Goal: Information Seeking & Learning: Learn about a topic

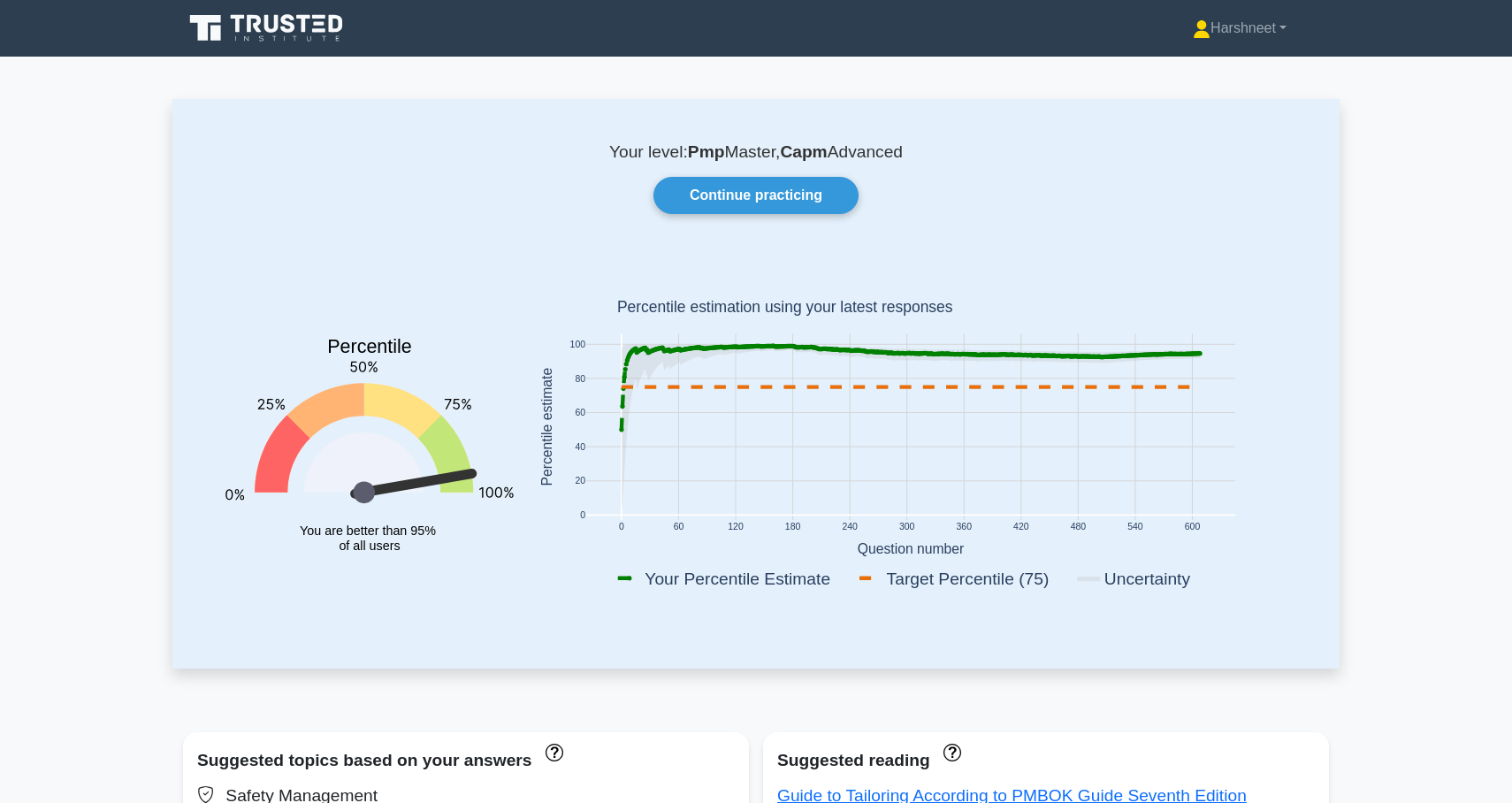
click at [296, 25] on icon at bounding box center [267, 28] width 170 height 33
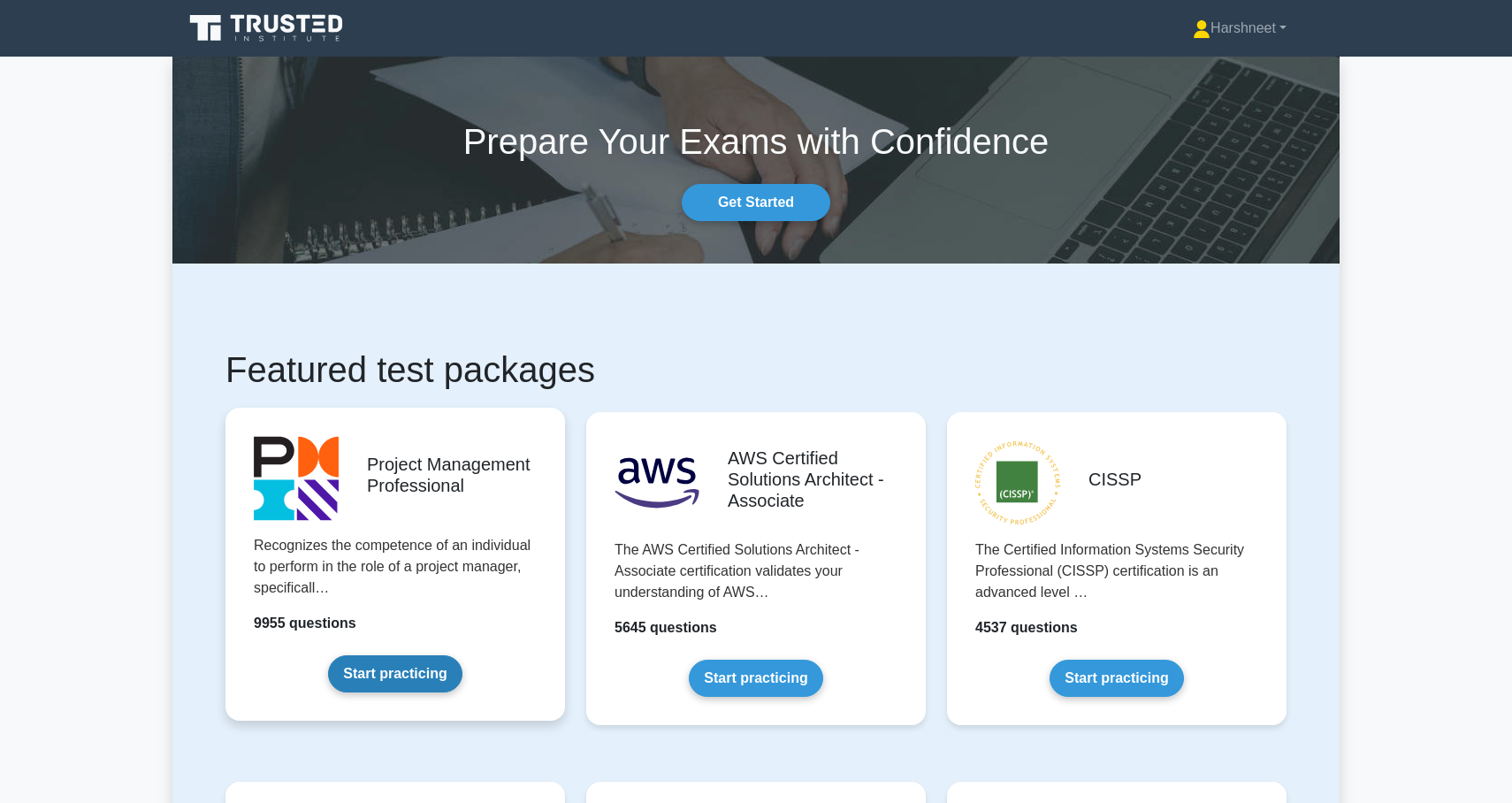
click at [431, 674] on link "Start practicing" at bounding box center [395, 673] width 133 height 37
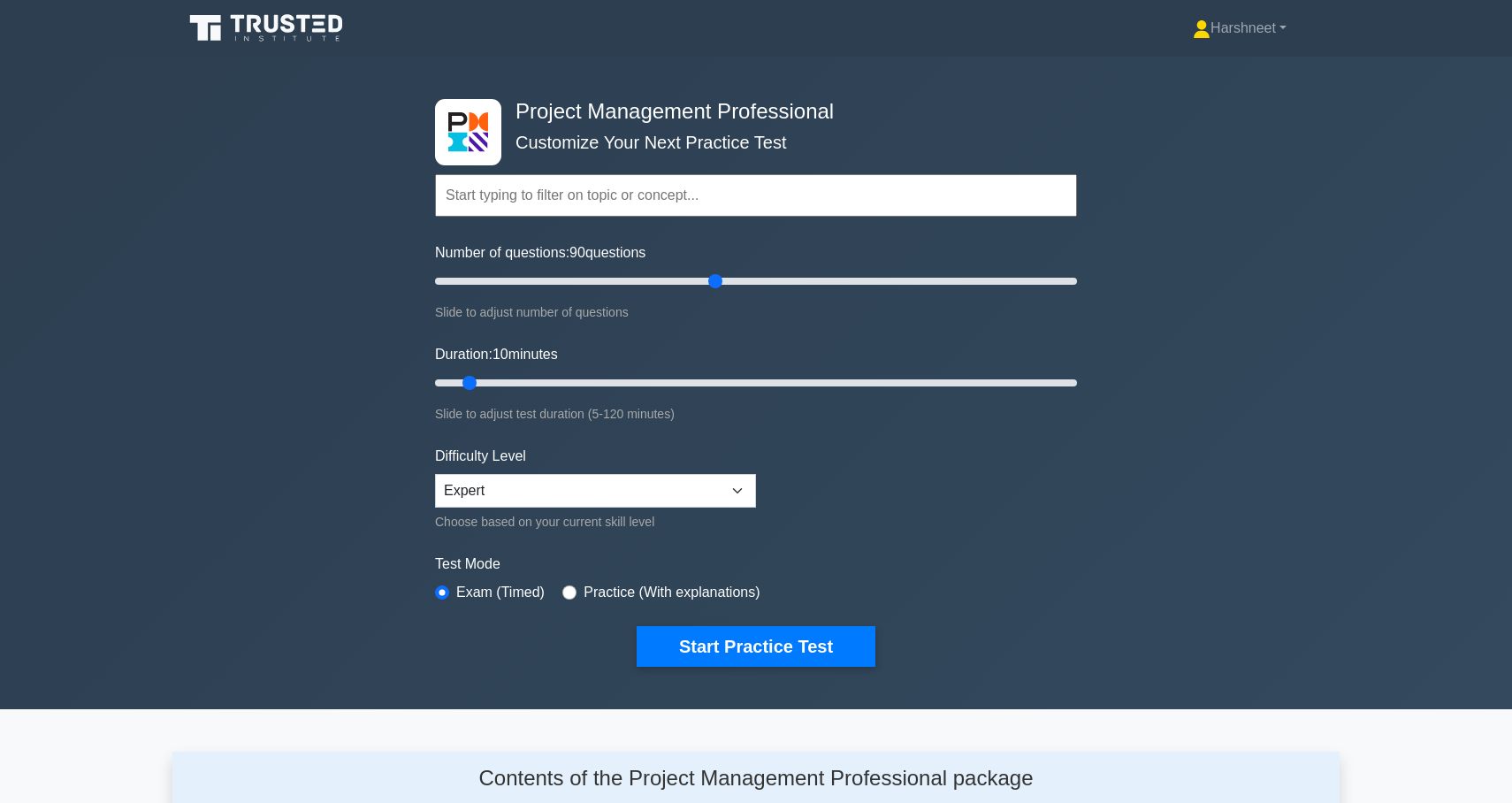
drag, startPoint x: 461, startPoint y: 278, endPoint x: 709, endPoint y: 279, distance: 248.0
type input "90"
click at [709, 279] on input "Number of questions: 90 questions" at bounding box center [755, 282] width 642 height 22
drag, startPoint x: 474, startPoint y: 377, endPoint x: 1021, endPoint y: 387, distance: 547.1
click at [1021, 387] on input "Duration: 110 minutes" at bounding box center [755, 383] width 642 height 22
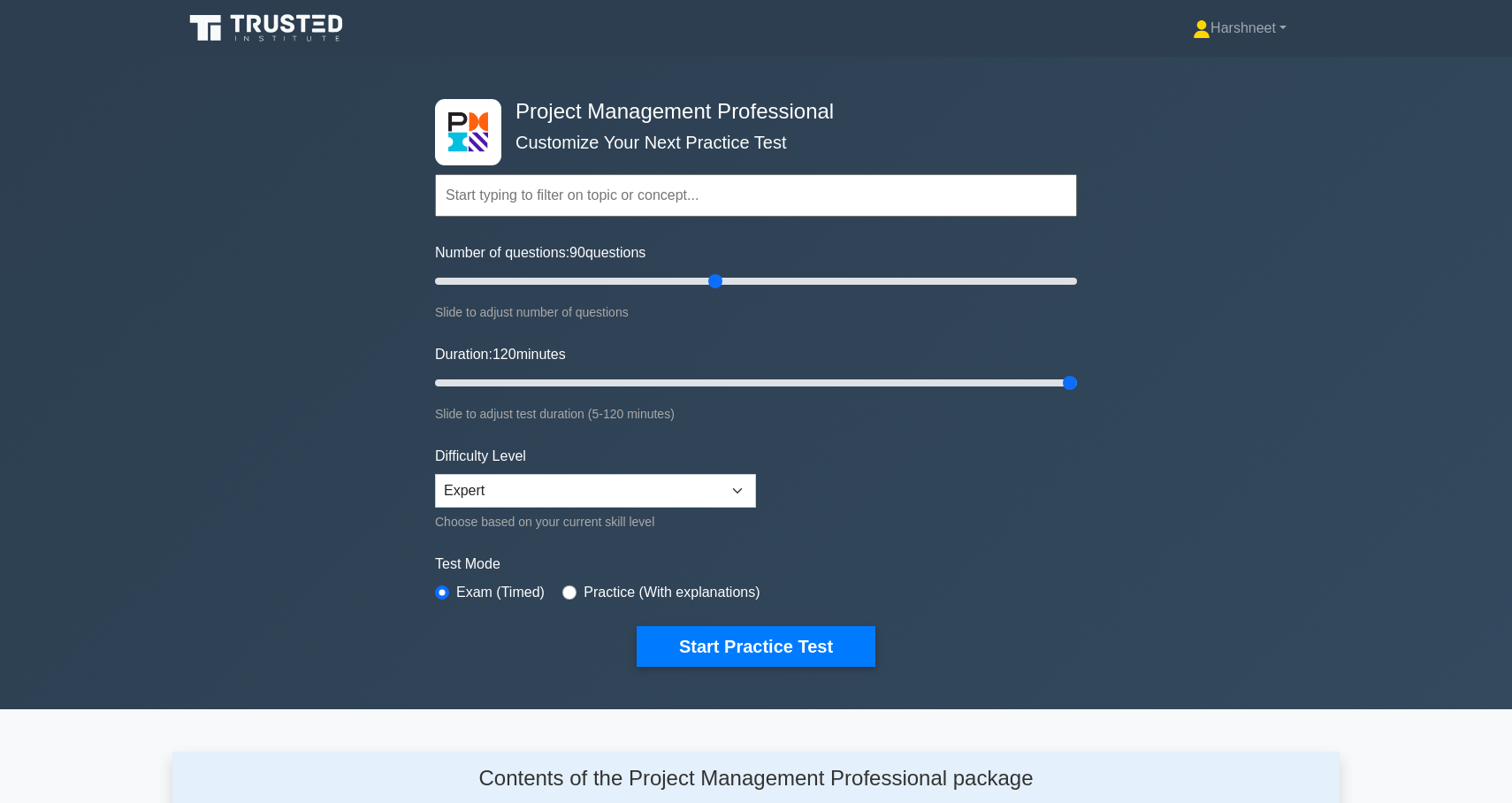
drag, startPoint x: 1017, startPoint y: 383, endPoint x: 1084, endPoint y: 380, distance: 67.1
type input "120"
click at [1086, 380] on div "Project Management Professional Customize Your Next Practice Test Topics Scope …" at bounding box center [756, 383] width 663 height 653
click at [690, 649] on button "Start Practice Test" at bounding box center [755, 646] width 238 height 41
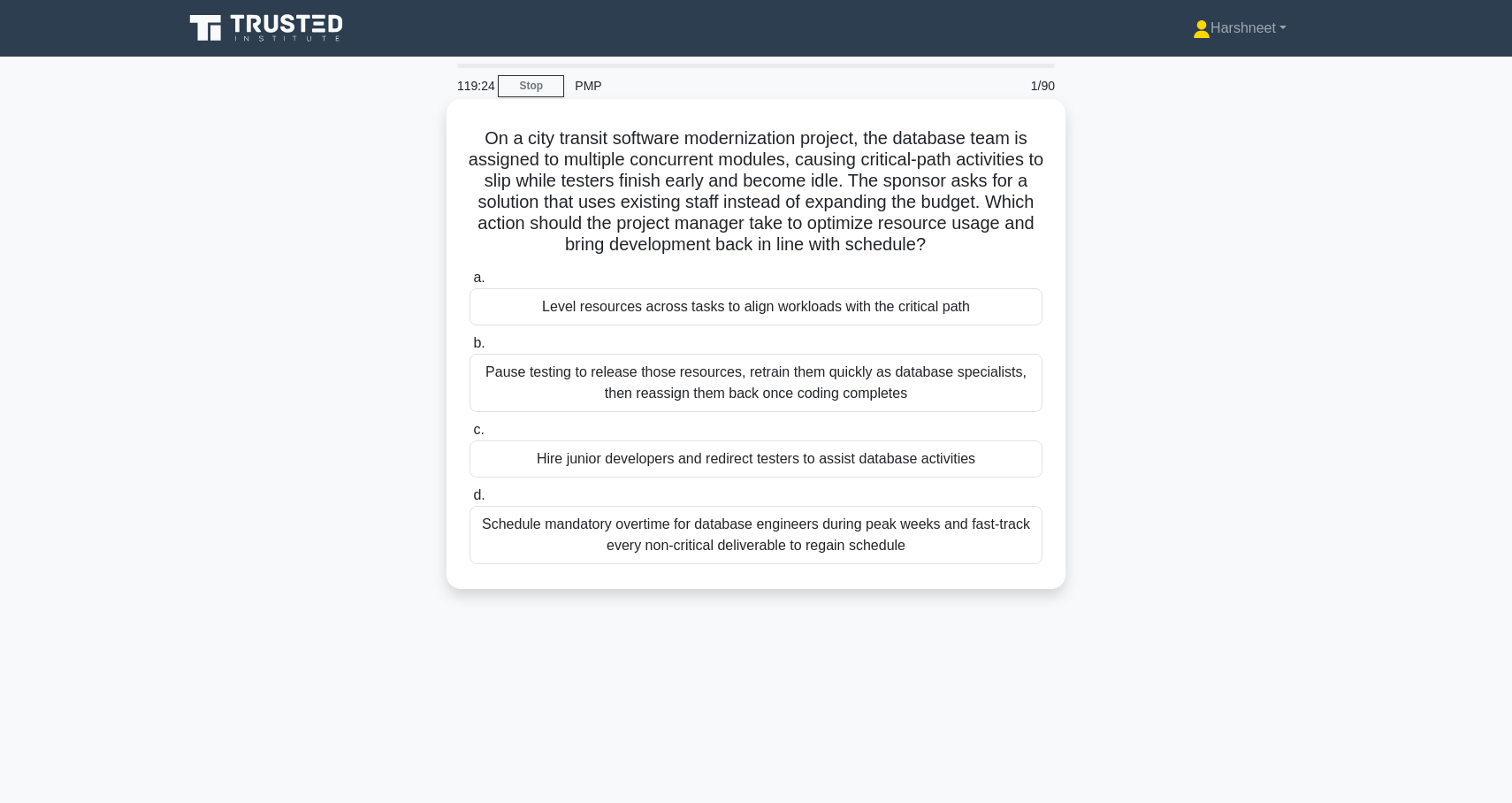
click at [763, 304] on div "Level resources across tasks to align workloads with the critical path" at bounding box center [756, 306] width 573 height 37
click at [470, 284] on input "a. Level resources across tasks to align workloads with the critical path" at bounding box center [470, 278] width 0 height 12
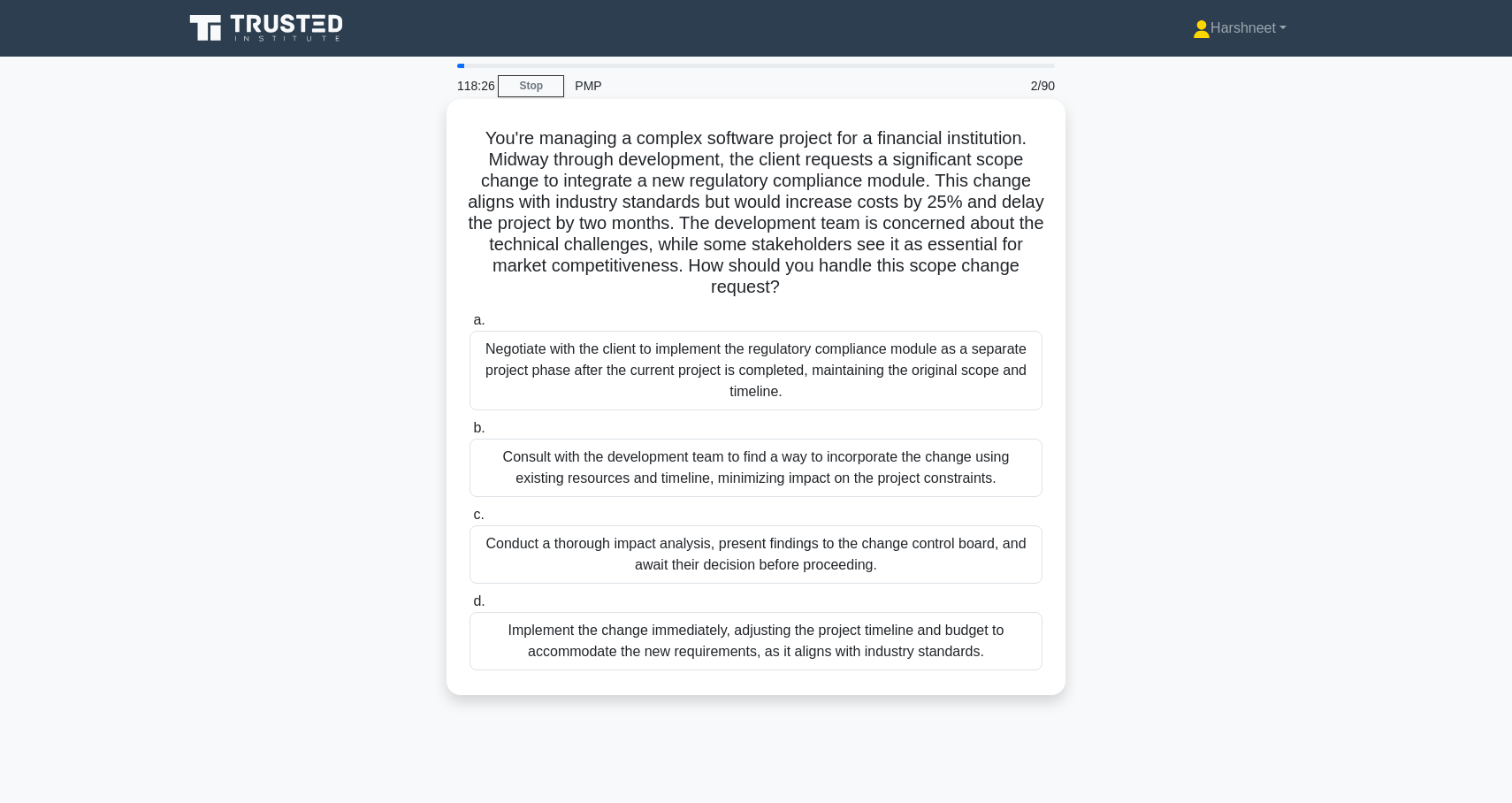
click at [660, 552] on div "Conduct a thorough impact analysis, present findings to the change control boar…" at bounding box center [756, 555] width 573 height 59
click at [470, 521] on input "c. Conduct a thorough impact analysis, present findings to the change control b…" at bounding box center [470, 515] width 0 height 12
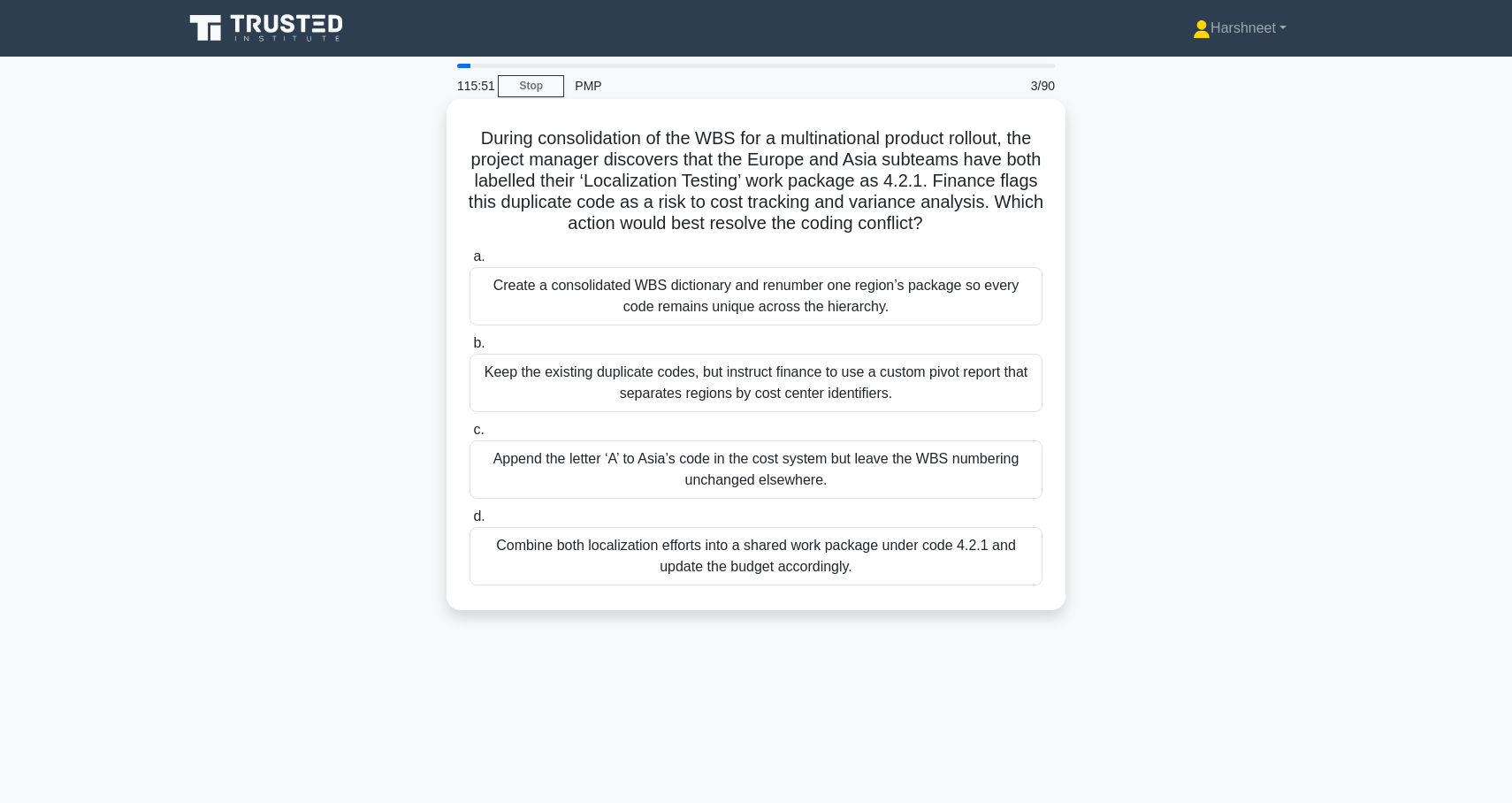
drag, startPoint x: 478, startPoint y: 135, endPoint x: 1016, endPoint y: 583, distance: 700.1
click at [1016, 583] on div "During consolidation of the WBS for a multinational product rollout, the projec…" at bounding box center [756, 355] width 605 height 497
copy div "Loremi dolorsitametc ad eli SED doe t incididuntutl etdolor magnaal, eni admini…"
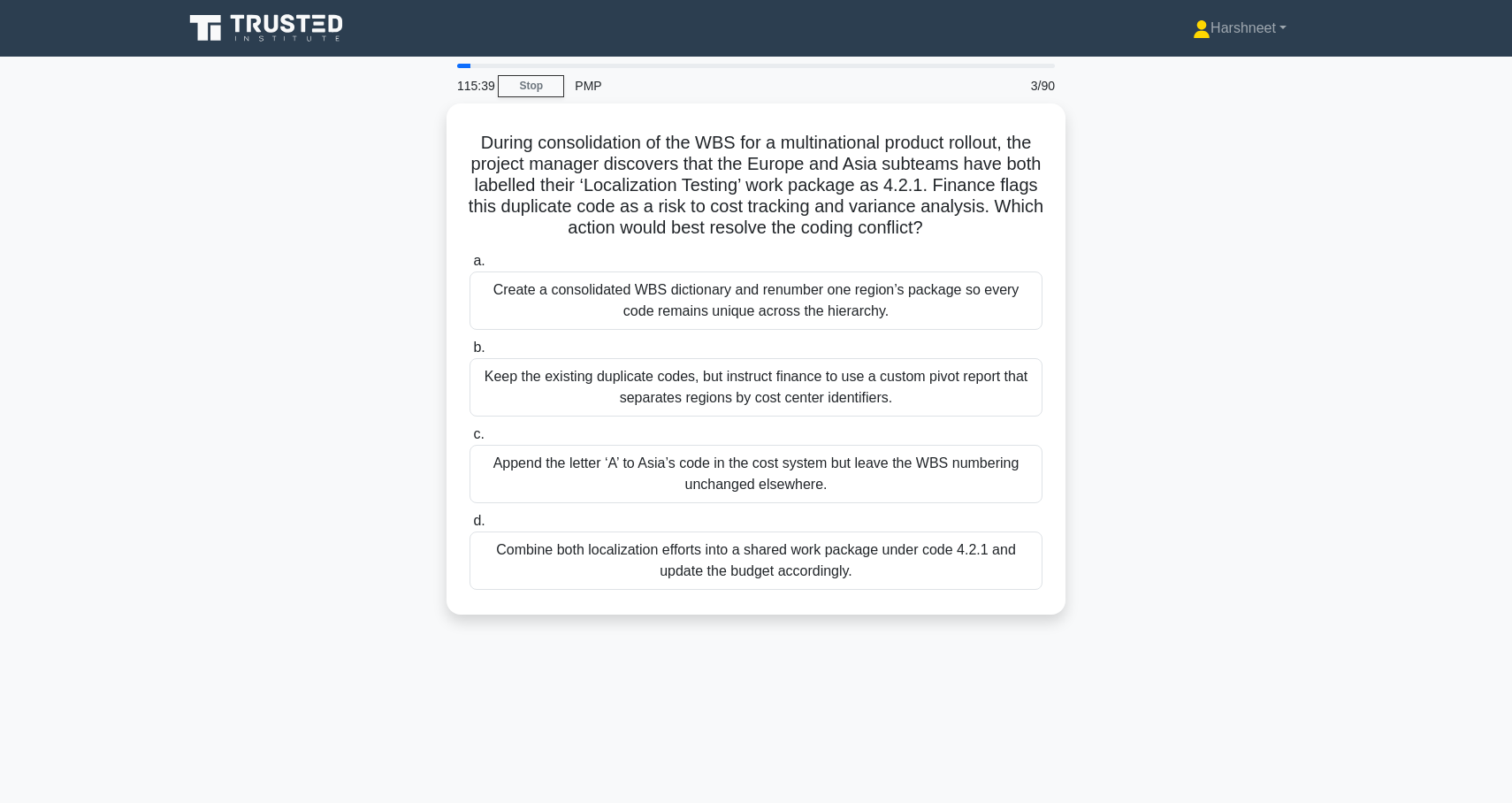
click at [393, 342] on div "During consolidation of the WBS for a multinational product rollout, the projec…" at bounding box center [756, 369] width 1167 height 532
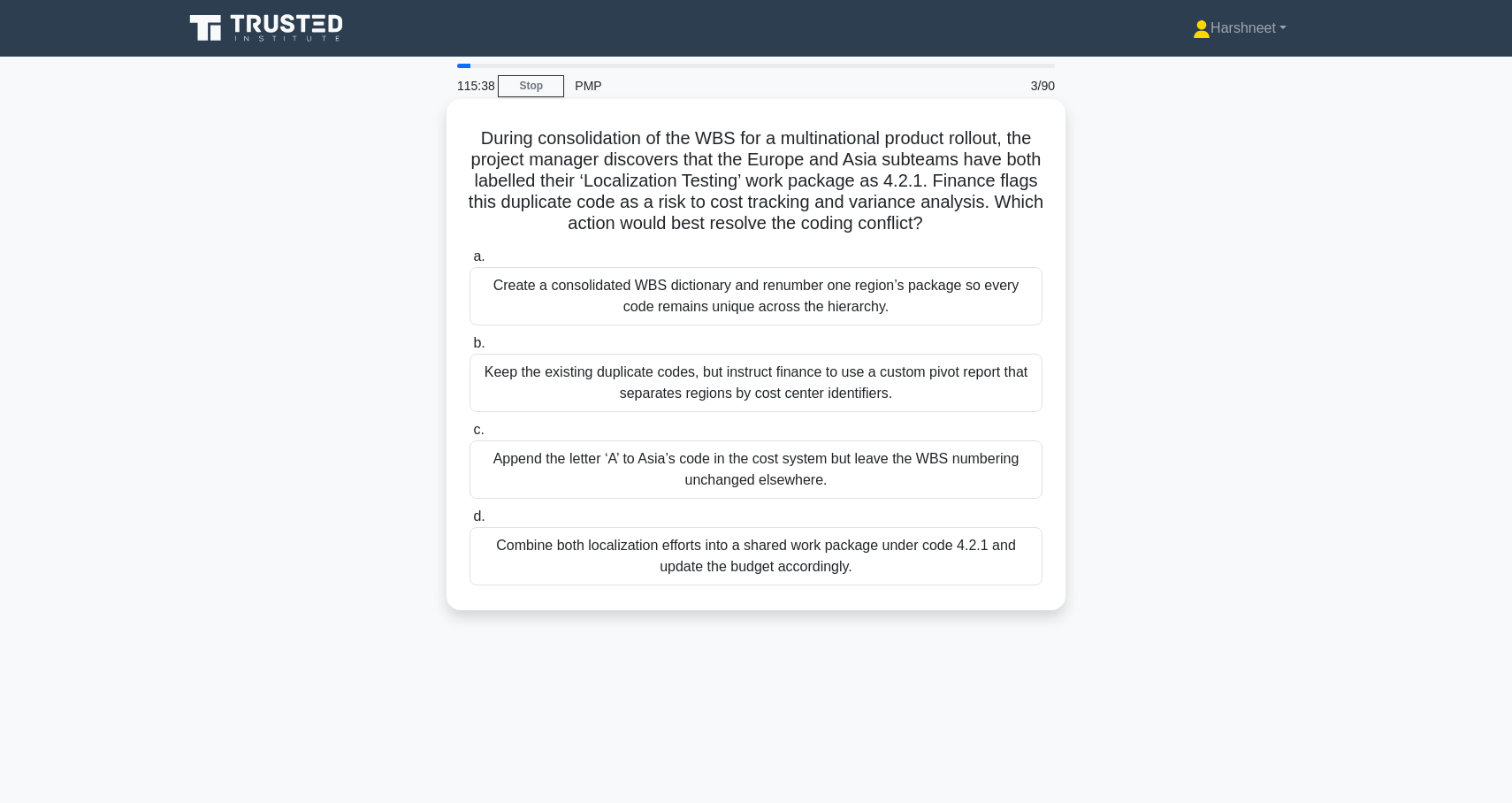
click at [513, 292] on div "Create a consolidated WBS dictionary and renumber one region’s package so every…" at bounding box center [756, 296] width 573 height 59
click at [470, 263] on input "a. Create a consolidated WBS dictionary and renumber one region’s package so ev…" at bounding box center [470, 257] width 0 height 12
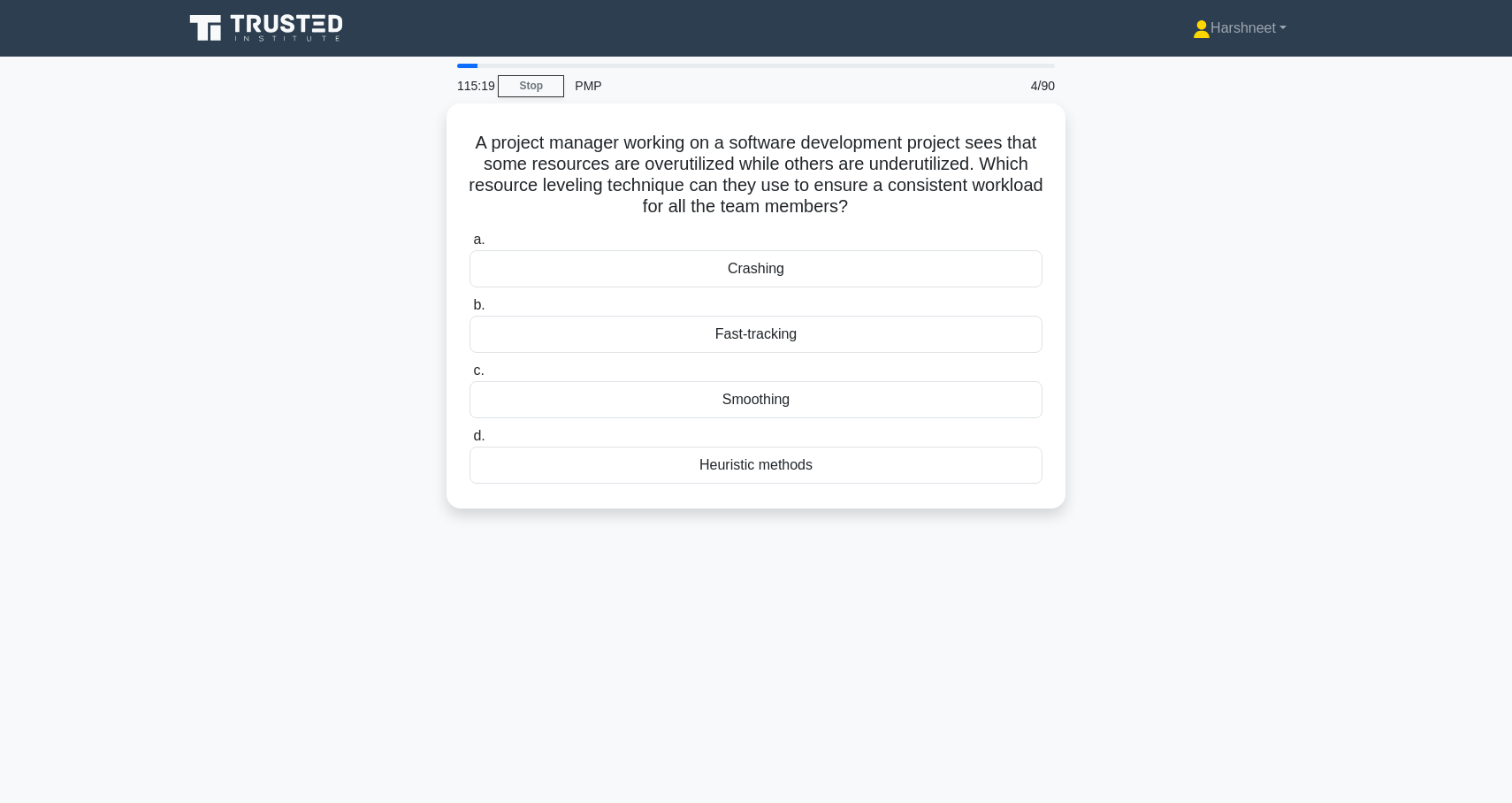
drag, startPoint x: 476, startPoint y: 137, endPoint x: 923, endPoint y: 553, distance: 610.6
click at [923, 553] on div "115:19 Stop PMP 4/90 A project manager working on a software development projec…" at bounding box center [756, 506] width 1167 height 885
copy div "A project manager working on a software development project sees that some reso…"
click at [324, 420] on div "A project manager working on a software development project sees that some reso…" at bounding box center [756, 317] width 1167 height 427
click at [686, 465] on div "Heuristic methods" at bounding box center [756, 460] width 573 height 37
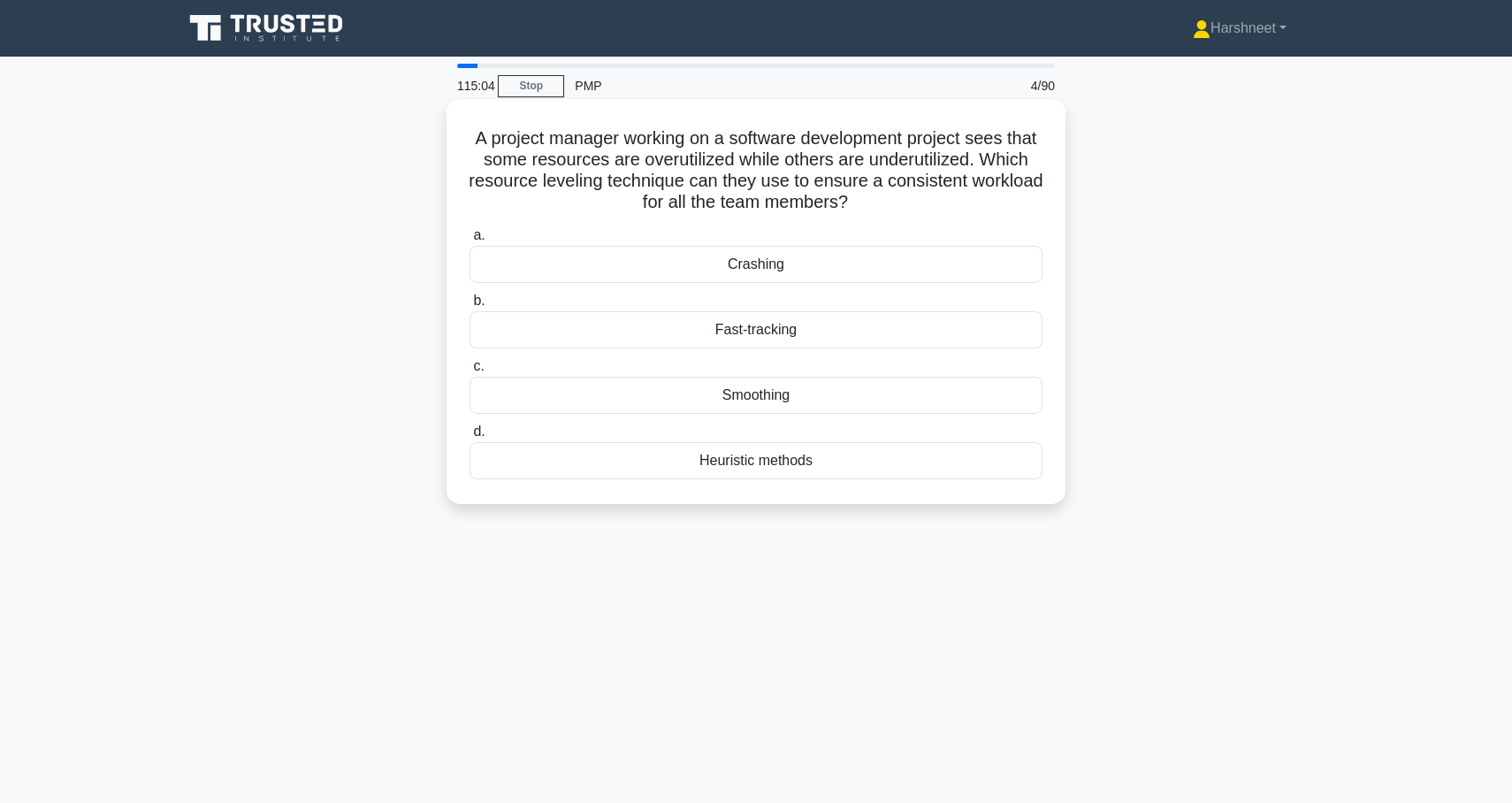
click at [470, 438] on input "d. Heuristic methods" at bounding box center [470, 432] width 0 height 12
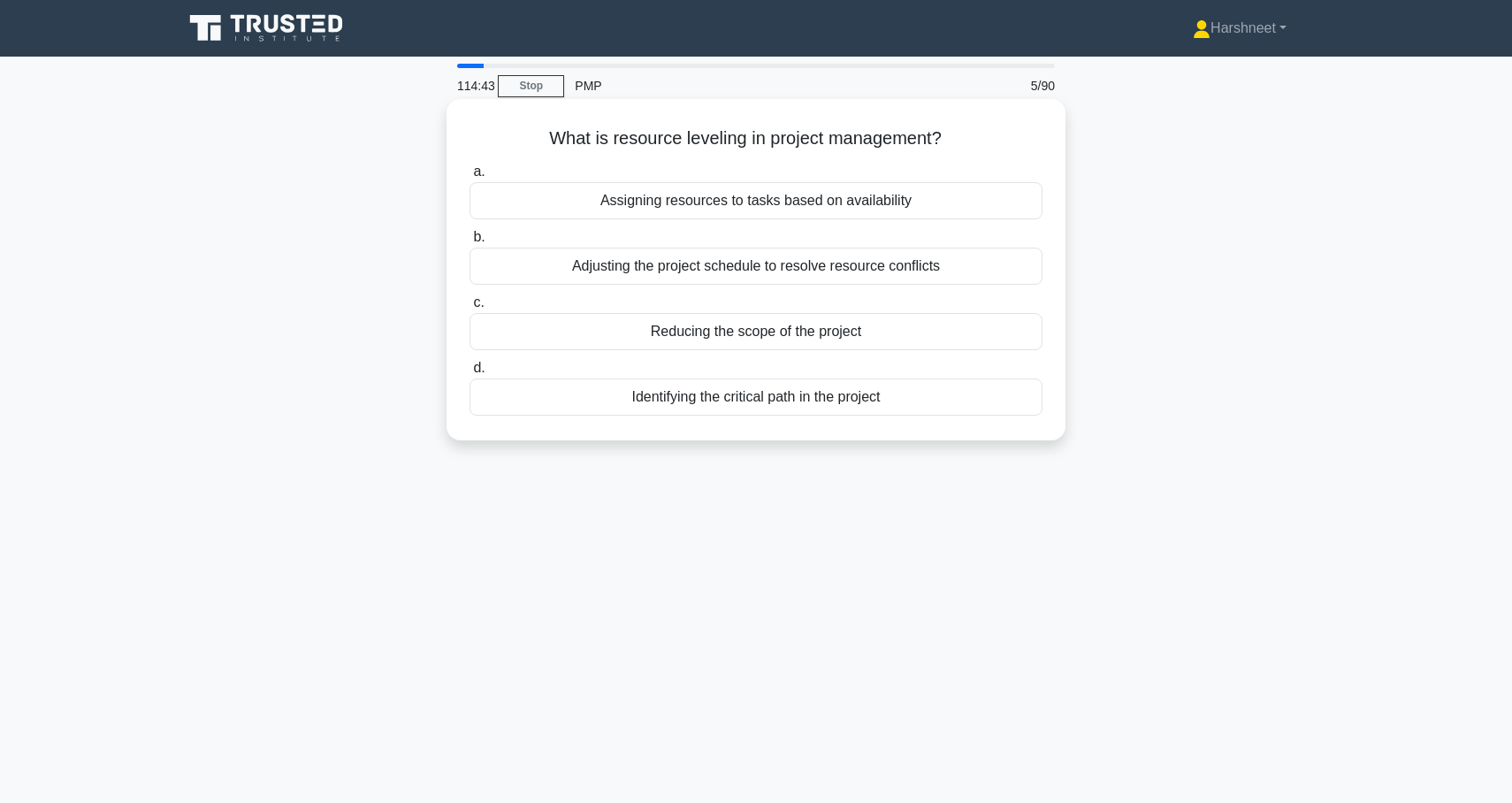
drag, startPoint x: 549, startPoint y: 135, endPoint x: 952, endPoint y: 440, distance: 505.4
click at [952, 440] on div "What is resource leveling in project management? .spinner_0XTQ{transform-origin…" at bounding box center [756, 269] width 619 height 341
copy div "What is resource leveling in project management? .spinner_0XTQ{transform-origin…"
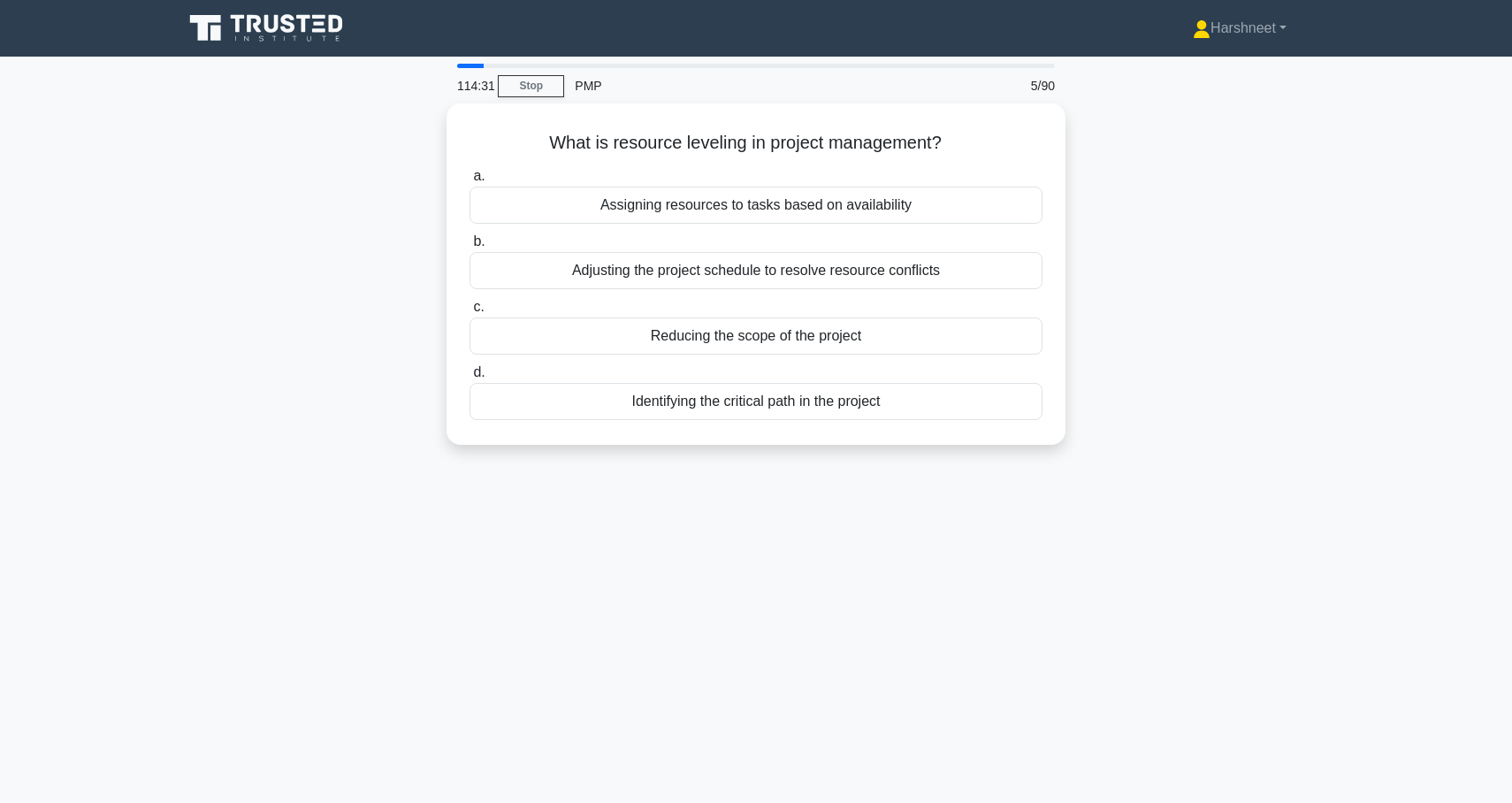
click at [285, 415] on div "What is resource leveling in project management? .spinner_0XTQ{transform-origin…" at bounding box center [756, 284] width 1167 height 363
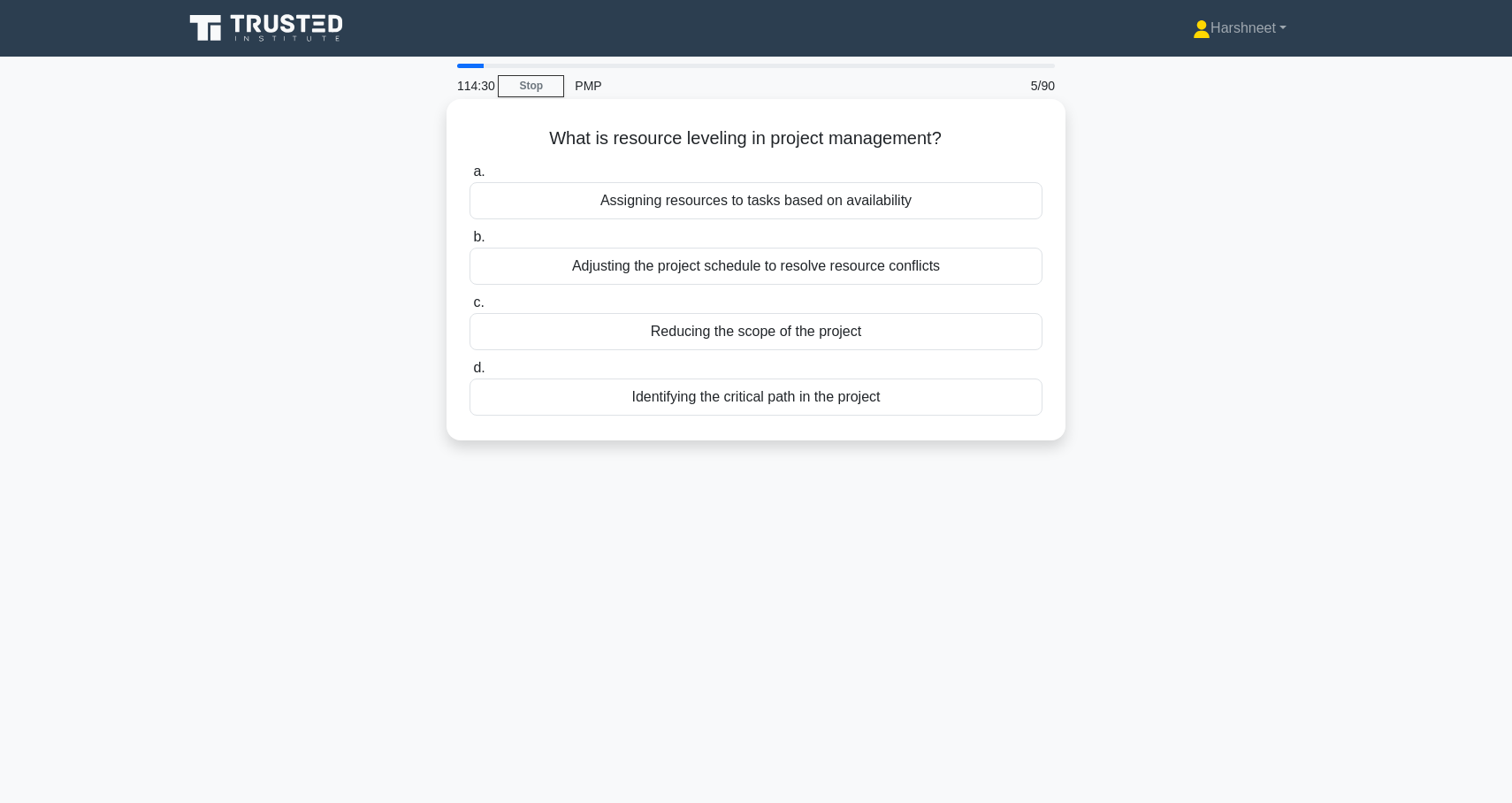
click at [548, 408] on div "Identifying the critical path in the project" at bounding box center [756, 397] width 573 height 37
click at [470, 374] on input "d. Identifying the critical path in the project" at bounding box center [470, 368] width 0 height 12
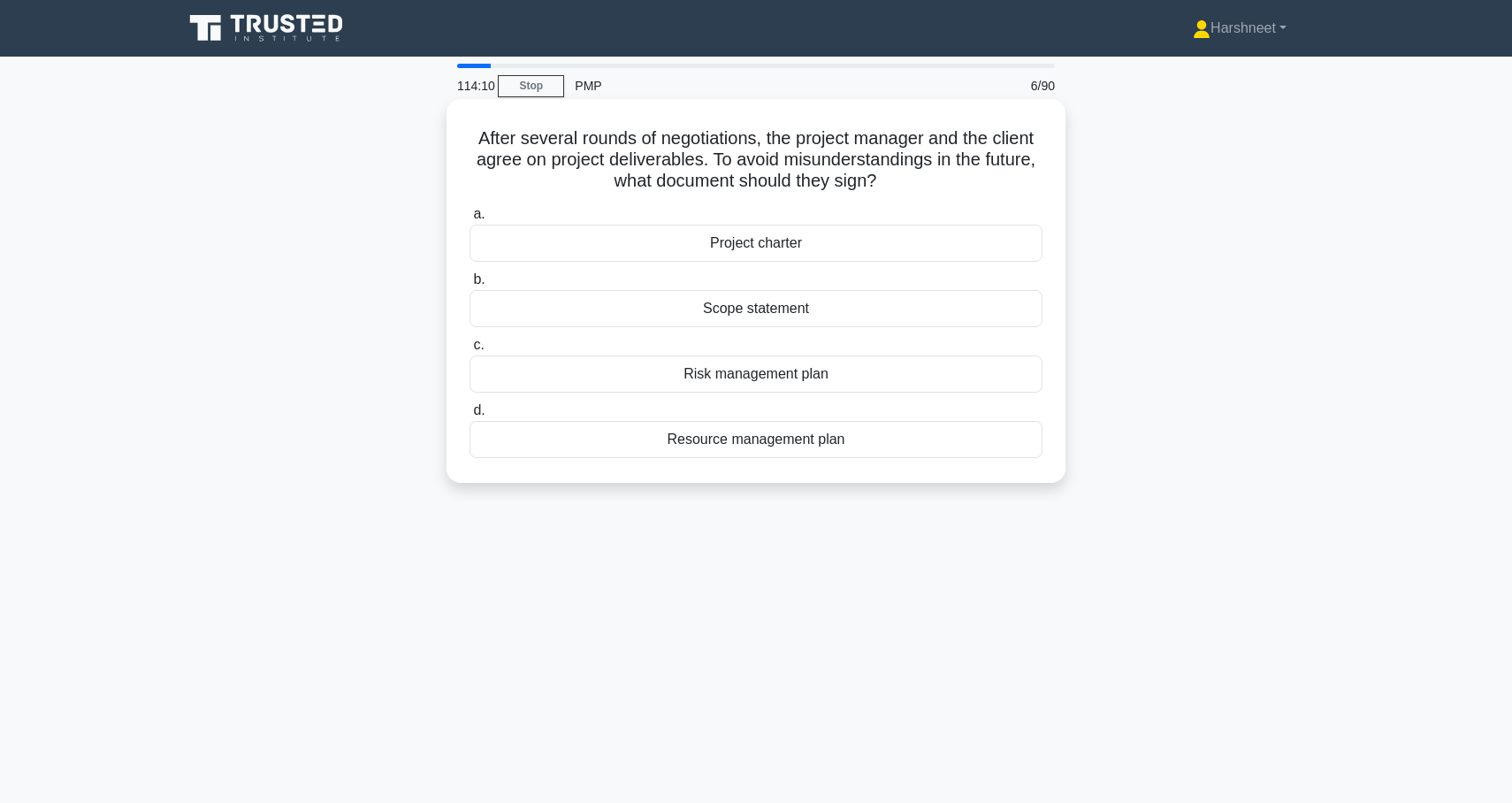
drag, startPoint x: 477, startPoint y: 139, endPoint x: 910, endPoint y: 483, distance: 553.0
click at [910, 483] on div "After several rounds of negotiations, the project manager and the client agree …" at bounding box center [756, 291] width 619 height 383
copy div "After several rounds of negotiations, the project manager and the client agree …"
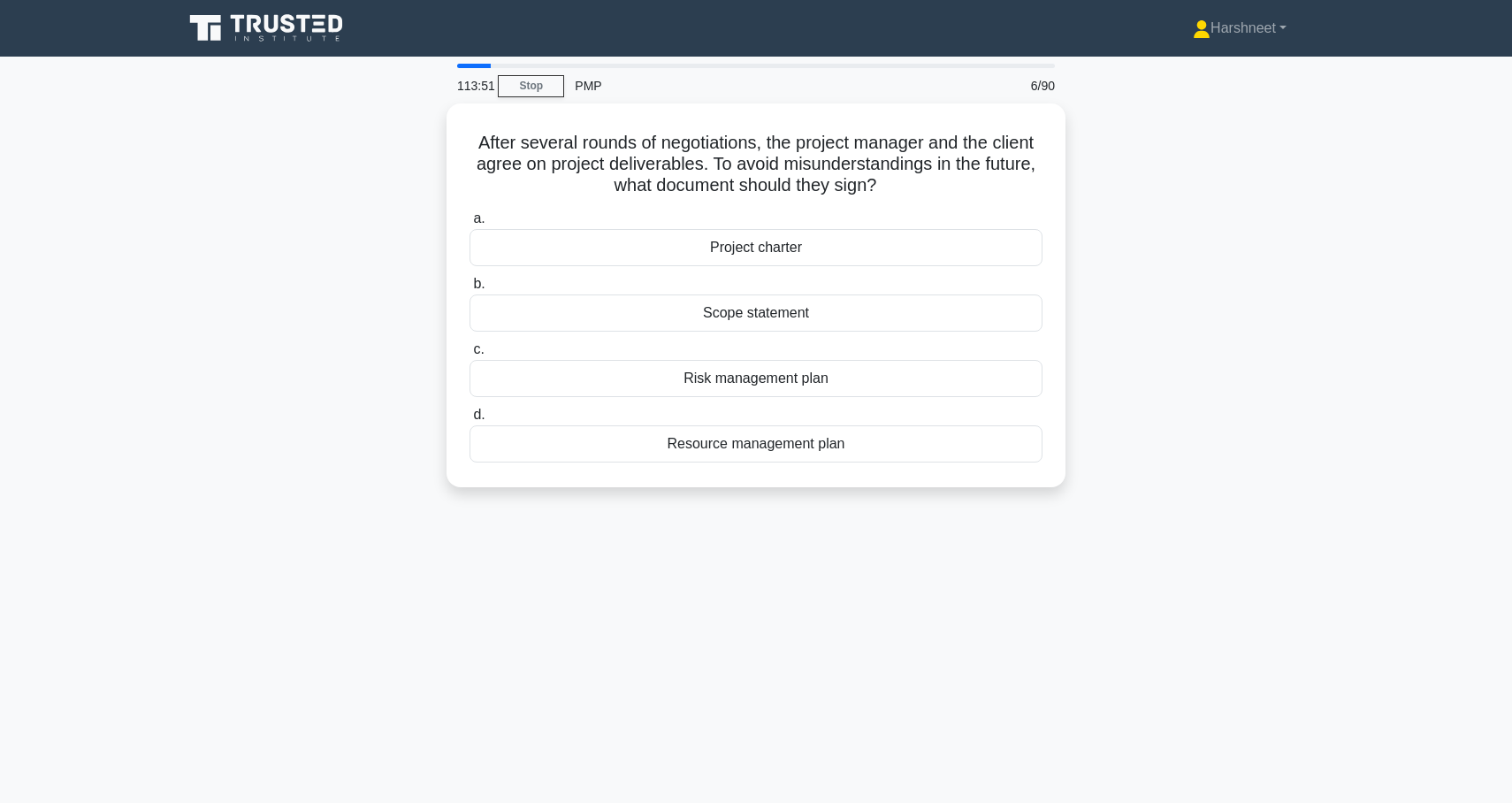
click at [292, 256] on div "After several rounds of negotiations, the project manager and the client agree …" at bounding box center [756, 306] width 1167 height 405
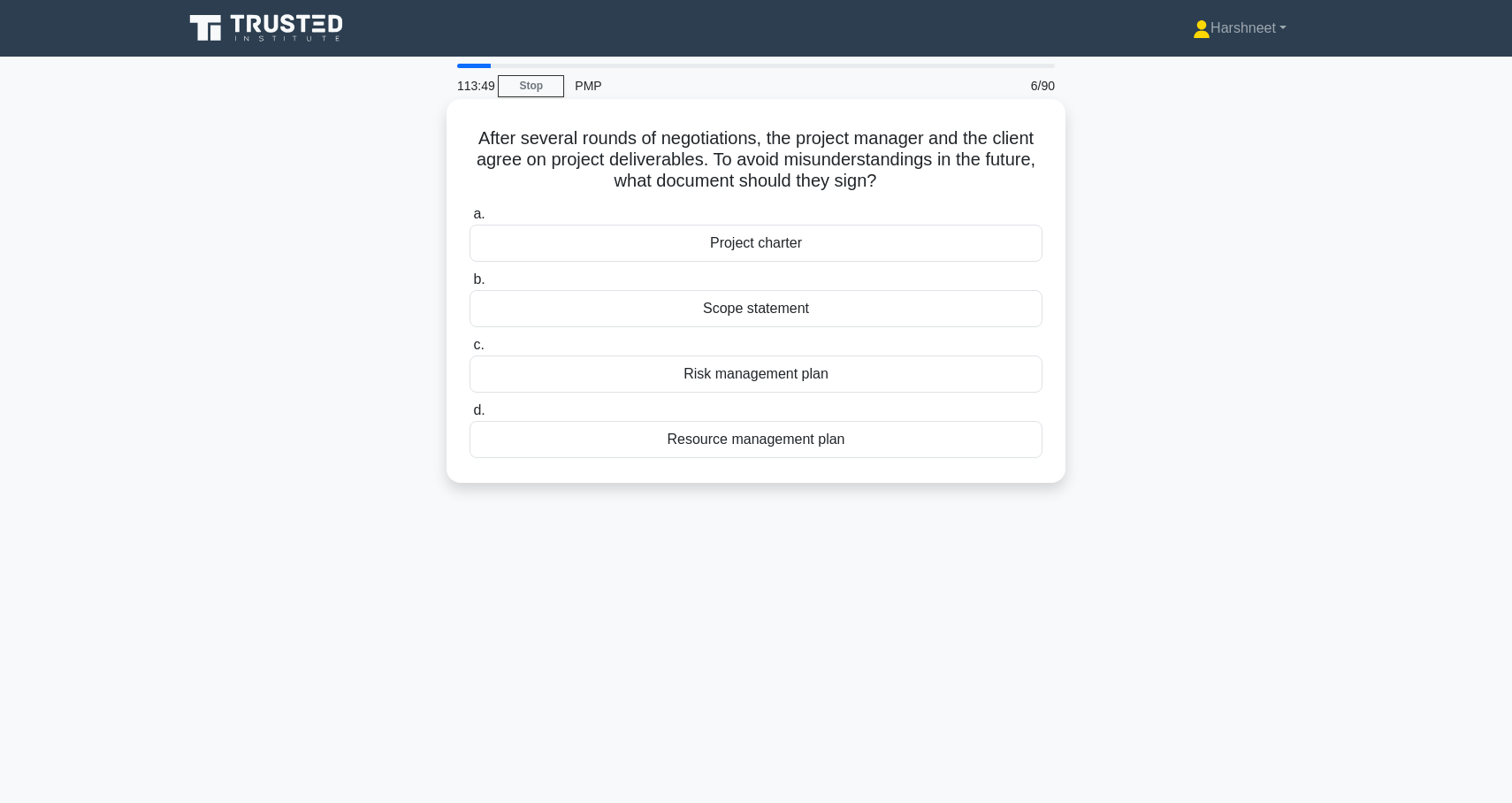
click at [523, 308] on div "Scope statement" at bounding box center [756, 308] width 573 height 37
click at [470, 285] on input "b. Scope statement" at bounding box center [470, 280] width 0 height 12
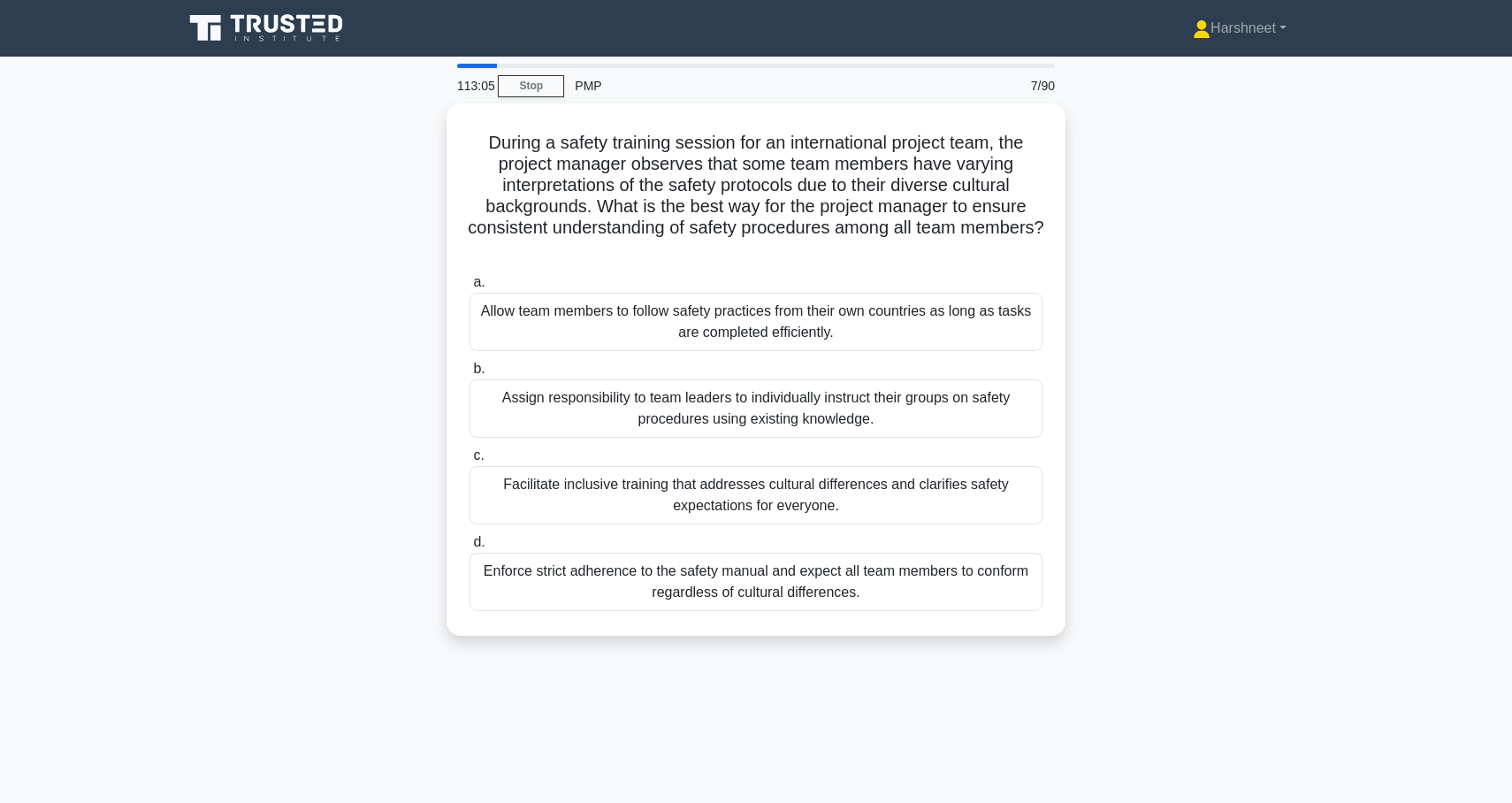
drag, startPoint x: 488, startPoint y: 136, endPoint x: 907, endPoint y: 634, distance: 650.8
click at [907, 634] on div "During a safety training session for an international project team, the project…" at bounding box center [756, 369] width 619 height 532
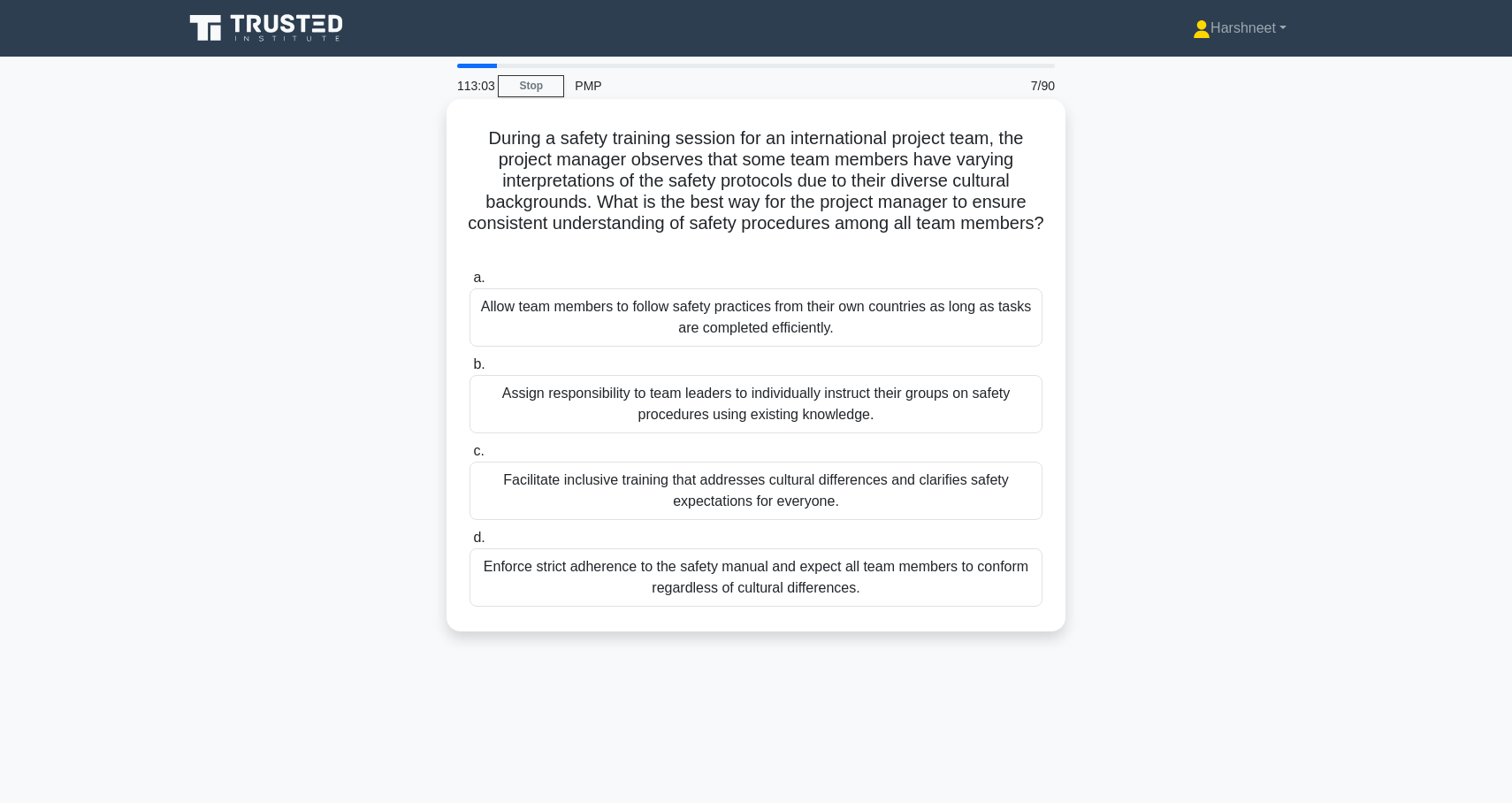
copy div "During a safety training session for an international project team, the project…"
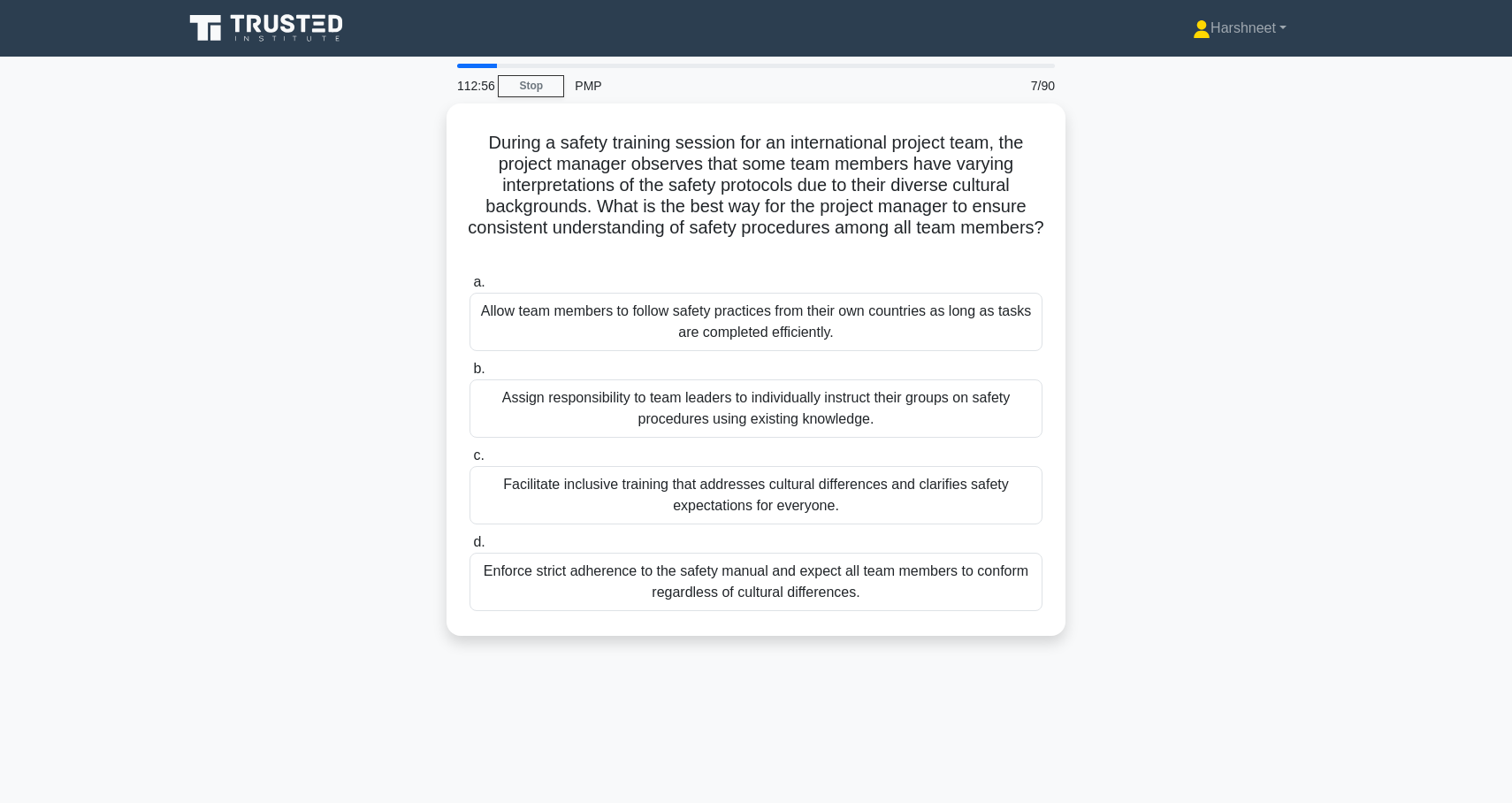
click at [273, 250] on div "During a safety training session for an international project team, the project…" at bounding box center [756, 380] width 1167 height 554
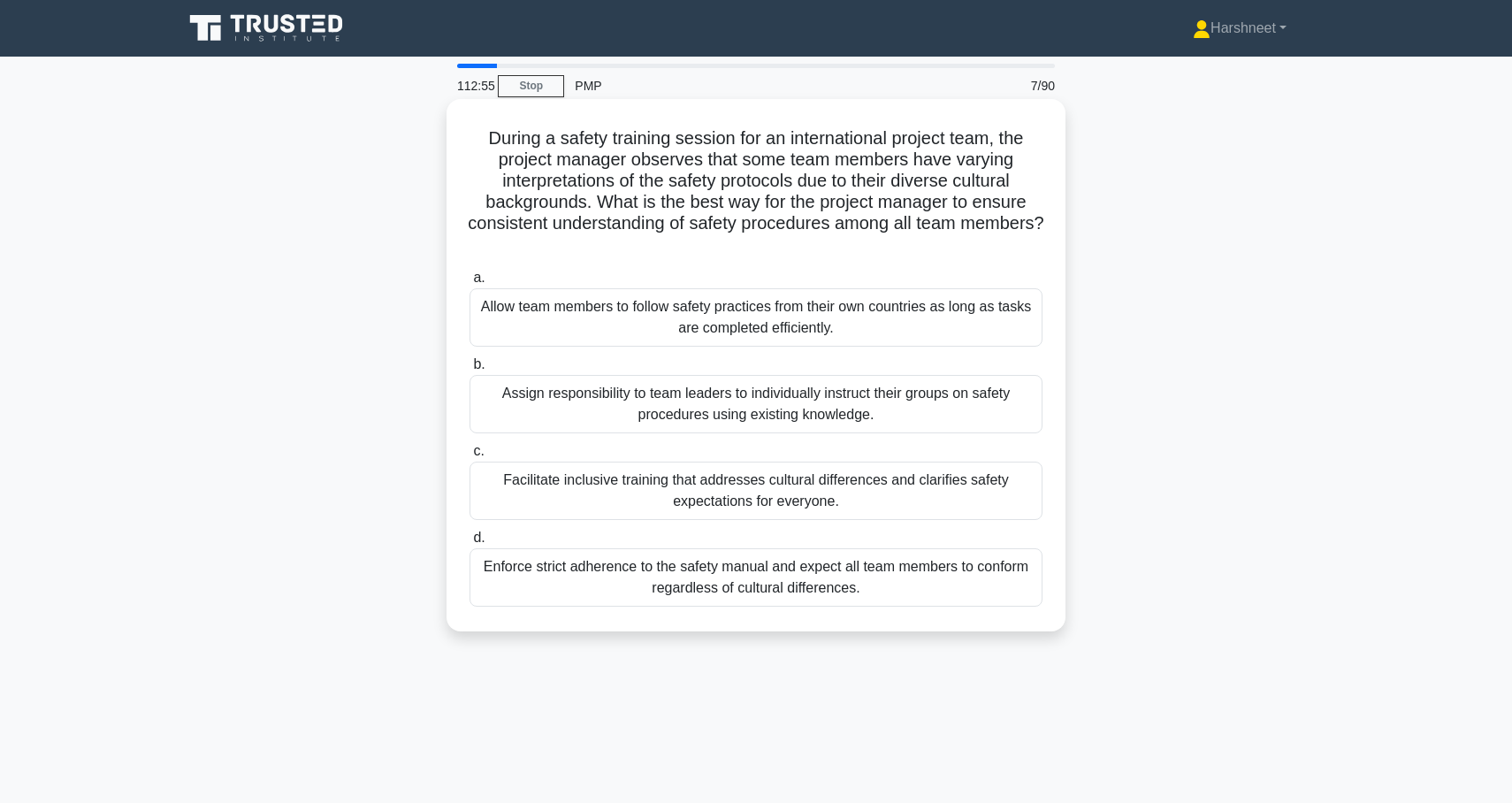
click at [512, 477] on div "Facilitate inclusive training that addresses cultural differences and clarifies…" at bounding box center [756, 491] width 573 height 59
click at [470, 457] on input "c. Facilitate inclusive training that addresses cultural differences and clarif…" at bounding box center [470, 451] width 0 height 12
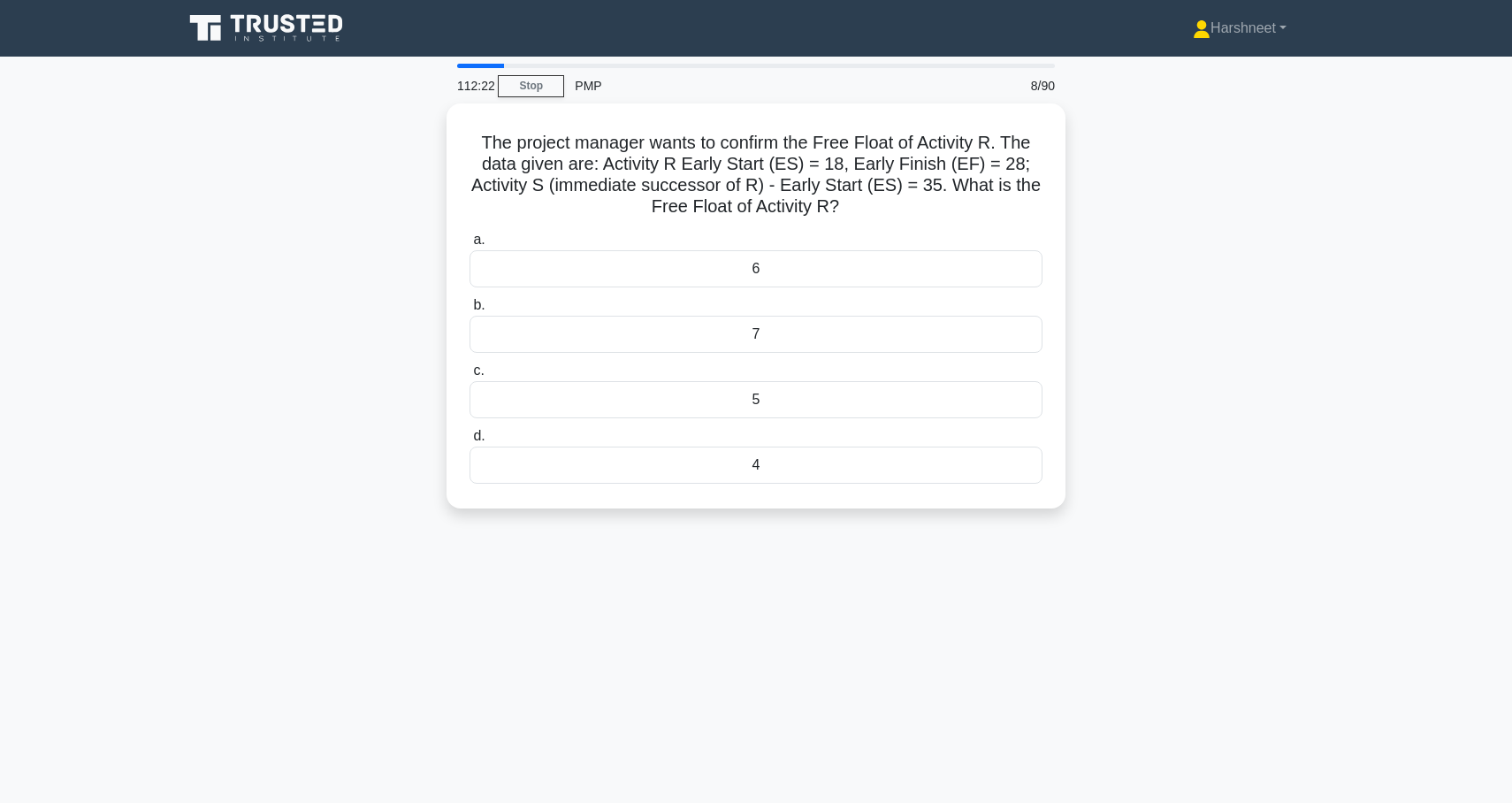
drag, startPoint x: 480, startPoint y: 137, endPoint x: 847, endPoint y: 555, distance: 556.2
click at [847, 555] on div "112:22 Stop PMP 8/90 The project manager wants to confirm the Free Float of Act…" at bounding box center [756, 506] width 1167 height 885
copy div "The project manager wants to confirm the Free Float of Activity R. The data giv…"
click at [357, 387] on div "The project manager wants to confirm the Free Float of Activity R. The data giv…" at bounding box center [756, 317] width 1167 height 427
click at [670, 327] on div "7" at bounding box center [756, 329] width 573 height 37
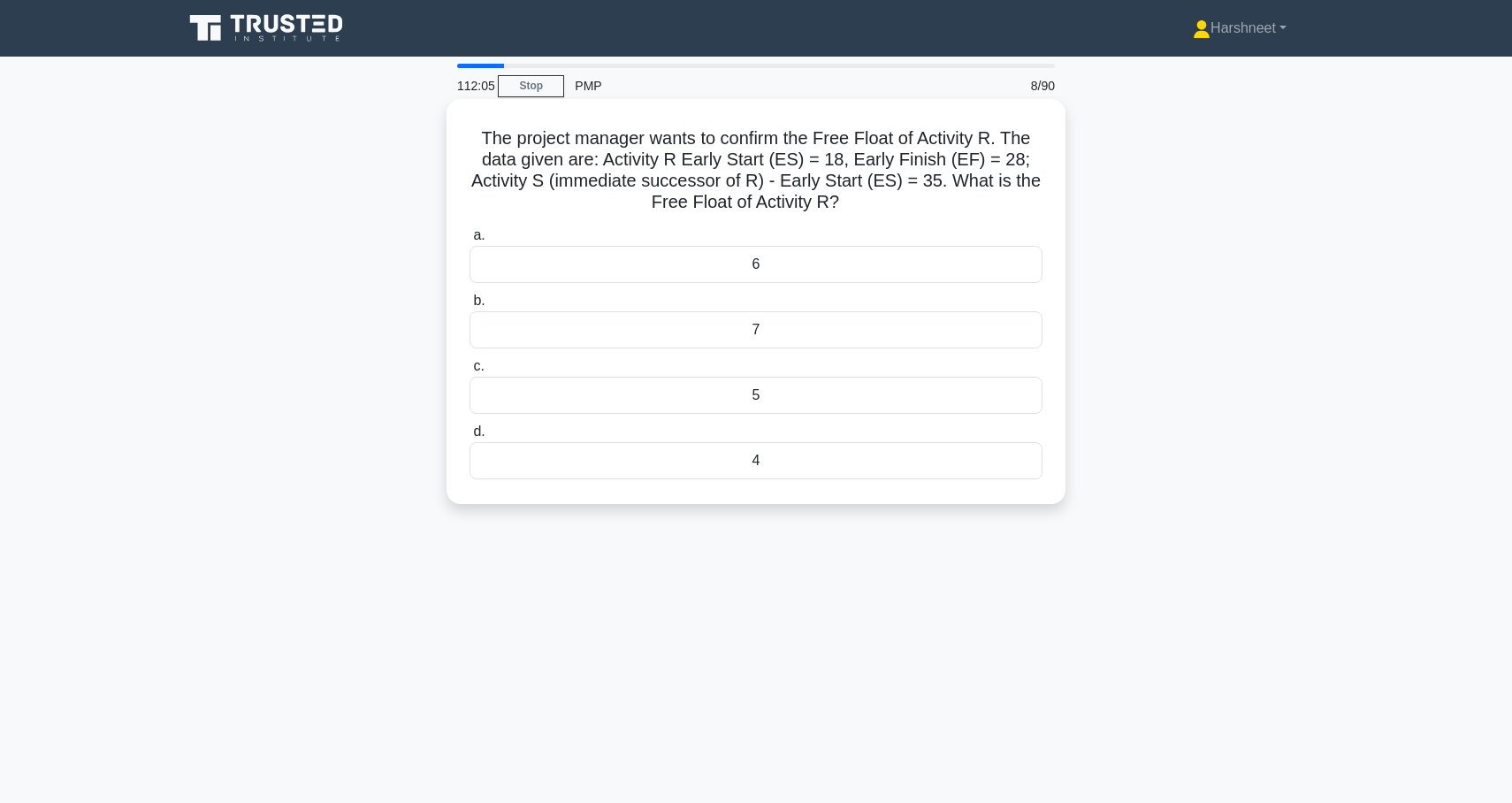
click at [470, 307] on input "b. 7" at bounding box center [470, 301] width 0 height 12
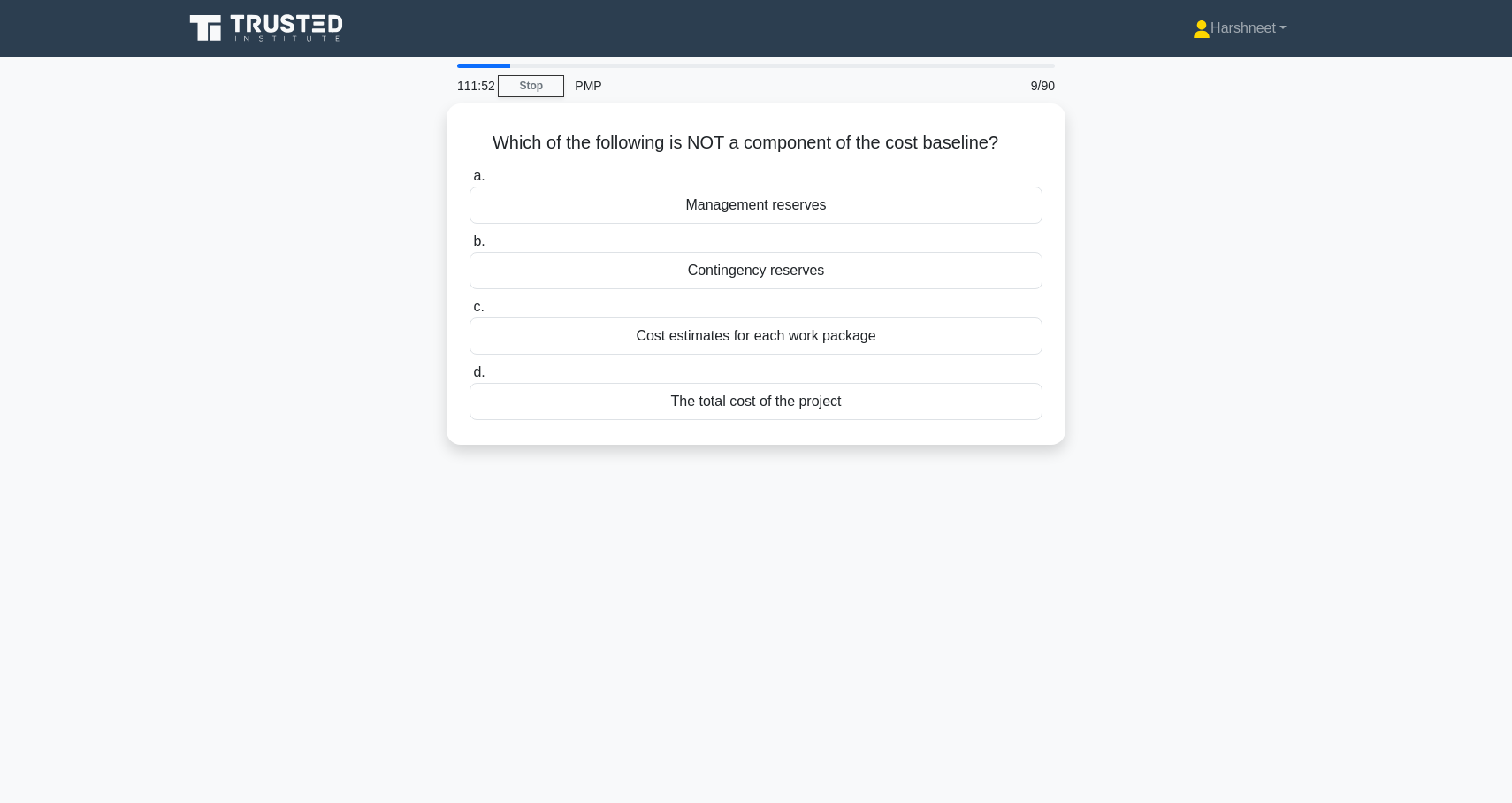
drag, startPoint x: 490, startPoint y: 141, endPoint x: 898, endPoint y: 480, distance: 530.5
click at [901, 480] on div "111:52 Stop PMP 9/90 Which of the following is NOT a component of the cost base…" at bounding box center [756, 506] width 1167 height 885
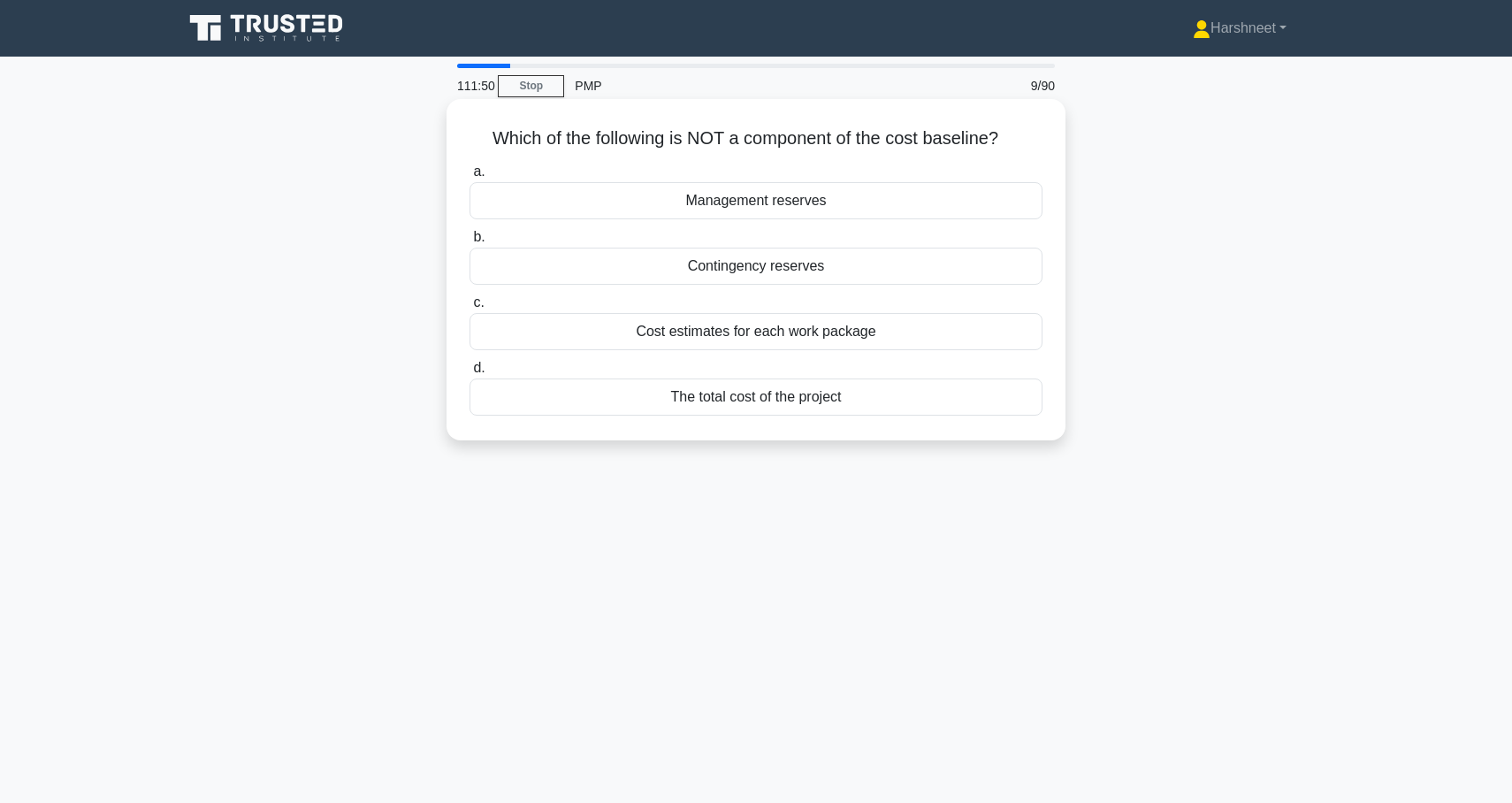
copy div "Which of the following is NOT a component of the cost baseline? .spinner_0XTQ{t…"
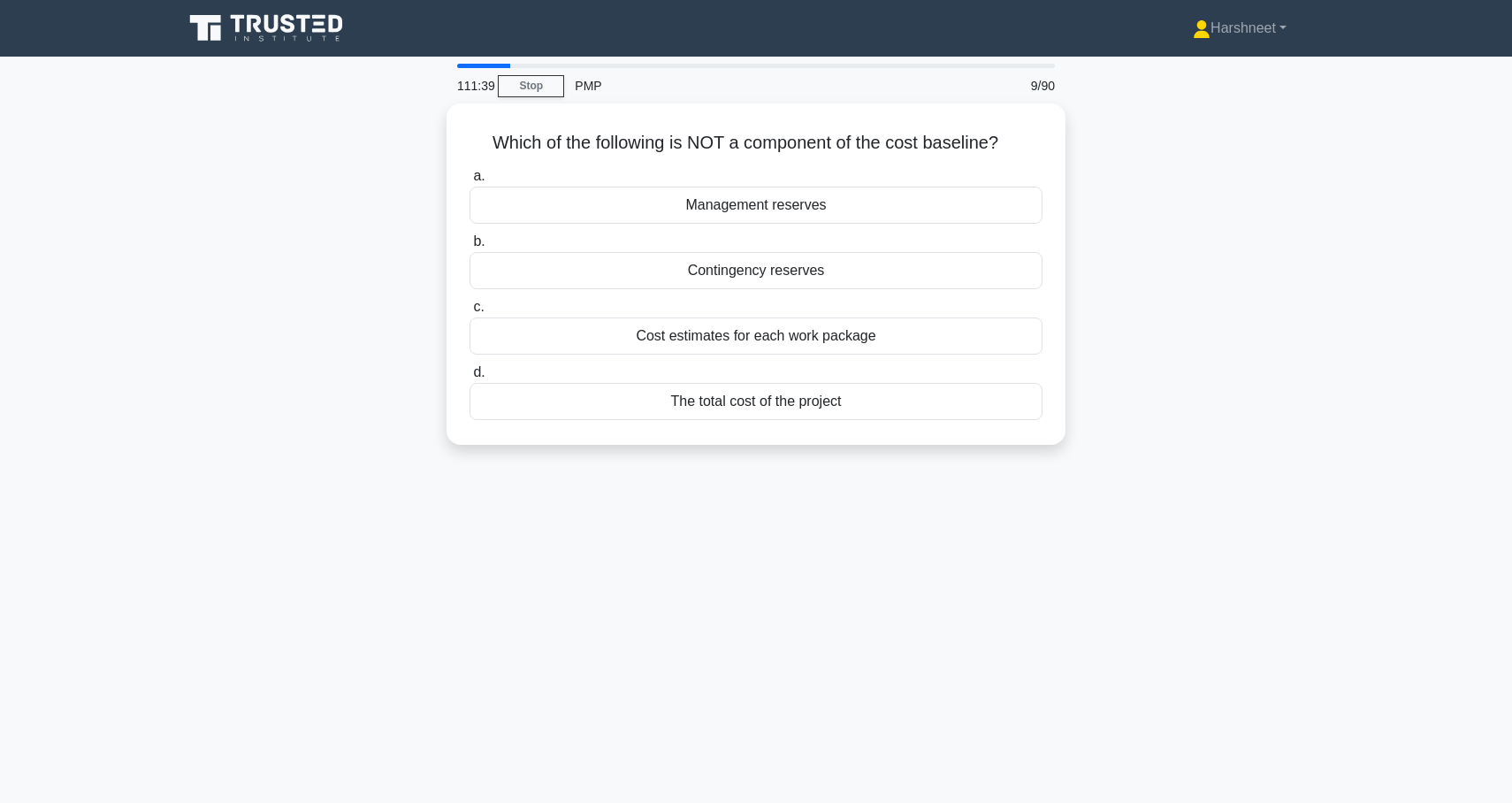
click at [265, 275] on div "Which of the following is NOT a component of the cost baseline? .spinner_0XTQ{t…" at bounding box center [756, 284] width 1167 height 363
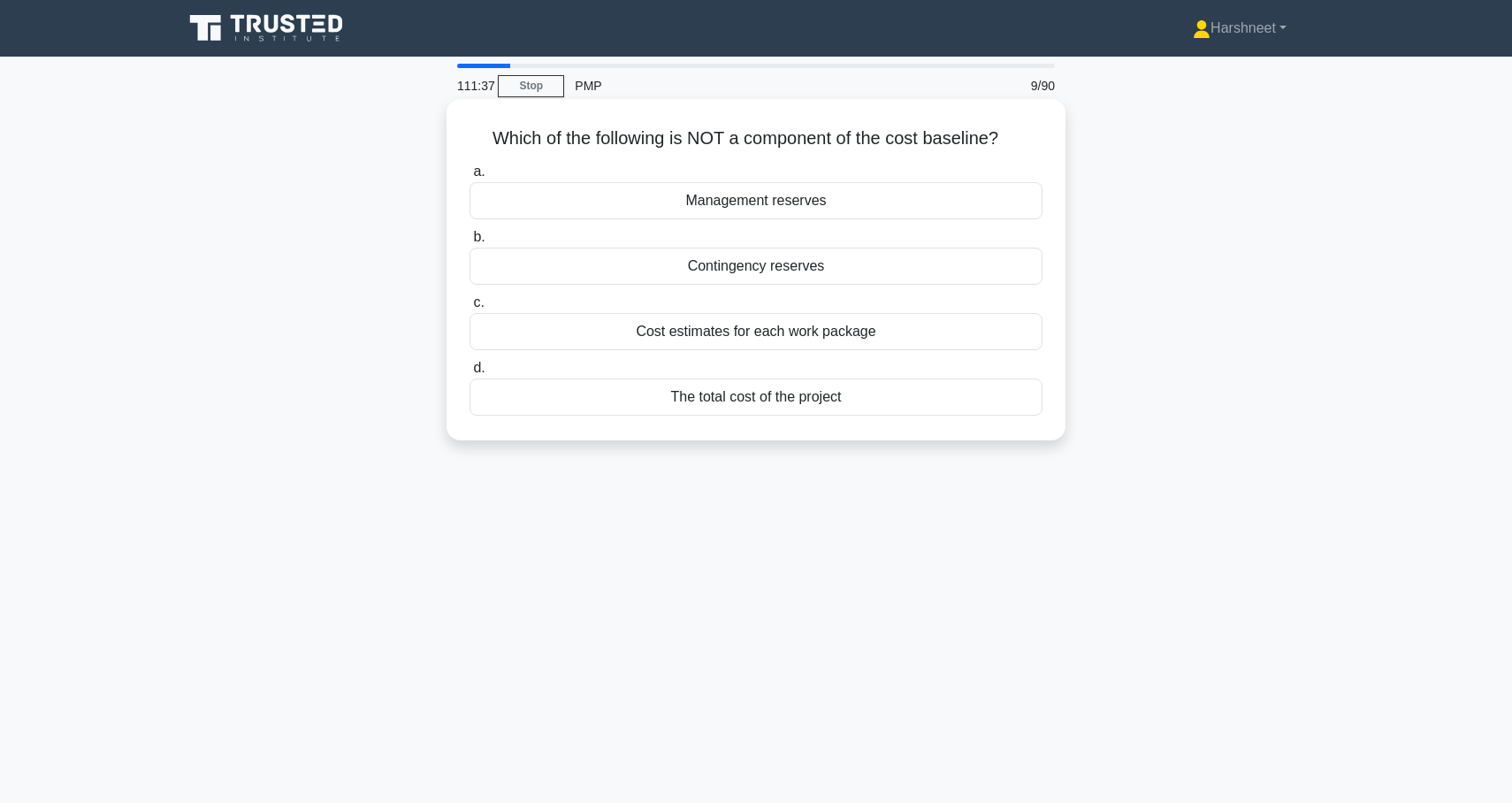
click at [525, 211] on div "Management reserves" at bounding box center [756, 200] width 573 height 37
click at [470, 177] on input "a. Management reserves" at bounding box center [470, 172] width 0 height 12
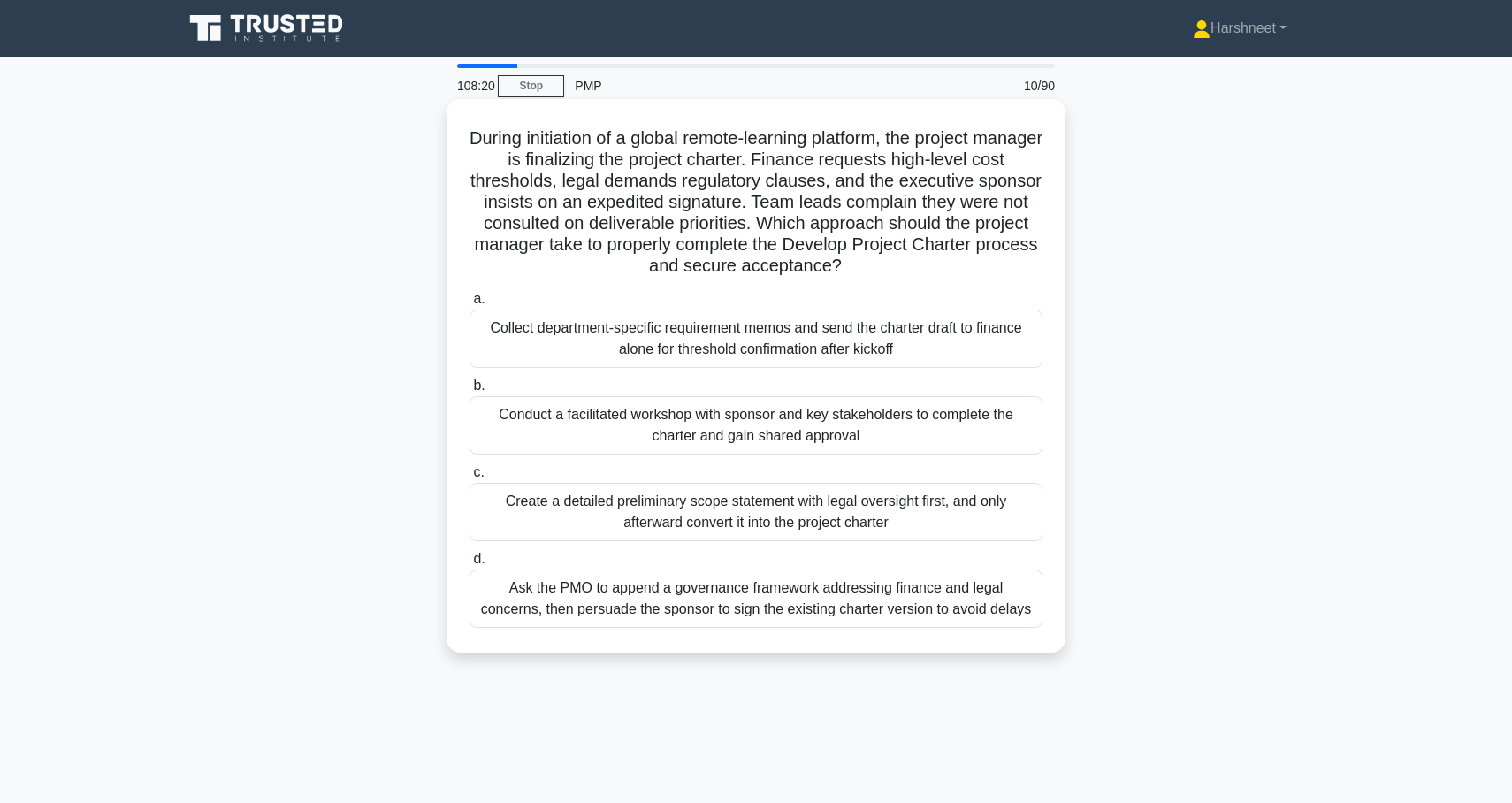
click at [545, 423] on div "Conduct a facilitated workshop with sponsor and key stakeholders to complete th…" at bounding box center [756, 425] width 573 height 59
click at [470, 392] on input "b. Conduct a facilitated workshop with sponsor and key stakeholders to complete…" at bounding box center [470, 385] width 0 height 12
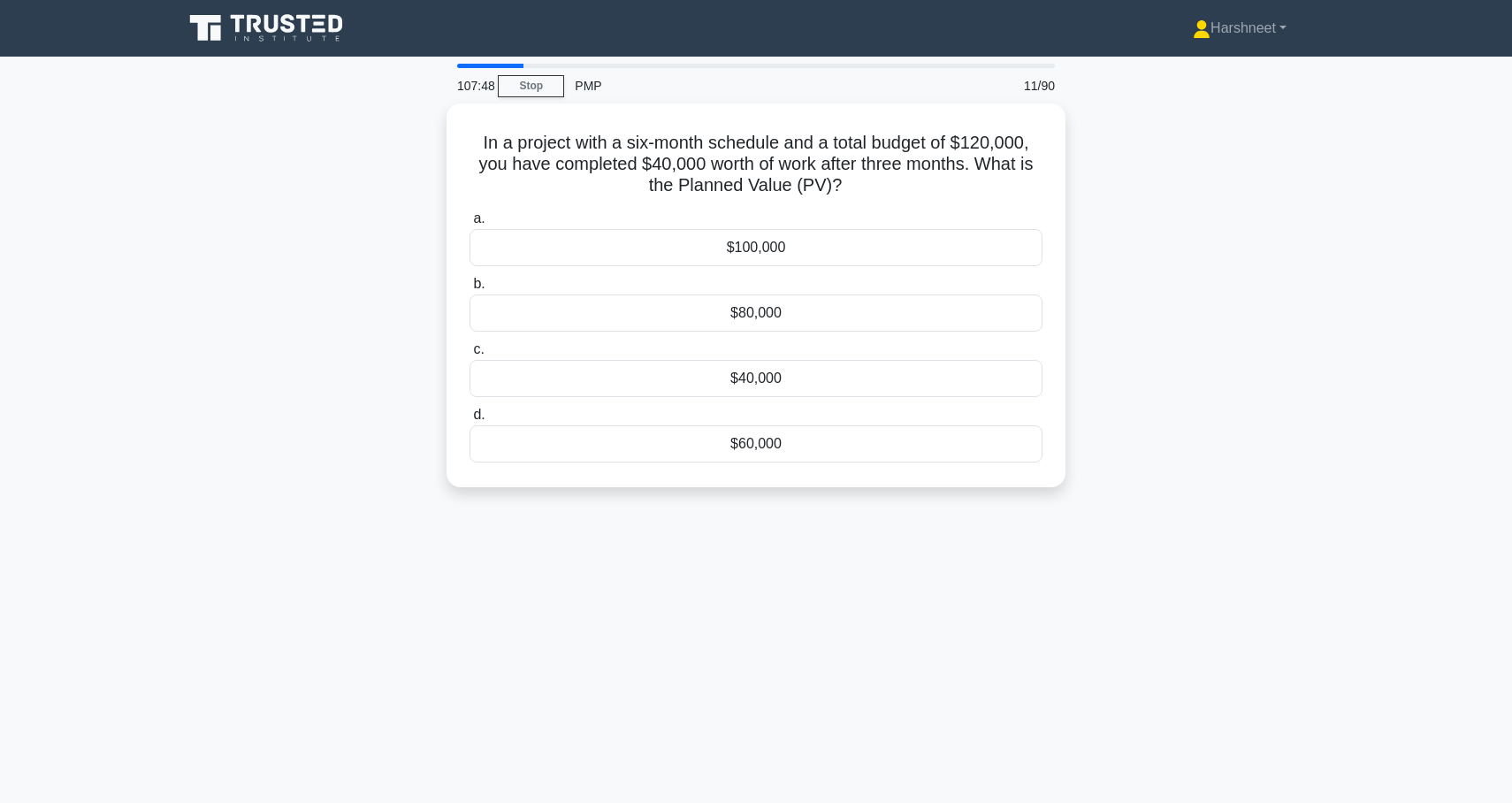
drag, startPoint x: 479, startPoint y: 134, endPoint x: 754, endPoint y: 489, distance: 449.1
click at [754, 489] on div "In a project with a six-month schedule and a total budget of $120,000, you have…" at bounding box center [756, 306] width 1167 height 405
copy div "In a project with a six-month schedule and a total budget of $120,000, you have…"
click at [255, 328] on div "In a project with a six-month schedule and a total budget of $120,000, you have…" at bounding box center [756, 306] width 1167 height 405
click at [585, 431] on div "$60,000" at bounding box center [756, 439] width 573 height 37
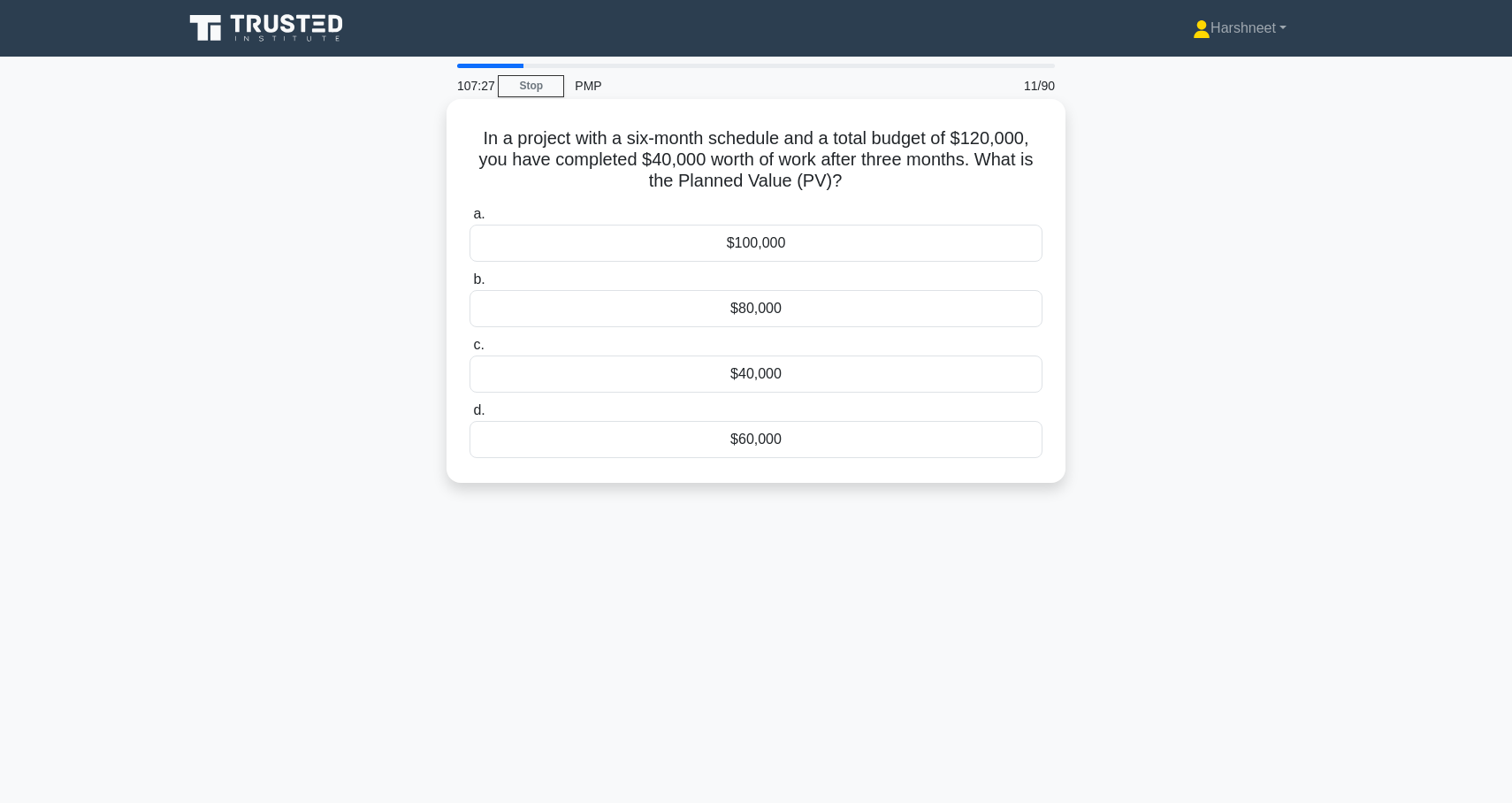
click at [470, 417] on input "d. $60,000" at bounding box center [470, 411] width 0 height 12
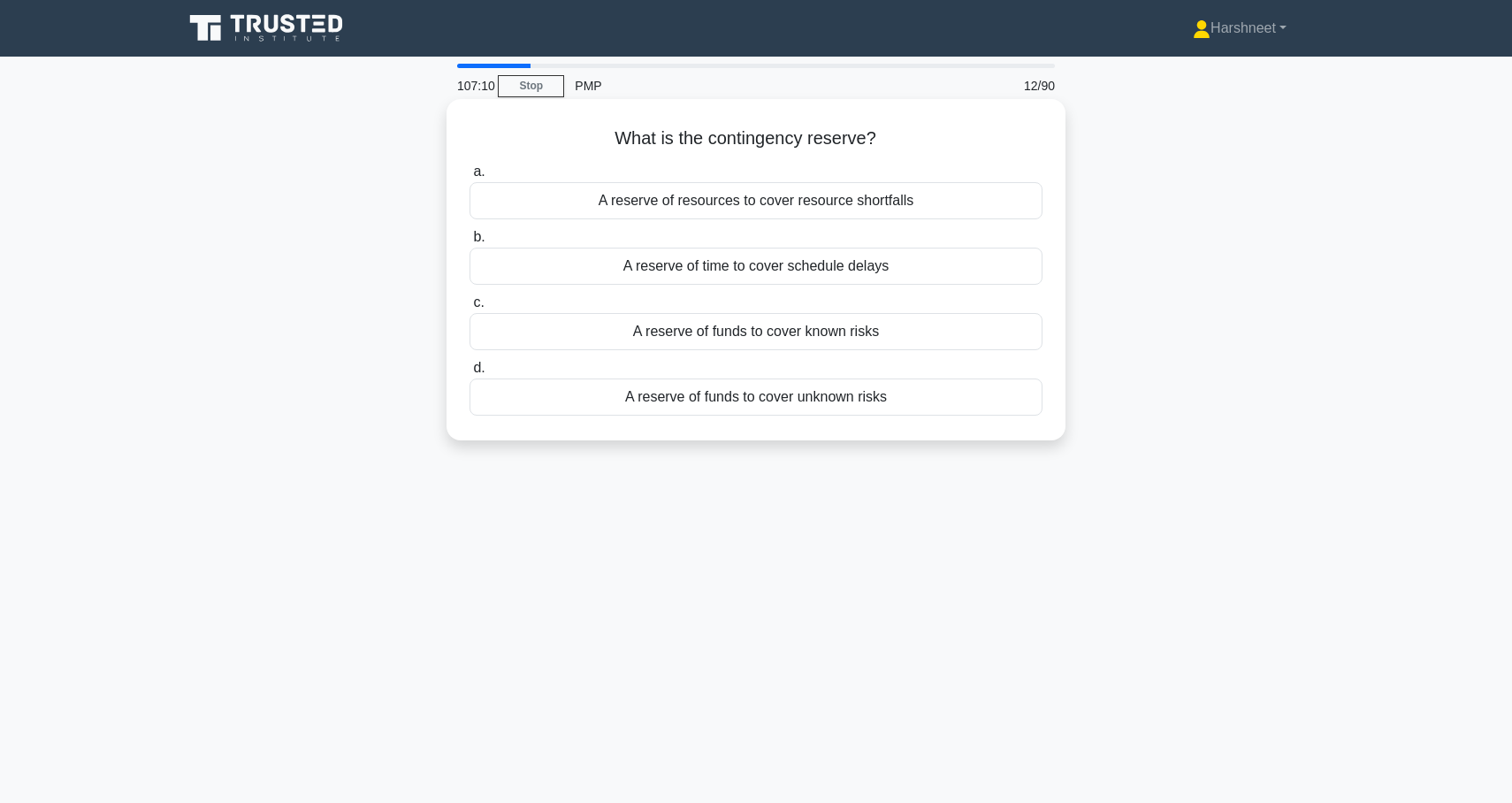
drag, startPoint x: 615, startPoint y: 130, endPoint x: 899, endPoint y: 438, distance: 419.0
click at [899, 438] on div "What is the contingency reserve? .spinner_0XTQ{transform-origin:center;animatio…" at bounding box center [756, 269] width 619 height 341
copy div "What is the contingency reserve? .spinner_0XTQ{transform-origin:center;animatio…"
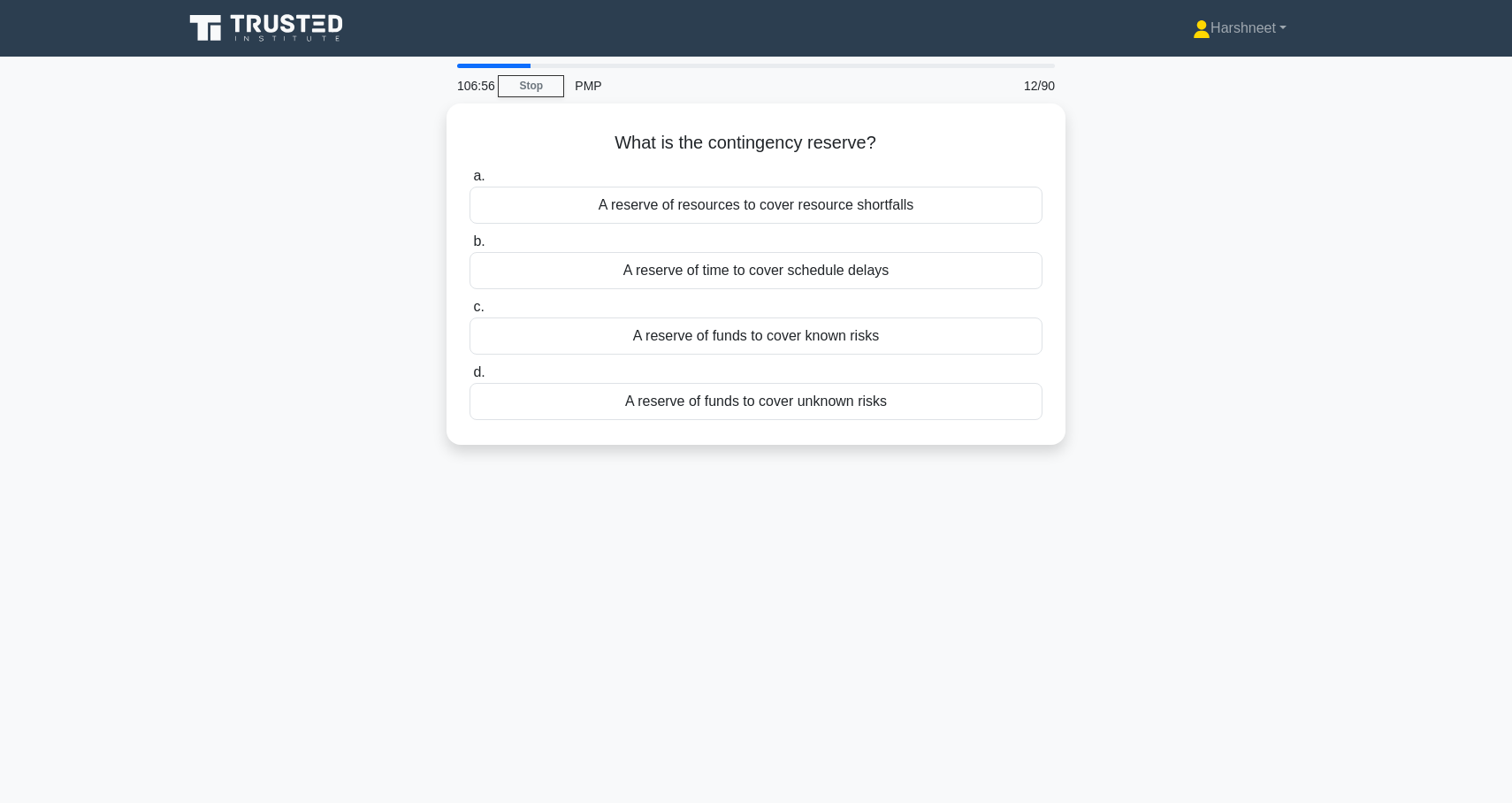
click at [274, 260] on div "What is the contingency reserve? .spinner_0XTQ{transform-origin:center;animatio…" at bounding box center [756, 284] width 1167 height 363
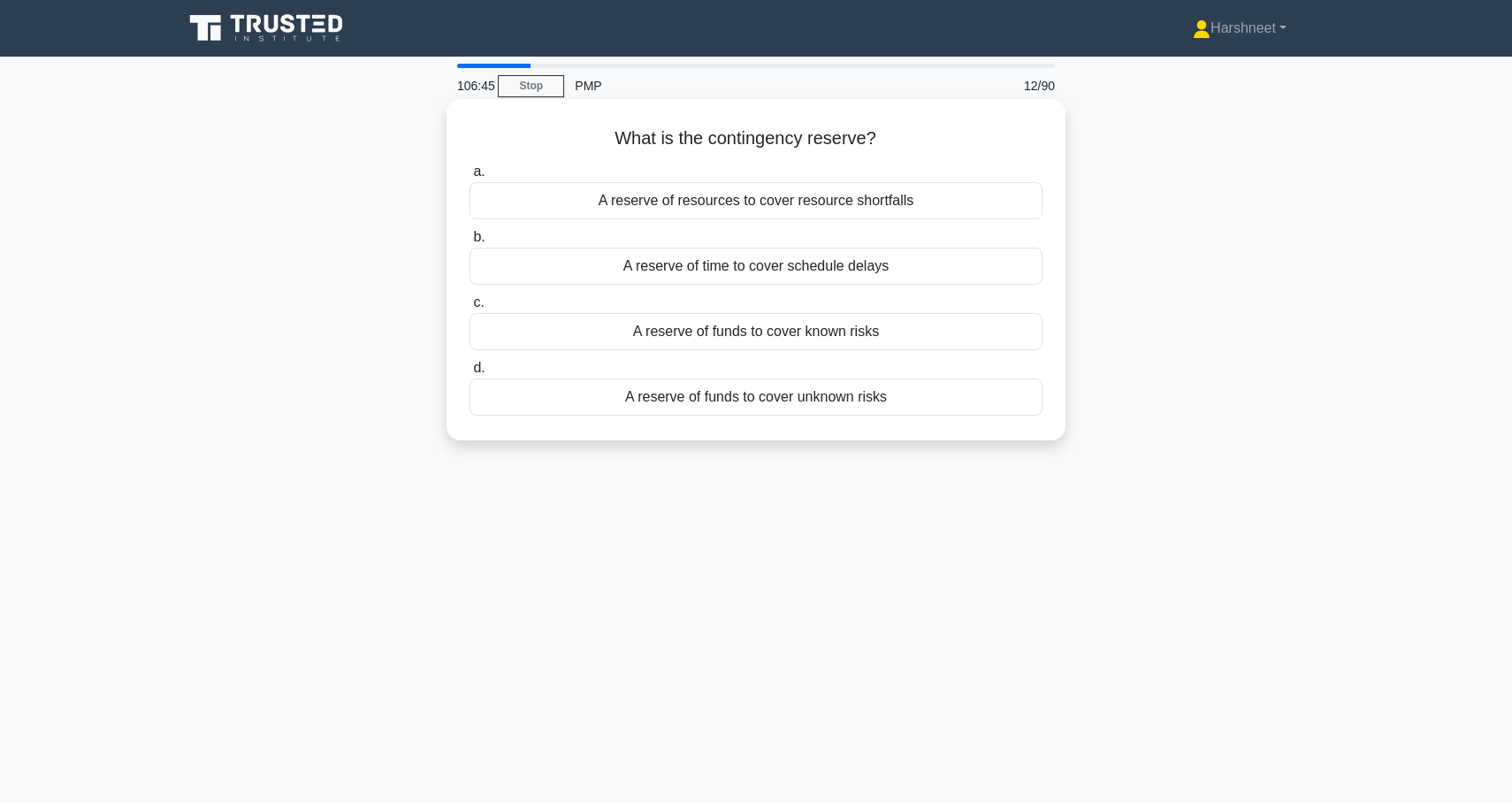
click at [608, 329] on div "A reserve of funds to cover known risks" at bounding box center [756, 331] width 573 height 37
click at [470, 309] on input "c. A reserve of funds to cover known risks" at bounding box center [470, 302] width 0 height 12
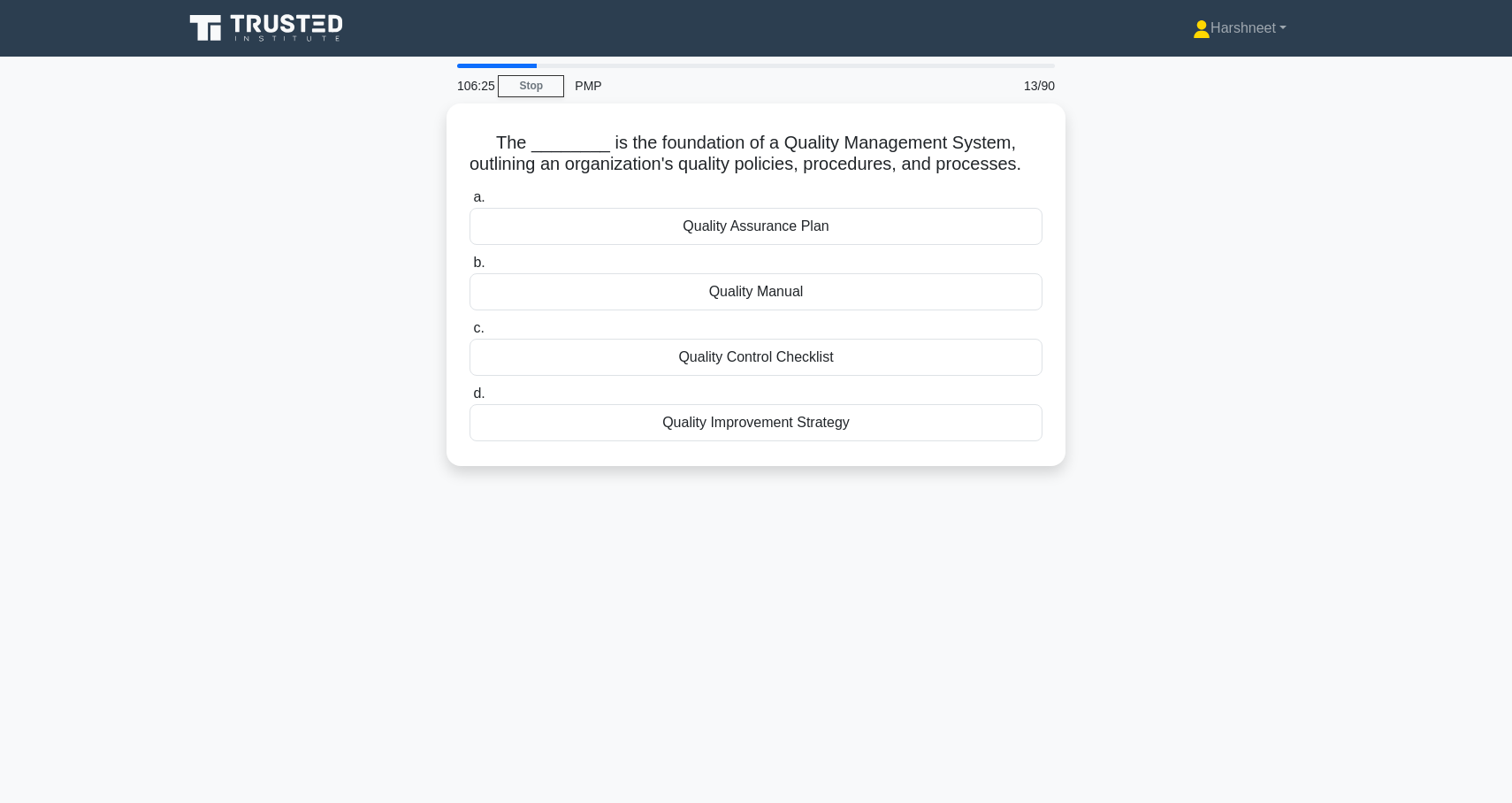
drag, startPoint x: 500, startPoint y: 135, endPoint x: 1030, endPoint y: 471, distance: 627.5
click at [1030, 471] on div "The ________ is the foundation of a Quality Management System, outlining an org…" at bounding box center [756, 295] width 1167 height 383
copy div "The ________ is the foundation of a Quality Management System, outlining an org…"
click at [309, 292] on div "The ________ is the foundation of a Quality Management System, outlining an org…" at bounding box center [756, 295] width 1167 height 383
click at [564, 230] on div "Quality Assurance Plan" at bounding box center [756, 221] width 573 height 37
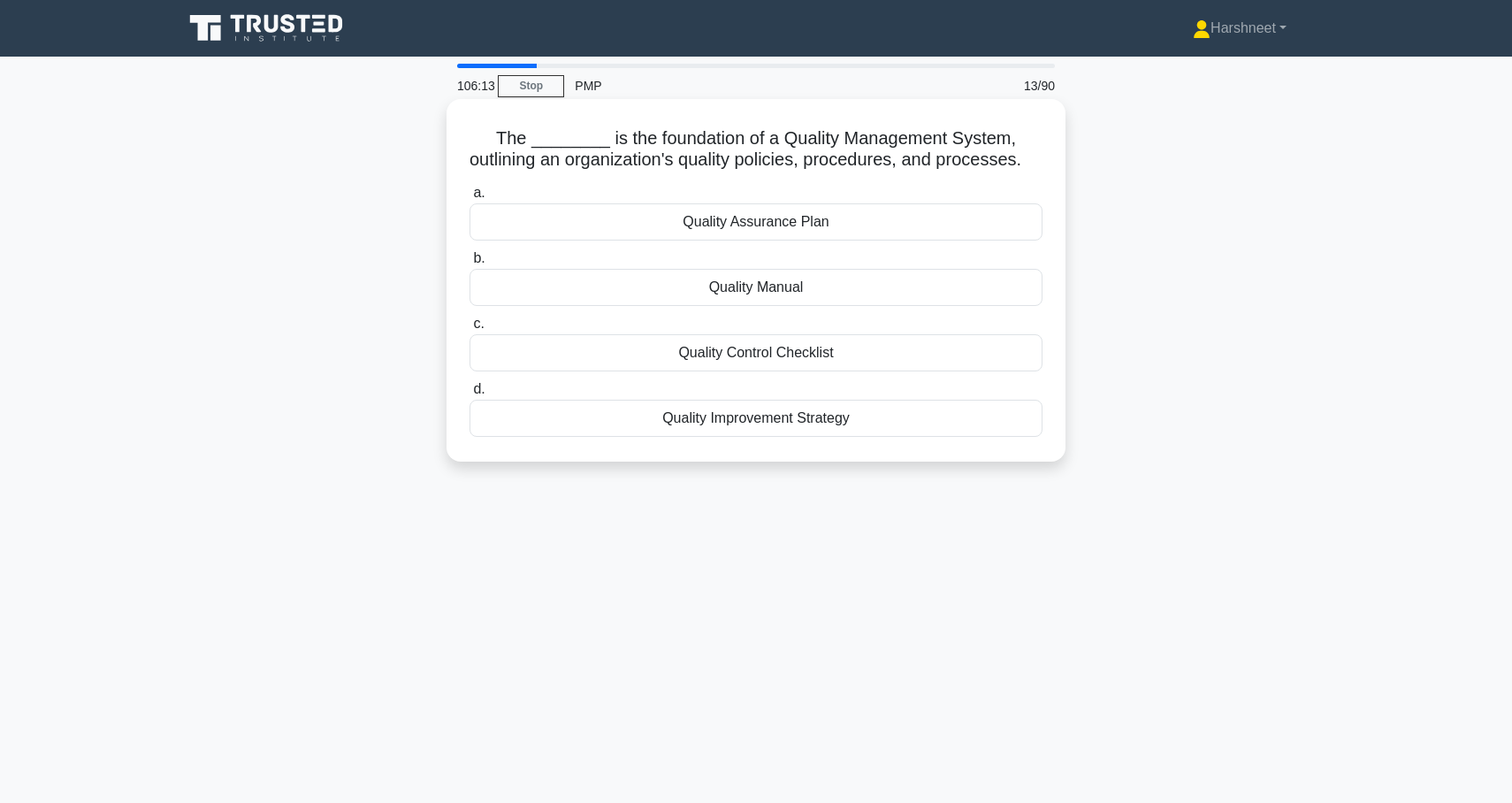
click at [470, 199] on input "a. Quality Assurance Plan" at bounding box center [470, 193] width 0 height 12
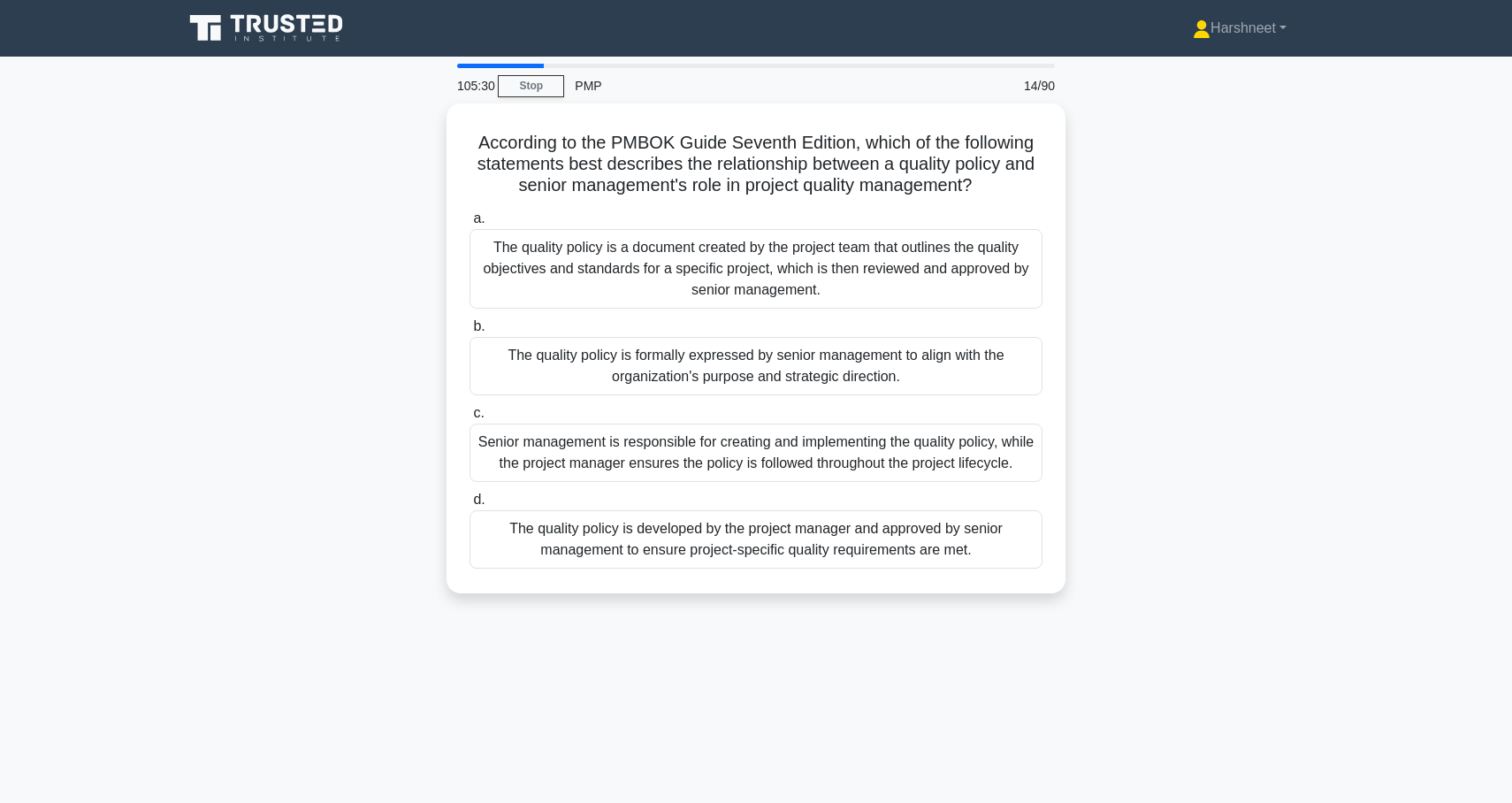
drag, startPoint x: 485, startPoint y: 134, endPoint x: 1134, endPoint y: 639, distance: 822.3
click at [1134, 639] on div "105:30 Stop PMP 14/90 According to the PMBOK Guide Seventh Edition, which of th…" at bounding box center [756, 506] width 1167 height 885
click at [351, 252] on div "According to the PMBOK Guide Seventh Edition, which of the following statements…" at bounding box center [756, 359] width 1167 height 511
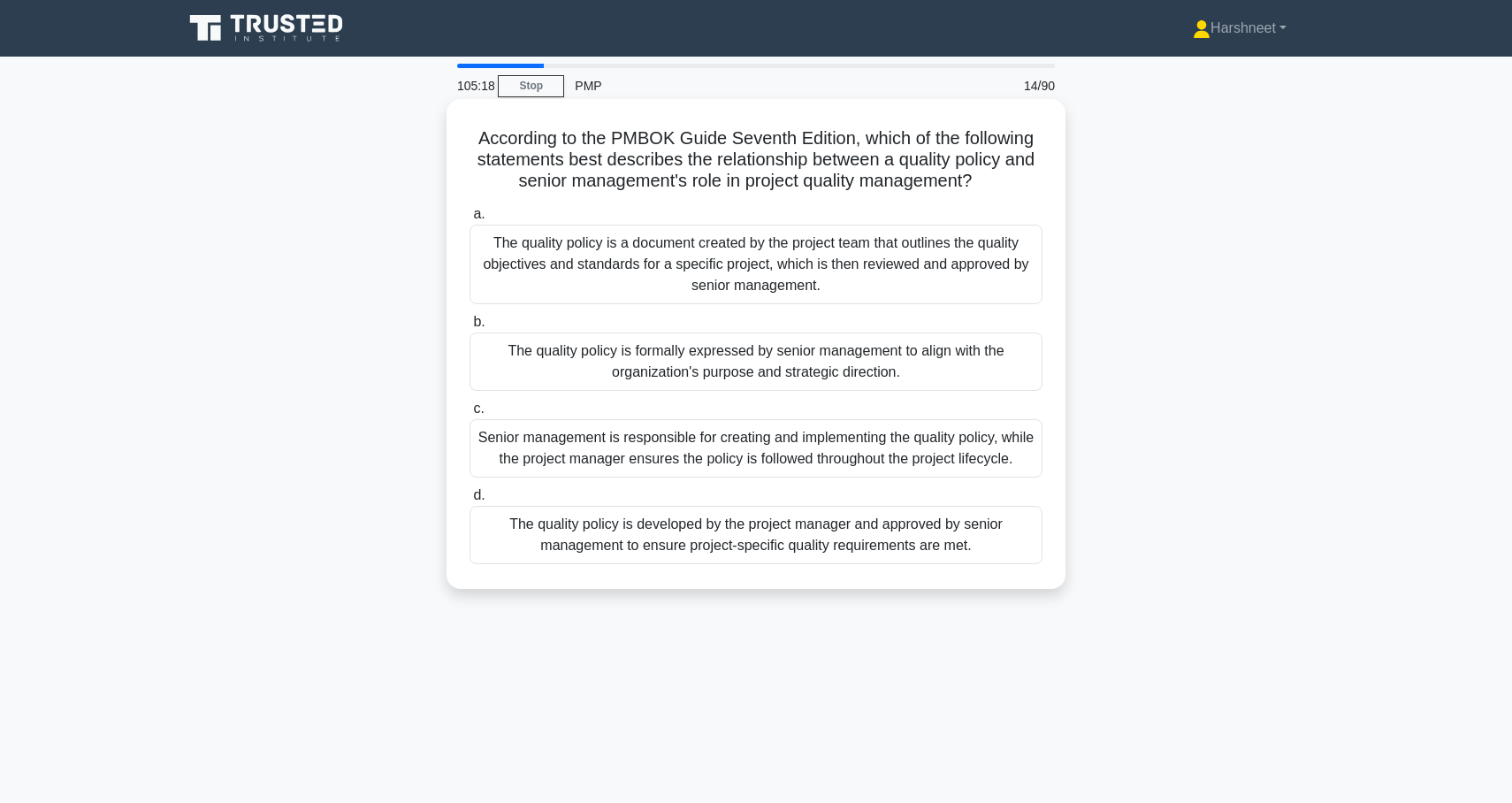
click at [523, 360] on div "The quality policy is formally expressed by senior management to align with the…" at bounding box center [756, 361] width 573 height 59
click at [470, 329] on input "b. The quality policy is formally expressed by senior management to align with …" at bounding box center [470, 322] width 0 height 12
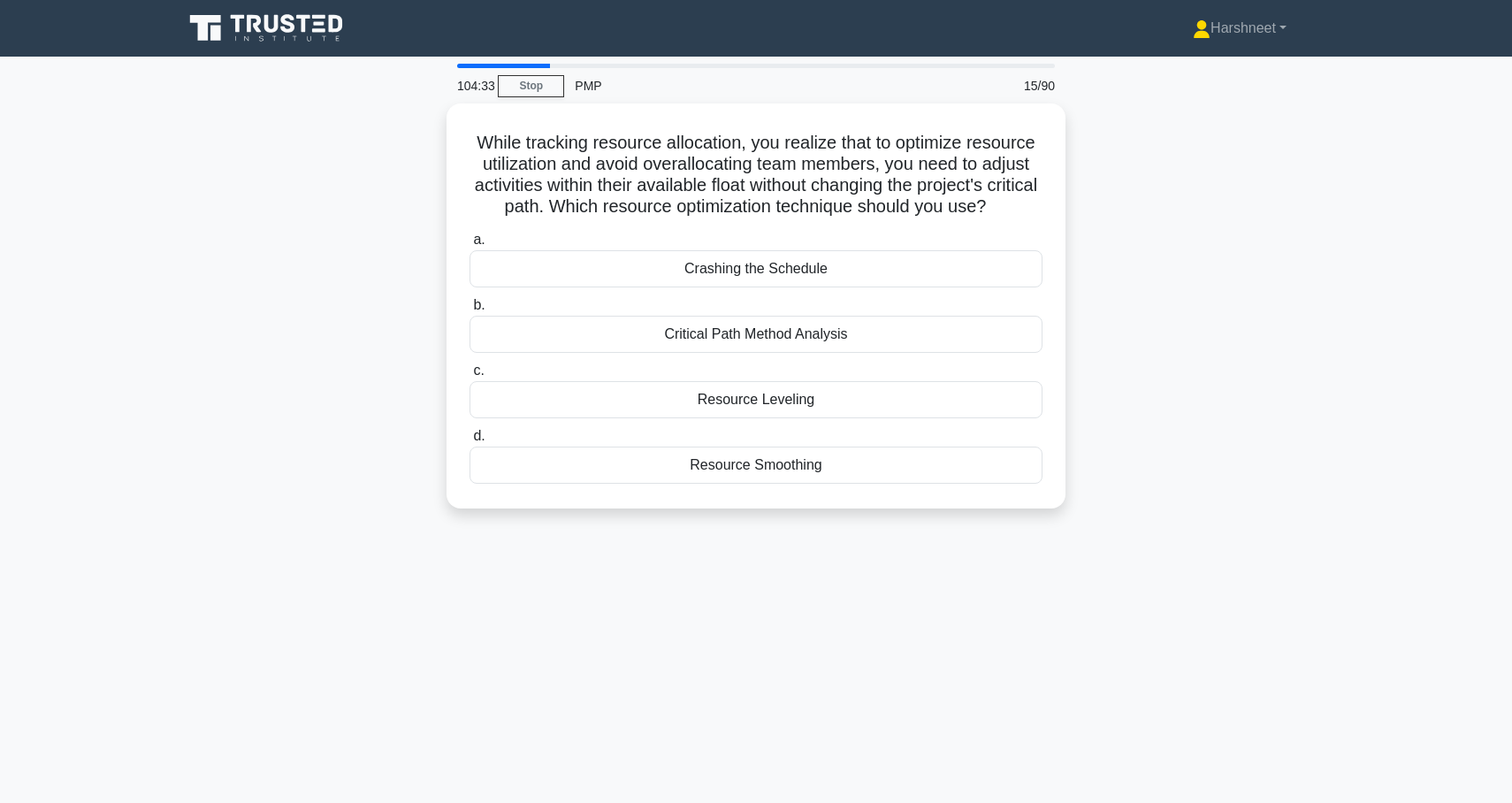
drag, startPoint x: 478, startPoint y: 135, endPoint x: 909, endPoint y: 524, distance: 580.6
click at [909, 524] on div "While tracking resource allocation, you realize that to optimize resource utili…" at bounding box center [756, 317] width 1167 height 427
click at [282, 314] on div "While tracking resource allocation, you realize that to optimize resource utili…" at bounding box center [756, 317] width 1167 height 427
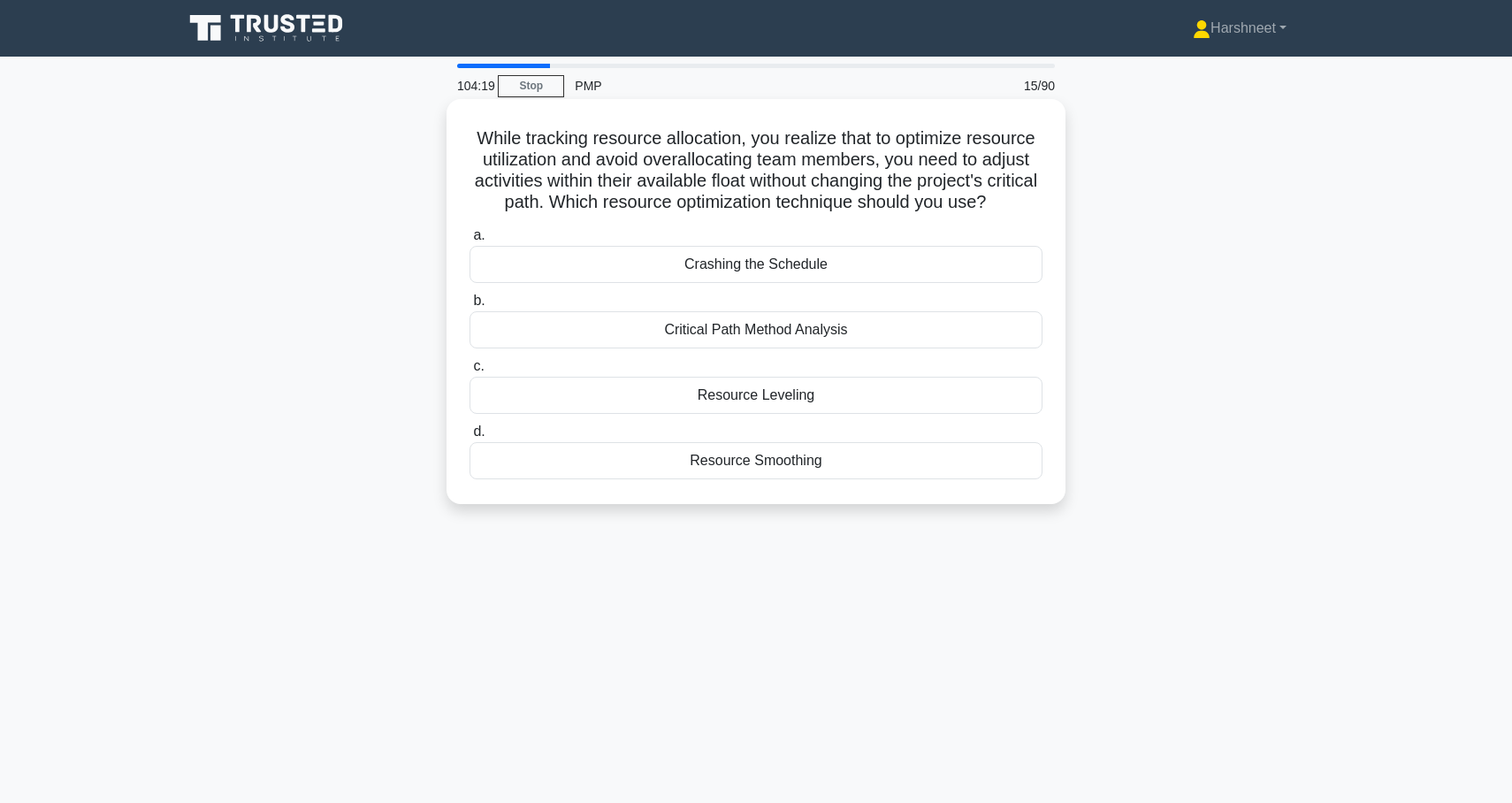
click at [566, 451] on div "Resource Smoothing" at bounding box center [756, 460] width 573 height 37
click at [470, 438] on input "d. Resource Smoothing" at bounding box center [470, 432] width 0 height 12
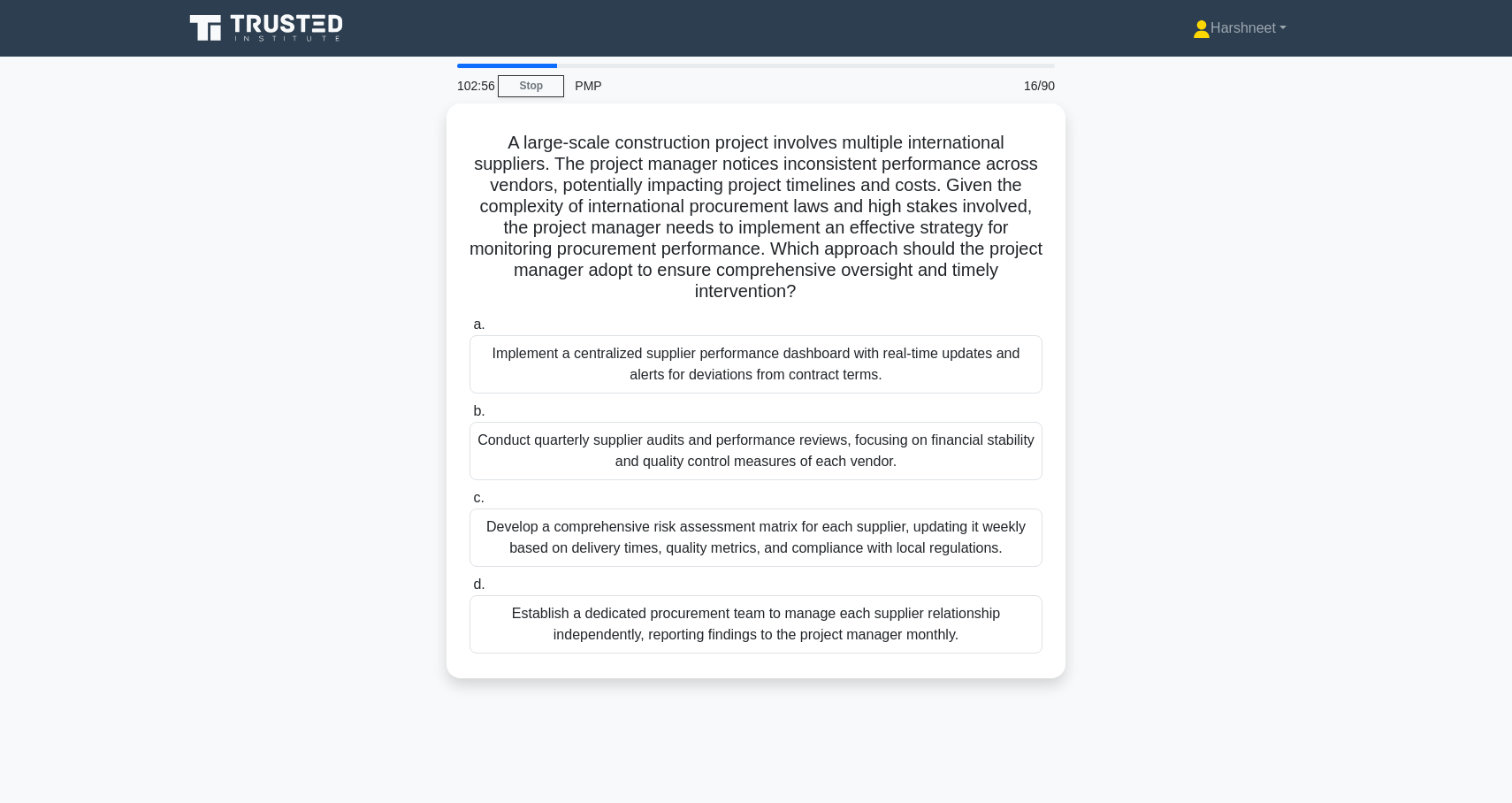
drag, startPoint x: 510, startPoint y: 139, endPoint x: 1101, endPoint y: 741, distance: 843.6
click at [1101, 741] on div "102:56 Stop PMP 16/90 A large-scale construction project involves multiple inte…" at bounding box center [756, 506] width 1167 height 885
click at [245, 304] on div "A large-scale construction project involves multiple international suppliers. T…" at bounding box center [756, 402] width 1167 height 596
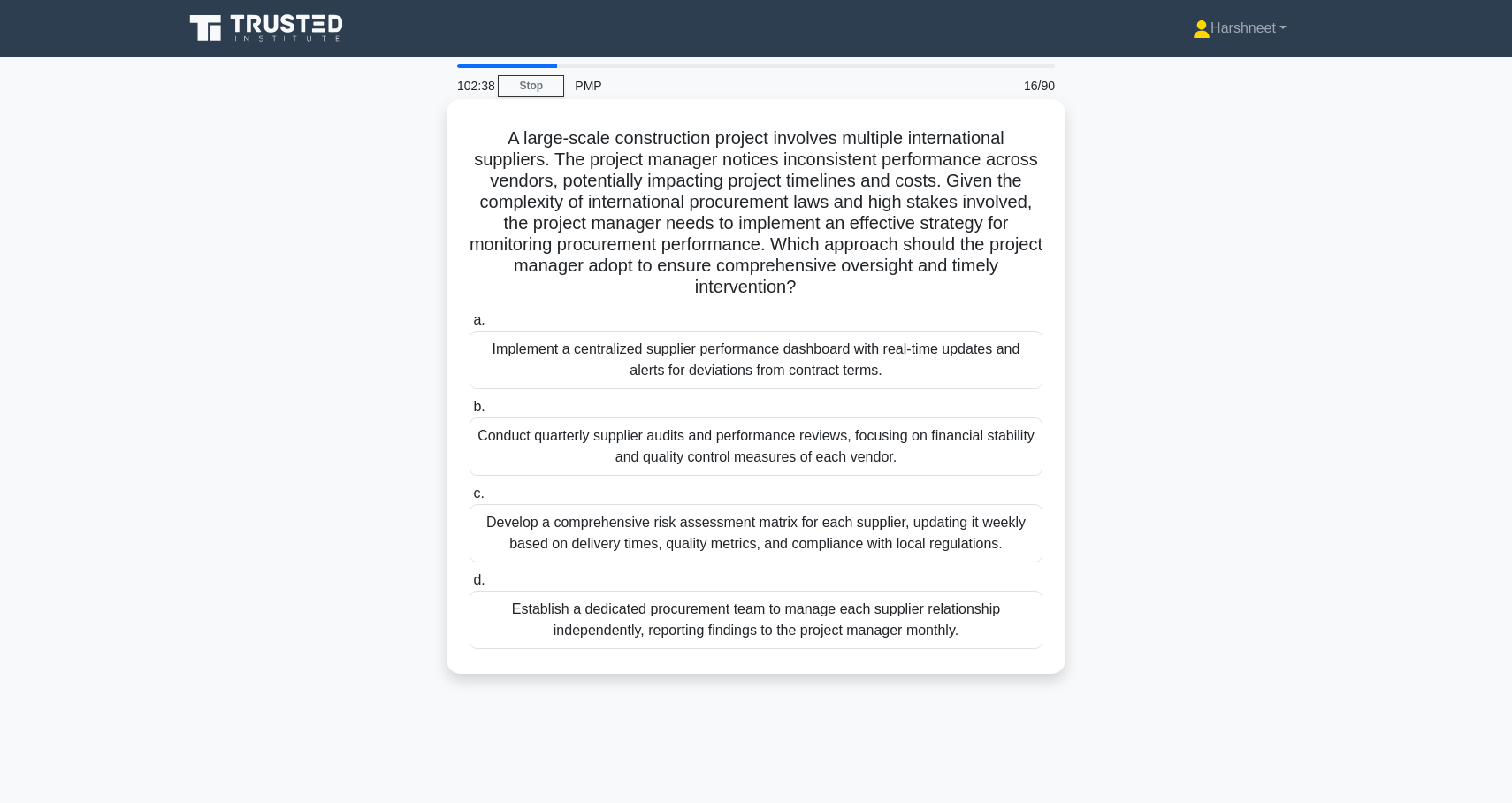
click at [637, 366] on div "Implement a centralized supplier performance dashboard with real-time updates a…" at bounding box center [756, 359] width 573 height 59
click at [470, 327] on input "a. Implement a centralized supplier performance dashboard with real-time update…" at bounding box center [470, 320] width 0 height 12
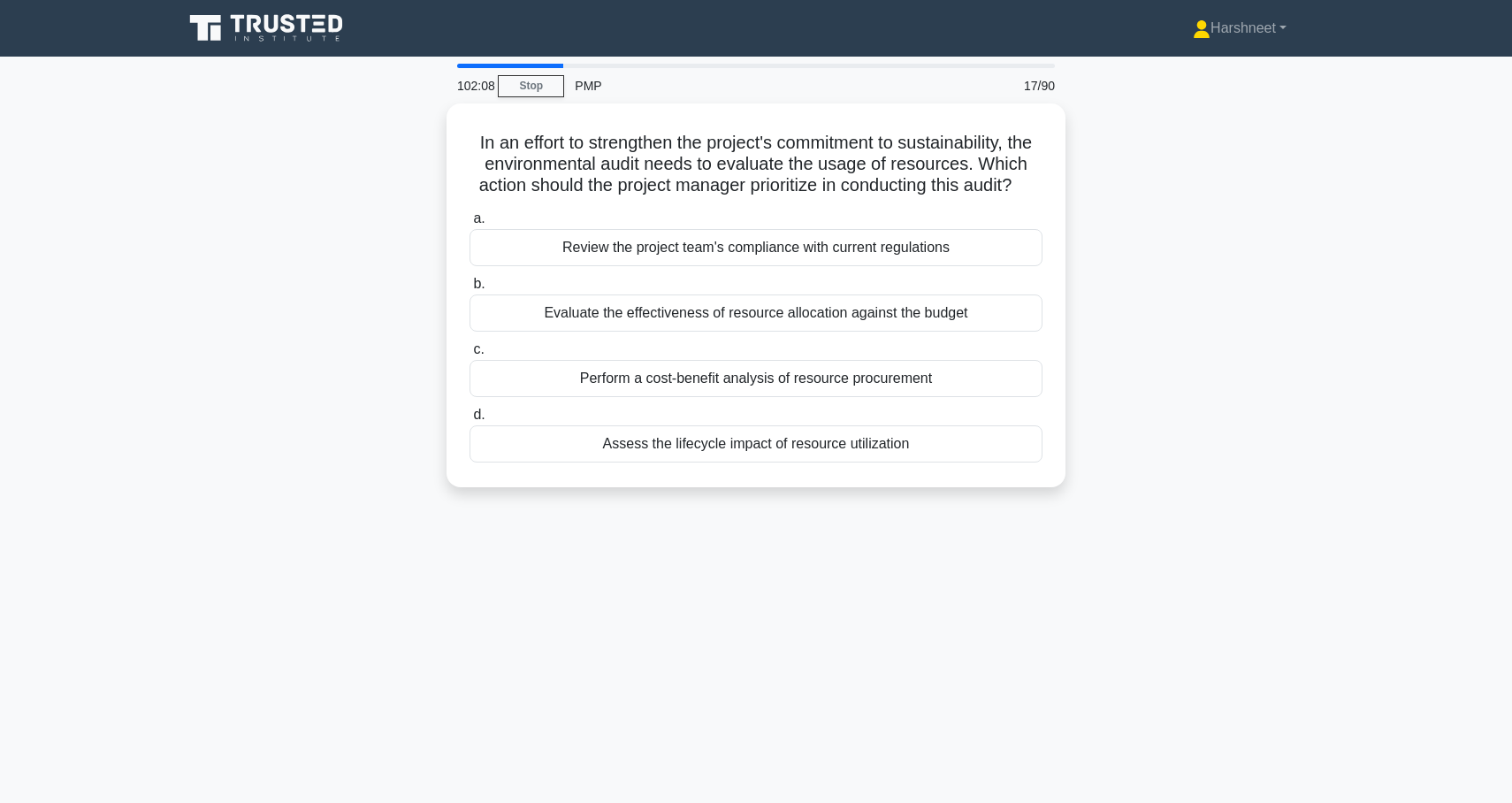
drag, startPoint x: 476, startPoint y: 136, endPoint x: 1071, endPoint y: 527, distance: 712.0
click at [1071, 527] on div "102:08 Stop PMP 17/90 In an effort to strengthen the project's commitment to su…" at bounding box center [756, 506] width 1167 height 885
click at [266, 289] on div "In an effort to strengthen the project's commitment to sustainability, the envi…" at bounding box center [756, 306] width 1167 height 405
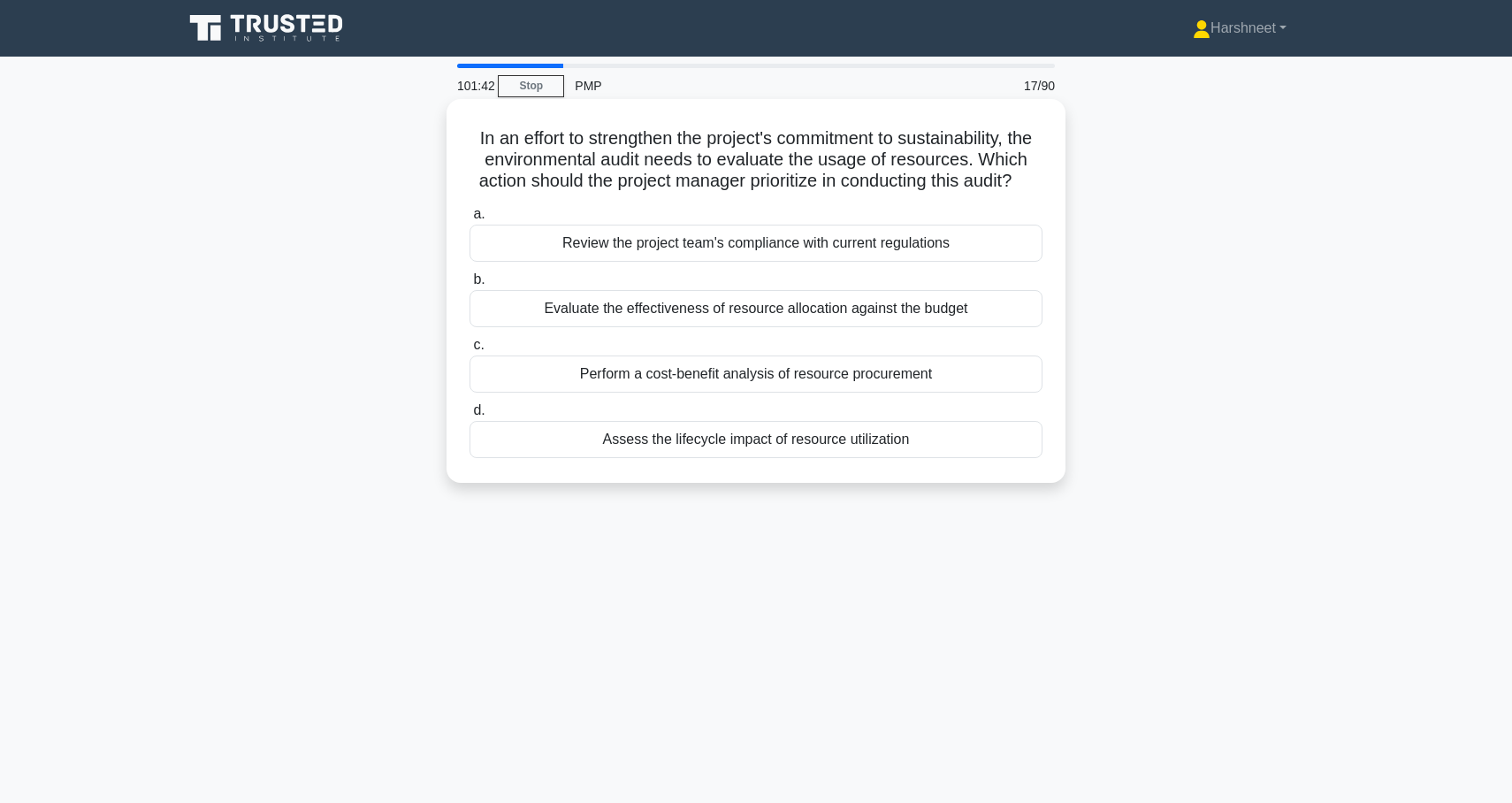
click at [527, 437] on div "Assess the lifecycle impact of resource utilization" at bounding box center [756, 439] width 573 height 37
click at [470, 417] on input "d. Assess the lifecycle impact of resource utilization" at bounding box center [470, 411] width 0 height 12
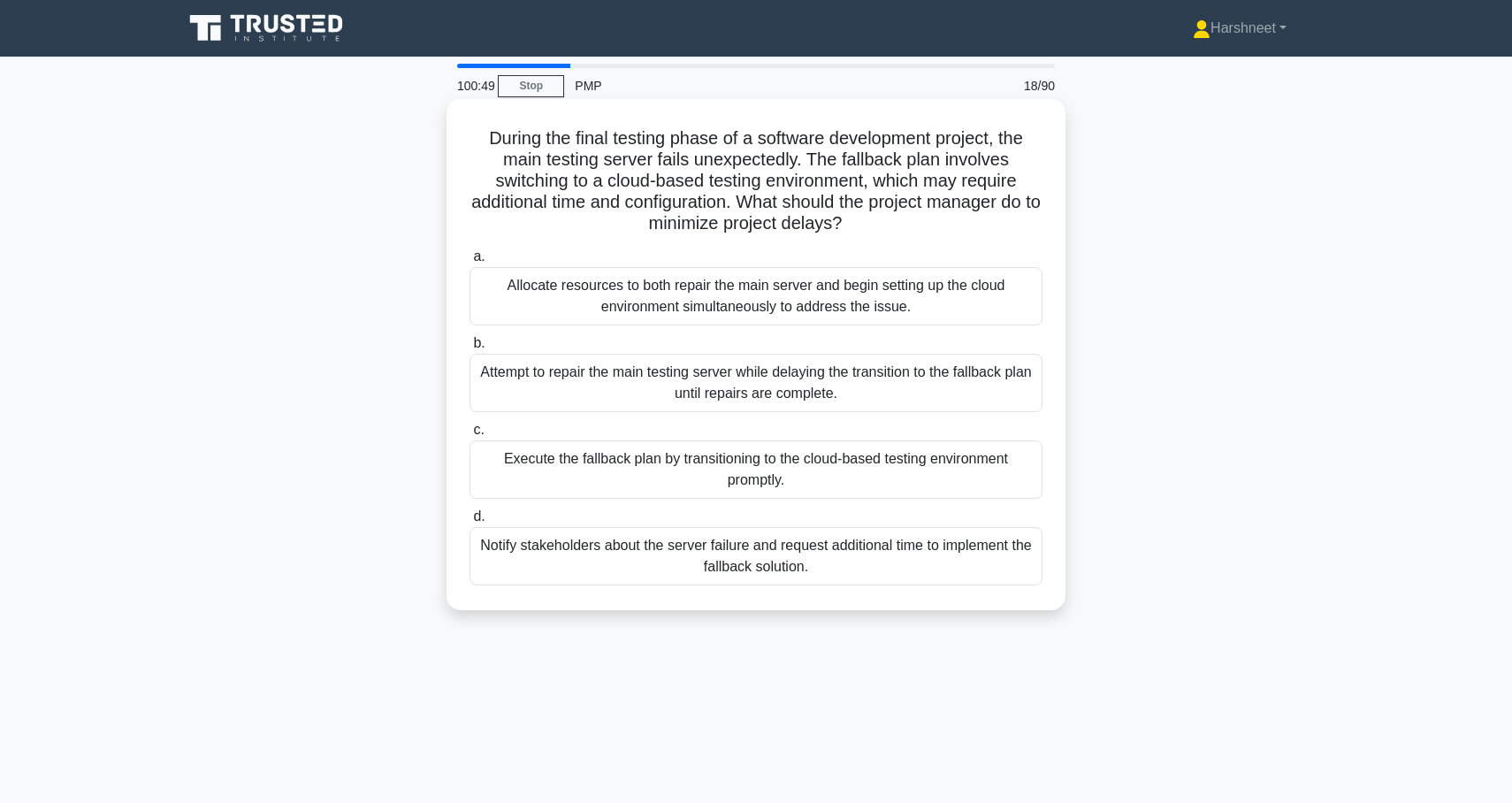
drag, startPoint x: 485, startPoint y: 131, endPoint x: 836, endPoint y: 566, distance: 559.0
click at [836, 566] on div "During the final testing phase of a software development project, the main test…" at bounding box center [756, 355] width 605 height 497
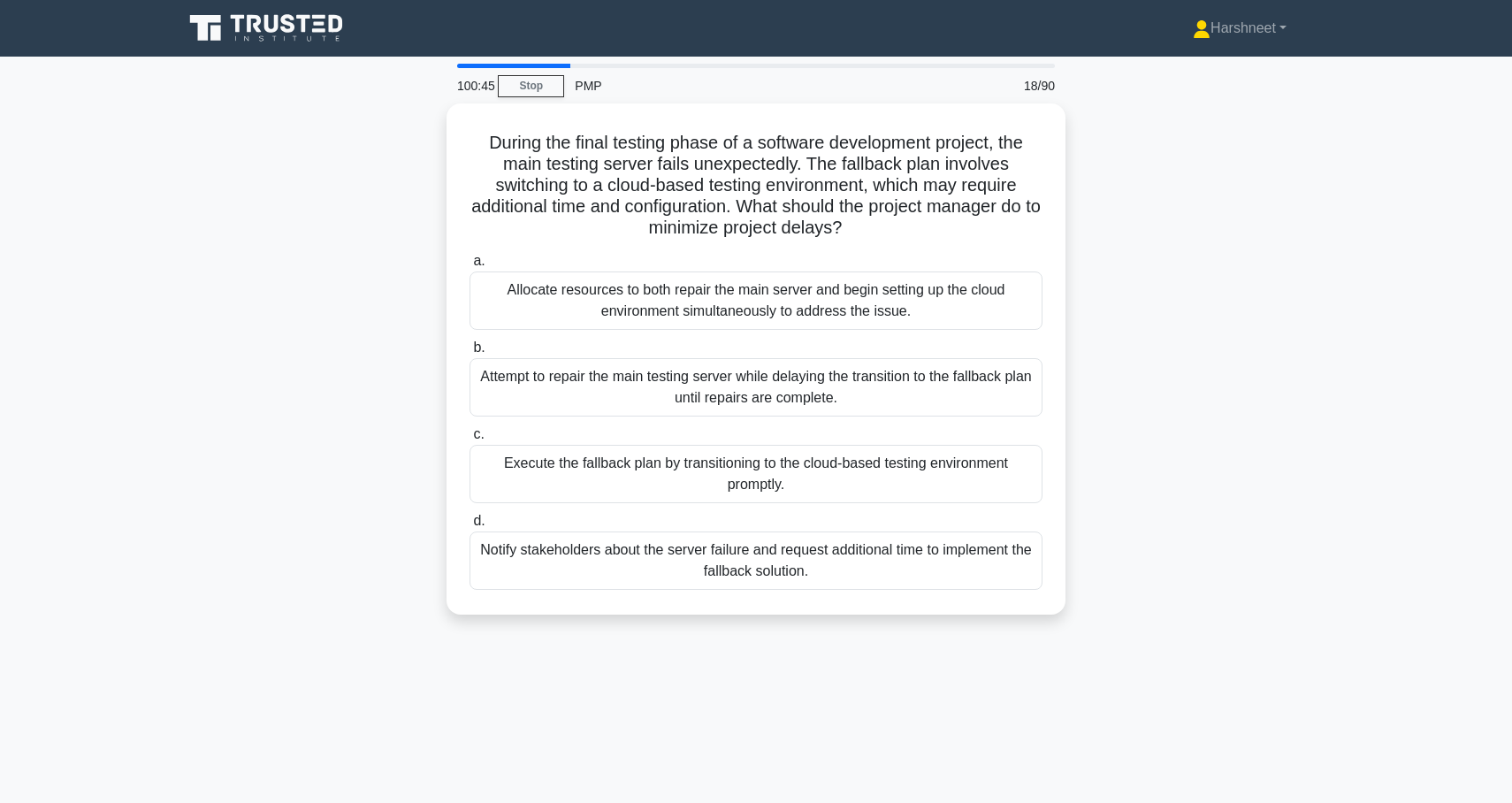
click at [295, 413] on div "During the final testing phase of a software development project, the main test…" at bounding box center [756, 369] width 1167 height 532
click at [276, 240] on div "During the final testing phase of a software development project, the main test…" at bounding box center [756, 369] width 1167 height 532
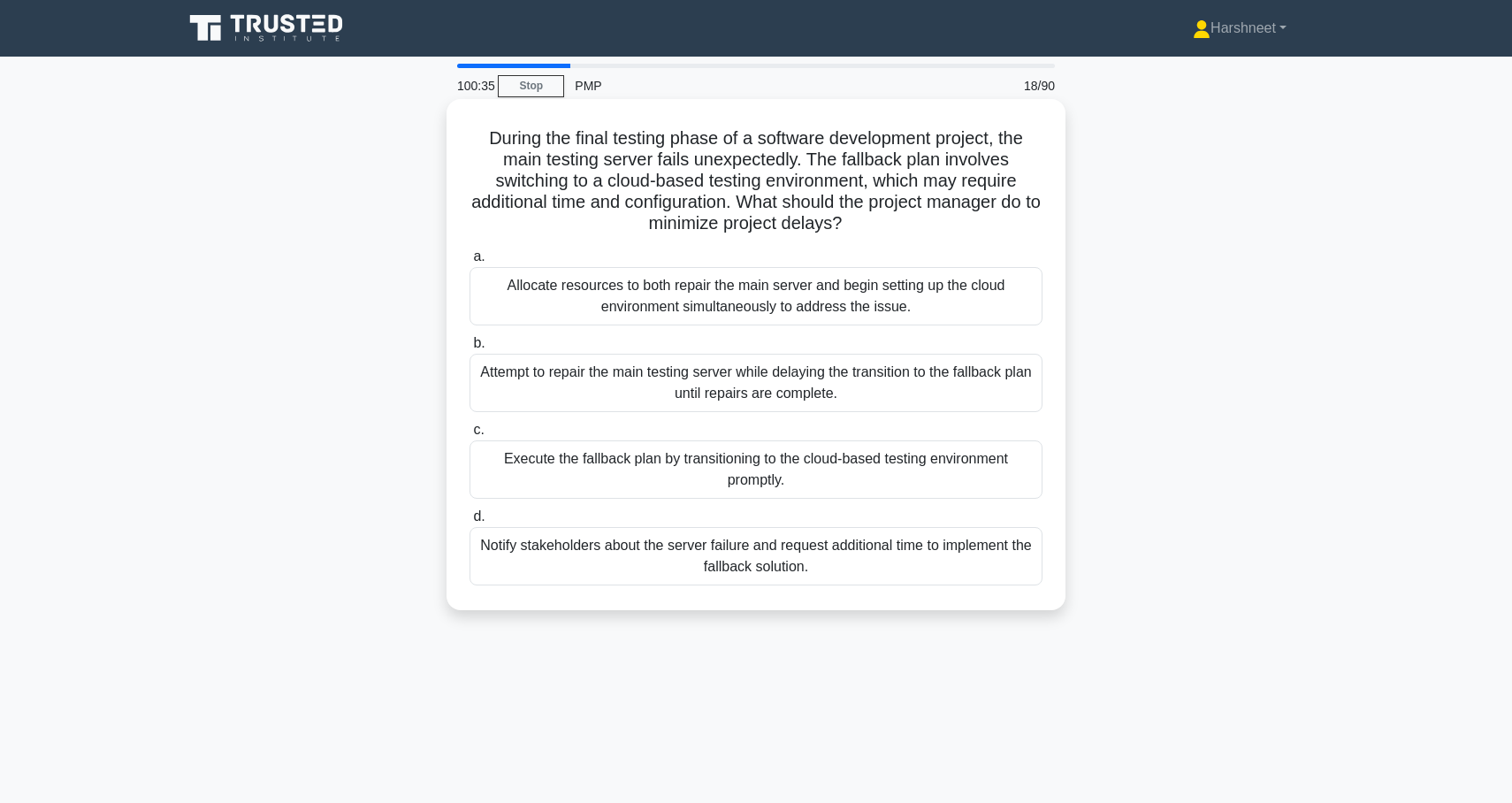
click at [506, 294] on div "Allocate resources to both repair the main server and begin setting up the clou…" at bounding box center [756, 296] width 573 height 59
click at [470, 263] on input "a. Allocate resources to both repair the main server and begin setting up the c…" at bounding box center [470, 257] width 0 height 12
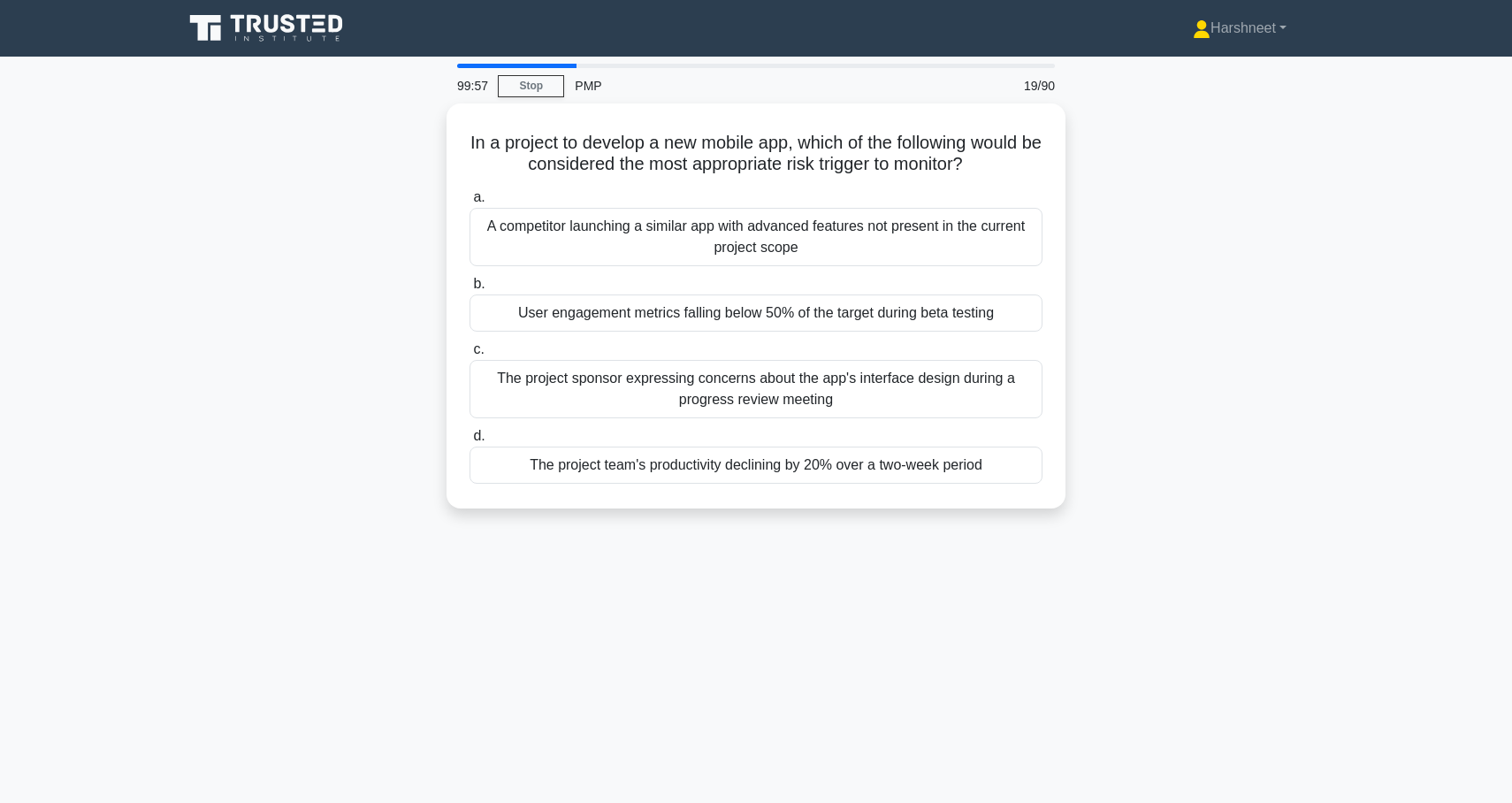
drag, startPoint x: 477, startPoint y: 137, endPoint x: 1074, endPoint y: 530, distance: 714.7
click at [1074, 530] on div "In a project to develop a new mobile app, which of the following would be consi…" at bounding box center [756, 317] width 1167 height 427
click at [197, 266] on div "In a project to develop a new mobile app, which of the following would be consi…" at bounding box center [756, 317] width 1167 height 427
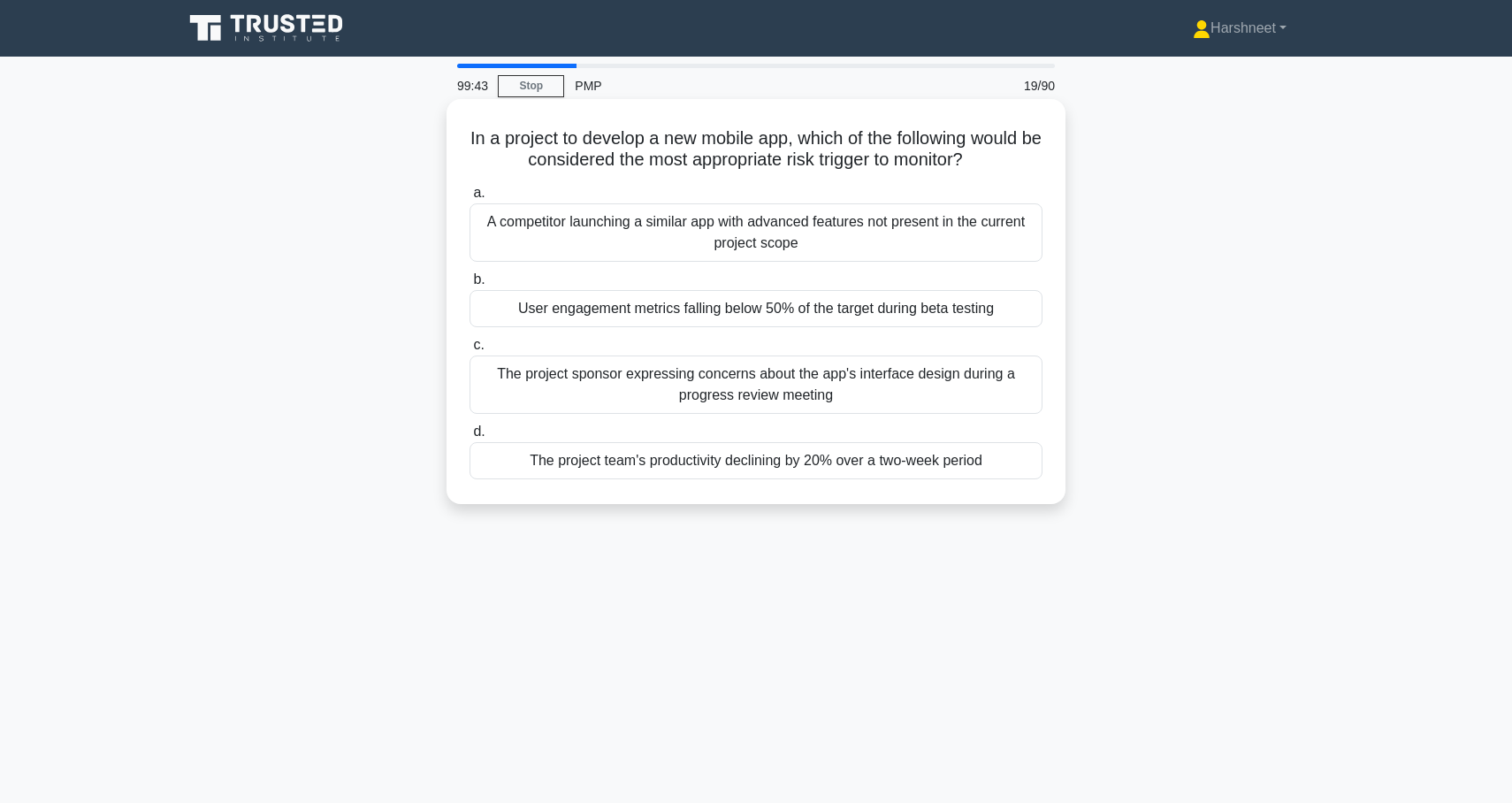
click at [508, 251] on div "A competitor launching a similar app with advanced features not present in the …" at bounding box center [756, 232] width 573 height 59
click at [470, 199] on input "a. A competitor launching a similar app with advanced features not present in t…" at bounding box center [470, 193] width 0 height 12
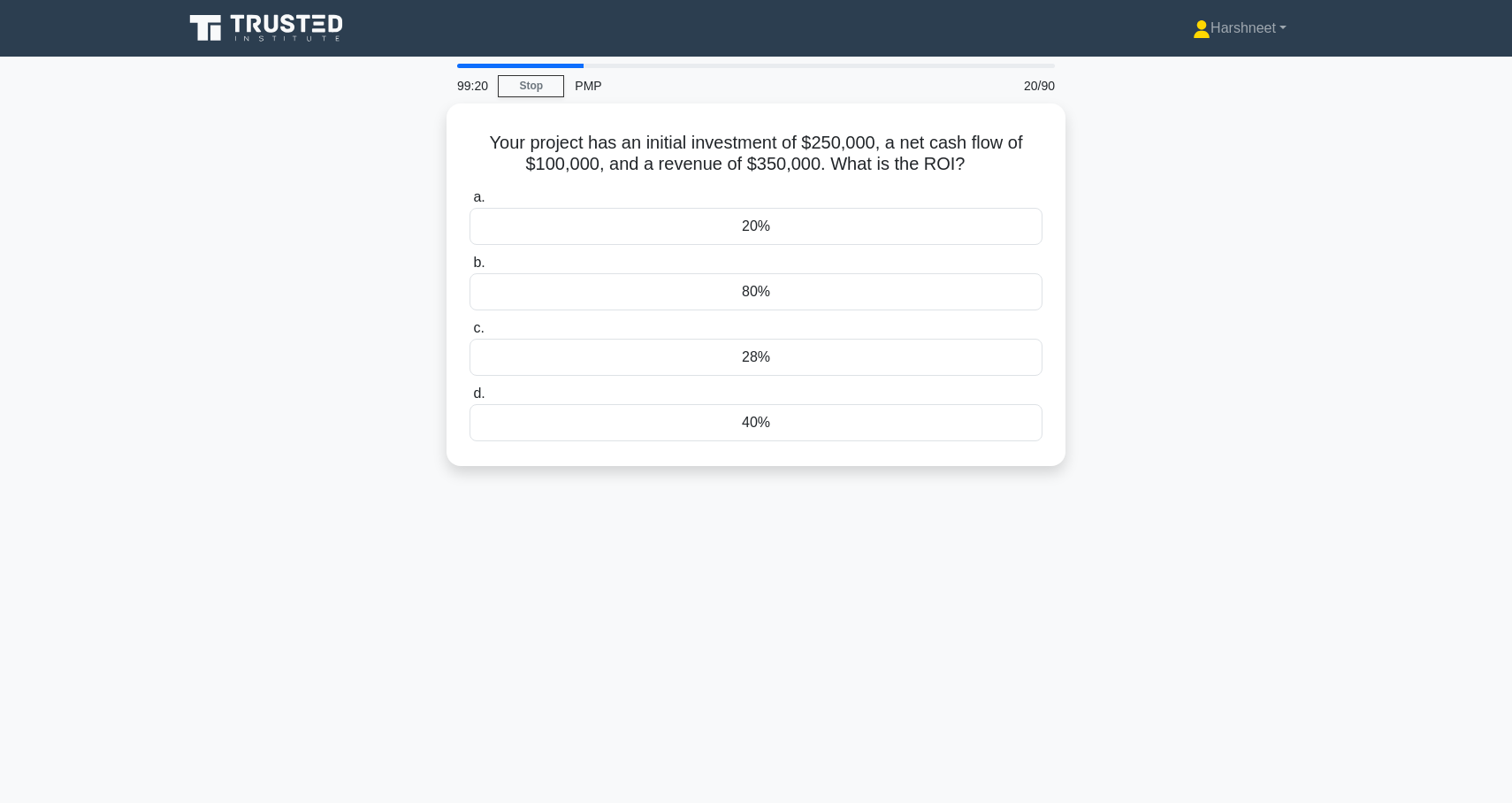
drag, startPoint x: 487, startPoint y: 139, endPoint x: 816, endPoint y: 492, distance: 482.5
click at [816, 492] on div "99:20 Stop PMP 20/90 Your project has an initial investment of $250,000, a net …" at bounding box center [756, 506] width 1167 height 885
click at [312, 424] on div "Your project has an initial investment of $250,000, a net cash flow of $100,000…" at bounding box center [756, 295] width 1167 height 383
click at [637, 420] on div "40%" at bounding box center [756, 418] width 573 height 37
click at [470, 395] on input "d. 40%" at bounding box center [470, 389] width 0 height 12
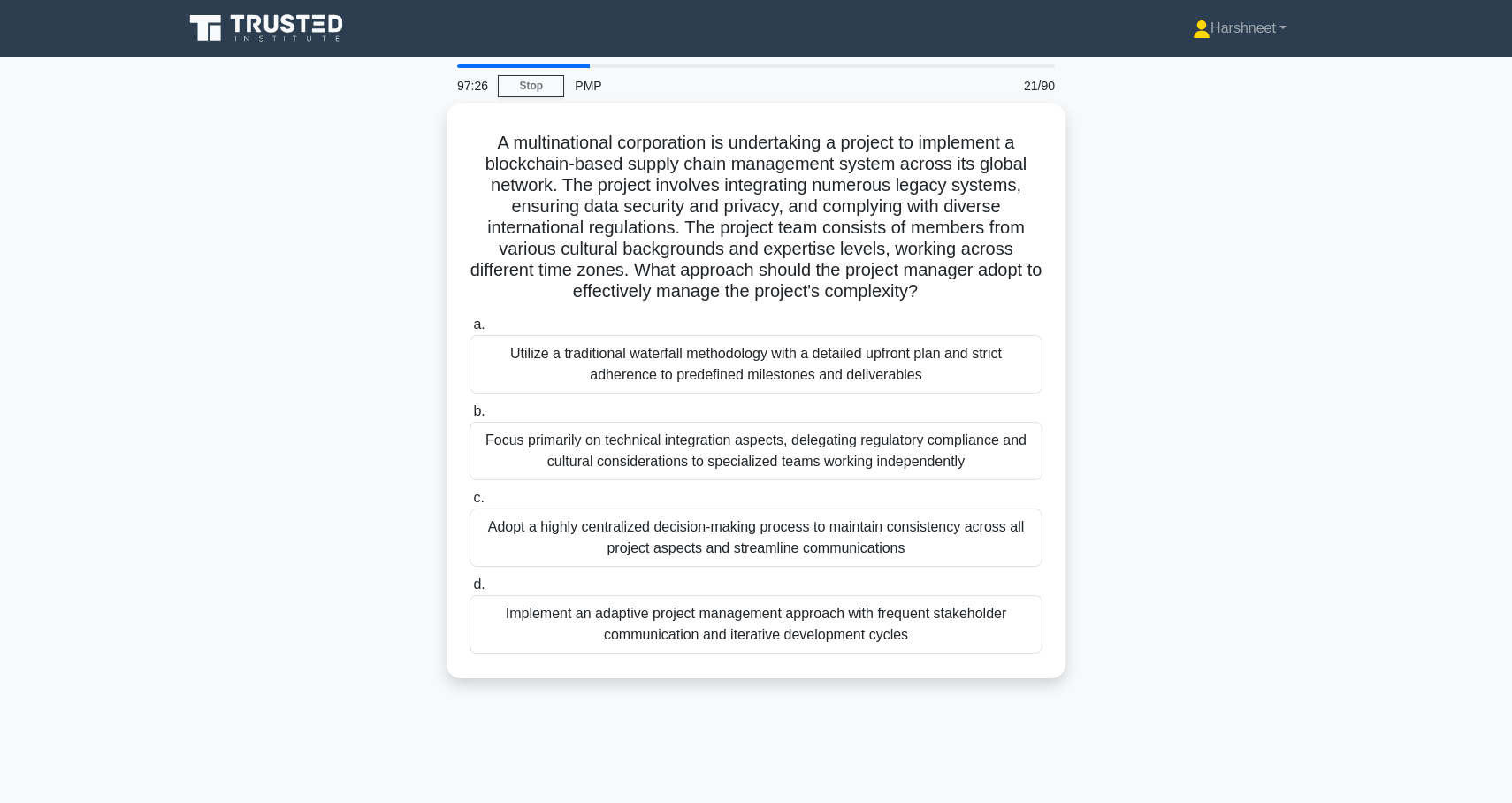
drag, startPoint x: 498, startPoint y: 142, endPoint x: 1051, endPoint y: 712, distance: 794.2
click at [1051, 712] on div "97:26 Stop PMP 21/90 A multinational corporation is undertaking a project to im…" at bounding box center [756, 506] width 1167 height 885
click at [270, 208] on div "A multinational corporation is undertaking a project to implement a blockchain-…" at bounding box center [756, 402] width 1167 height 596
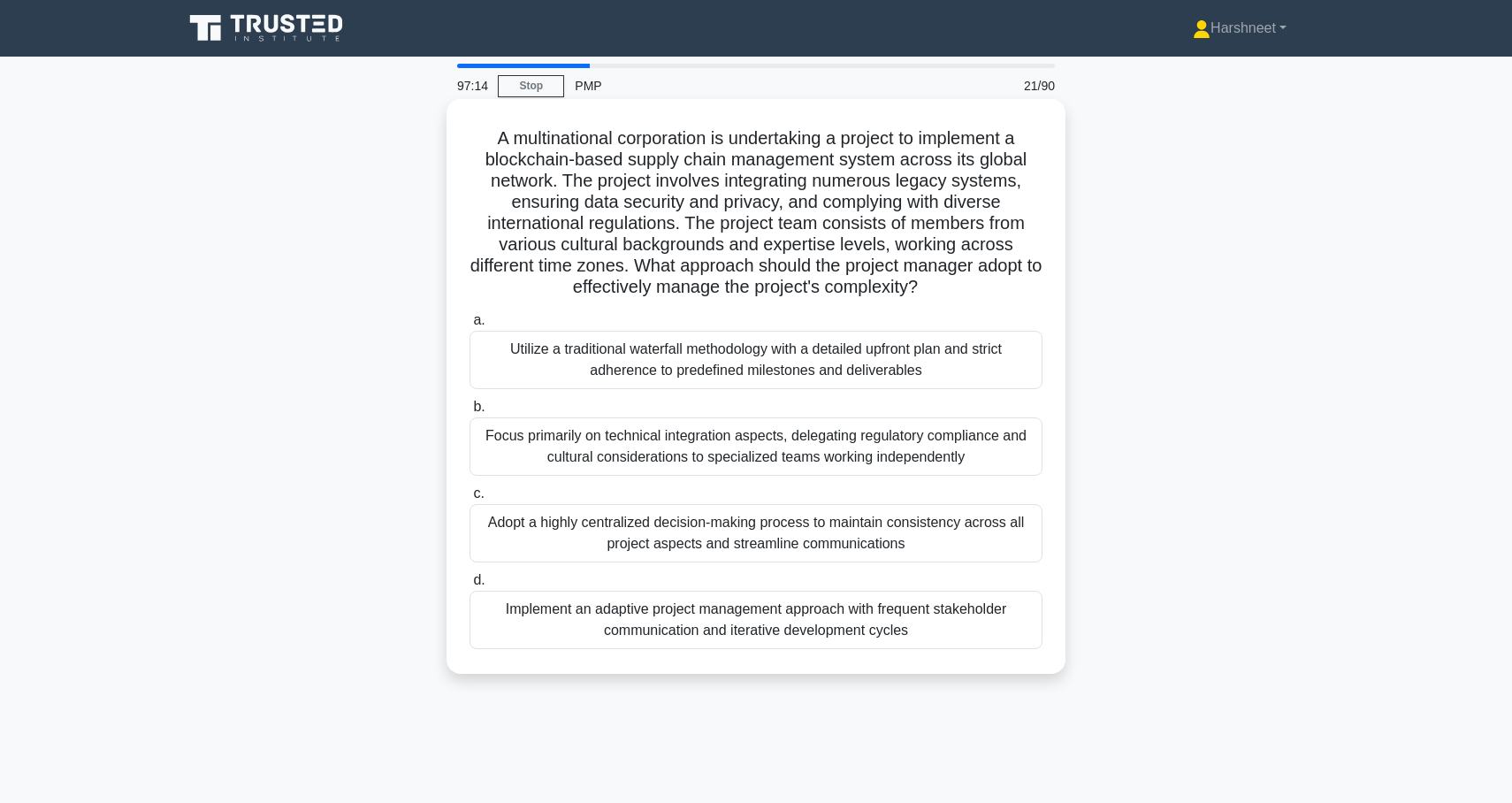
click at [528, 524] on div "Adopt a highly centralized decision-making process to maintain consistency acro…" at bounding box center [756, 533] width 573 height 59
click at [470, 500] on input "c. Adopt a highly centralized decision-making process to maintain consistency a…" at bounding box center [470, 493] width 0 height 12
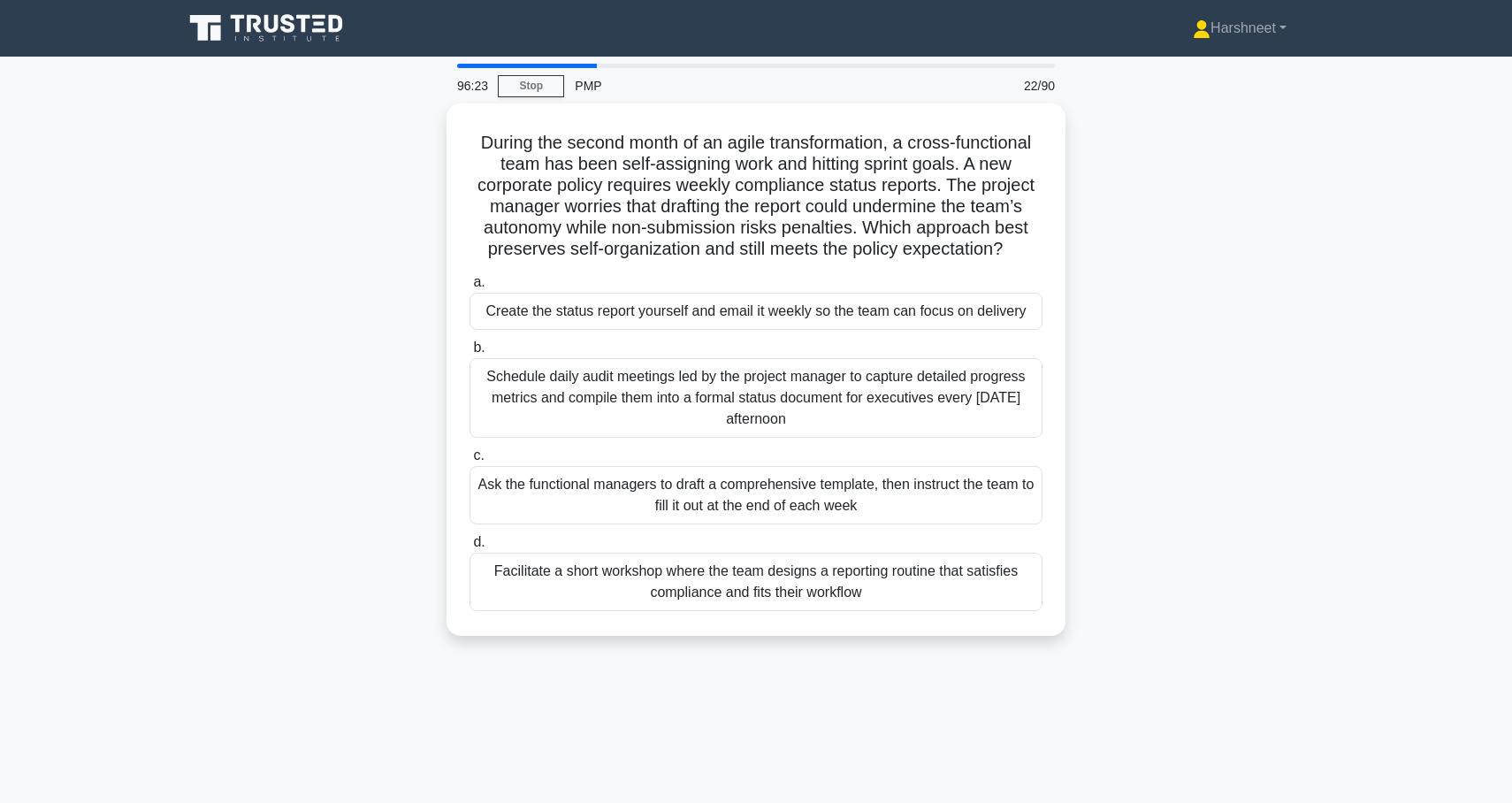
drag, startPoint x: 482, startPoint y: 136, endPoint x: 969, endPoint y: 666, distance: 719.8
click at [969, 666] on div "96:23 Stop PMP 22/90 During the second month of an agile transformation, a cros…" at bounding box center [756, 506] width 1167 height 885
click at [323, 418] on div "During the second month of an agile transformation, a cross-functional team has…" at bounding box center [756, 380] width 1167 height 554
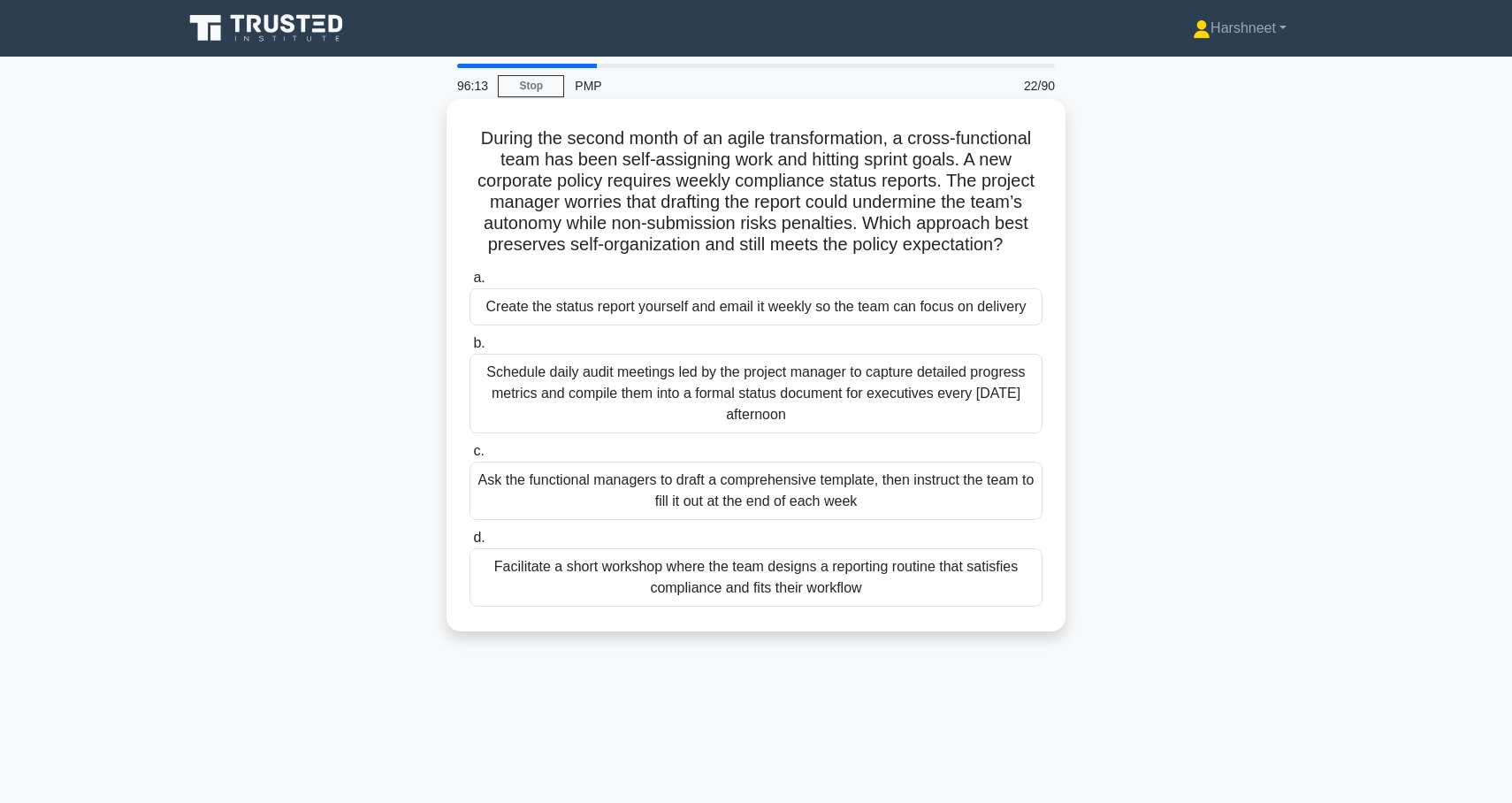
click at [543, 571] on div "Facilitate a short workshop where the team designs a reporting routine that sat…" at bounding box center [756, 577] width 573 height 59
click at [470, 544] on input "d. Facilitate a short workshop where the team designs a reporting routine that …" at bounding box center [470, 537] width 0 height 12
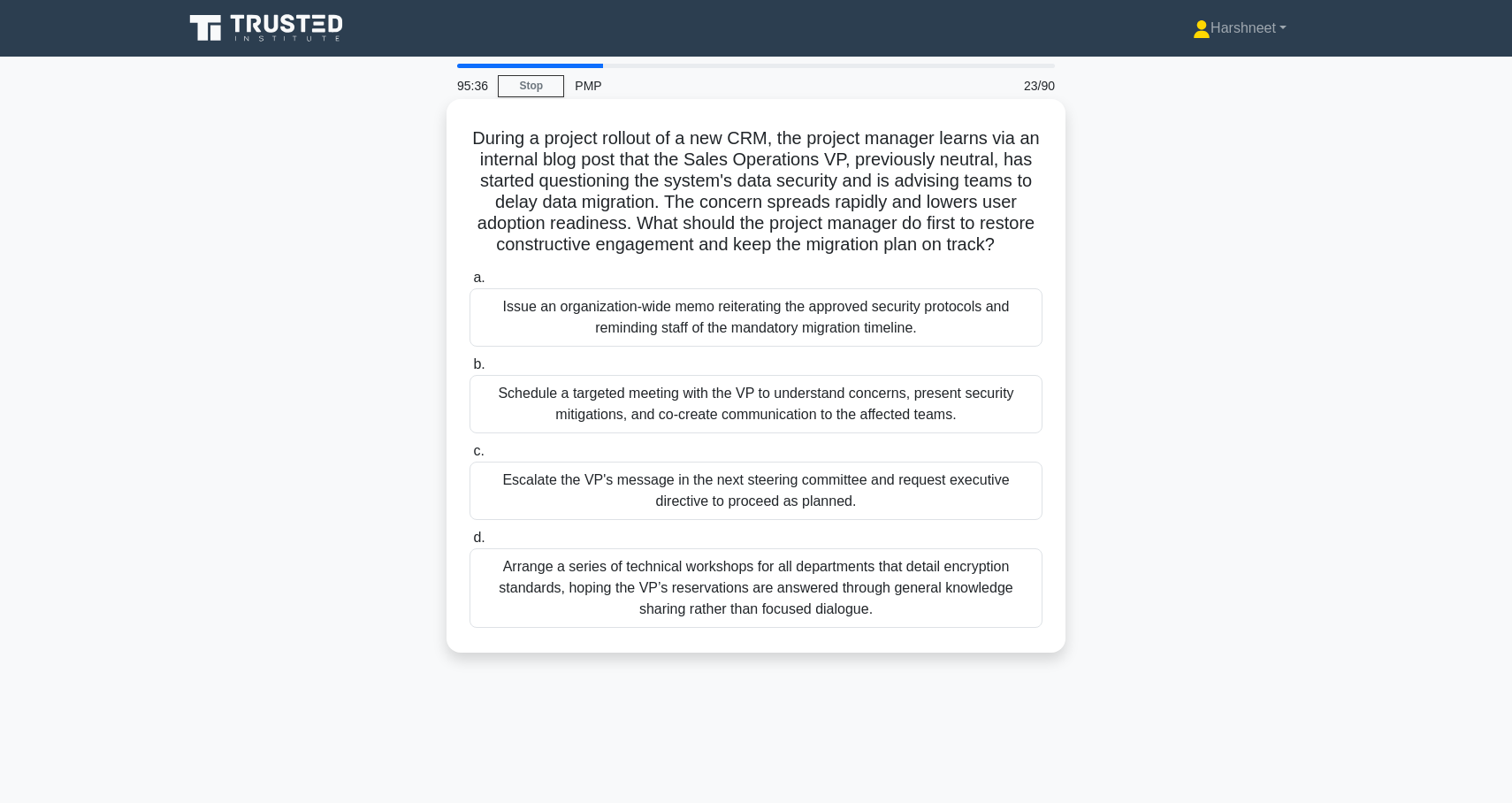
click at [617, 421] on div "Schedule a targeted meeting with the VP to understand concerns, present securit…" at bounding box center [756, 404] width 573 height 59
click at [470, 371] on input "b. Schedule a targeted meeting with the VP to understand concerns, present secu…" at bounding box center [470, 365] width 0 height 12
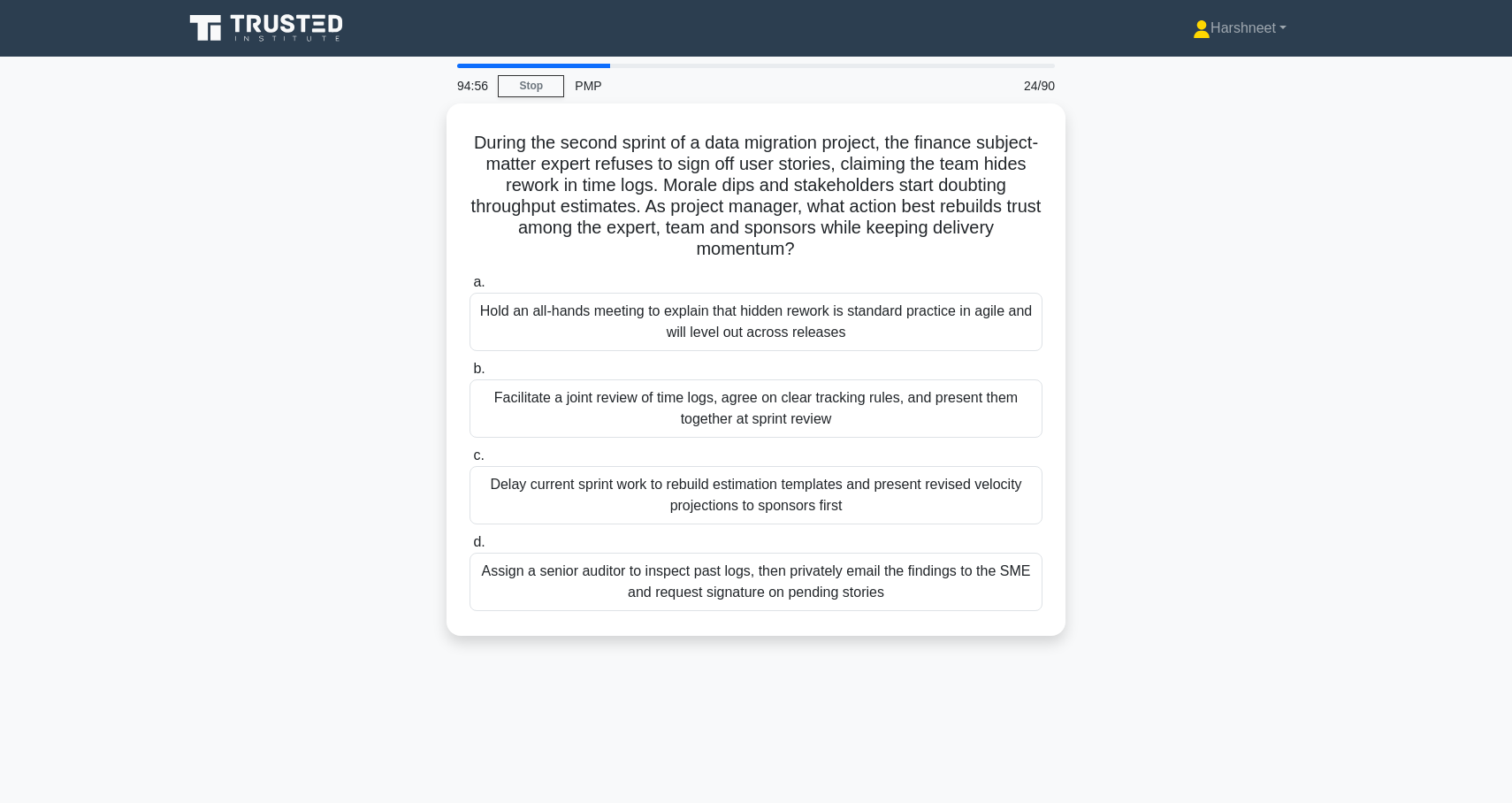
click at [617, 421] on div "Facilitate a joint review of time logs, agree on clear tracking rules, and pres…" at bounding box center [756, 409] width 573 height 59
click at [470, 375] on input "b. Facilitate a joint review of time logs, agree on clear tracking rules, and p…" at bounding box center [470, 369] width 0 height 12
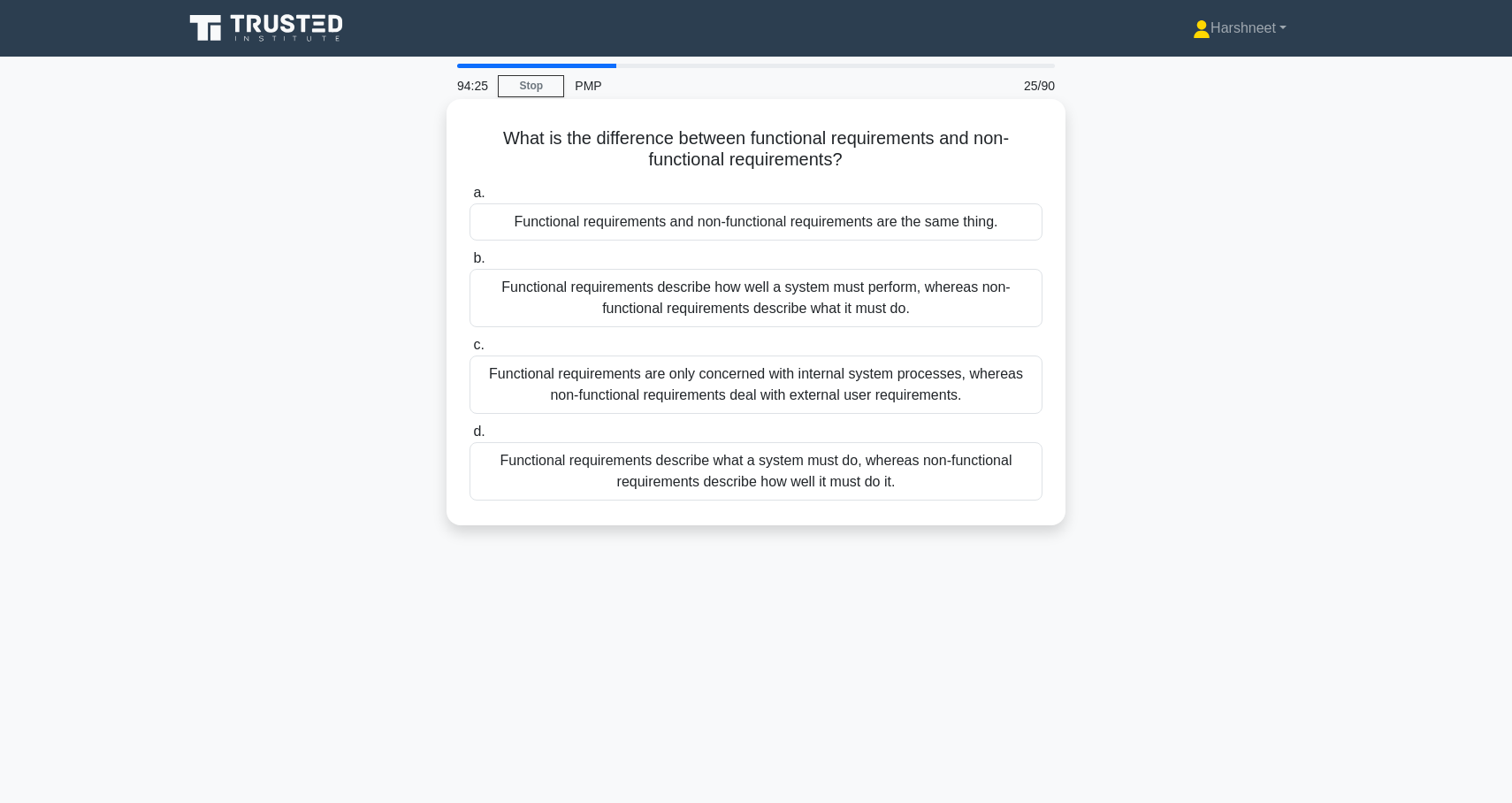
drag, startPoint x: 504, startPoint y: 137, endPoint x: 1001, endPoint y: 484, distance: 606.2
click at [1001, 484] on div "What is the difference between functional requirements and non-functional requi…" at bounding box center [756, 312] width 605 height 412
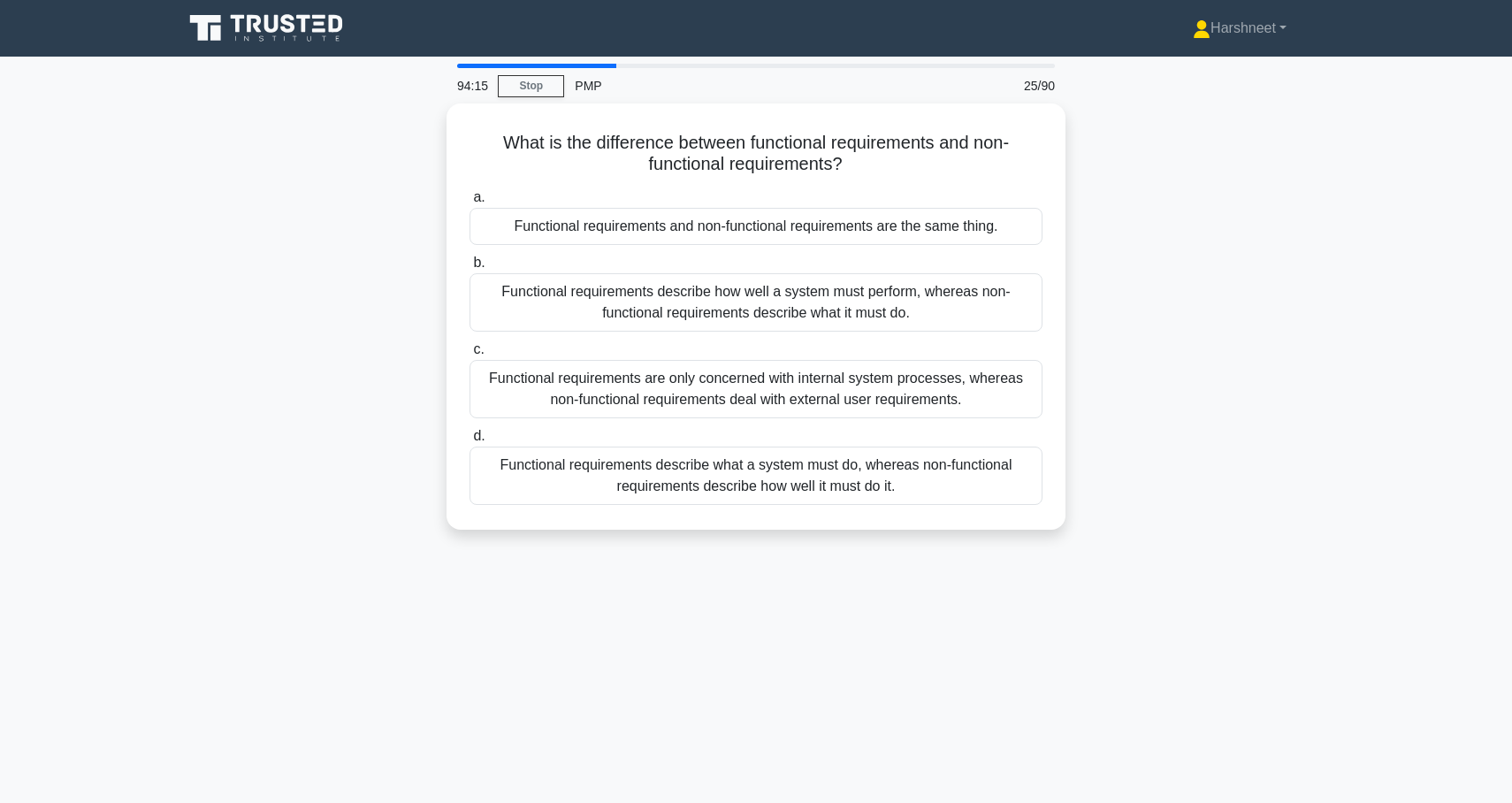
click at [238, 229] on div "What is the difference between functional requirements and non-functional requi…" at bounding box center [756, 327] width 1167 height 447
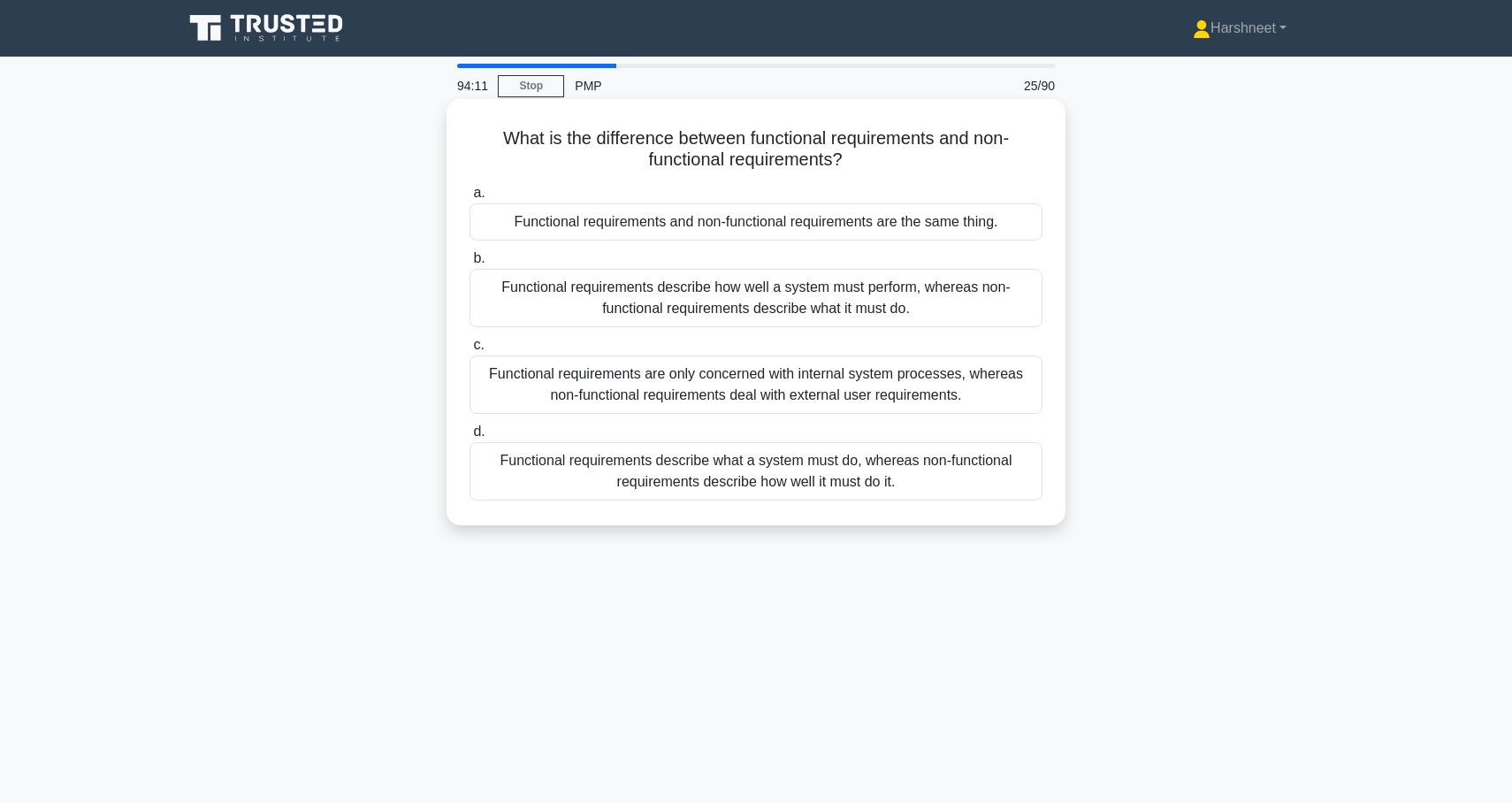
click at [520, 297] on div "Functional requirements describe how well a system must perform, whereas non-fu…" at bounding box center [756, 298] width 573 height 59
click at [470, 265] on input "b. Functional requirements describe how well a system must perform, whereas non…" at bounding box center [470, 258] width 0 height 12
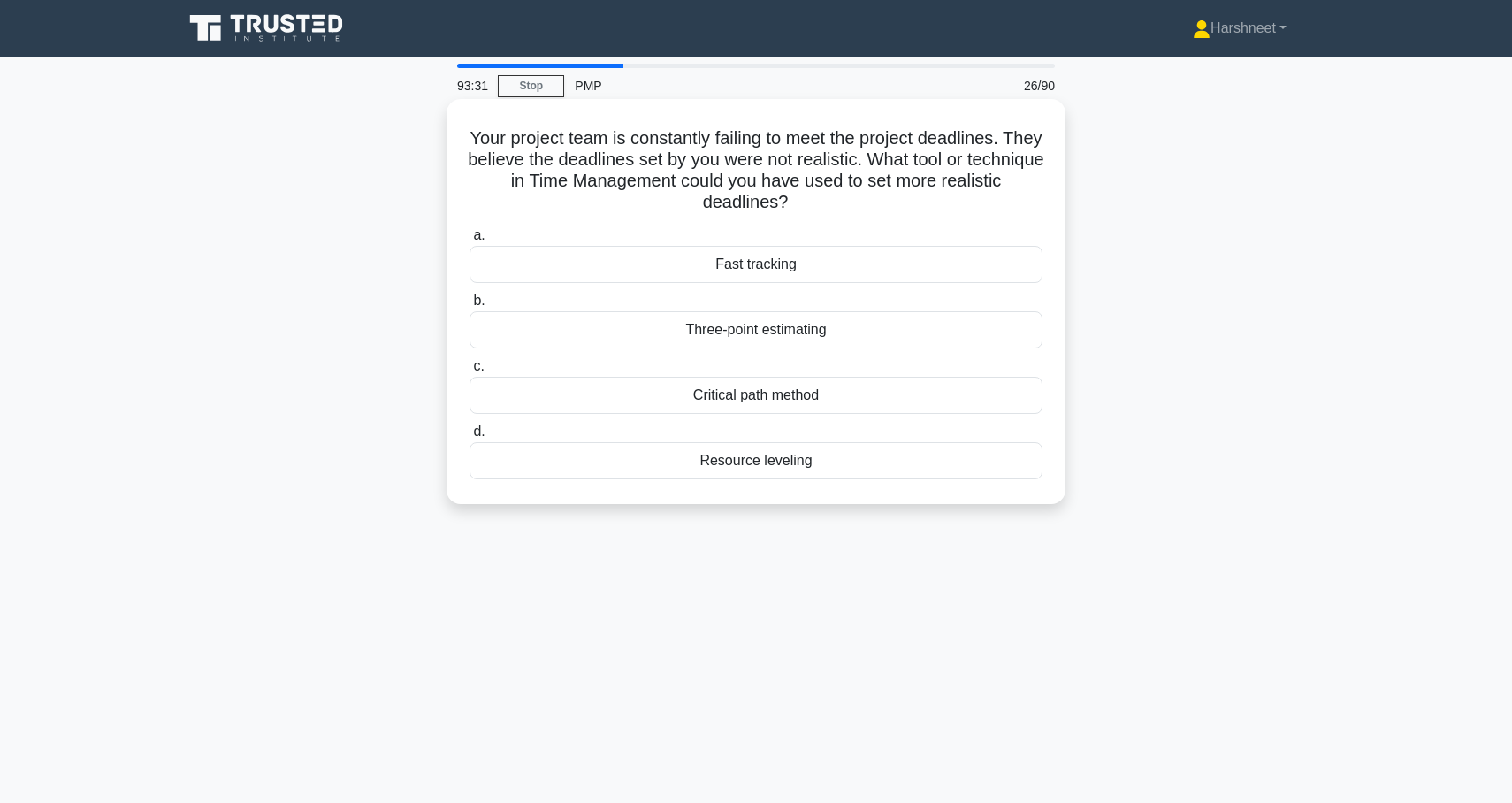
drag, startPoint x: 495, startPoint y: 135, endPoint x: 849, endPoint y: 502, distance: 509.9
click at [849, 502] on div "Your project team is constantly failing to meet the project deadlines. They bel…" at bounding box center [756, 302] width 619 height 405
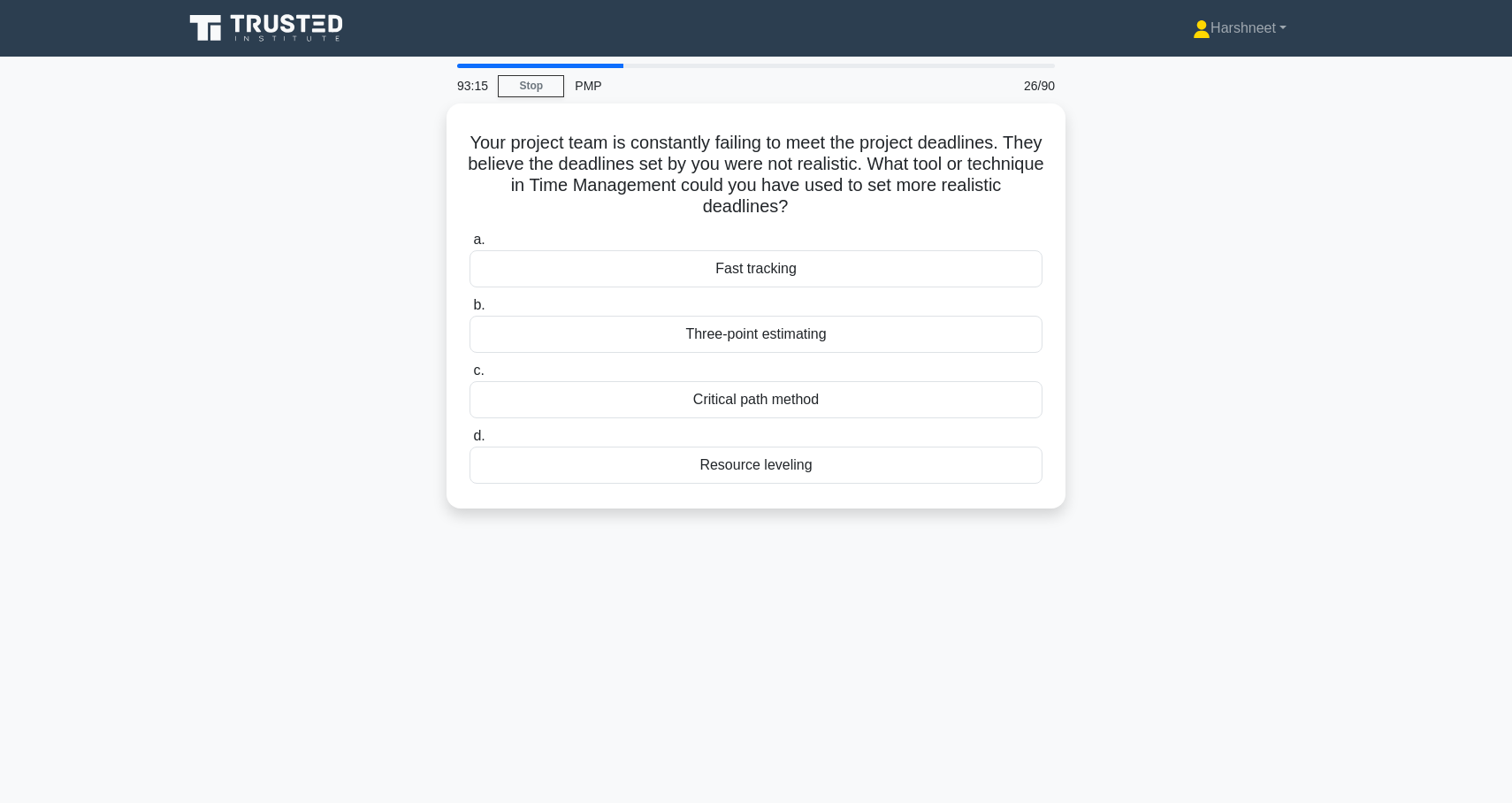
click at [309, 329] on div "Your project team is constantly failing to meet the project deadlines. They bel…" at bounding box center [756, 317] width 1167 height 427
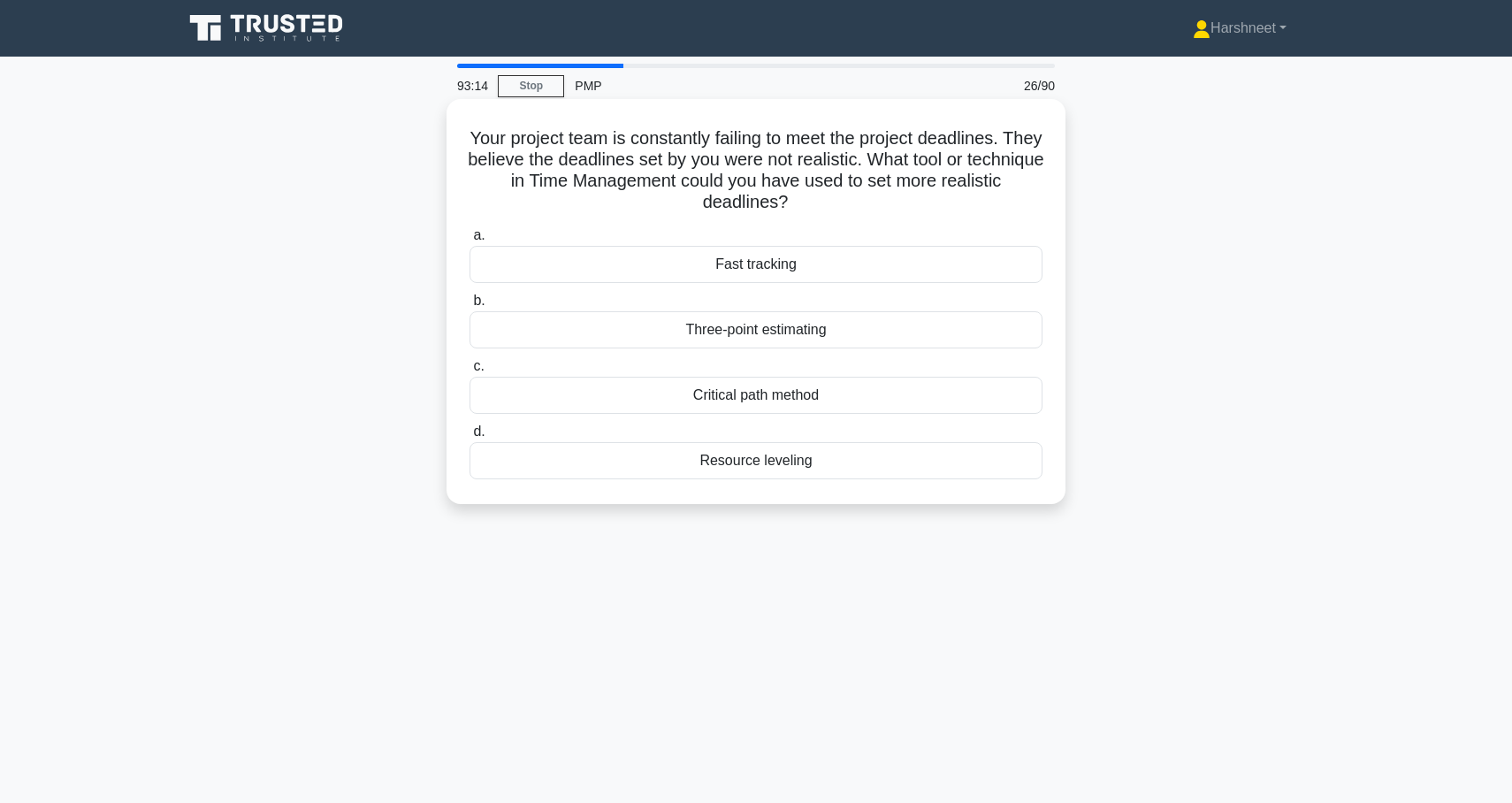
click at [541, 341] on div "Three-point estimating" at bounding box center [756, 329] width 573 height 37
click at [470, 307] on input "b. Three-point estimating" at bounding box center [470, 301] width 0 height 12
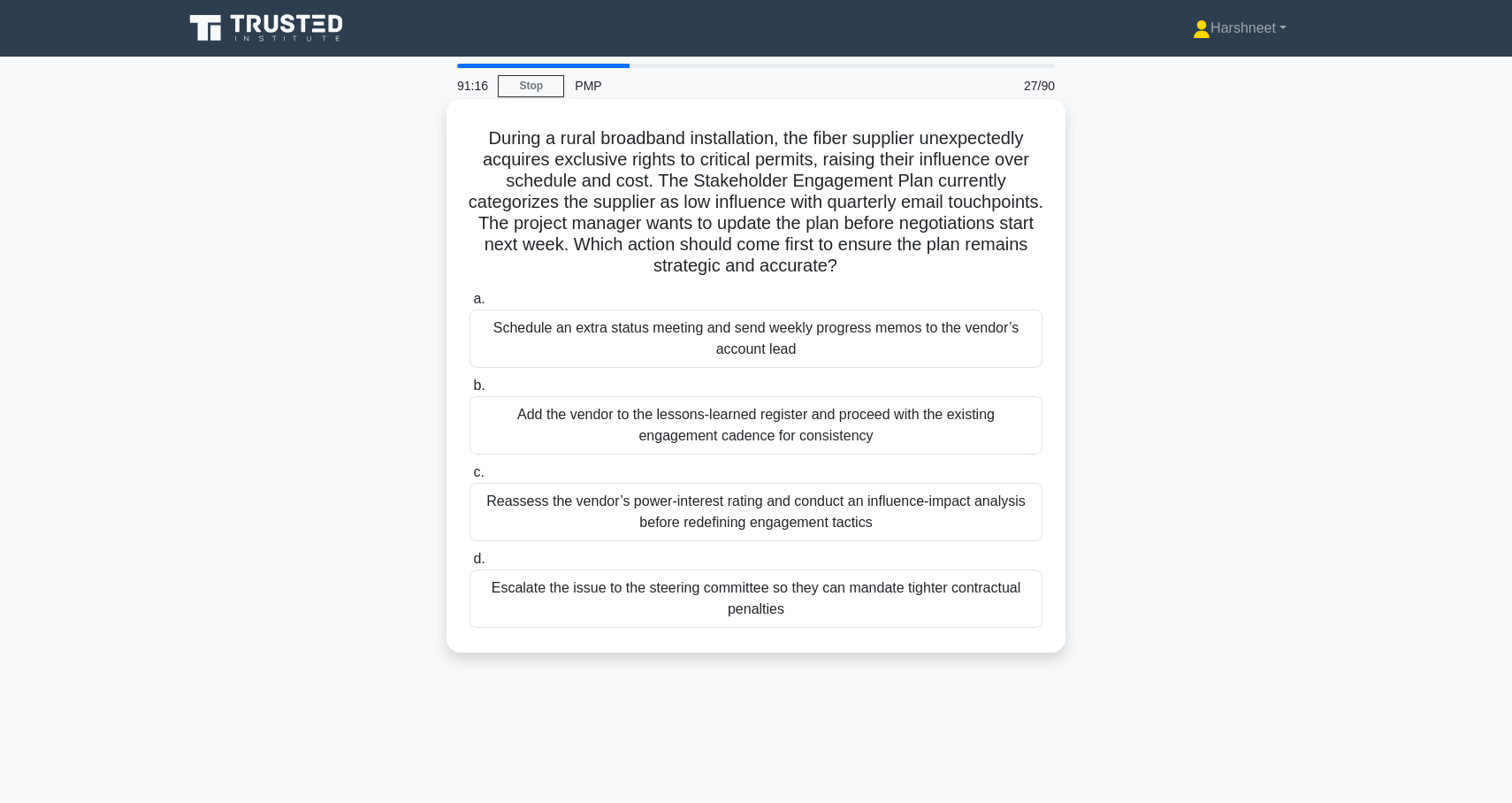
click at [597, 502] on div "Reassess the vendor’s power-interest rating and conduct an influence-impact ana…" at bounding box center [756, 511] width 573 height 59
click at [470, 479] on input "c. Reassess the vendor’s power-interest rating and conduct an influence-impact …" at bounding box center [470, 473] width 0 height 12
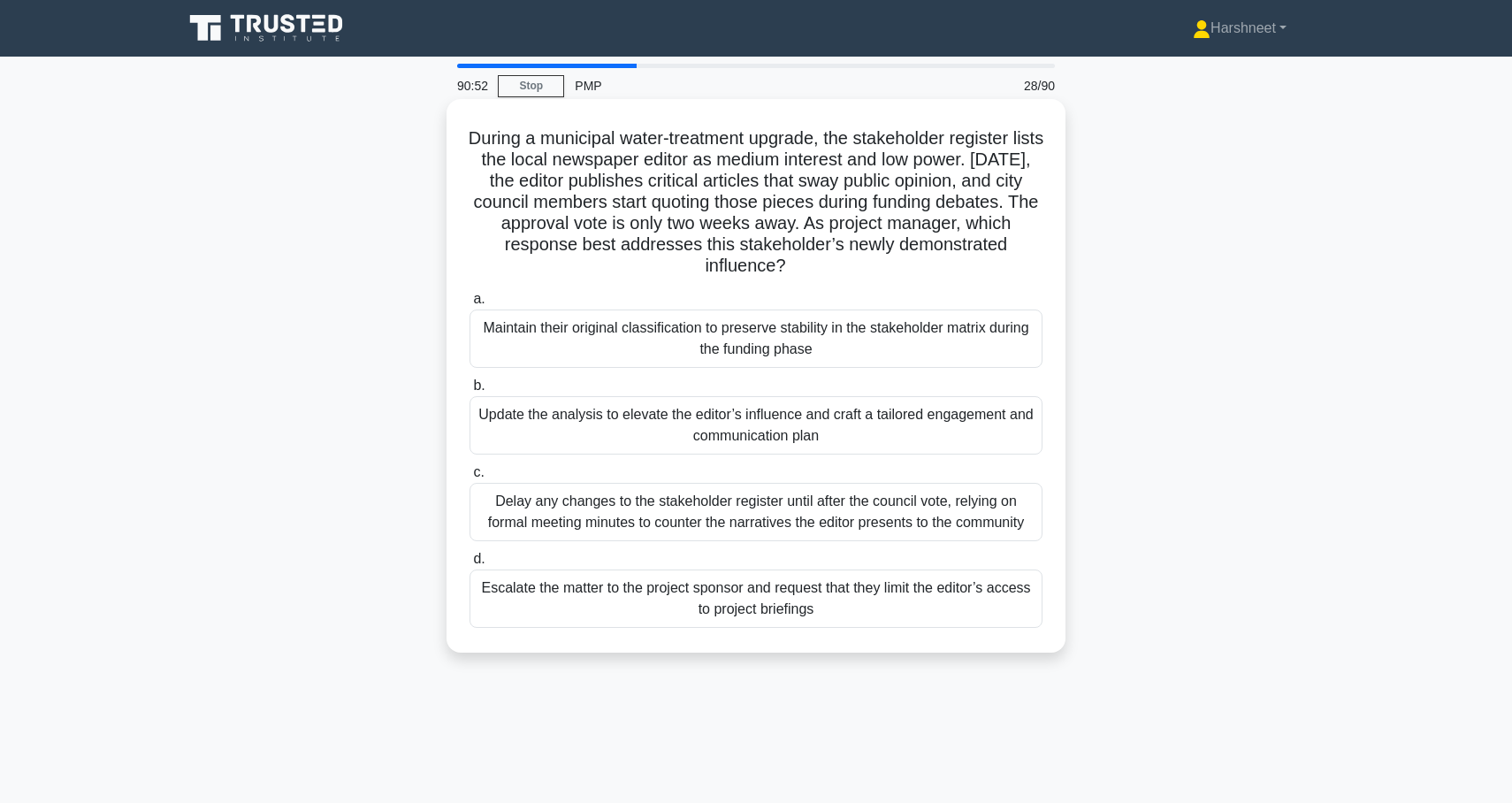
click at [590, 412] on div "Update the analysis to elevate the editor’s influence and craft a tailored enga…" at bounding box center [756, 425] width 573 height 59
click at [470, 392] on input "b. Update the analysis to elevate the editor’s influence and craft a tailored e…" at bounding box center [470, 385] width 0 height 12
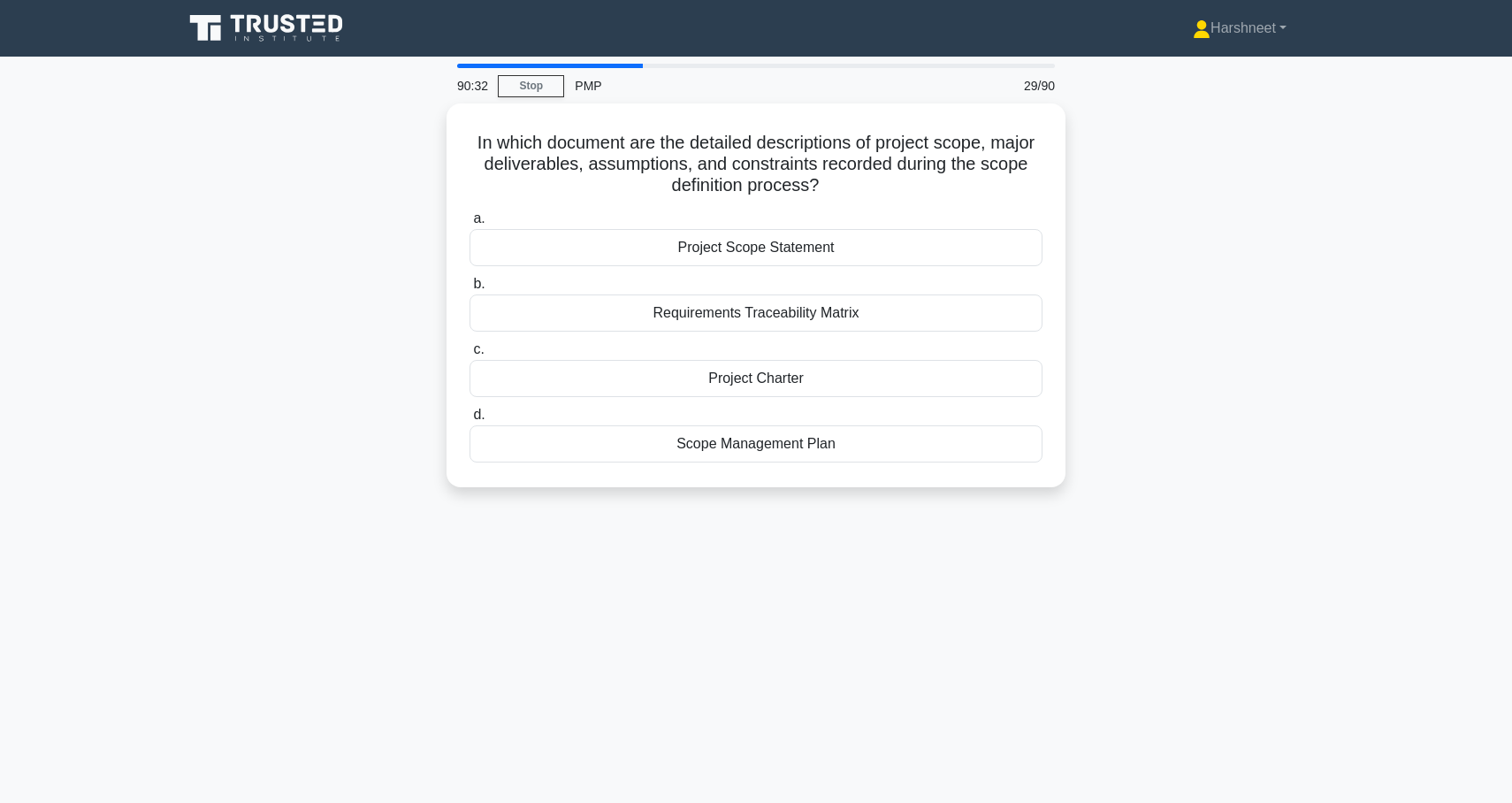
drag, startPoint x: 477, startPoint y: 132, endPoint x: 927, endPoint y: 514, distance: 590.3
click at [927, 514] on div "90:32 Stop PMP 29/90 In which document are the detailed descriptions of project…" at bounding box center [756, 506] width 1167 height 885
click at [212, 214] on div "In which document are the detailed descriptions of project scope, major deliver…" at bounding box center [756, 306] width 1167 height 405
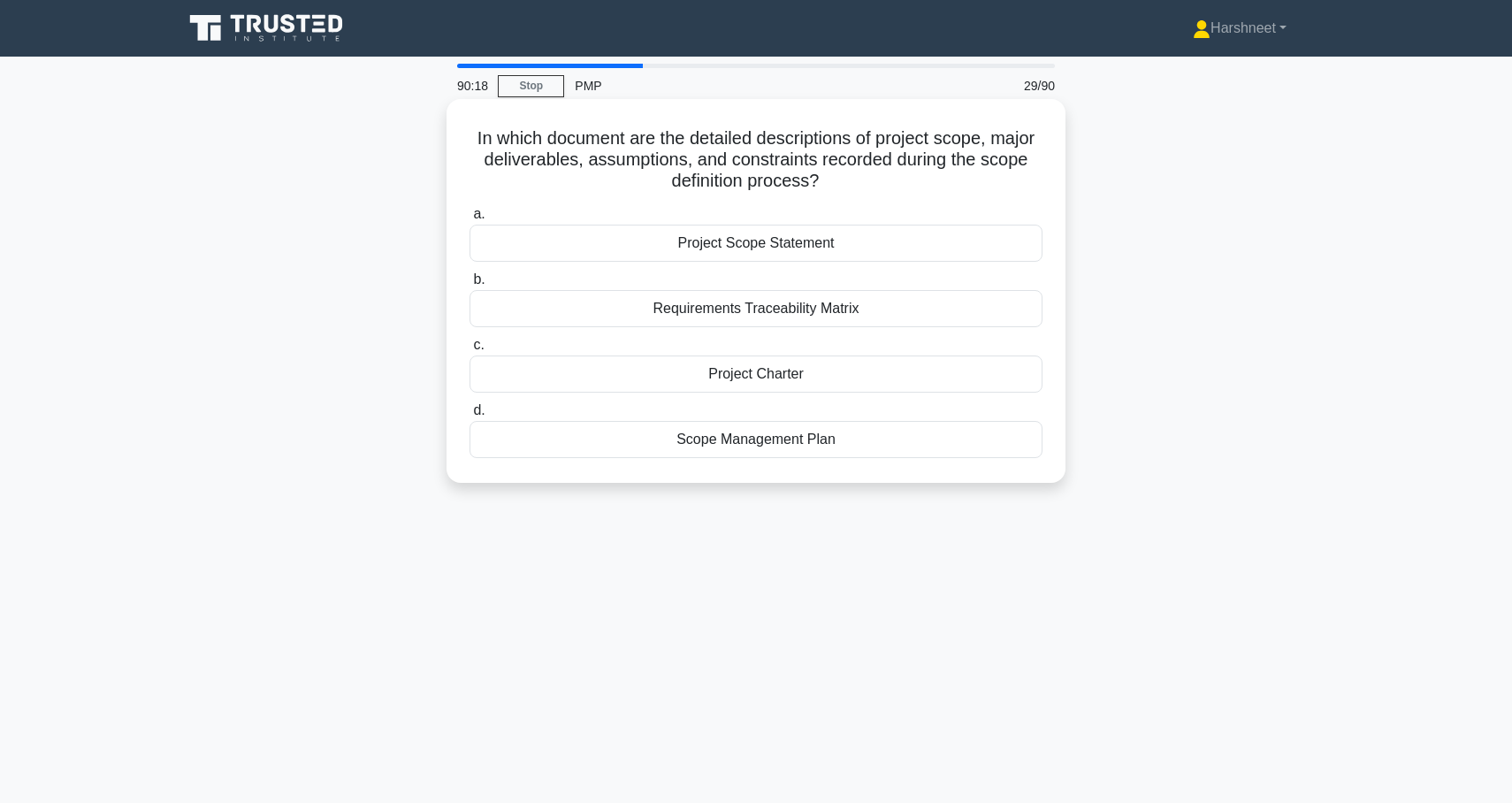
click at [504, 242] on div "Project Scope Statement" at bounding box center [756, 243] width 573 height 37
click at [470, 221] on input "a. Project Scope Statement" at bounding box center [470, 214] width 0 height 12
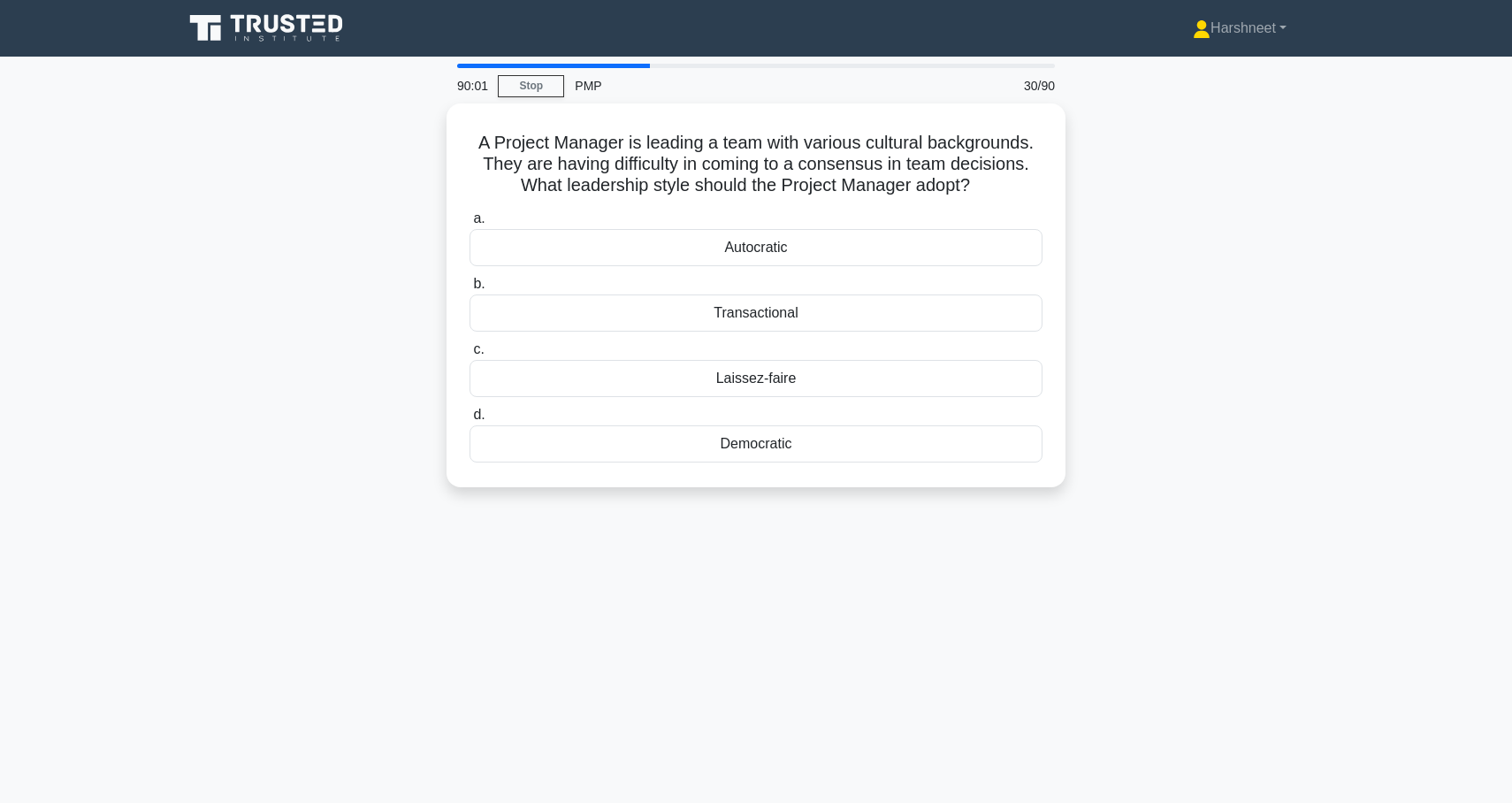
drag, startPoint x: 482, startPoint y: 137, endPoint x: 854, endPoint y: 533, distance: 543.3
click at [854, 533] on div "90:01 Stop PMP 30/90 A Project Manager is leading a team with various cultural …" at bounding box center [756, 506] width 1167 height 885
click at [276, 341] on div "A Project Manager is leading a team with various cultural backgrounds. They are…" at bounding box center [756, 306] width 1167 height 405
click at [620, 445] on div "Democratic" at bounding box center [756, 439] width 573 height 37
click at [470, 417] on input "d. Democratic" at bounding box center [470, 411] width 0 height 12
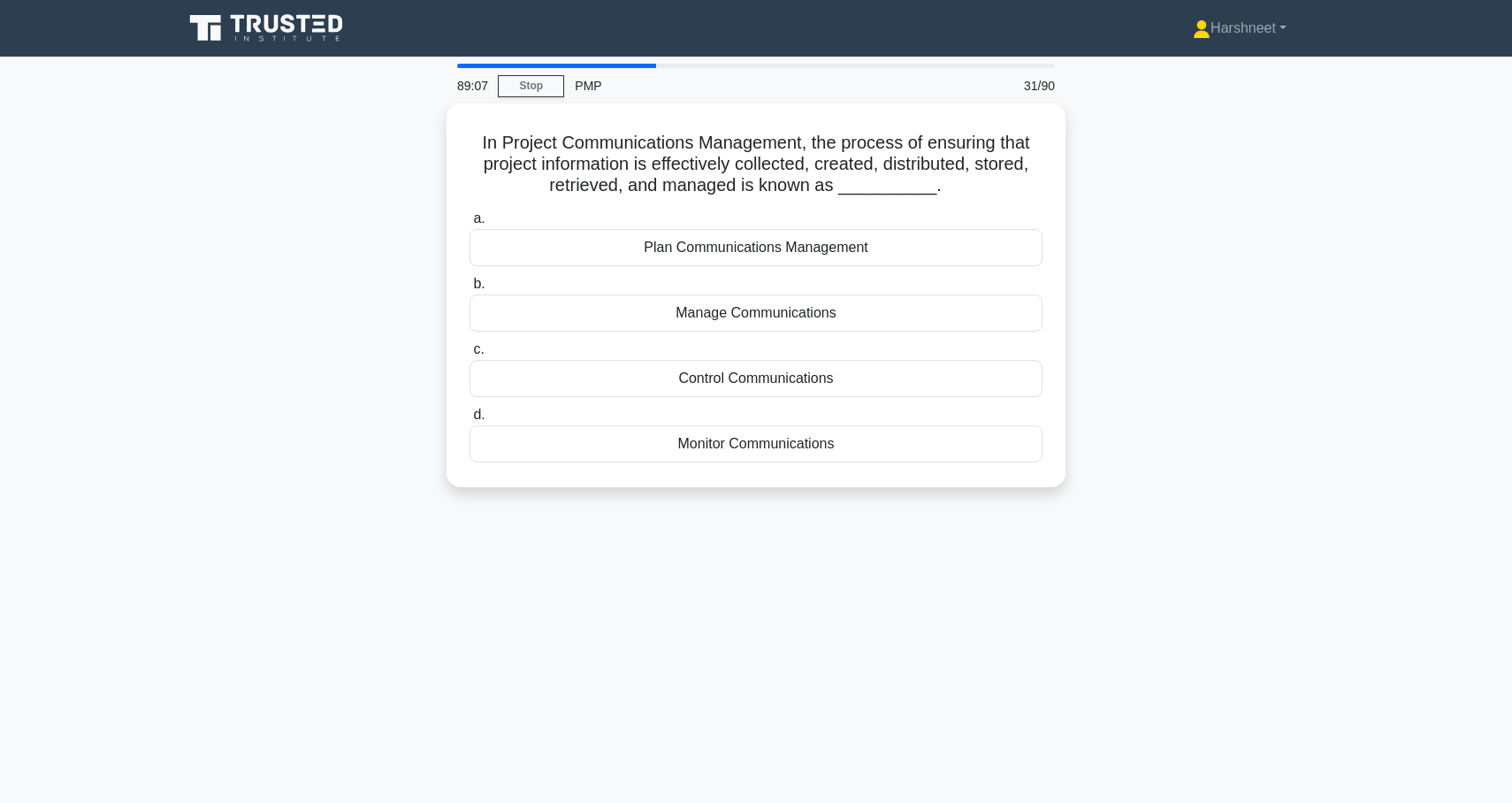
drag, startPoint x: 482, startPoint y: 133, endPoint x: 824, endPoint y: 493, distance: 496.6
click at [824, 493] on div "In Project Communications Management, the process of ensuring that project info…" at bounding box center [756, 306] width 1167 height 405
click at [313, 454] on div "In Project Communications Management, the process of ensuring that project info…" at bounding box center [756, 306] width 1167 height 405
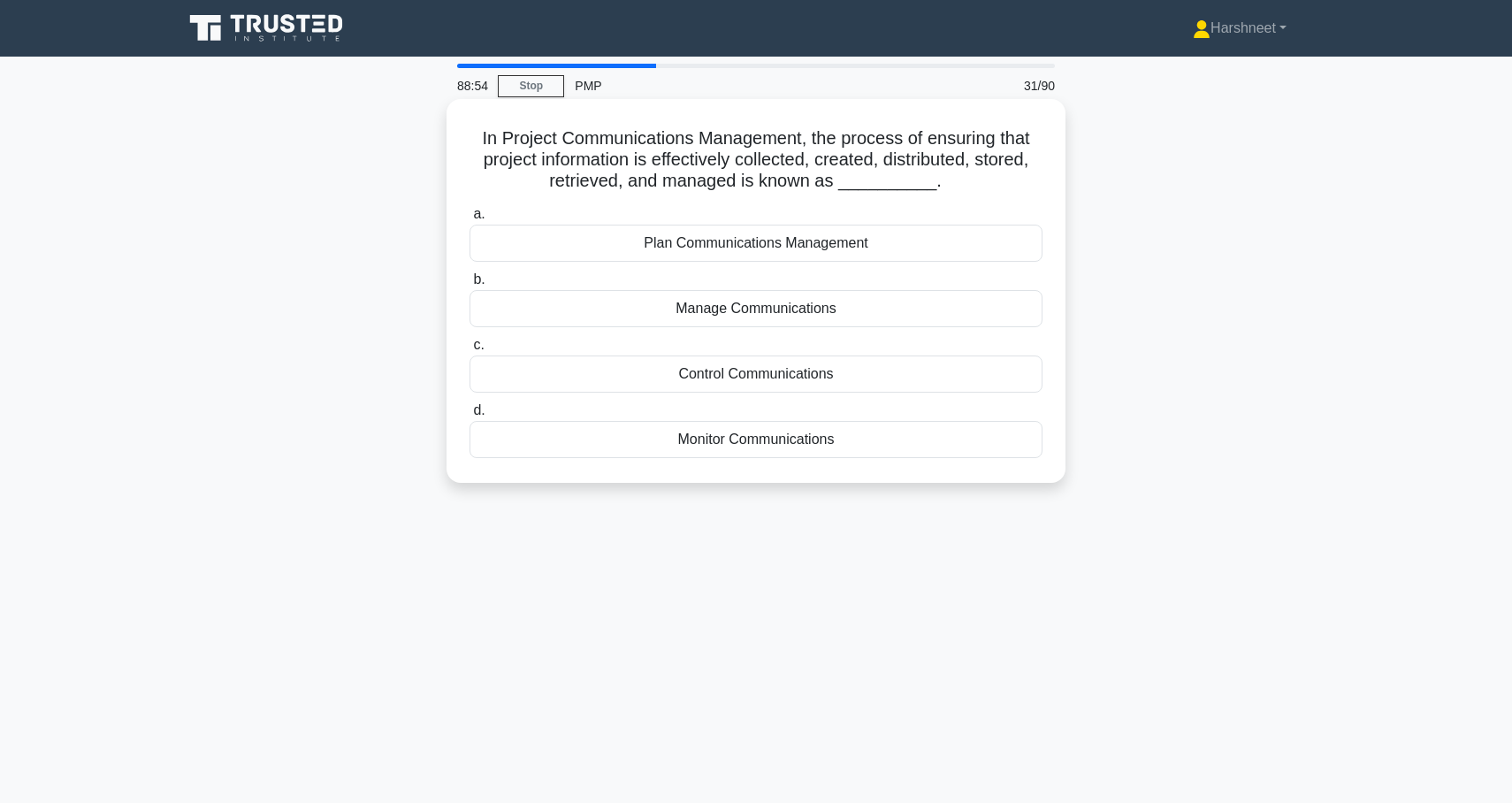
click at [722, 300] on div "Manage Communications" at bounding box center [756, 308] width 573 height 37
click at [470, 285] on input "b. Manage Communications" at bounding box center [470, 280] width 0 height 12
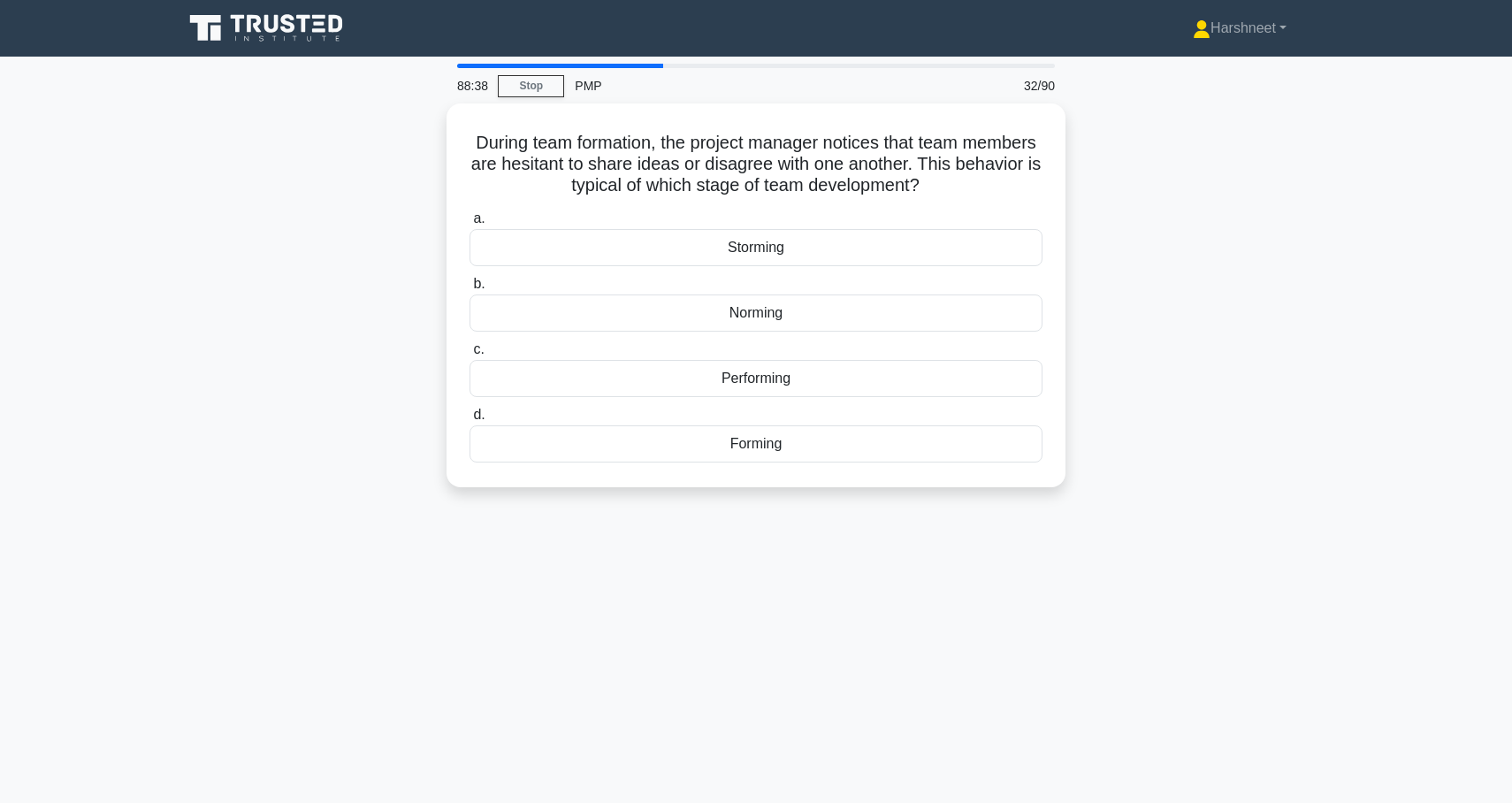
drag, startPoint x: 476, startPoint y: 137, endPoint x: 849, endPoint y: 486, distance: 510.8
click at [849, 486] on div "During team formation, the project manager notices that team members are hesita…" at bounding box center [756, 295] width 619 height 383
click at [286, 338] on div "During team formation, the project manager notices that team members are hesita…" at bounding box center [756, 306] width 1167 height 405
click at [612, 444] on div "Forming" at bounding box center [756, 439] width 573 height 37
click at [470, 417] on input "d. Forming" at bounding box center [470, 411] width 0 height 12
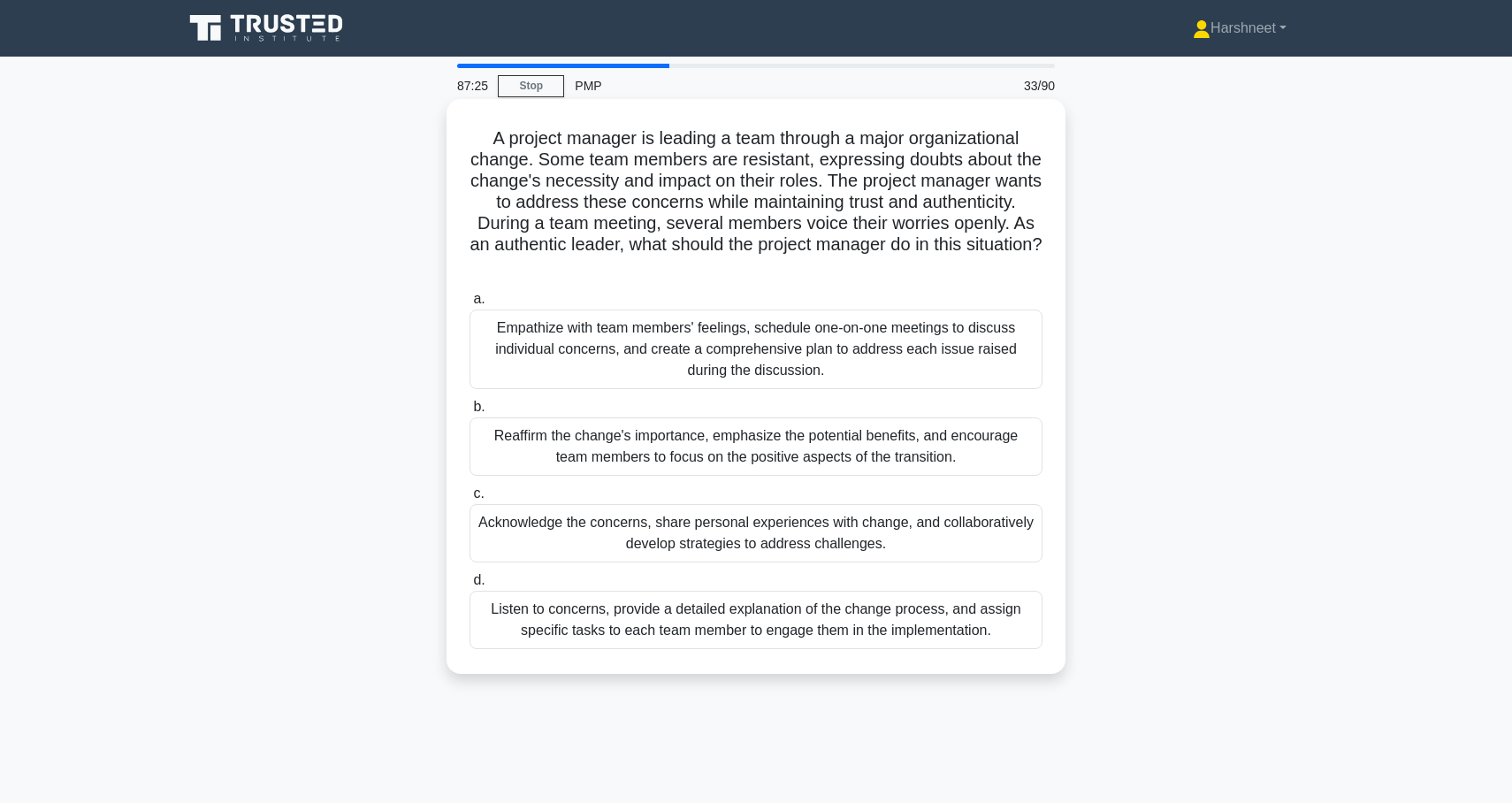
drag, startPoint x: 494, startPoint y: 139, endPoint x: 985, endPoint y: 673, distance: 725.4
click at [985, 673] on div "A project manager is leading a team through a major organizational change. Some…" at bounding box center [756, 386] width 619 height 575
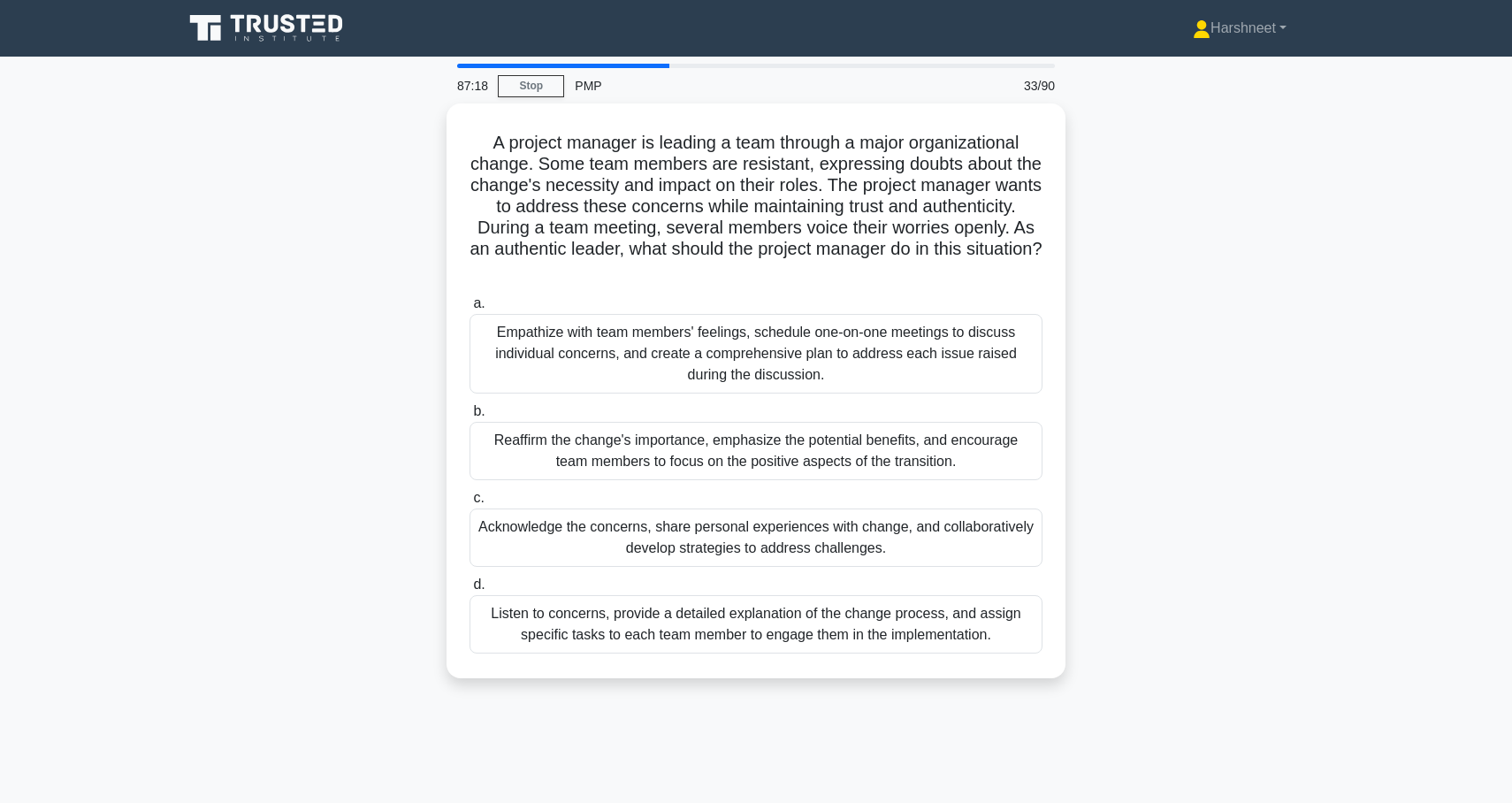
click at [258, 281] on div "A project manager is leading a team through a major organizational change. Some…" at bounding box center [756, 402] width 1167 height 596
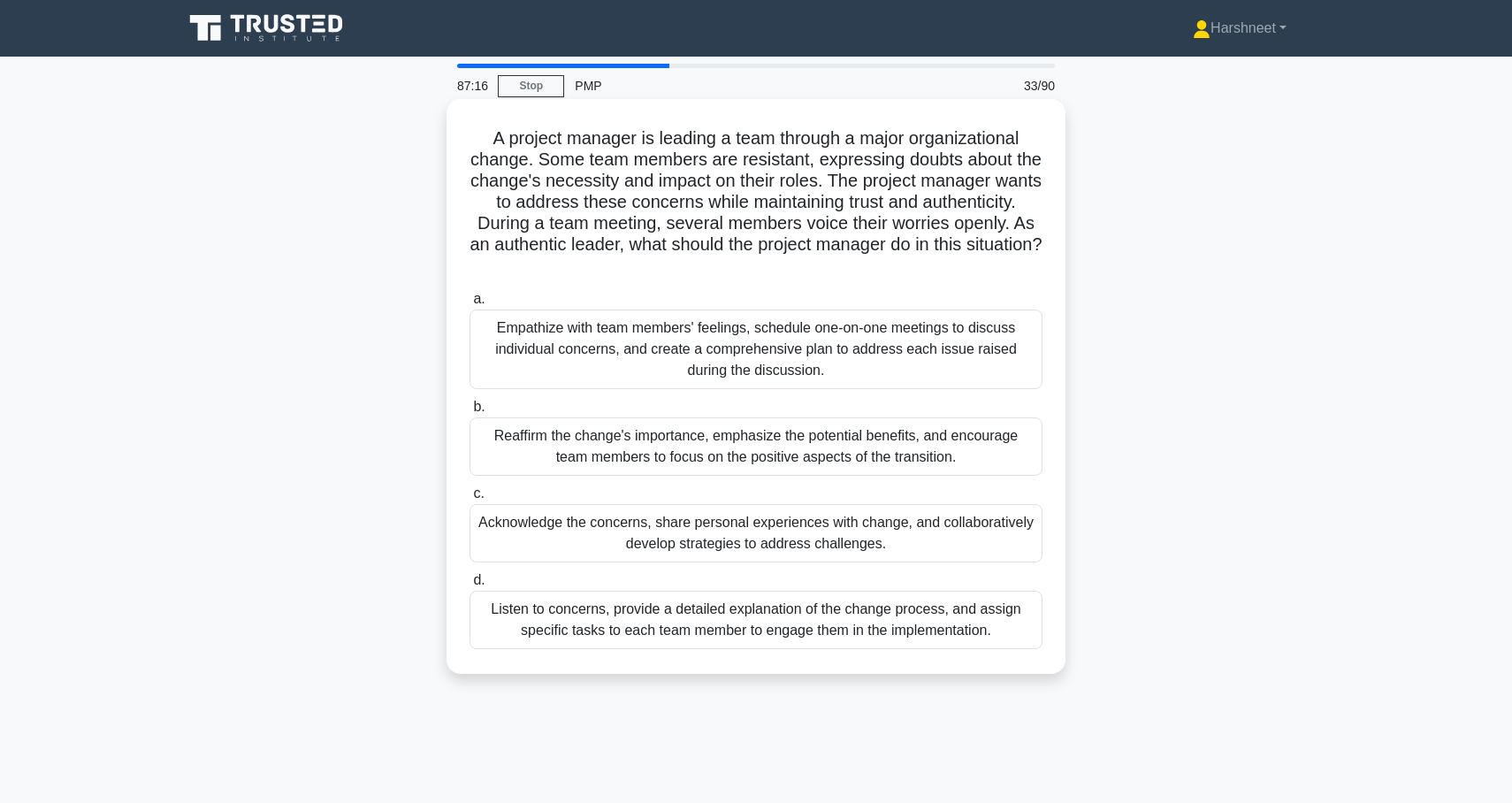
click at [561, 543] on div "Acknowledge the concerns, share personal experiences with change, and collabora…" at bounding box center [756, 533] width 573 height 59
click at [470, 500] on input "c. Acknowledge the concerns, share personal experiences with change, and collab…" at bounding box center [470, 493] width 0 height 12
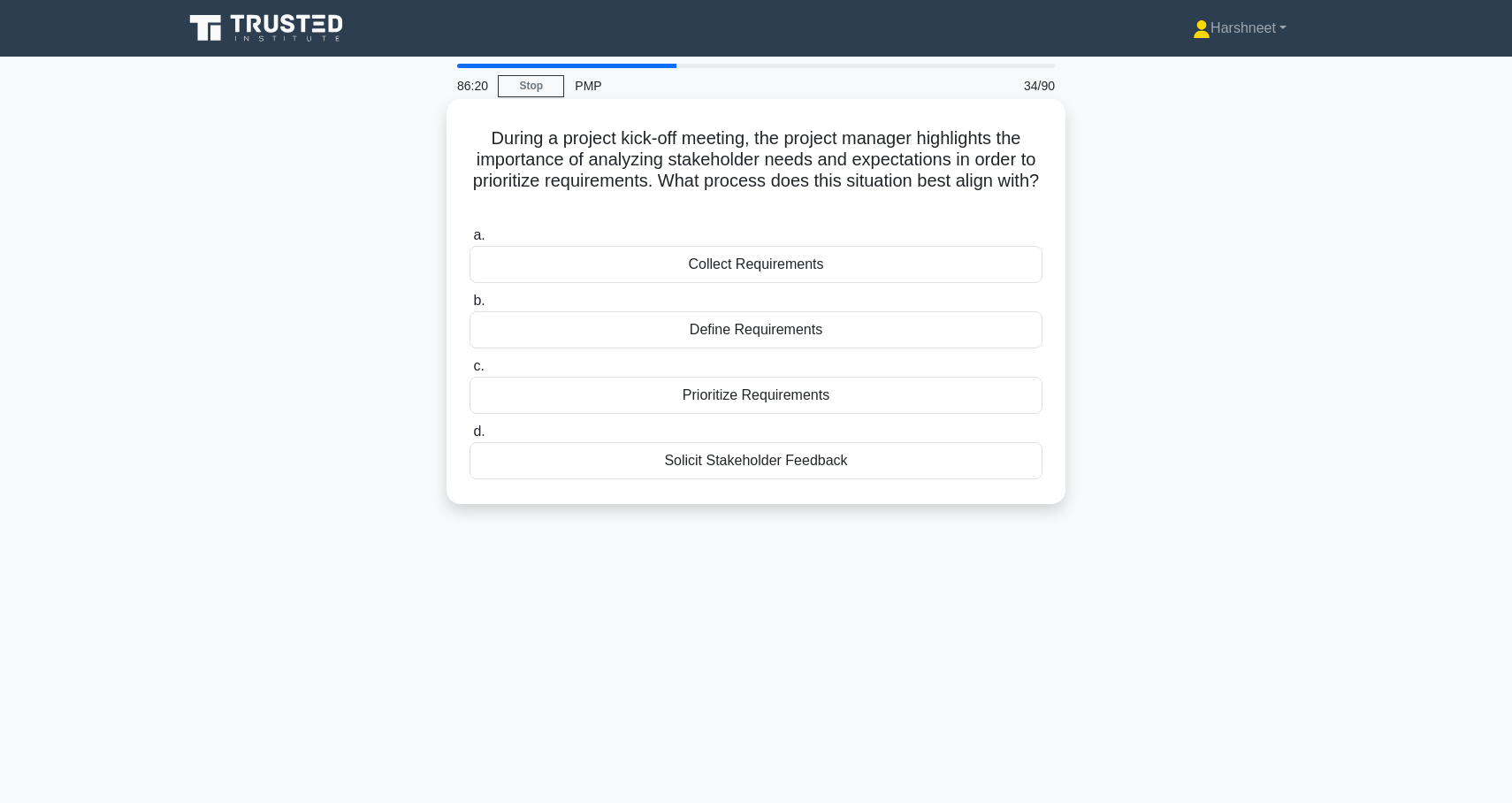
drag, startPoint x: 492, startPoint y: 134, endPoint x: 903, endPoint y: 483, distance: 539.2
click at [903, 483] on div "During a project kick-off meeting, the project manager highlights the importanc…" at bounding box center [756, 302] width 605 height 391
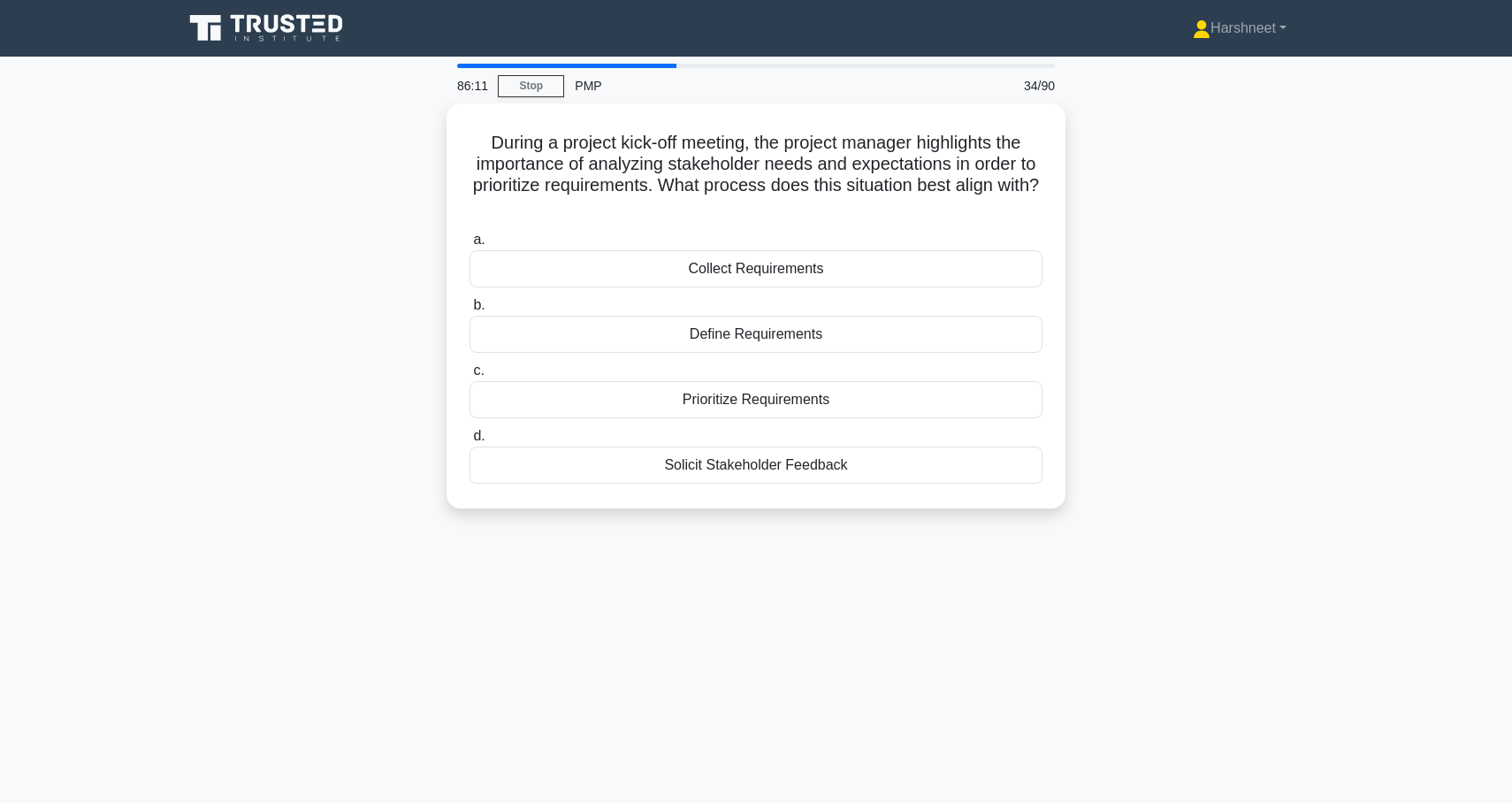
click at [275, 293] on div "During a project kick-off meeting, the project manager highlights the importanc…" at bounding box center [756, 317] width 1167 height 427
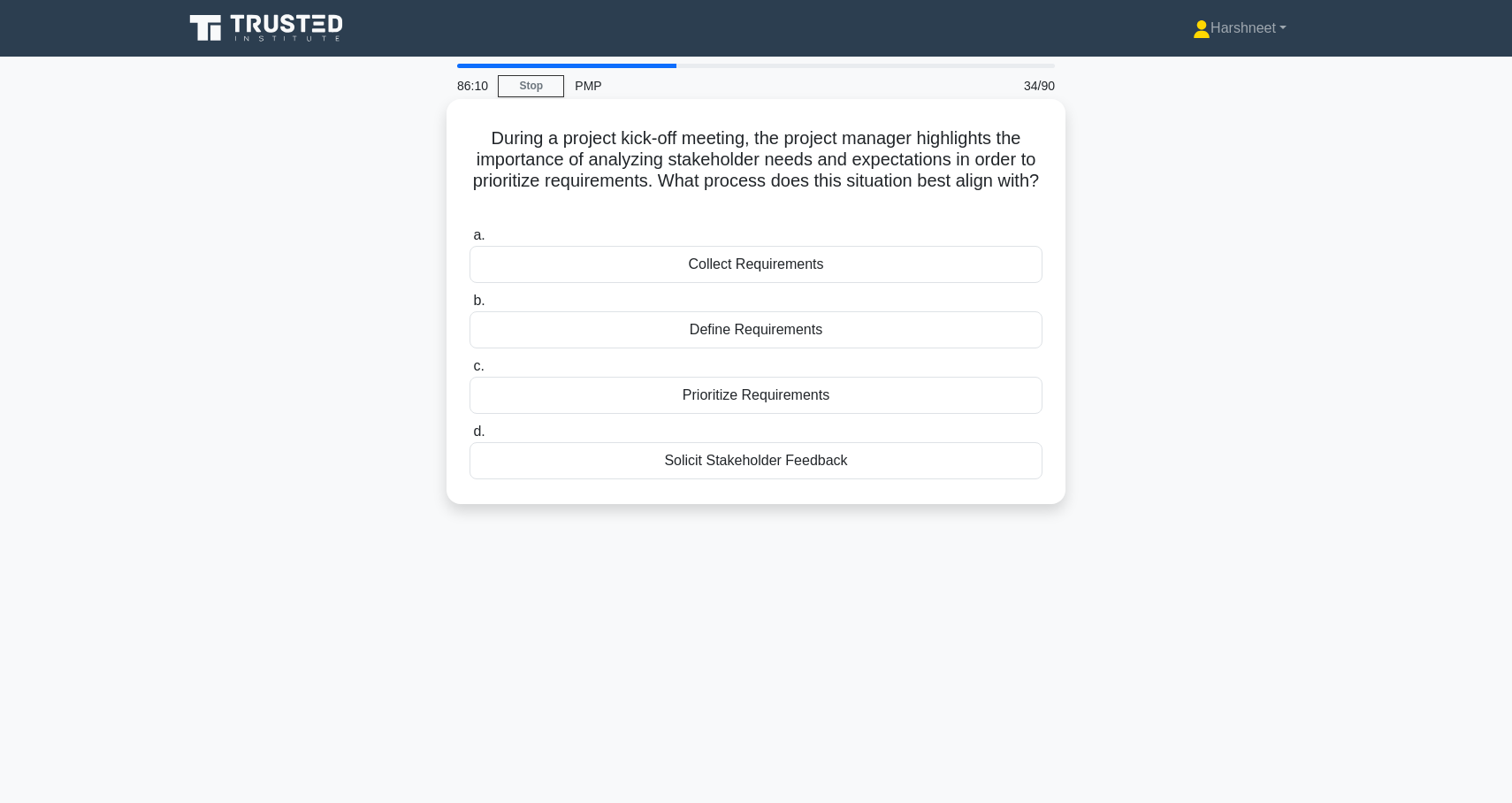
click at [606, 266] on div "Collect Requirements" at bounding box center [756, 264] width 573 height 37
click at [470, 241] on input "a. Collect Requirements" at bounding box center [470, 235] width 0 height 12
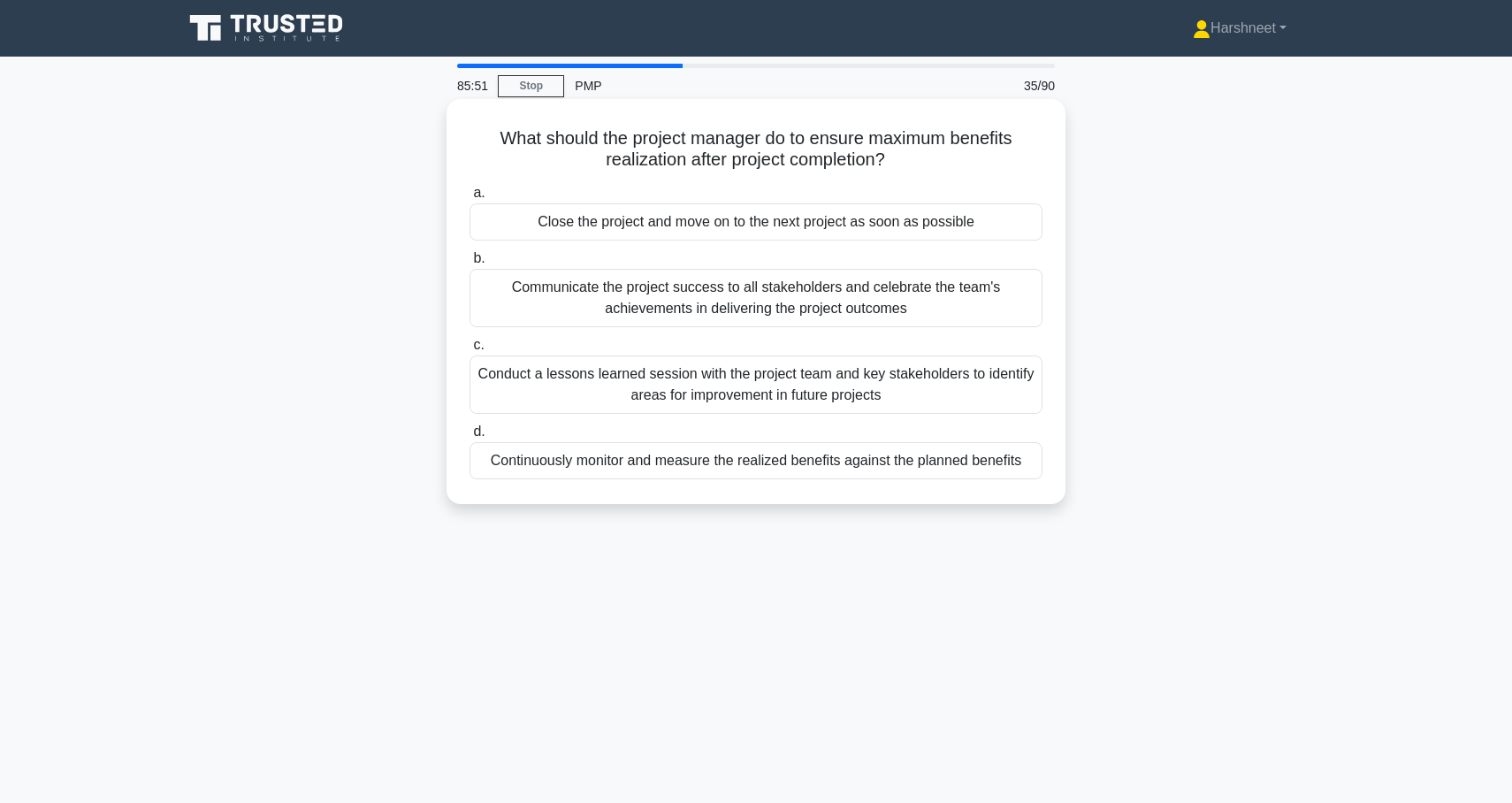
click at [662, 402] on div "Conduct a lessons learned session with the project team and key stakeholders to…" at bounding box center [756, 384] width 573 height 59
click at [470, 351] on input "c. Conduct a lessons learned session with the project team and key stakeholders…" at bounding box center [470, 345] width 0 height 12
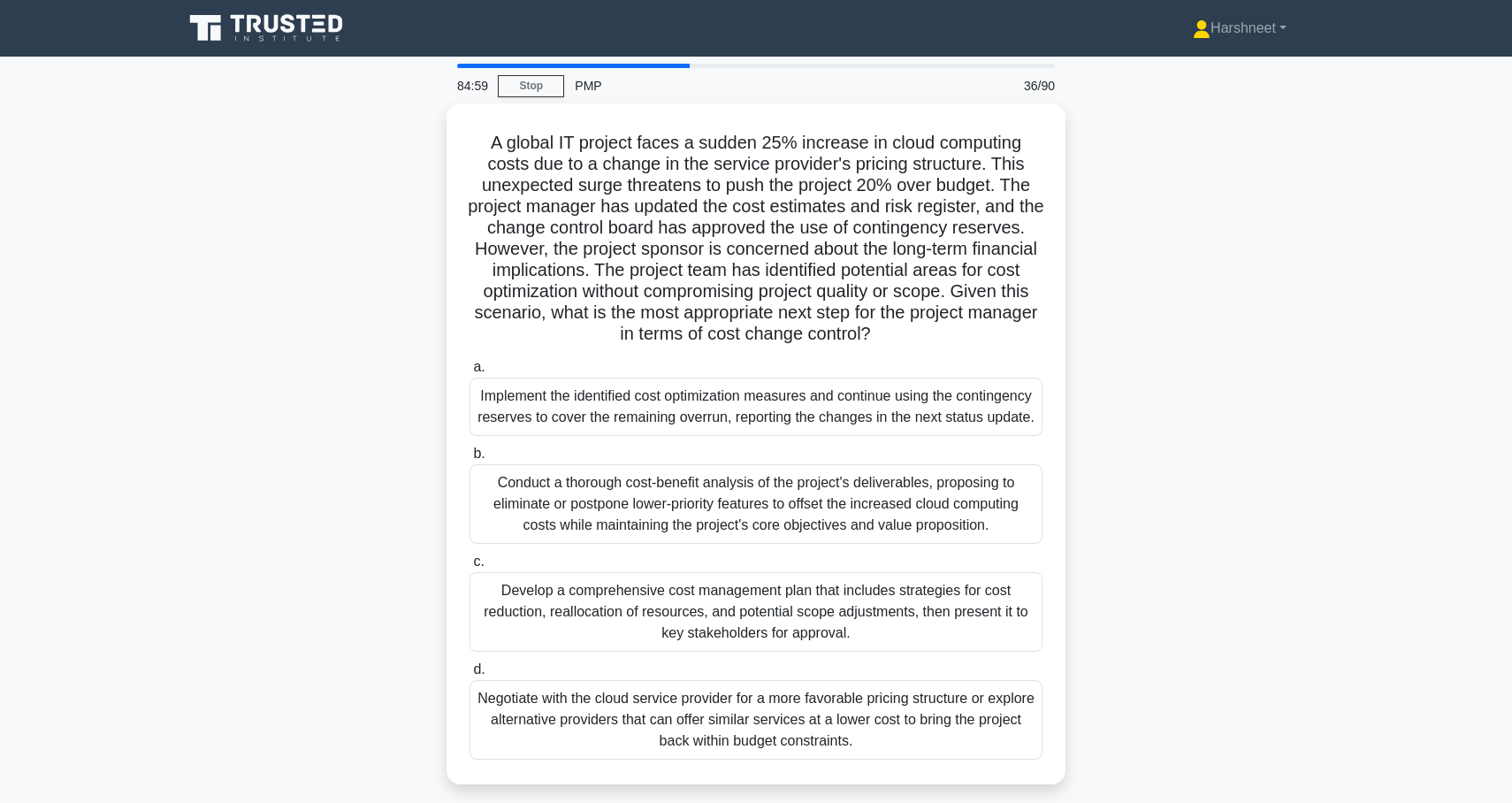
scroll to position [152, 0]
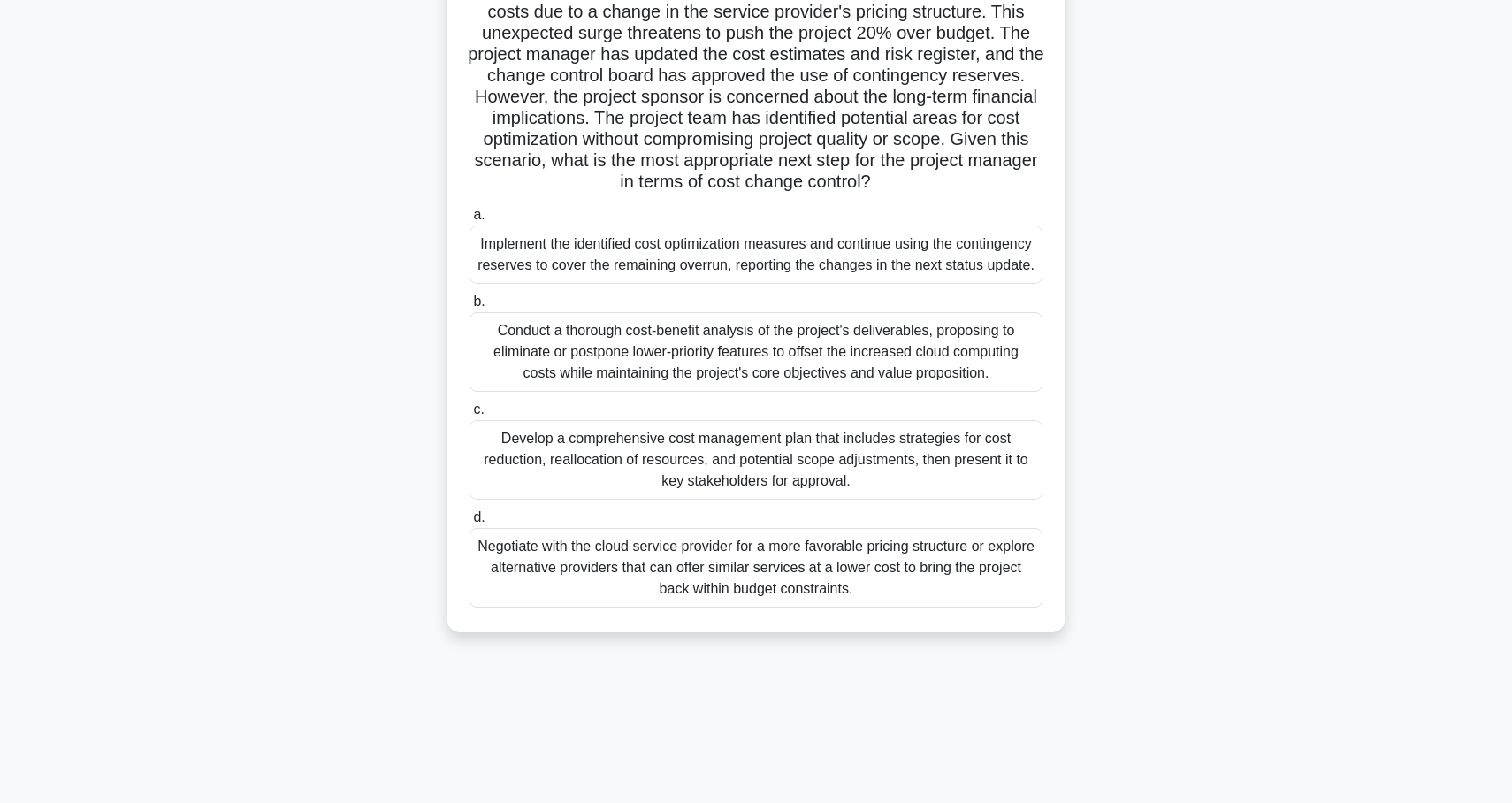
drag, startPoint x: 491, startPoint y: 138, endPoint x: 1084, endPoint y: 872, distance: 943.6
click at [1084, 802] on html "Harshneet Profile Settings Profile" at bounding box center [756, 325] width 1512 height 955
click at [309, 302] on div "A global IT project faces a sudden 25% increase in cloud computing costs due to…" at bounding box center [756, 302] width 1167 height 702
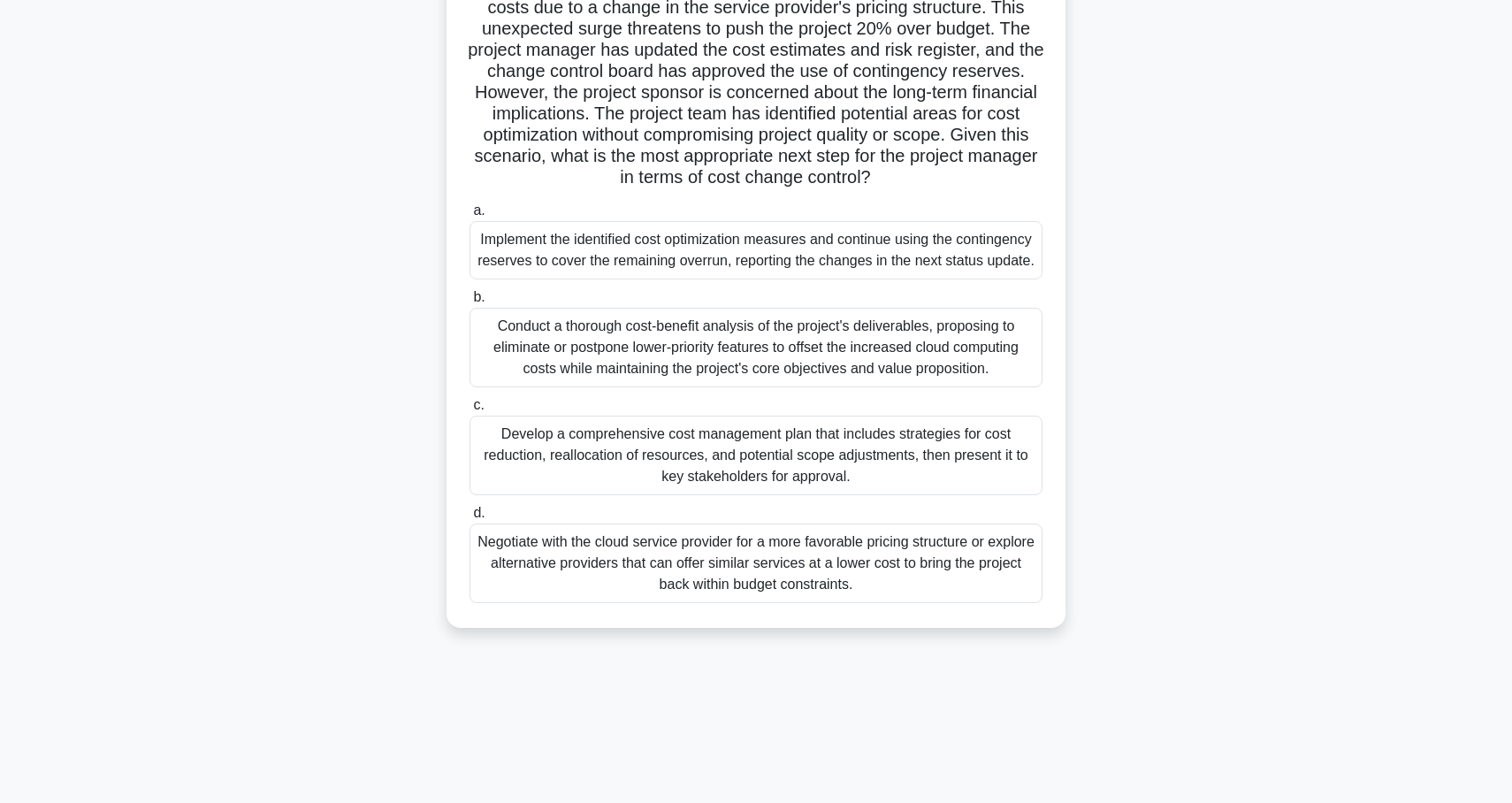
click at [600, 384] on div "Conduct a thorough cost-benefit analysis of the project's deliverables, proposi…" at bounding box center [756, 347] width 573 height 79
click at [470, 303] on input "b. Conduct a thorough cost-benefit analysis of the project's deliverables, prop…" at bounding box center [470, 297] width 0 height 12
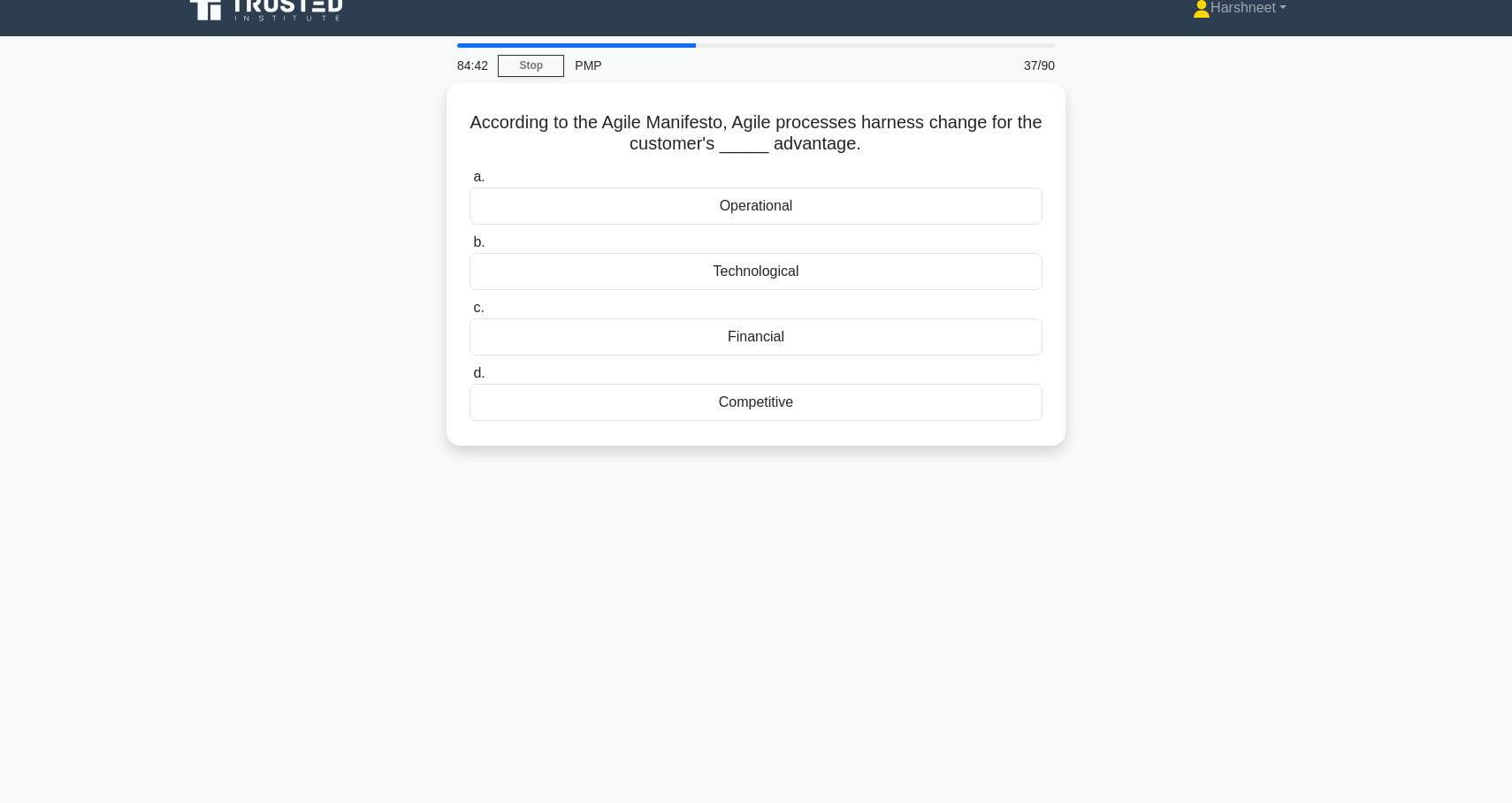
scroll to position [0, 0]
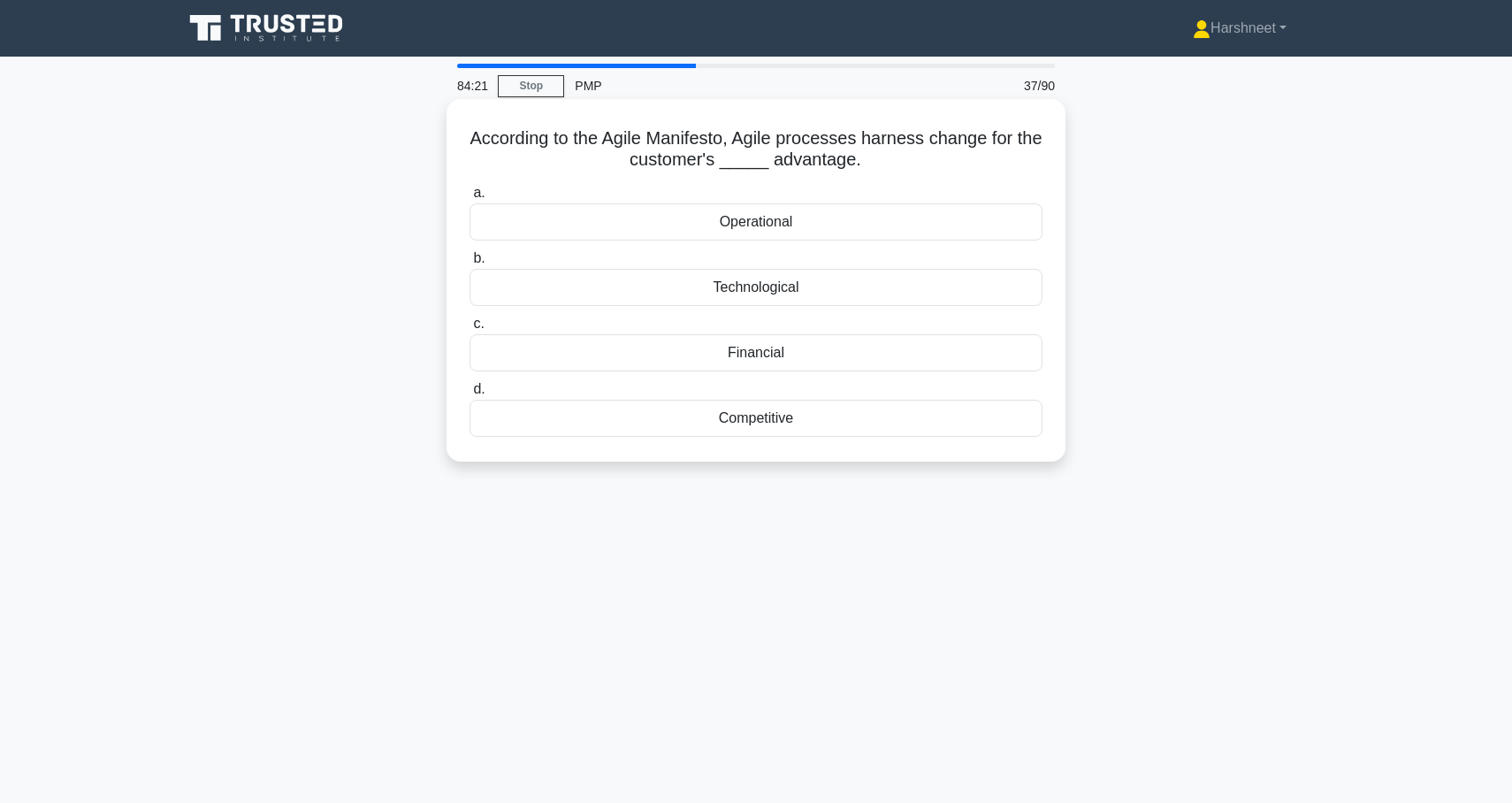
drag, startPoint x: 472, startPoint y: 137, endPoint x: 893, endPoint y: 456, distance: 528.2
click at [893, 455] on div "According to the Agile Manifesto, Agile processes harness change for the custom…" at bounding box center [756, 280] width 605 height 348
click at [371, 402] on div "According to the Agile Manifesto, Agile processes harness change for the custom…" at bounding box center [756, 295] width 1167 height 383
click at [613, 433] on div "Competitive" at bounding box center [756, 418] width 573 height 37
click at [470, 395] on input "d. Competitive" at bounding box center [470, 389] width 0 height 12
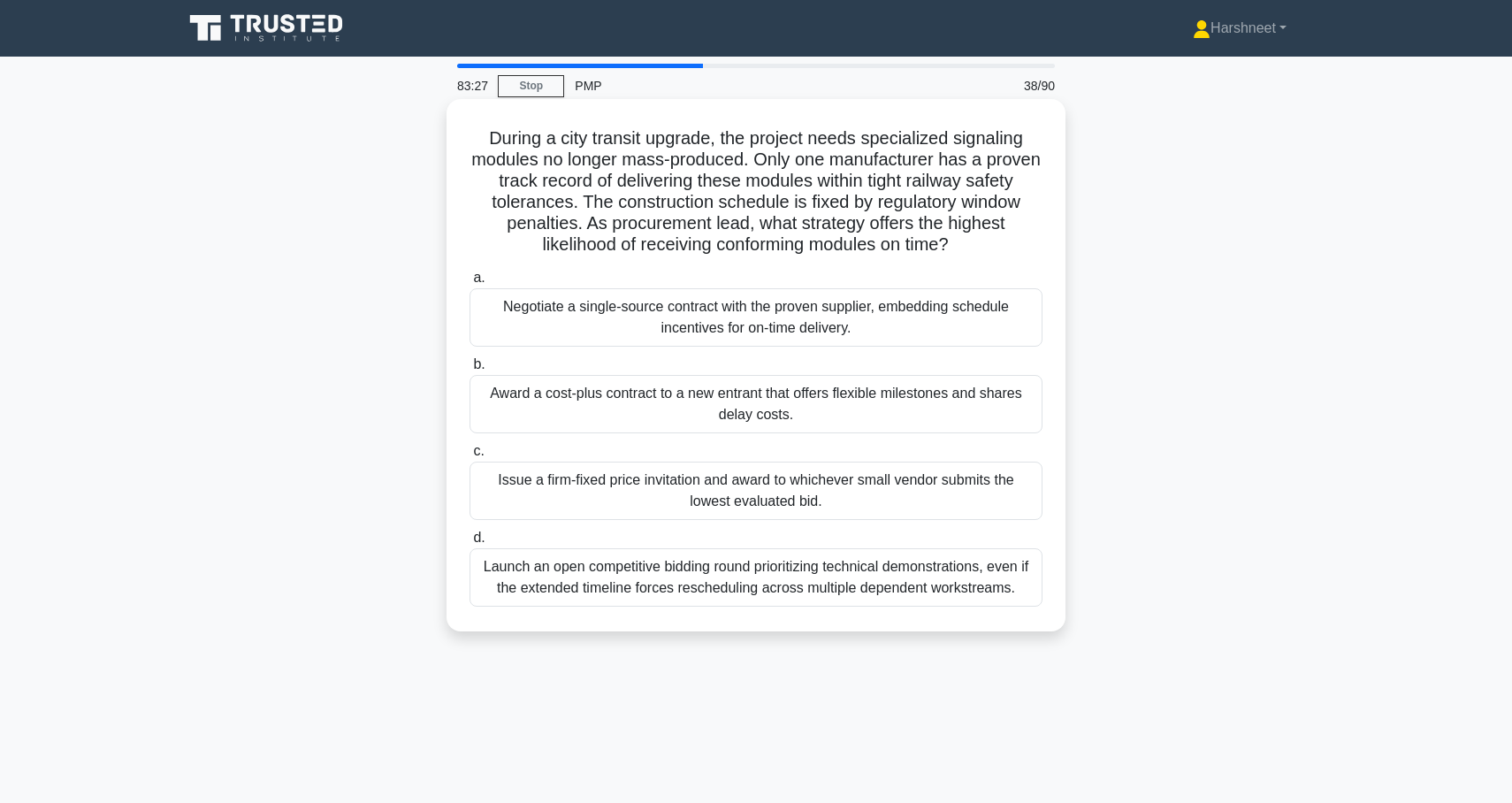
click at [623, 327] on div "Negotiate a single-source contract with the proven supplier, embedding schedule…" at bounding box center [756, 317] width 573 height 59
click at [470, 284] on input "a. Negotiate a single-source contract with the proven supplier, embedding sched…" at bounding box center [470, 278] width 0 height 12
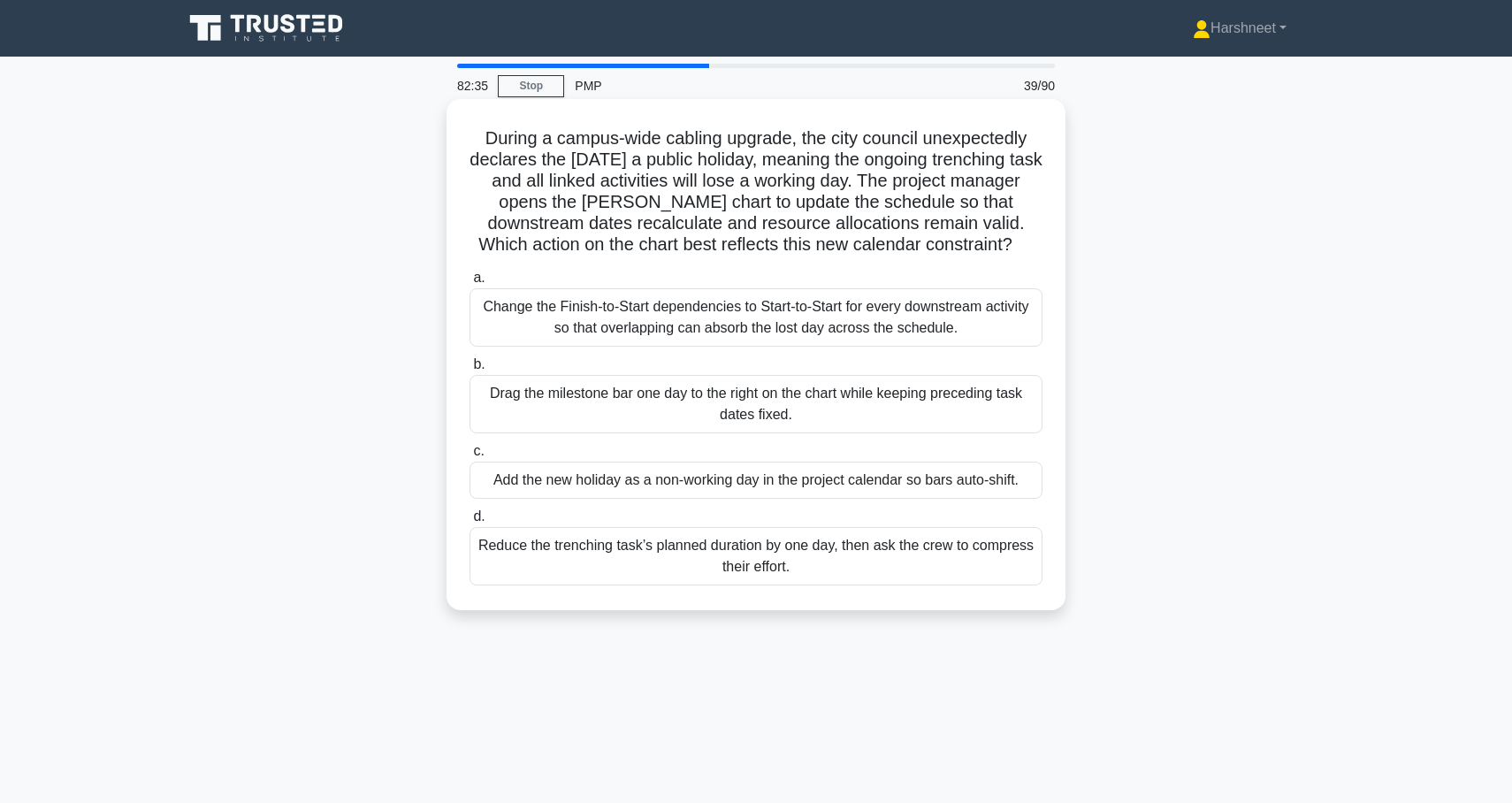
drag, startPoint x: 485, startPoint y: 136, endPoint x: 929, endPoint y: 595, distance: 638.6
click at [929, 595] on div "During a campus-wide cabling upgrade, the city council unexpectedly declares th…" at bounding box center [756, 355] width 605 height 497
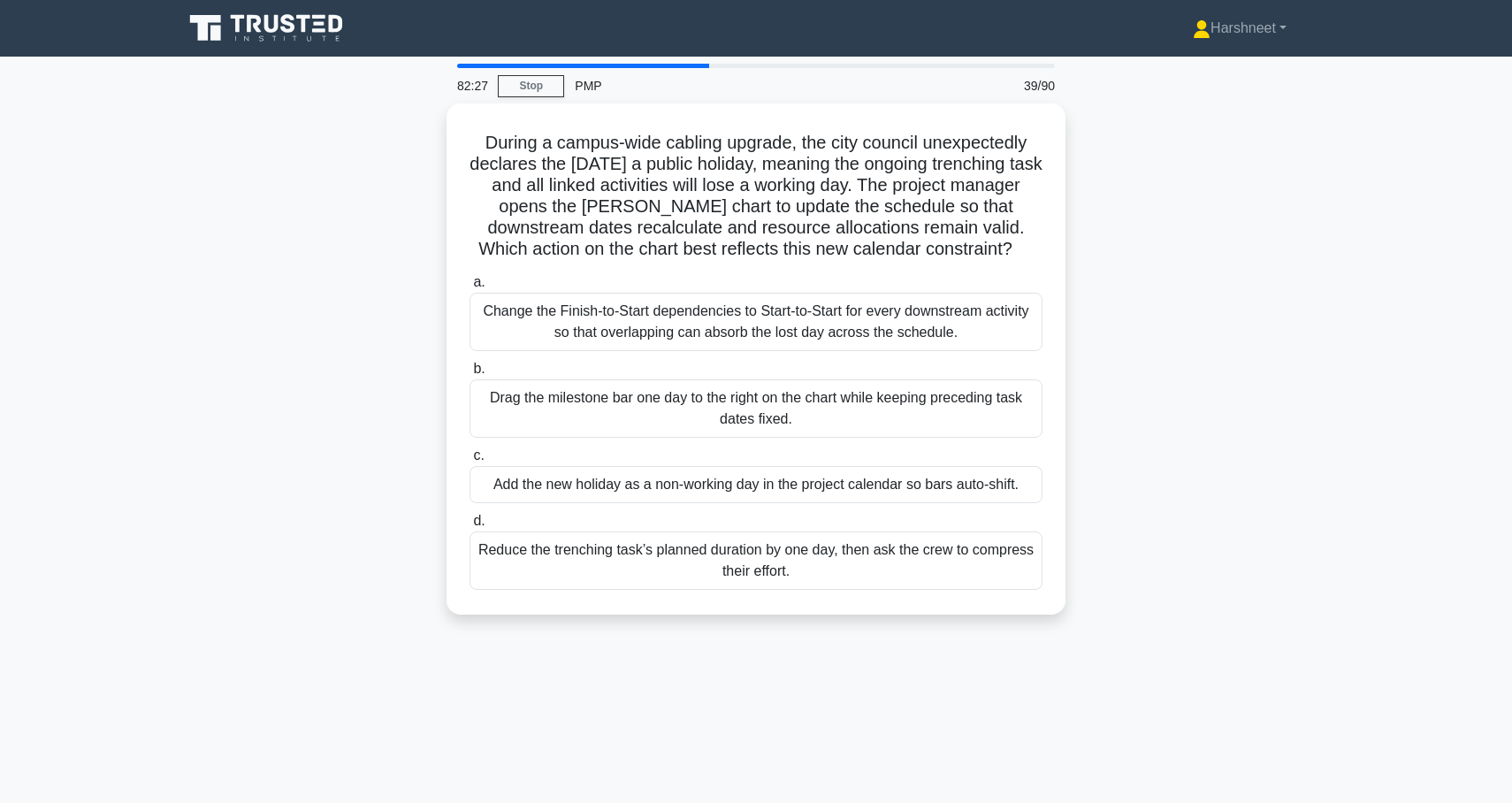
click at [261, 298] on div "During a campus-wide cabling upgrade, the city council unexpectedly declares th…" at bounding box center [756, 369] width 1167 height 532
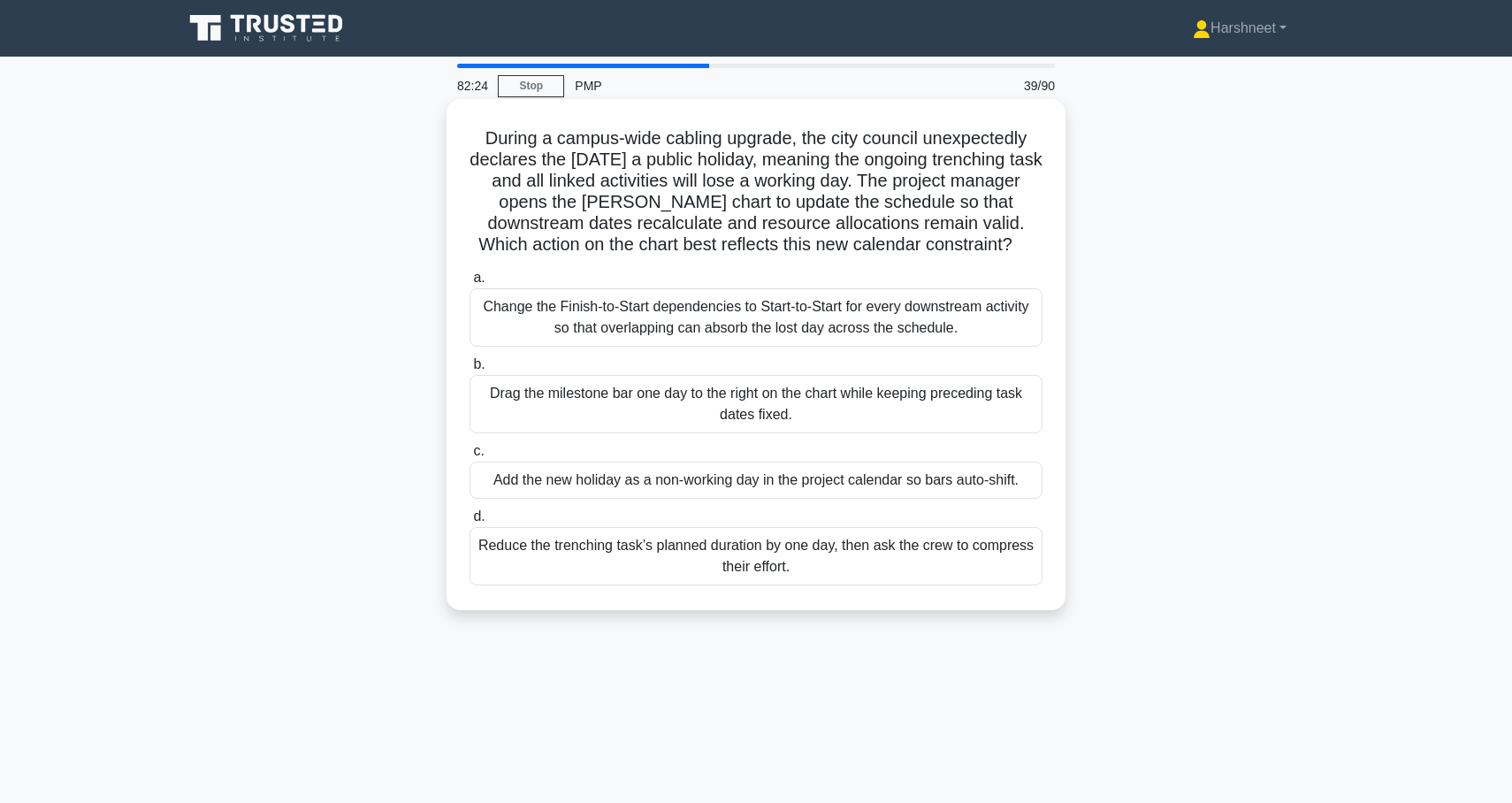
click at [536, 483] on div "Add the new holiday as a non-working day in the project calendar so bars auto-s…" at bounding box center [756, 480] width 573 height 37
click at [470, 457] on input "c. Add the new holiday as a non-working day in the project calendar so bars aut…" at bounding box center [470, 451] width 0 height 12
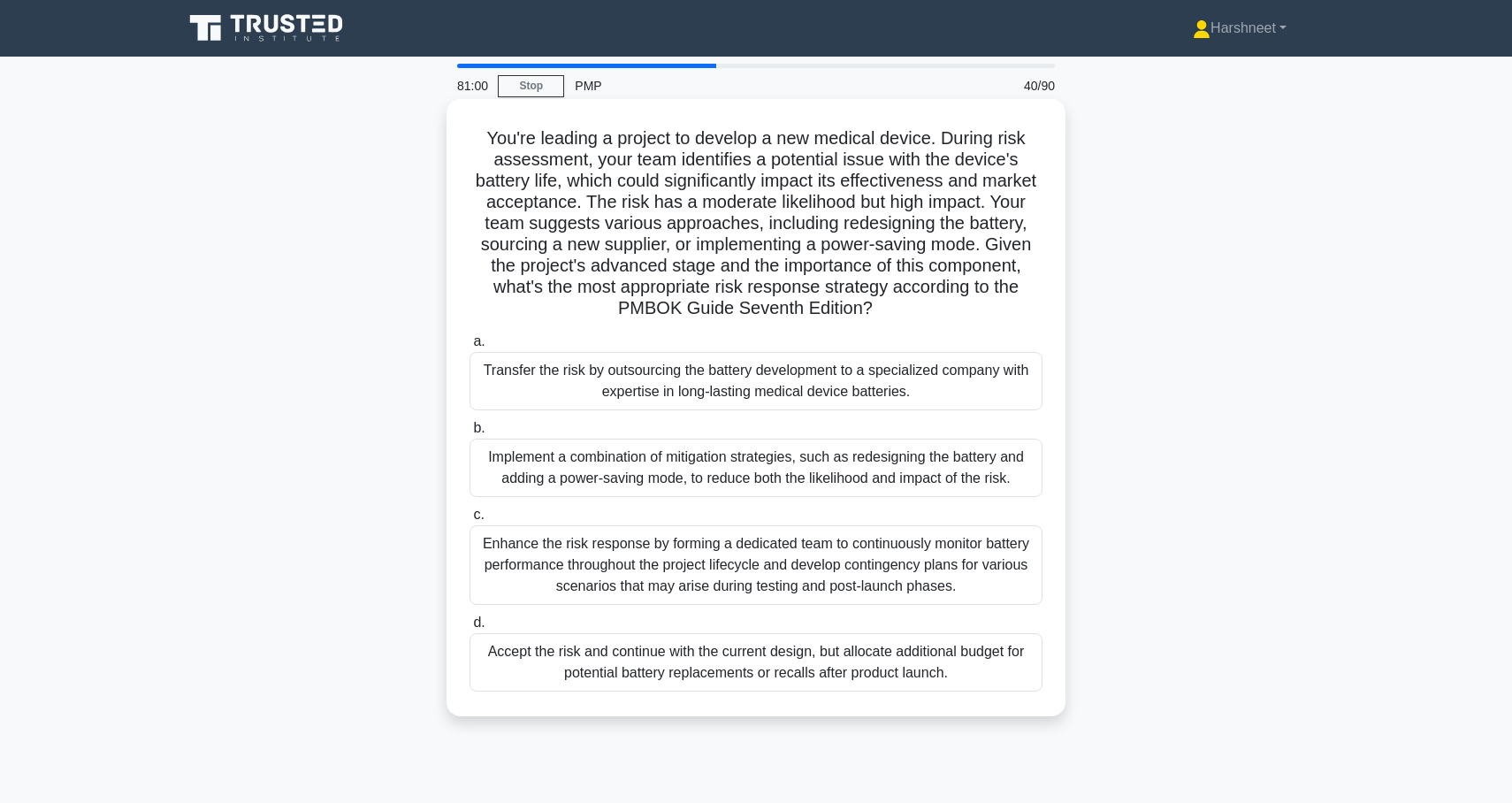
drag, startPoint x: 489, startPoint y: 135, endPoint x: 1012, endPoint y: 658, distance: 739.6
click at [1012, 658] on div "You're leading a project to develop a new medical device. During risk assessmen…" at bounding box center [756, 408] width 605 height 603
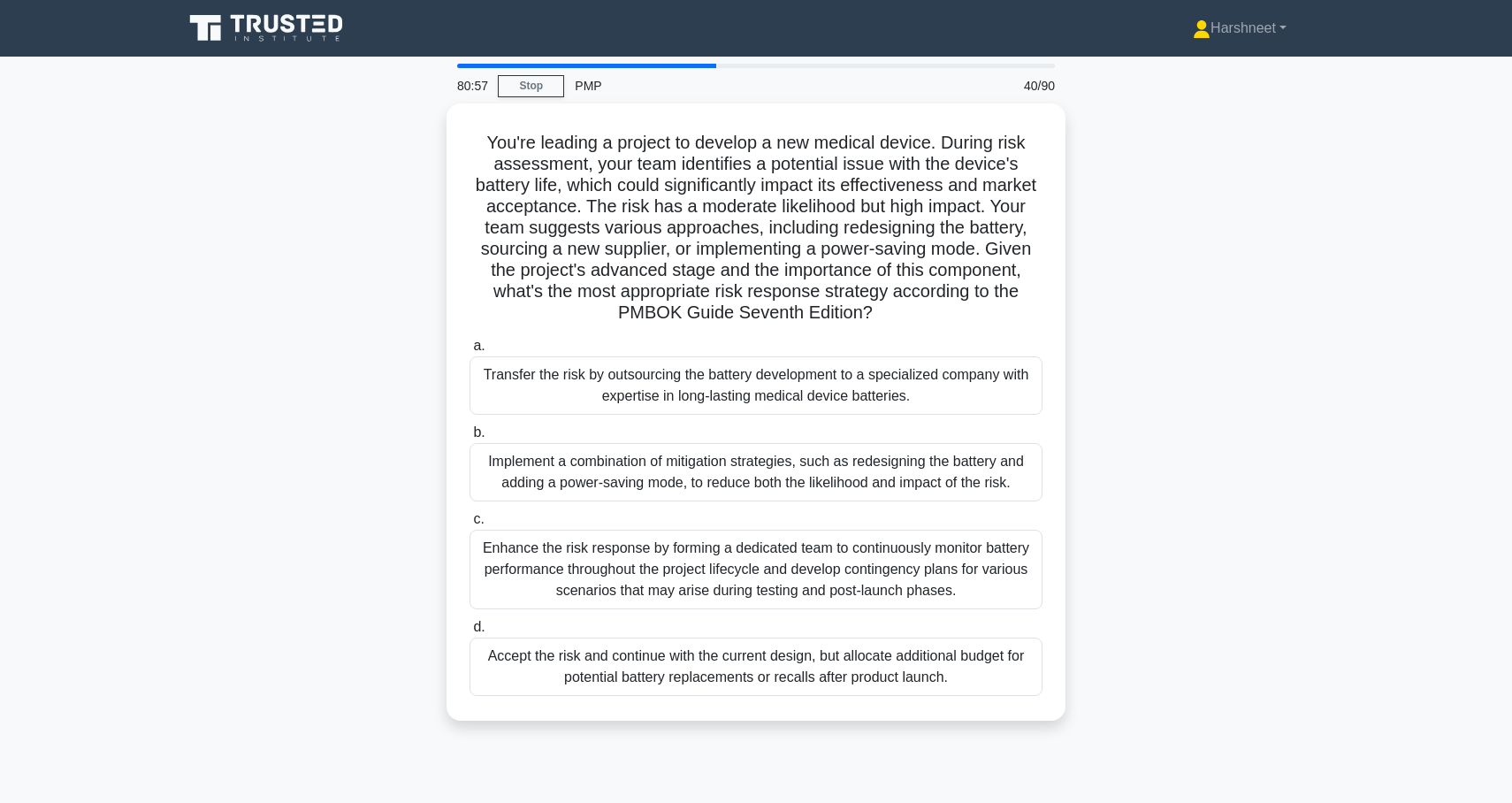
click at [1143, 559] on div "You're leading a project to develop a new medical device. During risk assessmen…" at bounding box center [756, 422] width 1167 height 638
drag, startPoint x: 489, startPoint y: 137, endPoint x: 1066, endPoint y: 793, distance: 873.7
click at [1066, 793] on div "80:53 Stop PMP 40/90 You're leading a project to develop a new medical device. …" at bounding box center [756, 506] width 1167 height 885
click at [251, 307] on div "You're leading a project to develop a new medical device. During risk assessmen…" at bounding box center [756, 422] width 1167 height 638
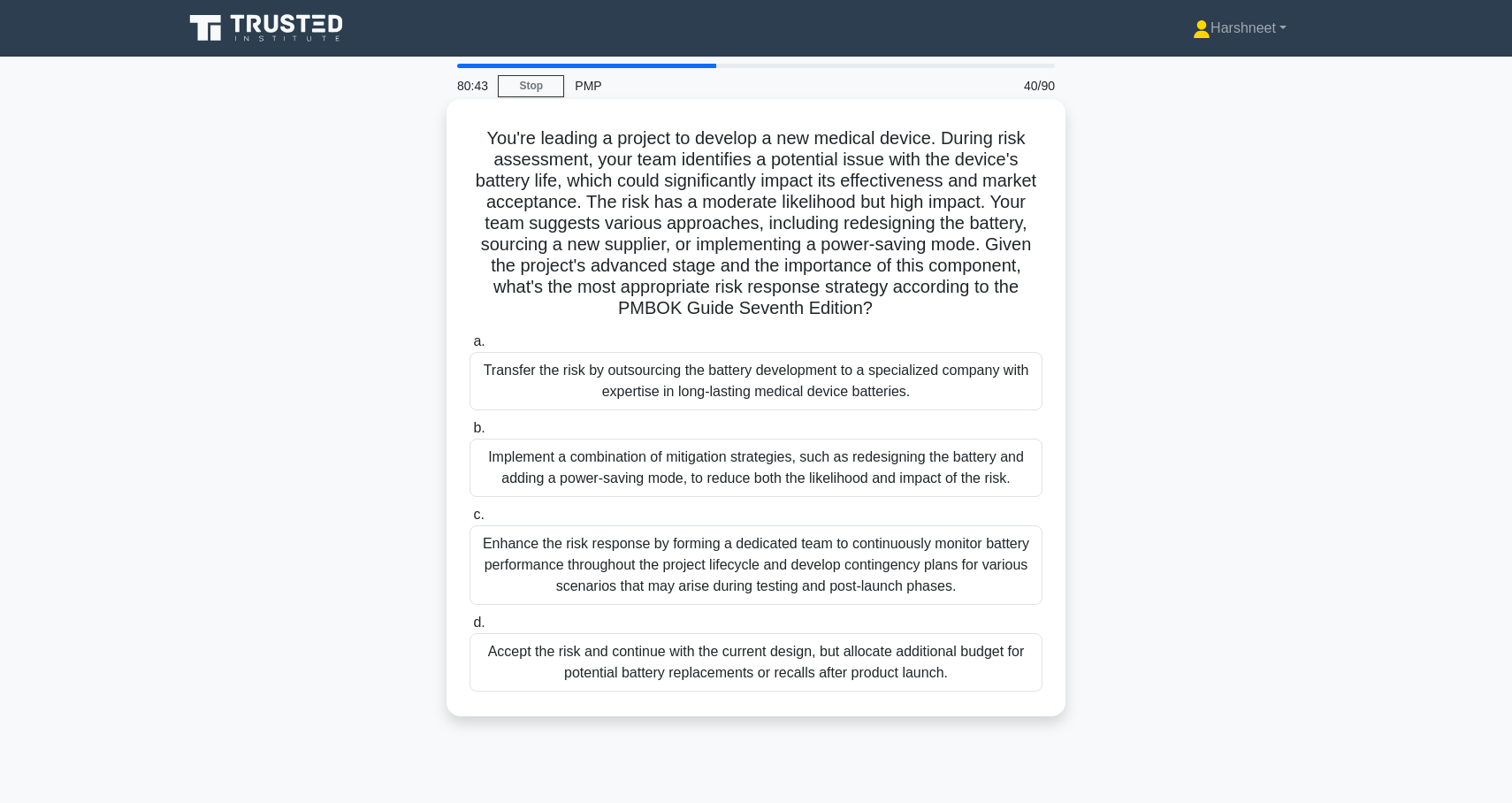
click at [560, 481] on div "Implement a combination of mitigation strategies, such as redesigning the batte…" at bounding box center [756, 467] width 573 height 59
click at [470, 434] on input "b. Implement a combination of mitigation strategies, such as redesigning the ba…" at bounding box center [470, 429] width 0 height 12
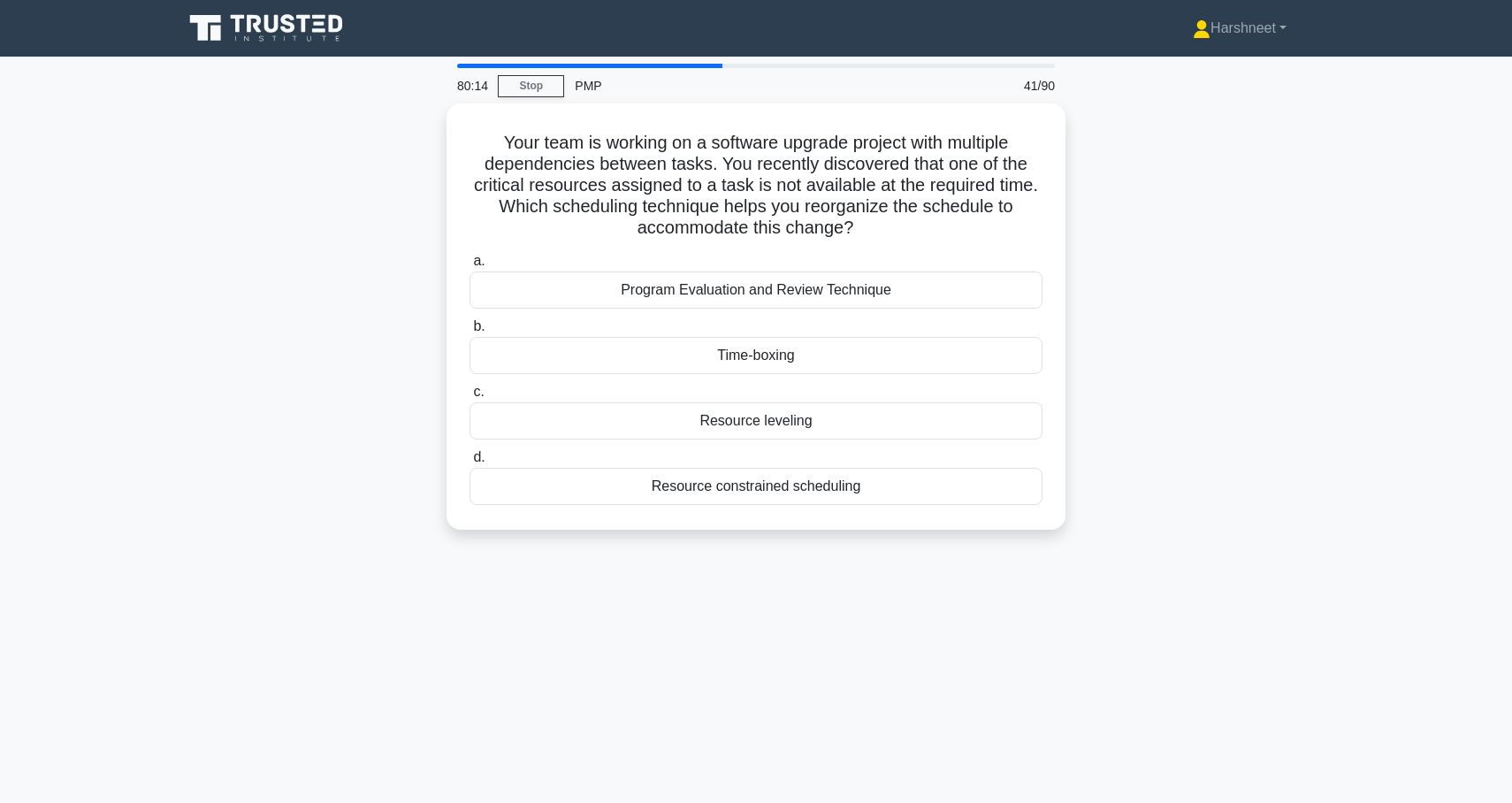
drag, startPoint x: 502, startPoint y: 135, endPoint x: 988, endPoint y: 576, distance: 656.3
click at [991, 576] on div "80:14 Stop PMP 41/90 Your team is working on a software upgrade project with mu…" at bounding box center [756, 506] width 1167 height 885
click at [284, 339] on div "Your team is working on a software upgrade project with multiple dependencies b…" at bounding box center [756, 327] width 1167 height 447
click at [584, 418] on div "Resource leveling" at bounding box center [756, 416] width 573 height 37
click at [470, 393] on input "c. Resource leveling" at bounding box center [470, 387] width 0 height 12
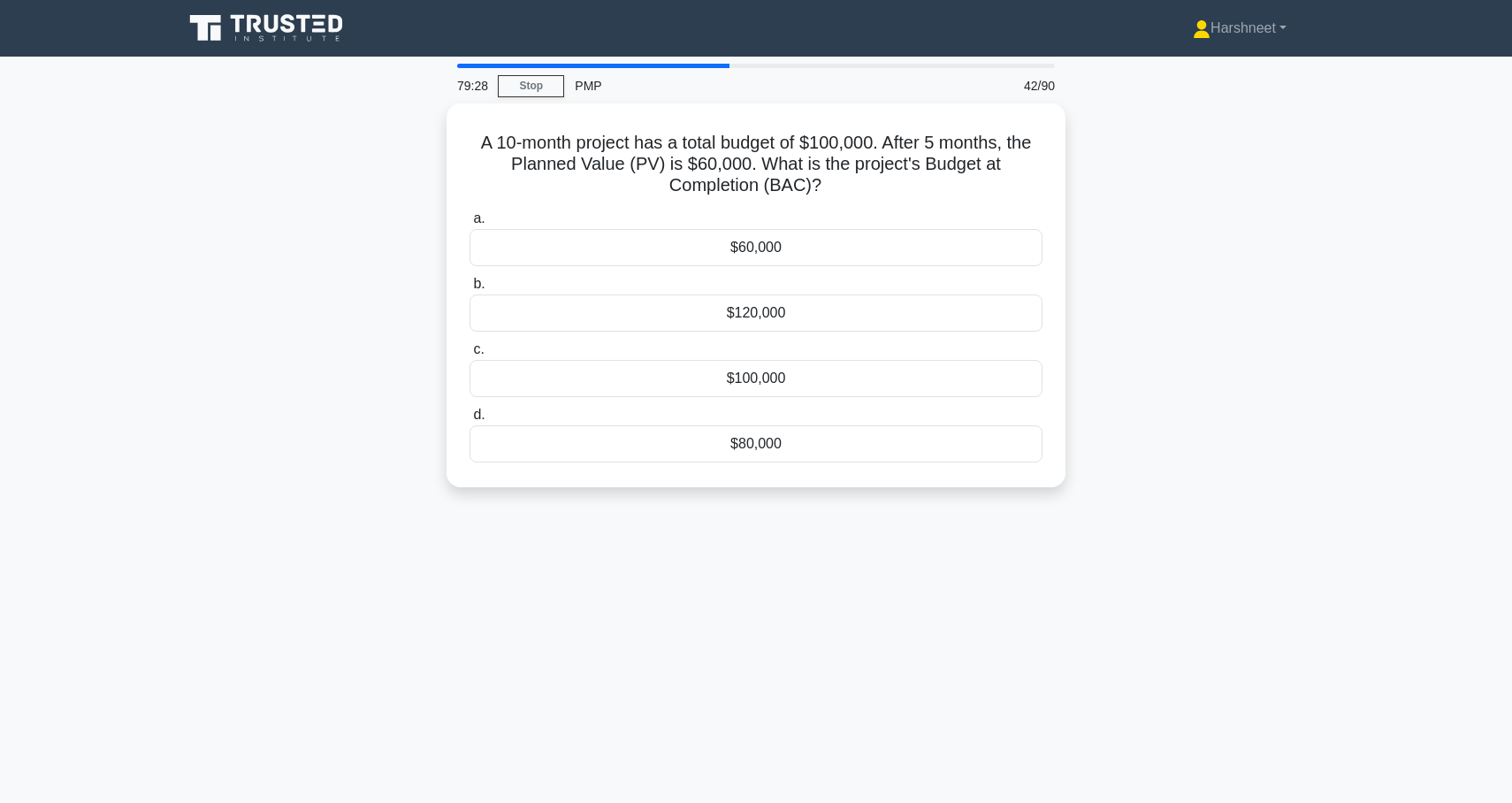
drag, startPoint x: 476, startPoint y: 137, endPoint x: 971, endPoint y: 492, distance: 609.1
click at [971, 492] on div "A 10-month project has a total budget of $100,000. After 5 months, the Planned …" at bounding box center [756, 306] width 1167 height 405
click at [284, 317] on div "A 10-month project has a total budget of $100,000. After 5 months, the Planned …" at bounding box center [756, 306] width 1167 height 405
click at [621, 377] on div "$100,000" at bounding box center [756, 374] width 573 height 37
click at [470, 351] on input "c. $100,000" at bounding box center [470, 345] width 0 height 12
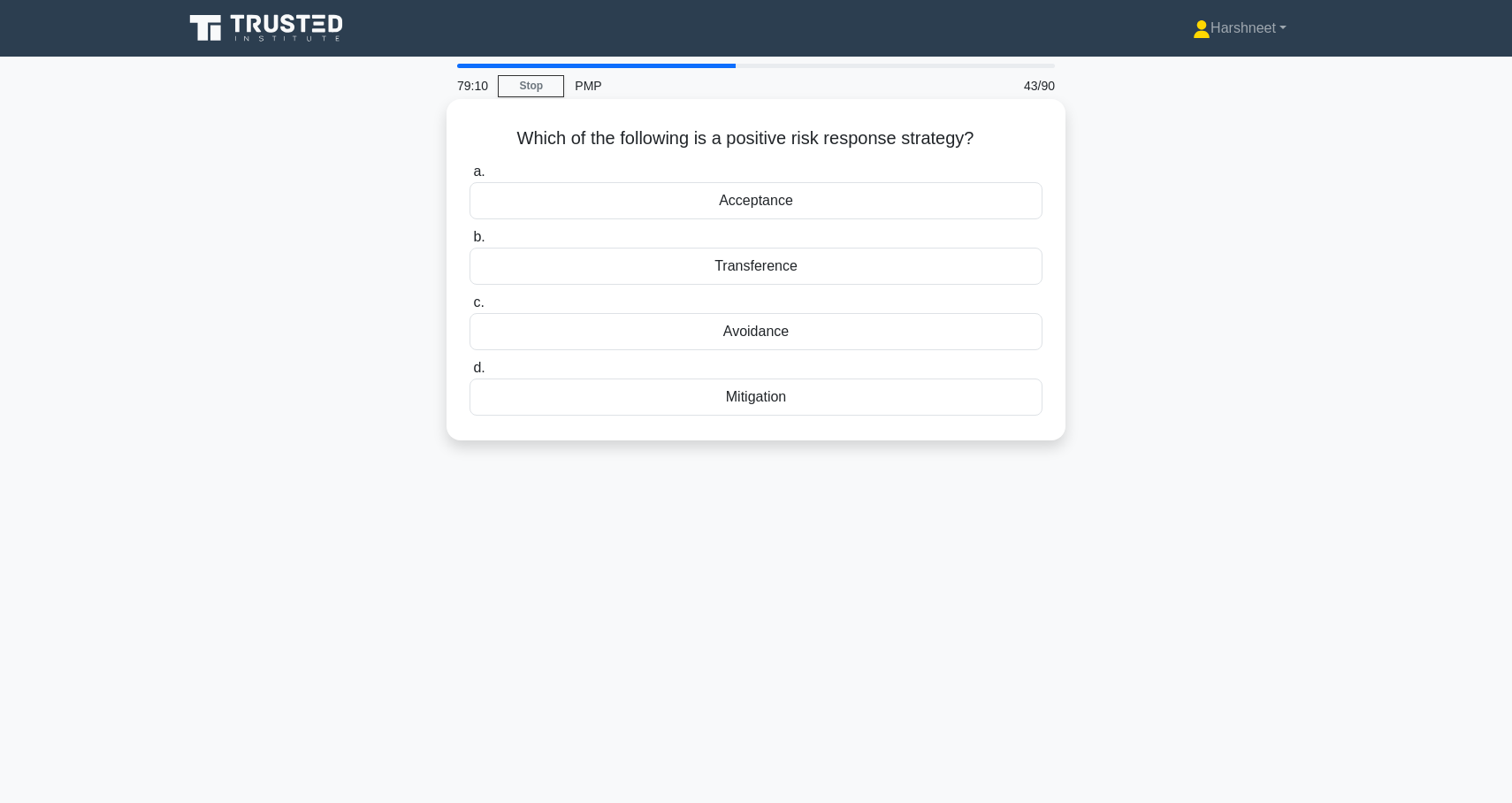
drag, startPoint x: 518, startPoint y: 135, endPoint x: 790, endPoint y: 412, distance: 388.2
click at [790, 412] on div "Which of the following is a positive risk response strategy? .spinner_0XTQ{tran…" at bounding box center [756, 270] width 605 height 328
click at [241, 237] on div "Which of the following is a positive risk response strategy? .spinner_0XTQ{tran…" at bounding box center [756, 284] width 1167 height 363
click at [593, 203] on div "Acceptance" at bounding box center [756, 200] width 573 height 37
click at [470, 177] on input "a. Acceptance" at bounding box center [470, 172] width 0 height 12
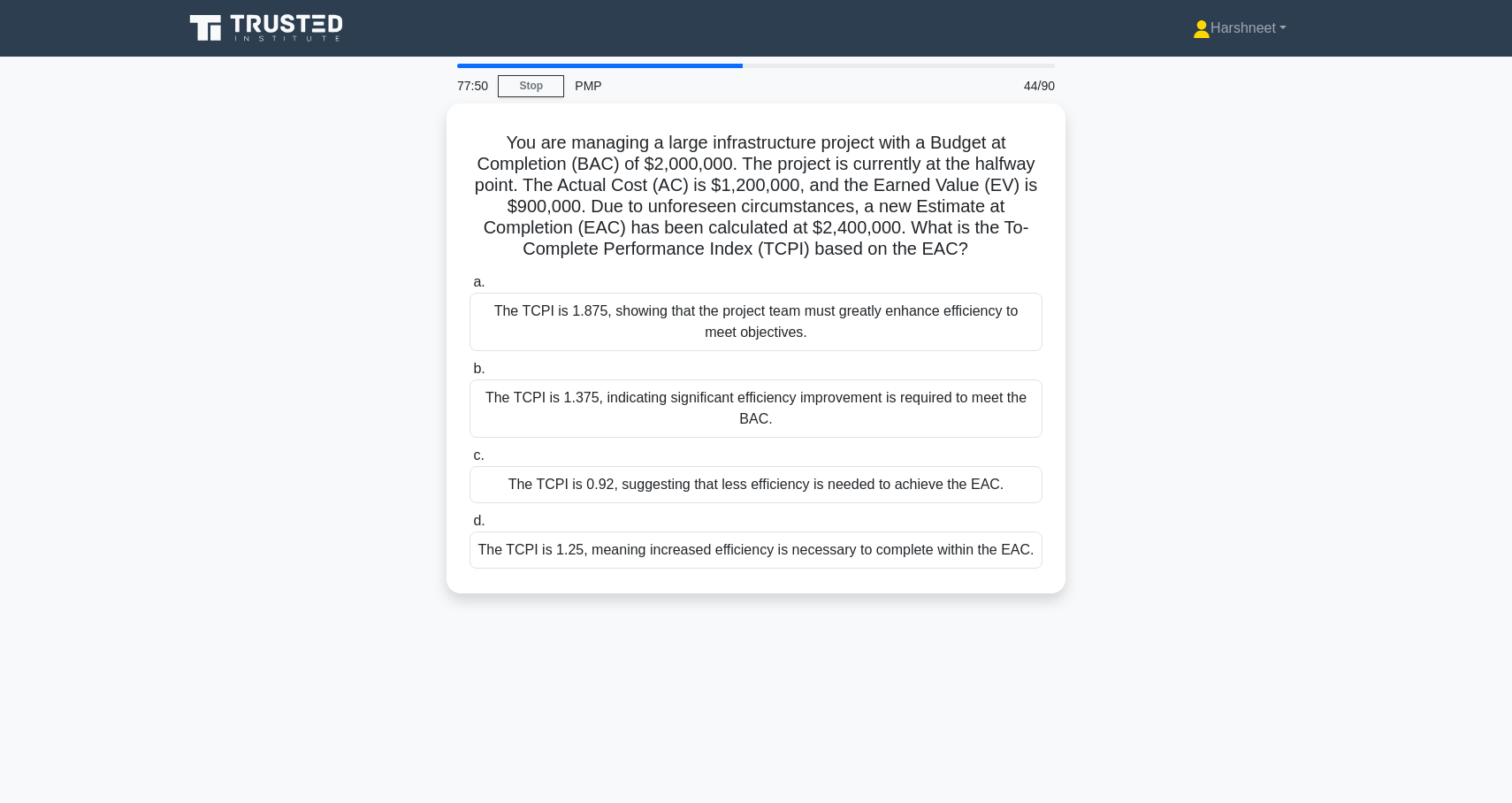
drag, startPoint x: 505, startPoint y: 132, endPoint x: 1159, endPoint y: 597, distance: 802.5
click at [1159, 597] on div "You are managing a large infrastructure project with a Budget at Completion (BA…" at bounding box center [756, 359] width 1167 height 511
click at [258, 268] on div "You are managing a large infrastructure project with a Budget at Completion (BA…" at bounding box center [756, 359] width 1167 height 511
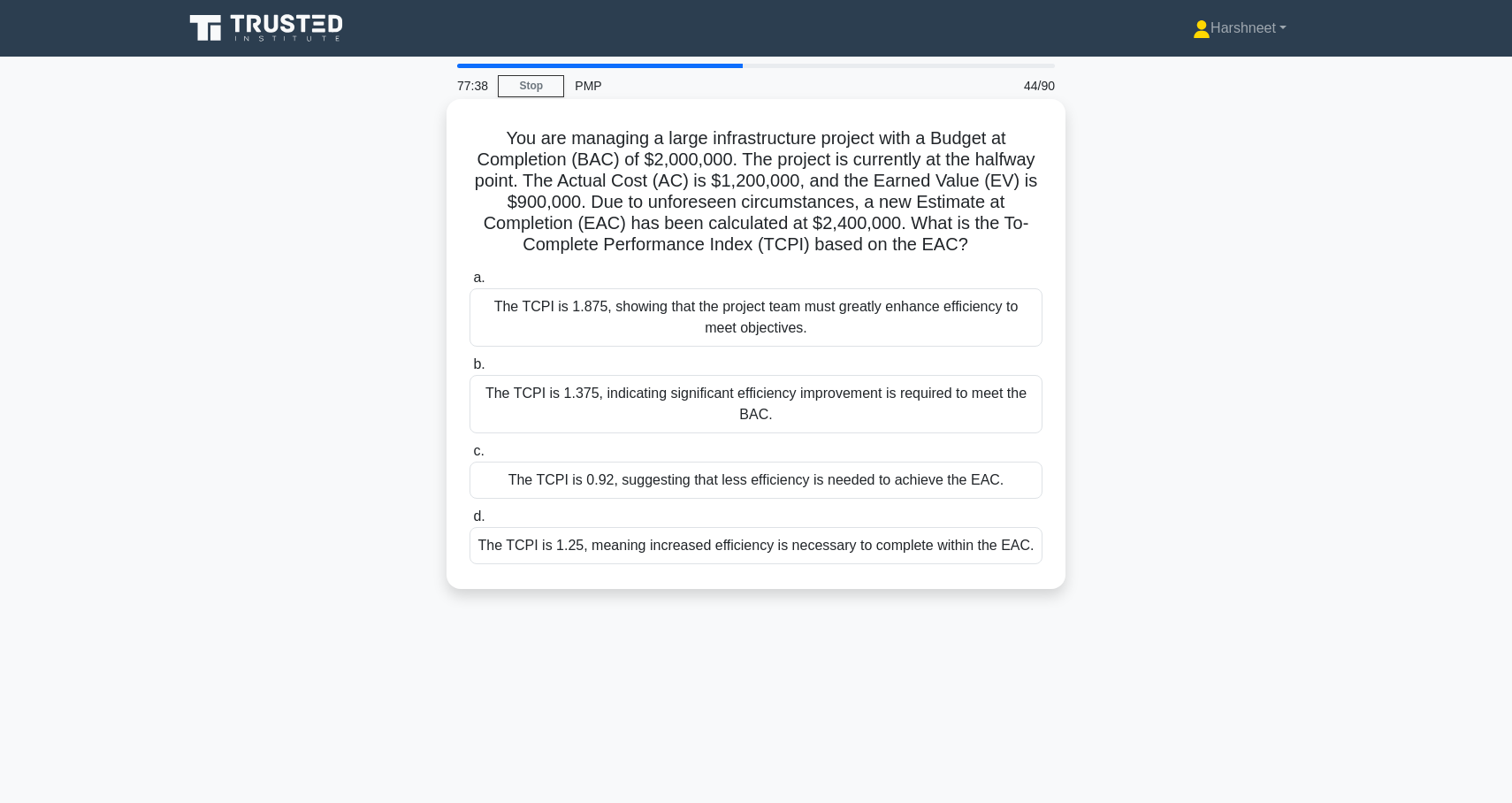
click at [578, 473] on div "The TCPI is 0.92, suggesting that less efficiency is needed to achieve the EAC." at bounding box center [756, 480] width 573 height 37
click at [470, 457] on input "c. The TCPI is 0.92, suggesting that less efficiency is needed to achieve the E…" at bounding box center [470, 451] width 0 height 12
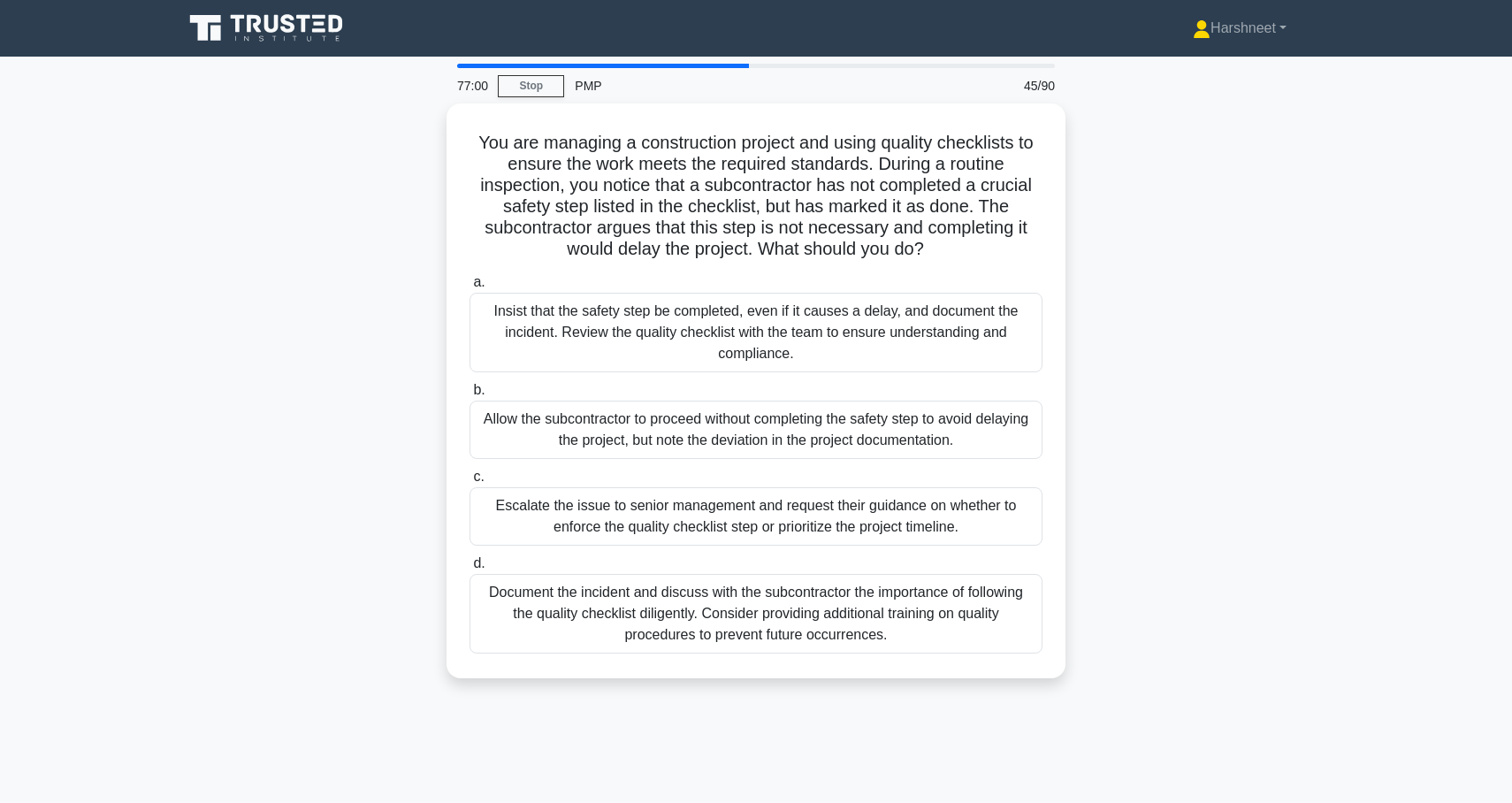
drag, startPoint x: 481, startPoint y: 141, endPoint x: 1068, endPoint y: 763, distance: 855.3
click at [1068, 763] on div "77:00 Stop PMP 45/90 You are managing a construction project and using quality …" at bounding box center [756, 506] width 1167 height 885
click at [352, 254] on div "You are managing a construction project and using quality checklists to ensure …" at bounding box center [756, 402] width 1167 height 596
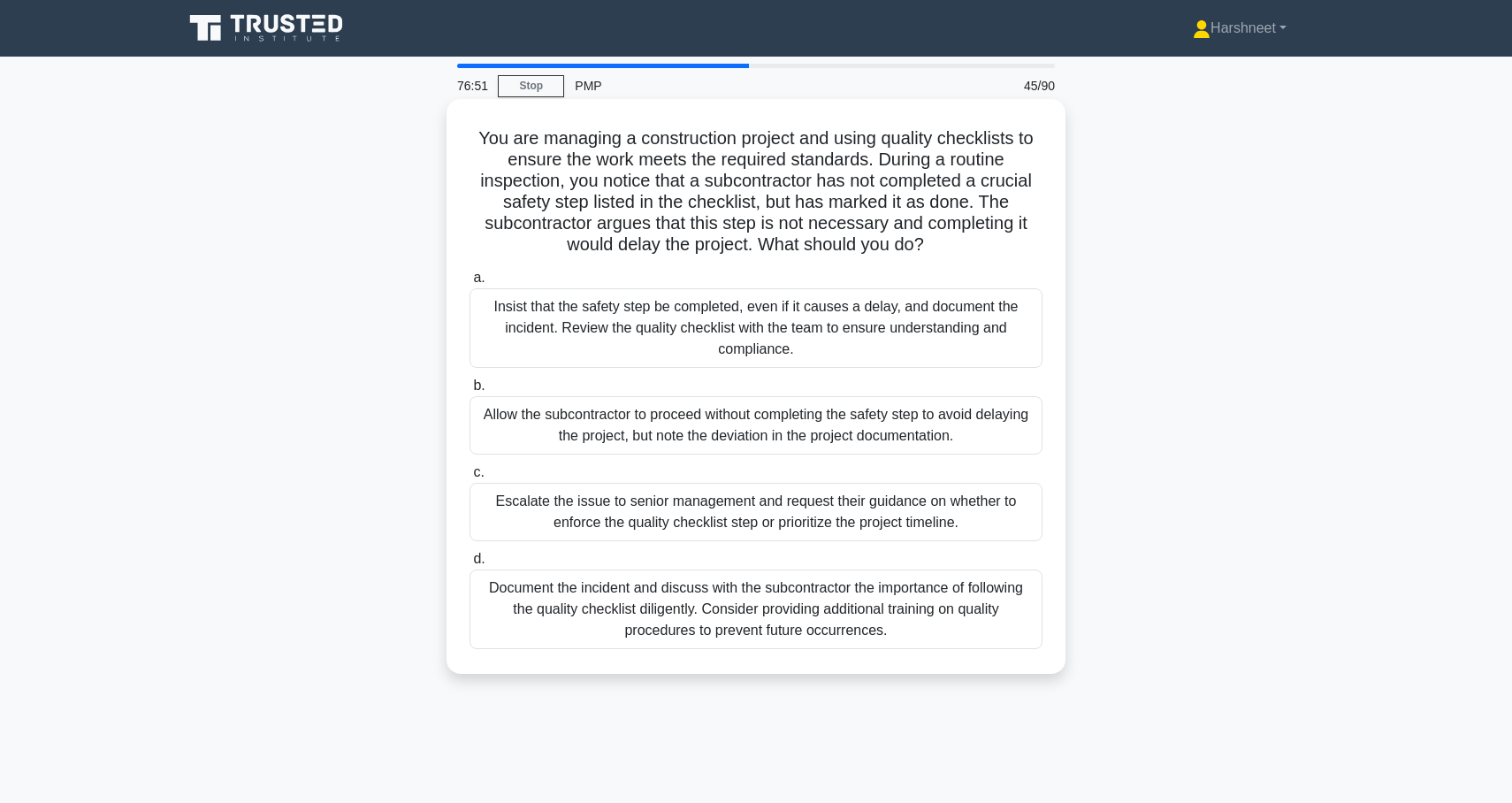
click at [579, 311] on div "Insist that the safety step be completed, even if it causes a delay, and docume…" at bounding box center [756, 328] width 573 height 79
click at [470, 284] on input "a. Insist that the safety step be completed, even if it causes a delay, and doc…" at bounding box center [470, 278] width 0 height 12
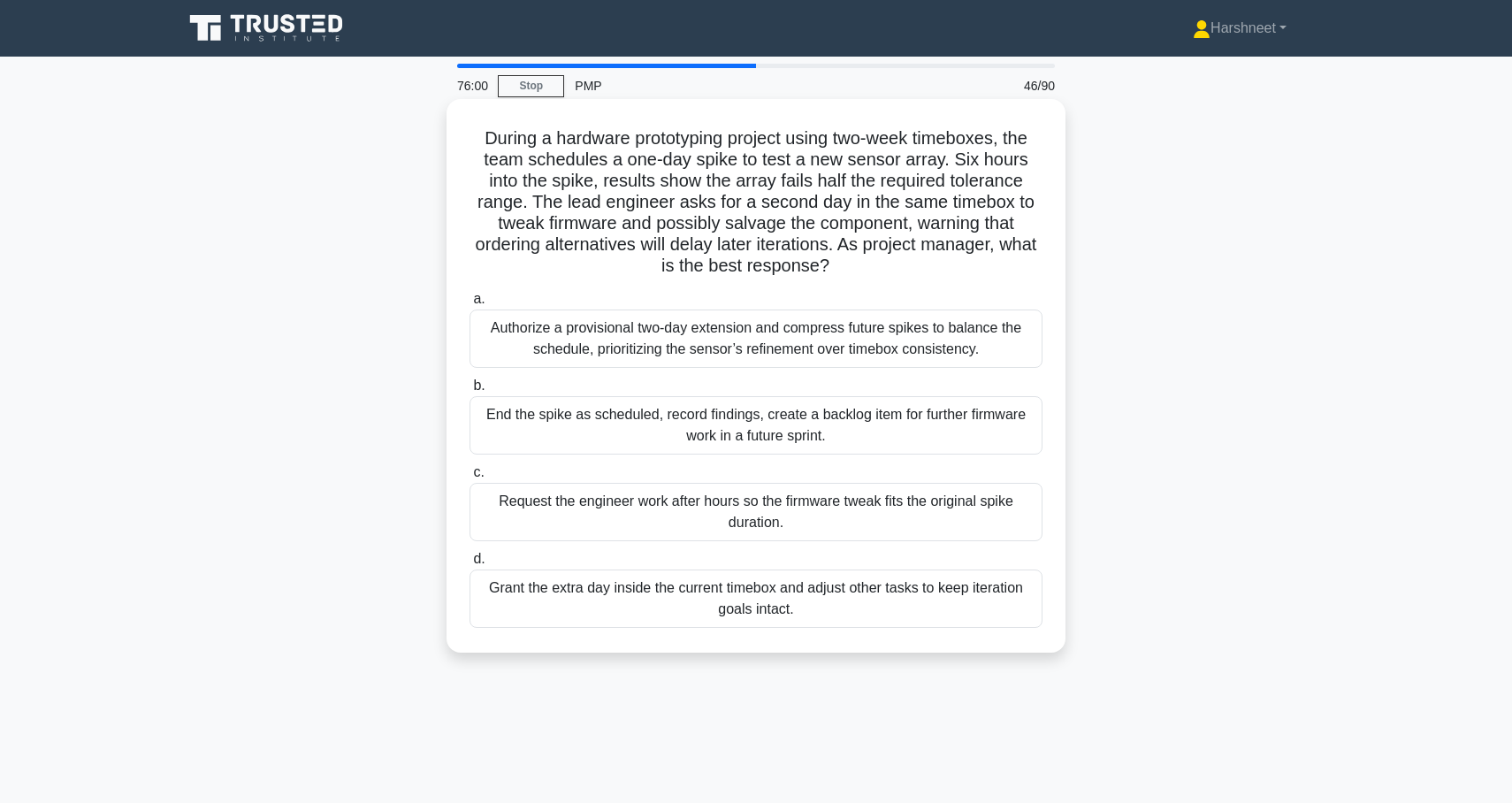
drag, startPoint x: 482, startPoint y: 137, endPoint x: 922, endPoint y: 644, distance: 671.3
click at [922, 644] on div "During a hardware prototyping project using two-week timeboxes, the team schedu…" at bounding box center [756, 375] width 605 height 539
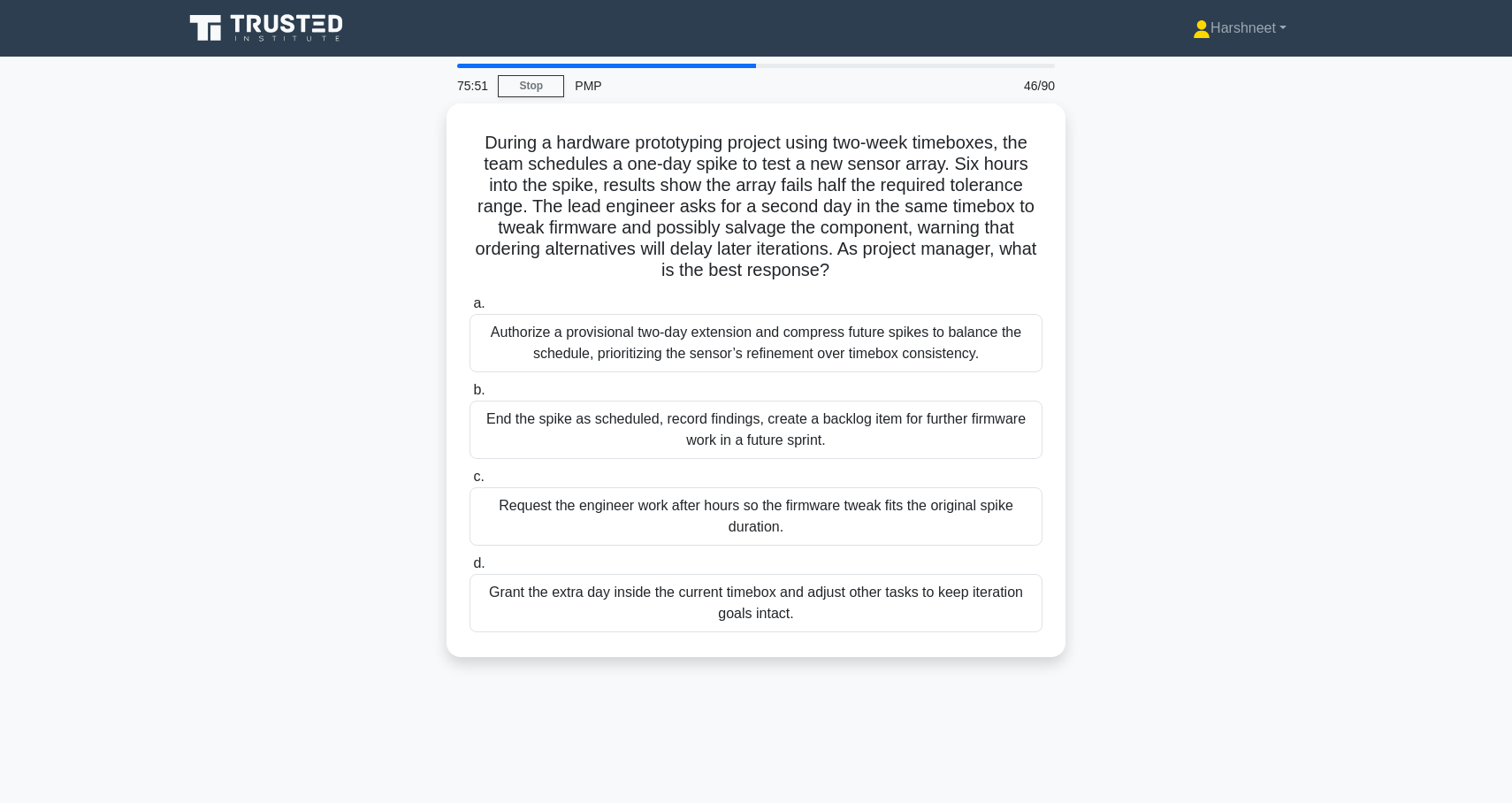
click at [249, 328] on div "During a hardware prototyping project using two-week timeboxes, the team schedu…" at bounding box center [756, 391] width 1167 height 575
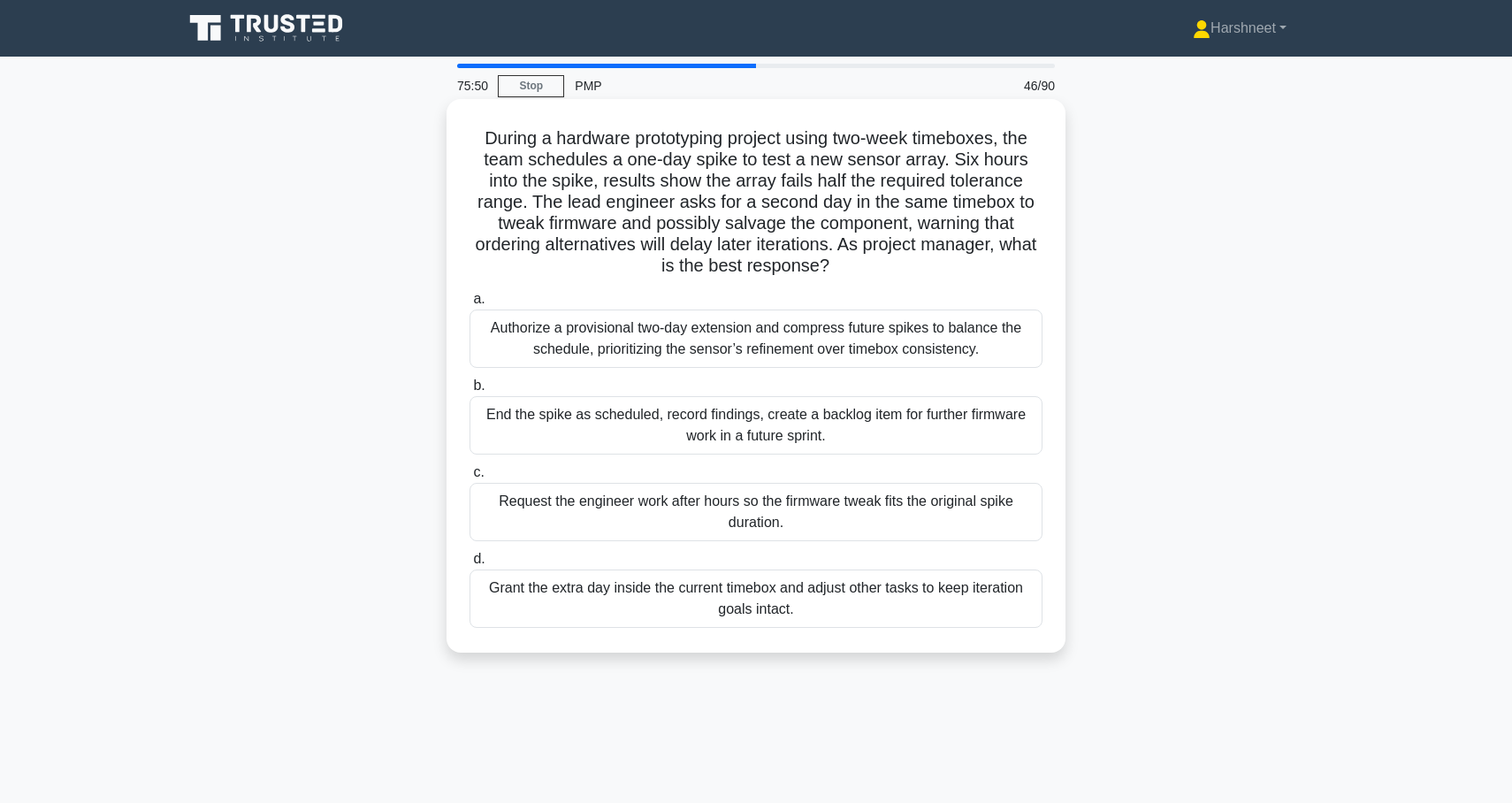
click at [549, 601] on div "Grant the extra day inside the current timebox and adjust other tasks to keep i…" at bounding box center [756, 599] width 573 height 59
click at [470, 565] on input "[PERSON_NAME] the extra day inside the current timebox and adjust other tasks t…" at bounding box center [470, 559] width 0 height 12
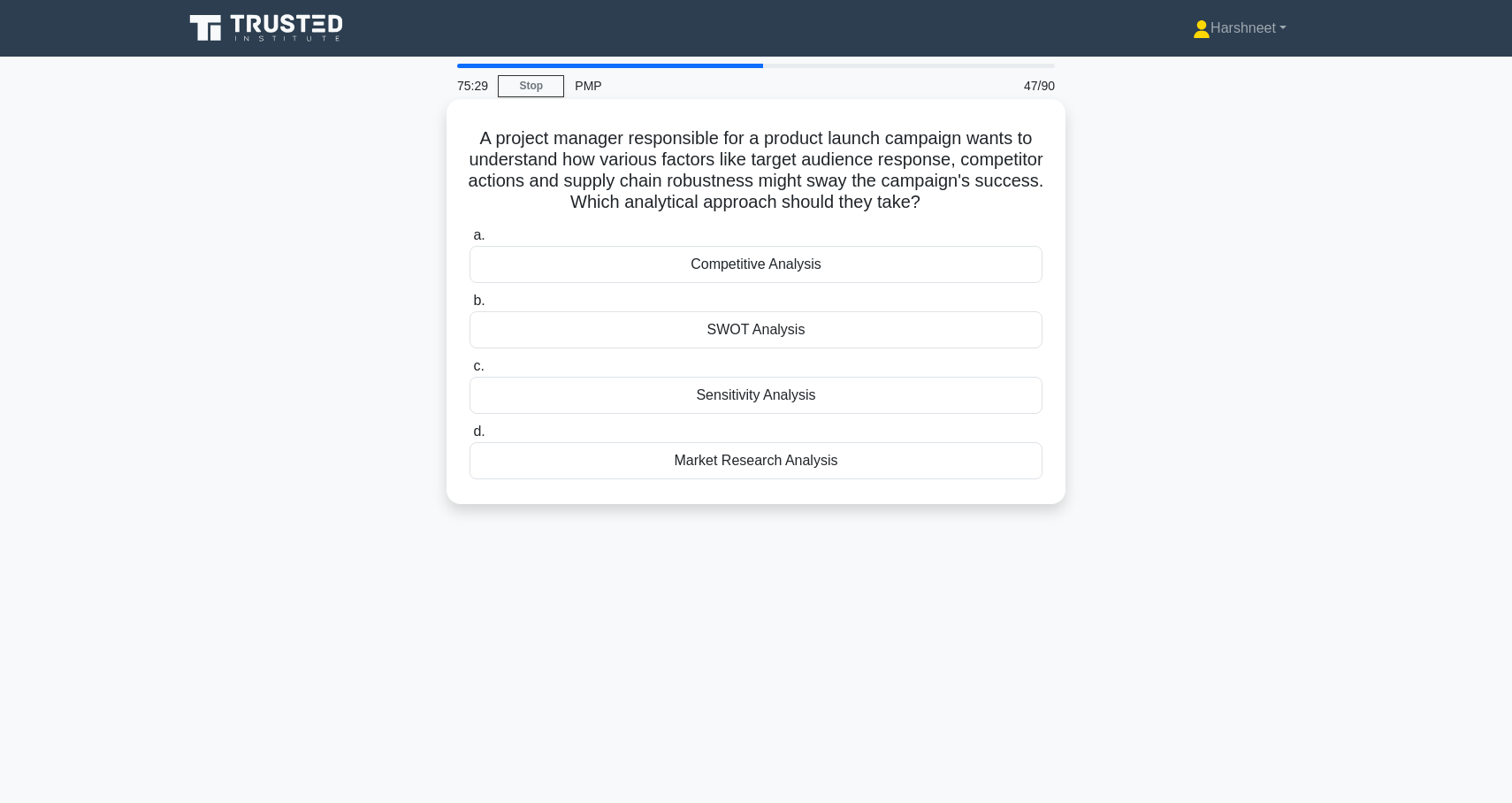
drag, startPoint x: 480, startPoint y: 137, endPoint x: 924, endPoint y: 495, distance: 570.4
click at [924, 495] on div "A project manager responsible for a product launch campaign wants to understand…" at bounding box center [756, 302] width 605 height 391
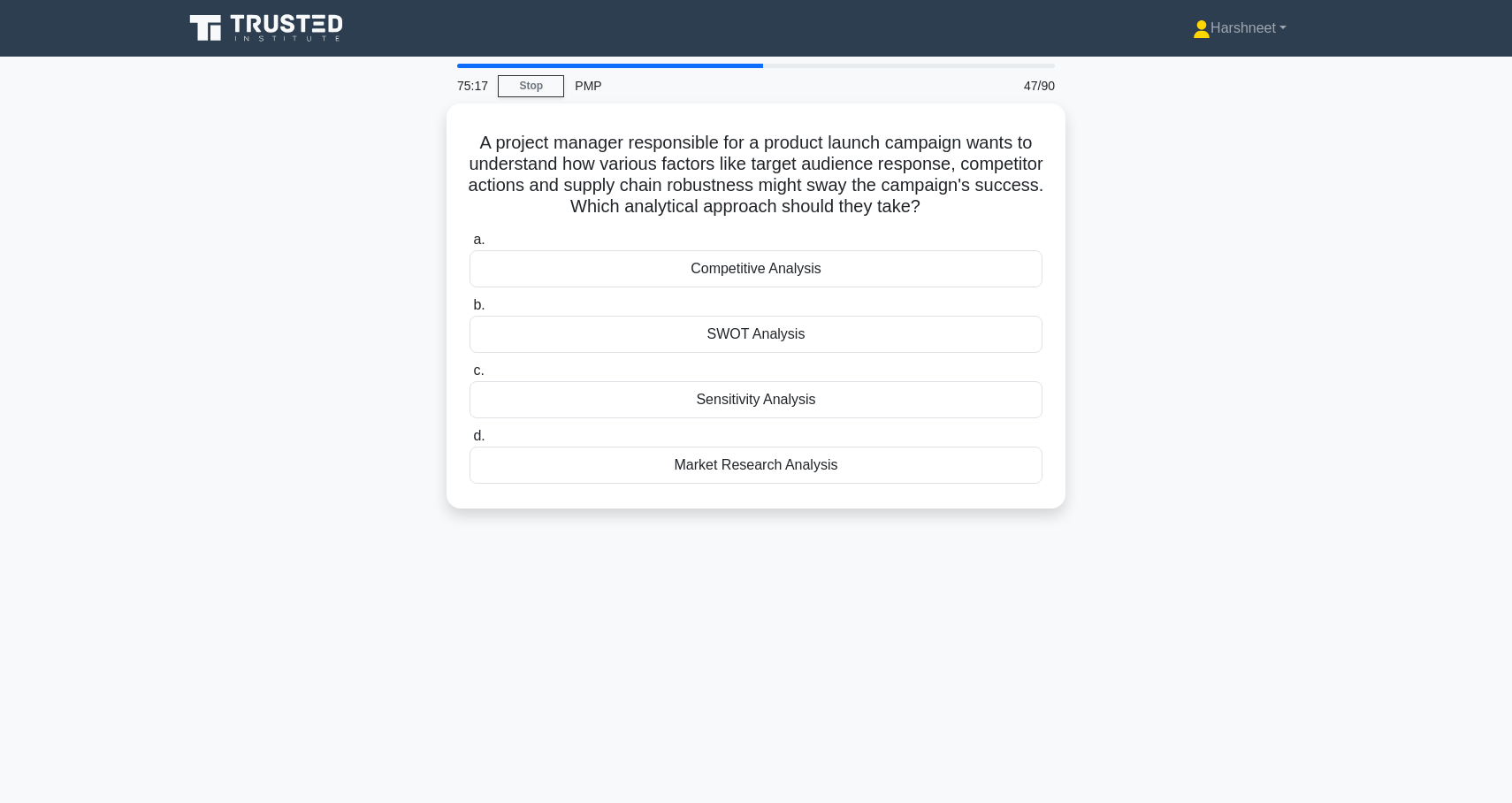
click at [271, 337] on div "A project manager responsible for a product launch campaign wants to understand…" at bounding box center [756, 317] width 1167 height 427
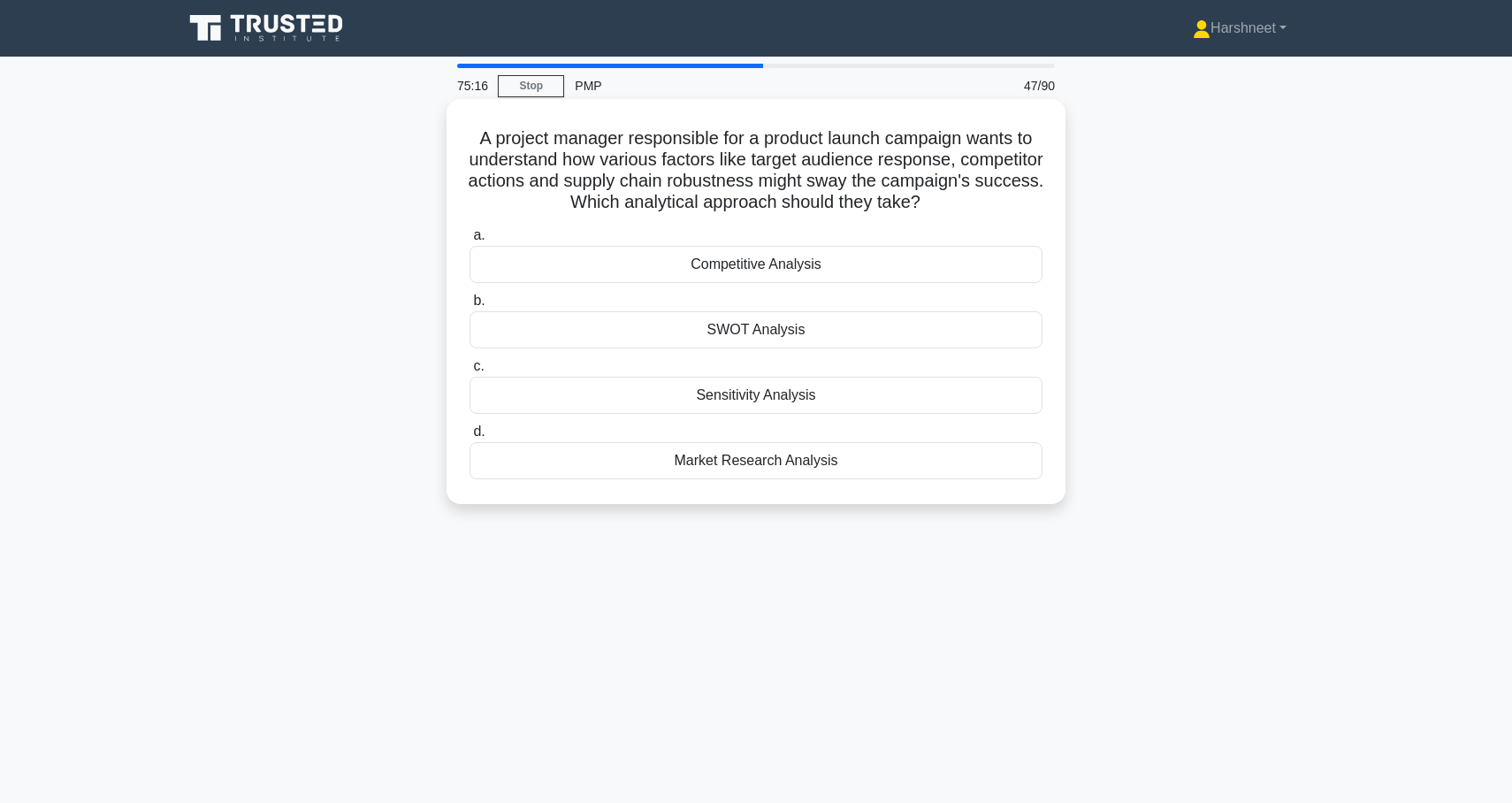
click at [687, 470] on div "Market Research Analysis" at bounding box center [756, 460] width 573 height 37
click at [470, 438] on input "d. Market Research Analysis" at bounding box center [470, 432] width 0 height 12
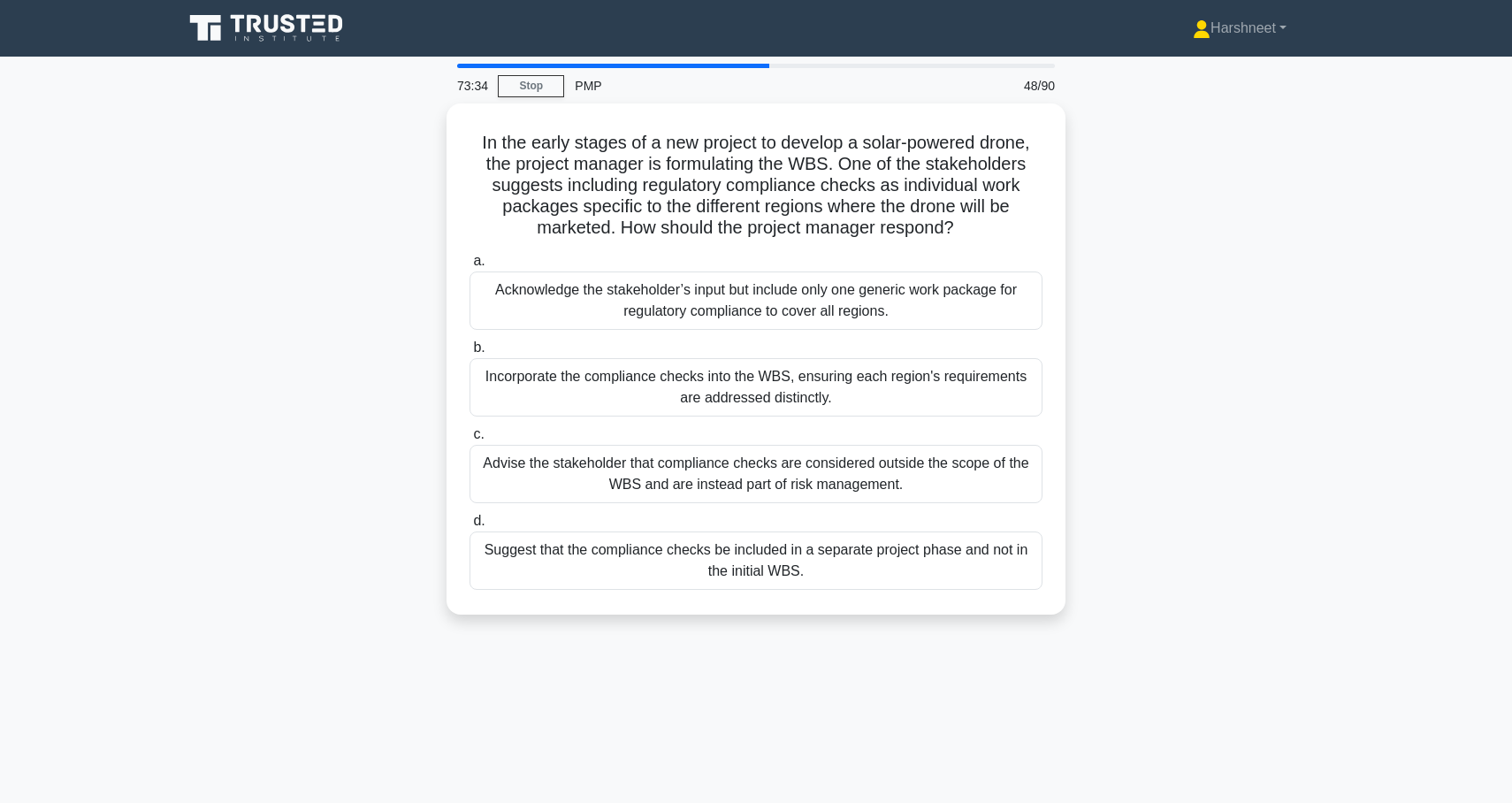
drag, startPoint x: 479, startPoint y: 138, endPoint x: 817, endPoint y: 713, distance: 667.0
click at [817, 713] on div "73:34 Stop PMP 48/90 In the early stages of a new project to develop a solar-po…" at bounding box center [756, 506] width 1167 height 885
click at [215, 374] on div "In the early stages of a new project to develop a solar-powered drone, the proj…" at bounding box center [756, 369] width 1167 height 532
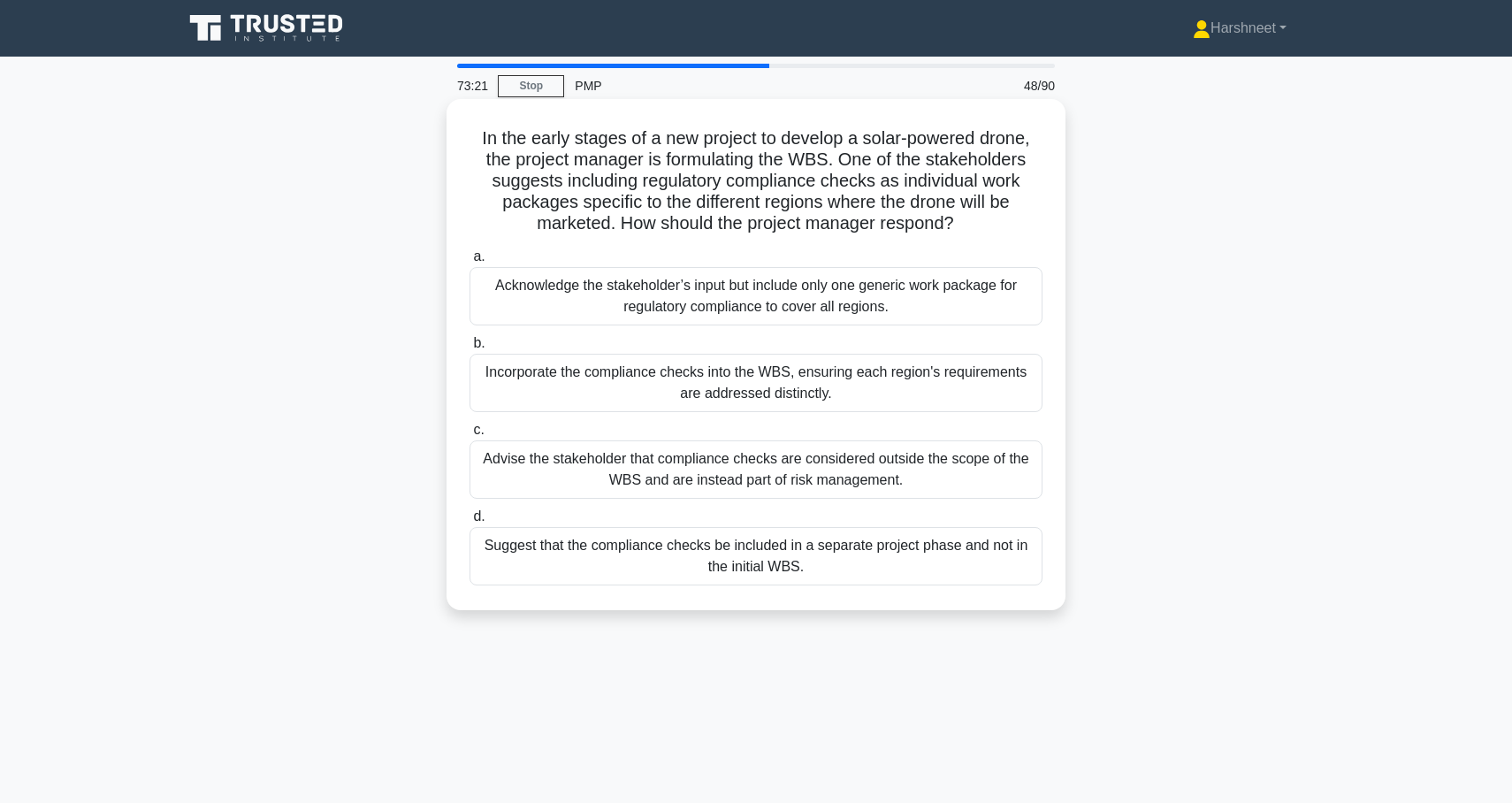
click at [594, 400] on div "Incorporate the compliance checks into the WBS, ensuring each region's requirem…" at bounding box center [756, 383] width 573 height 59
click at [470, 349] on input "b. Incorporate the compliance checks into the WBS, ensuring each region's requi…" at bounding box center [470, 343] width 0 height 12
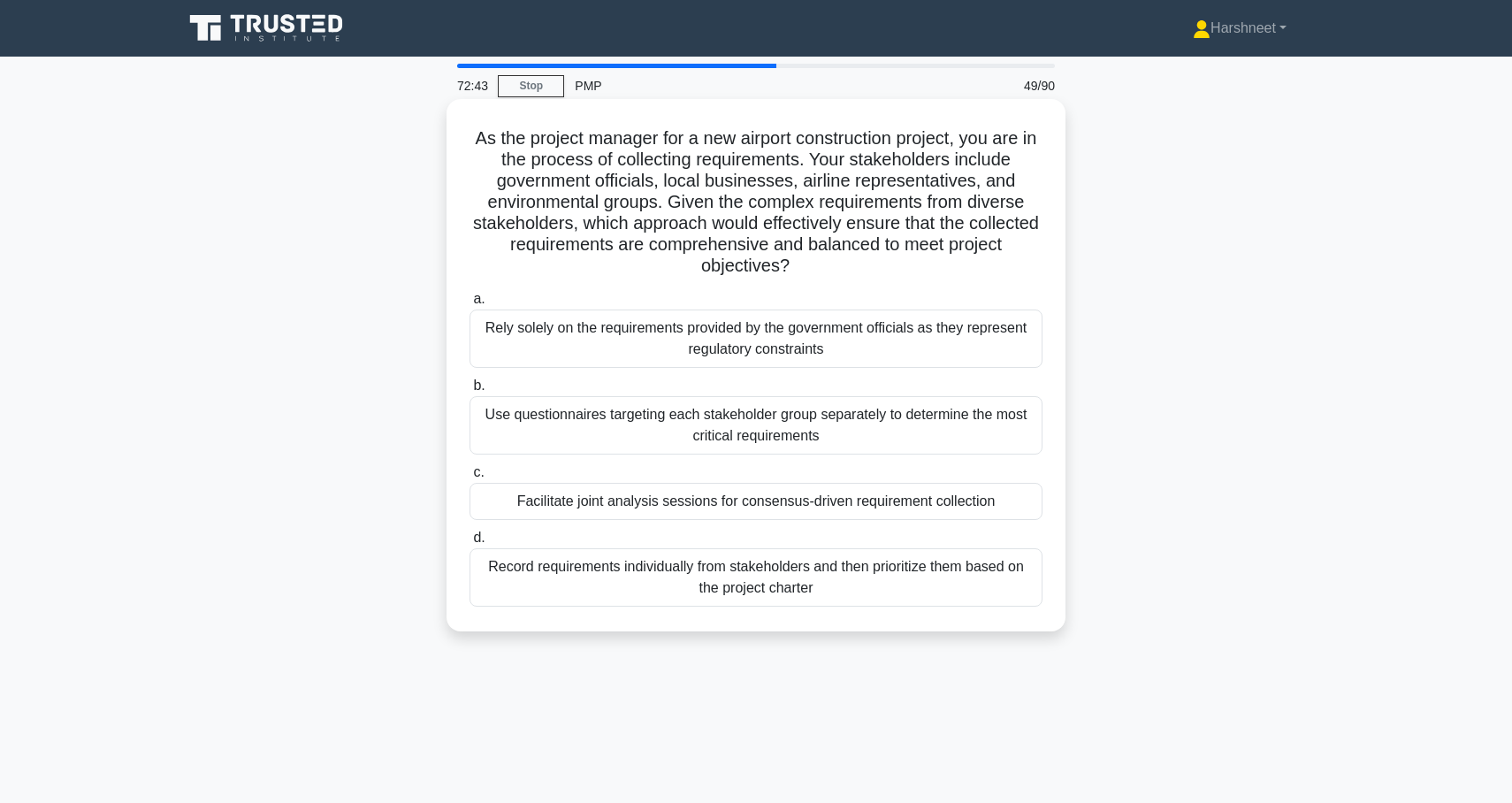
drag, startPoint x: 471, startPoint y: 136, endPoint x: 959, endPoint y: 624, distance: 690.1
click at [959, 624] on div "As the project manager for a new airport construction project, you are in the p…" at bounding box center [756, 365] width 605 height 519
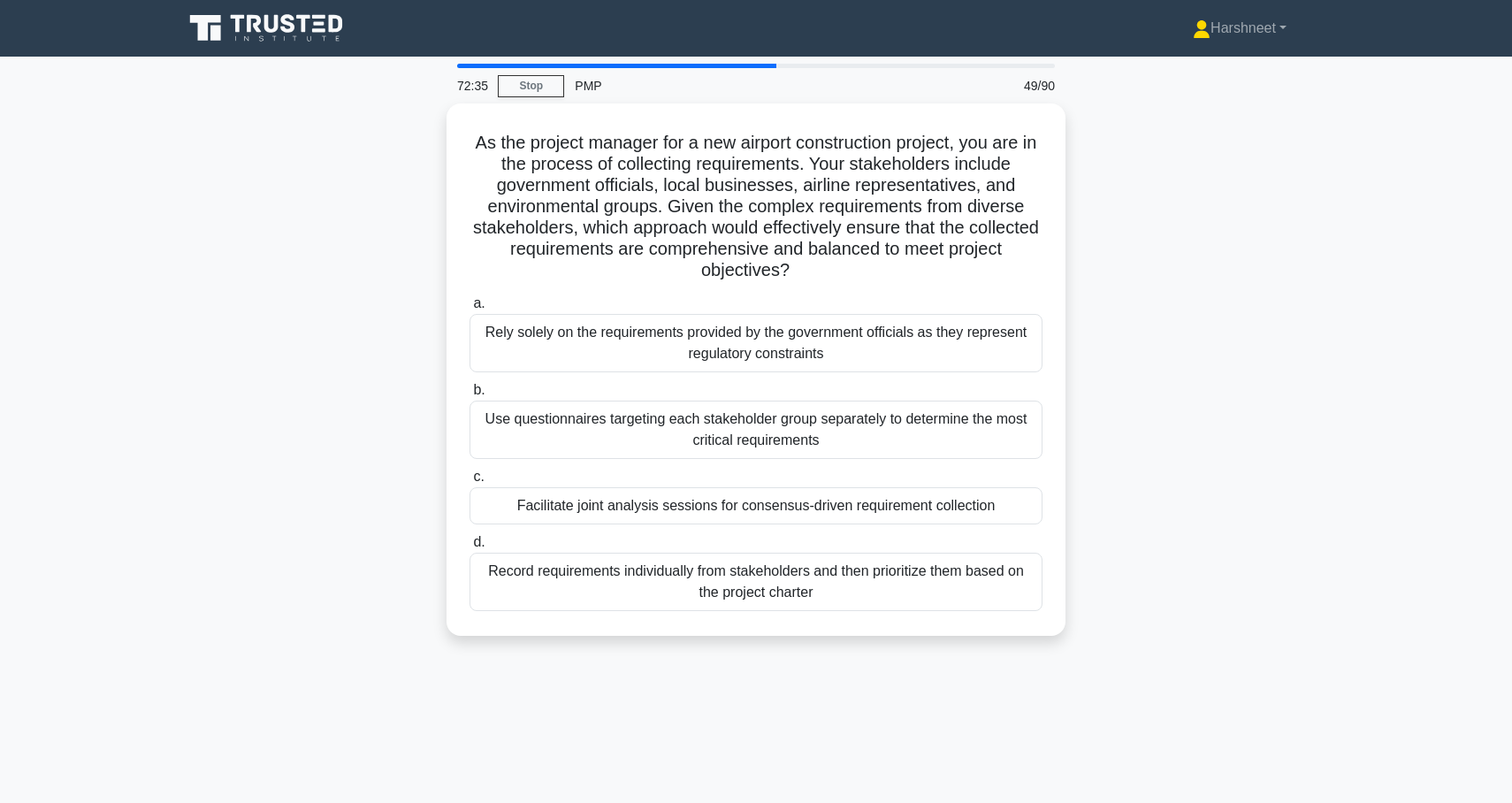
click at [234, 237] on div "As the project manager for a new airport construction project, you are in the p…" at bounding box center [756, 380] width 1167 height 554
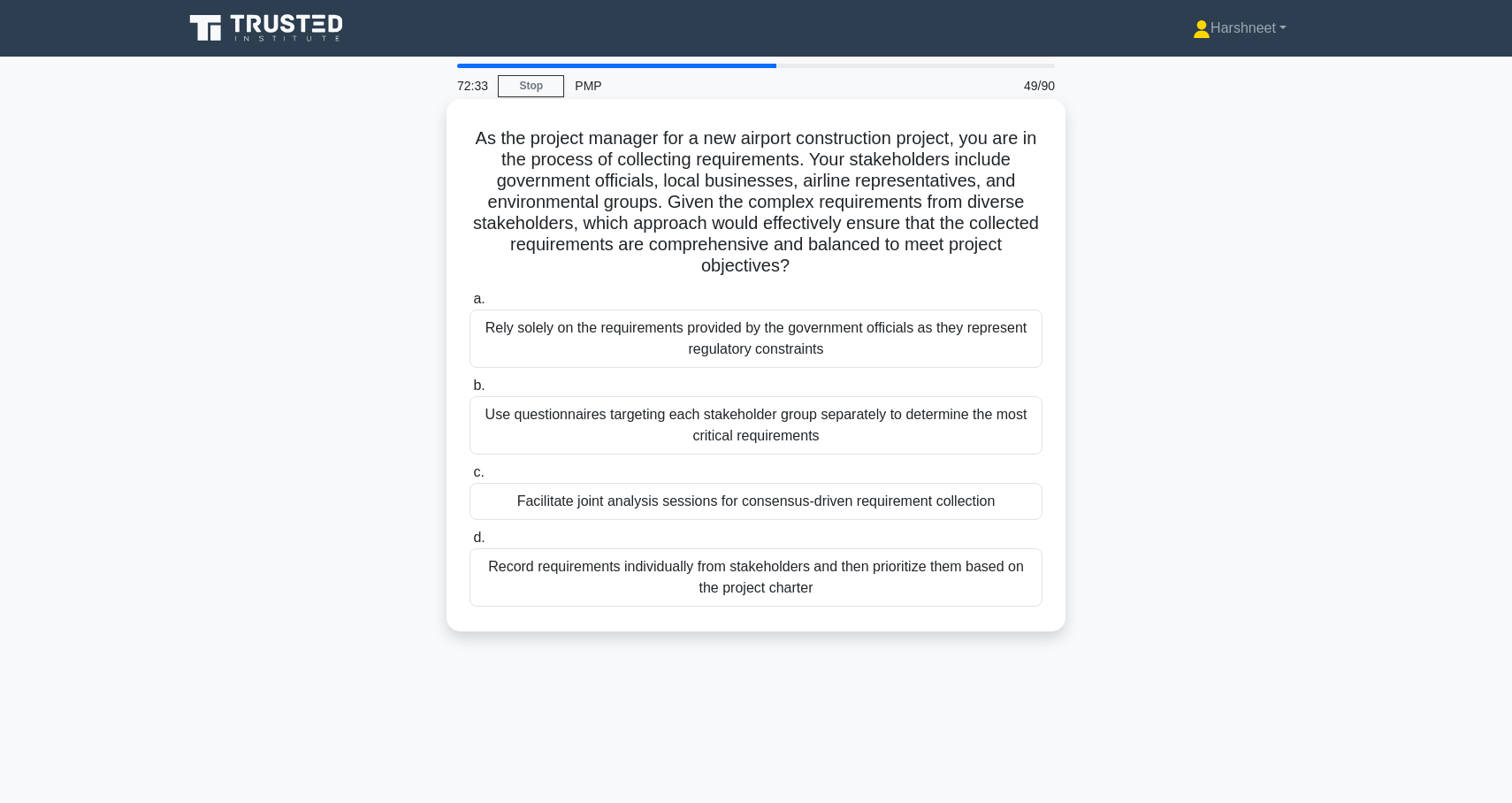
click at [518, 488] on div "Facilitate joint analysis sessions for consensus-driven requirement collection" at bounding box center [756, 501] width 573 height 37
click at [470, 479] on input "c. Facilitate joint analysis sessions for consensus-driven requirement collecti…" at bounding box center [470, 473] width 0 height 12
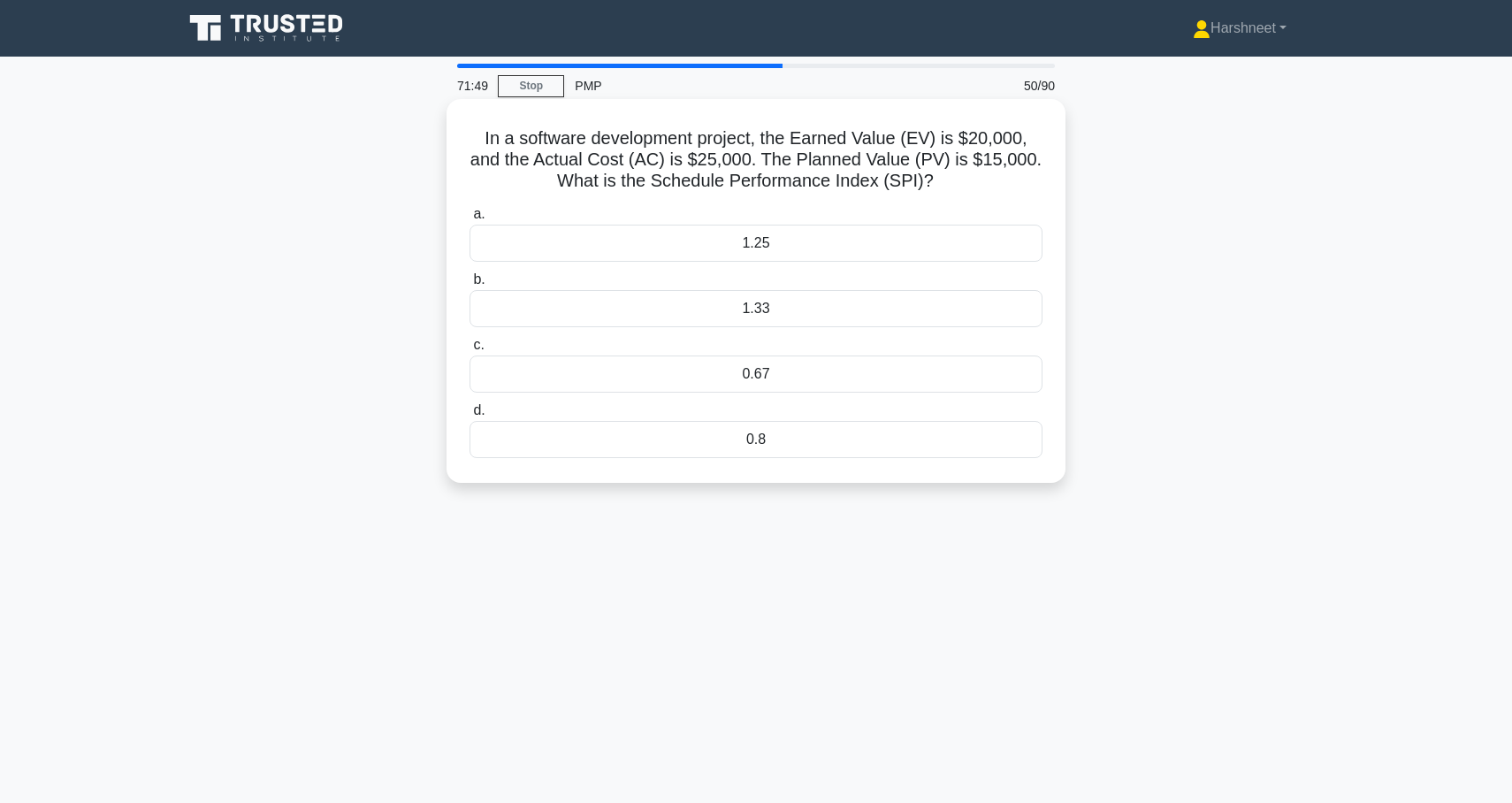
click at [582, 302] on div "1.33" at bounding box center [756, 308] width 573 height 37
click at [470, 285] on input "b. 1.33" at bounding box center [470, 280] width 0 height 12
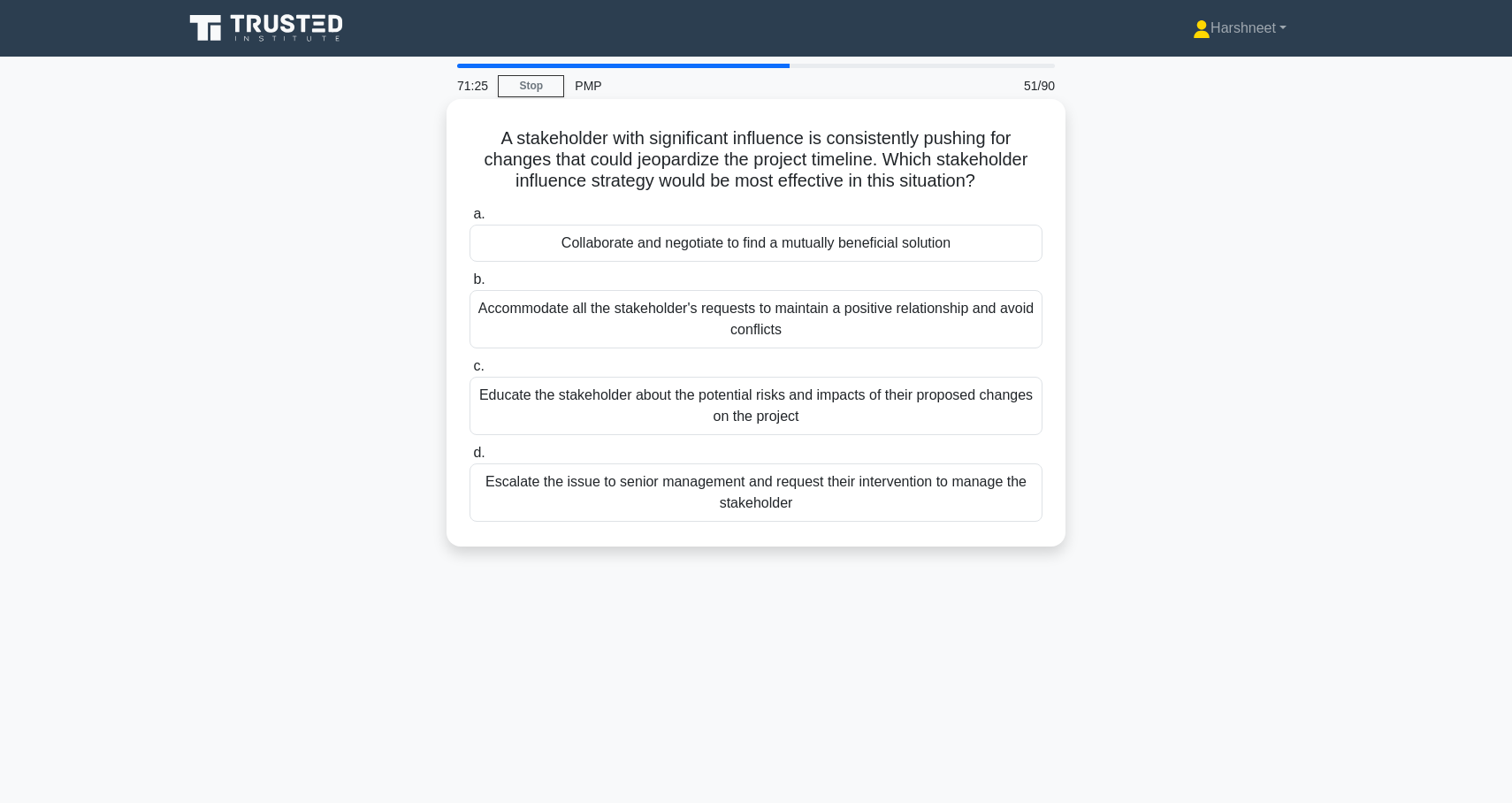
click at [657, 239] on div "Collaborate and negotiate to find a mutually beneficial solution" at bounding box center [756, 243] width 573 height 37
click at [470, 221] on input "a. Collaborate and negotiate to find a mutually beneficial solution" at bounding box center [470, 214] width 0 height 12
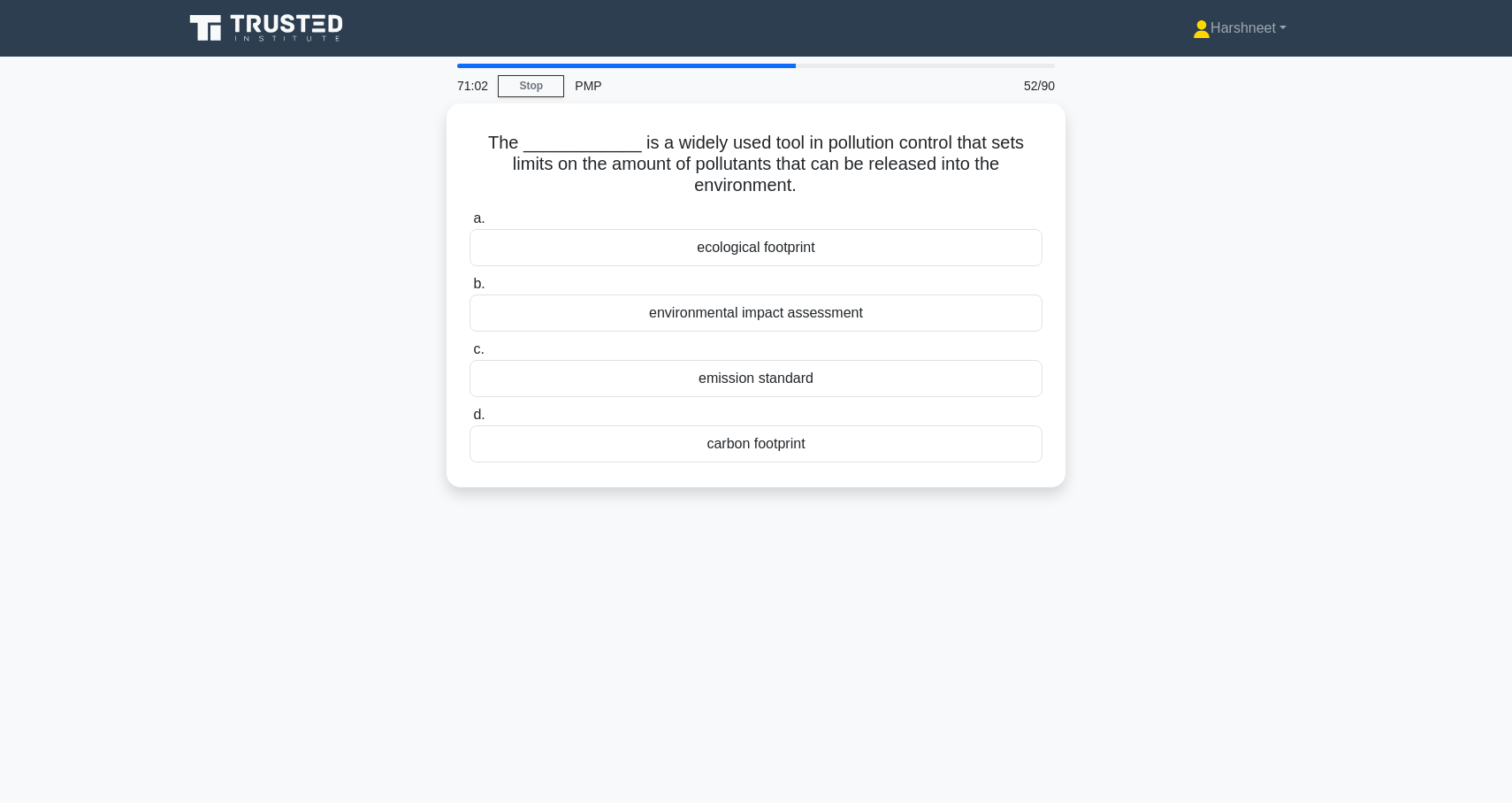
drag, startPoint x: 487, startPoint y: 135, endPoint x: 817, endPoint y: 496, distance: 489.1
click at [818, 497] on div "The ____________ is a widely used tool in pollution control that sets limits on…" at bounding box center [756, 306] width 1167 height 405
click at [264, 347] on div "The ____________ is a widely used tool in pollution control that sets limits on…" at bounding box center [756, 306] width 1167 height 405
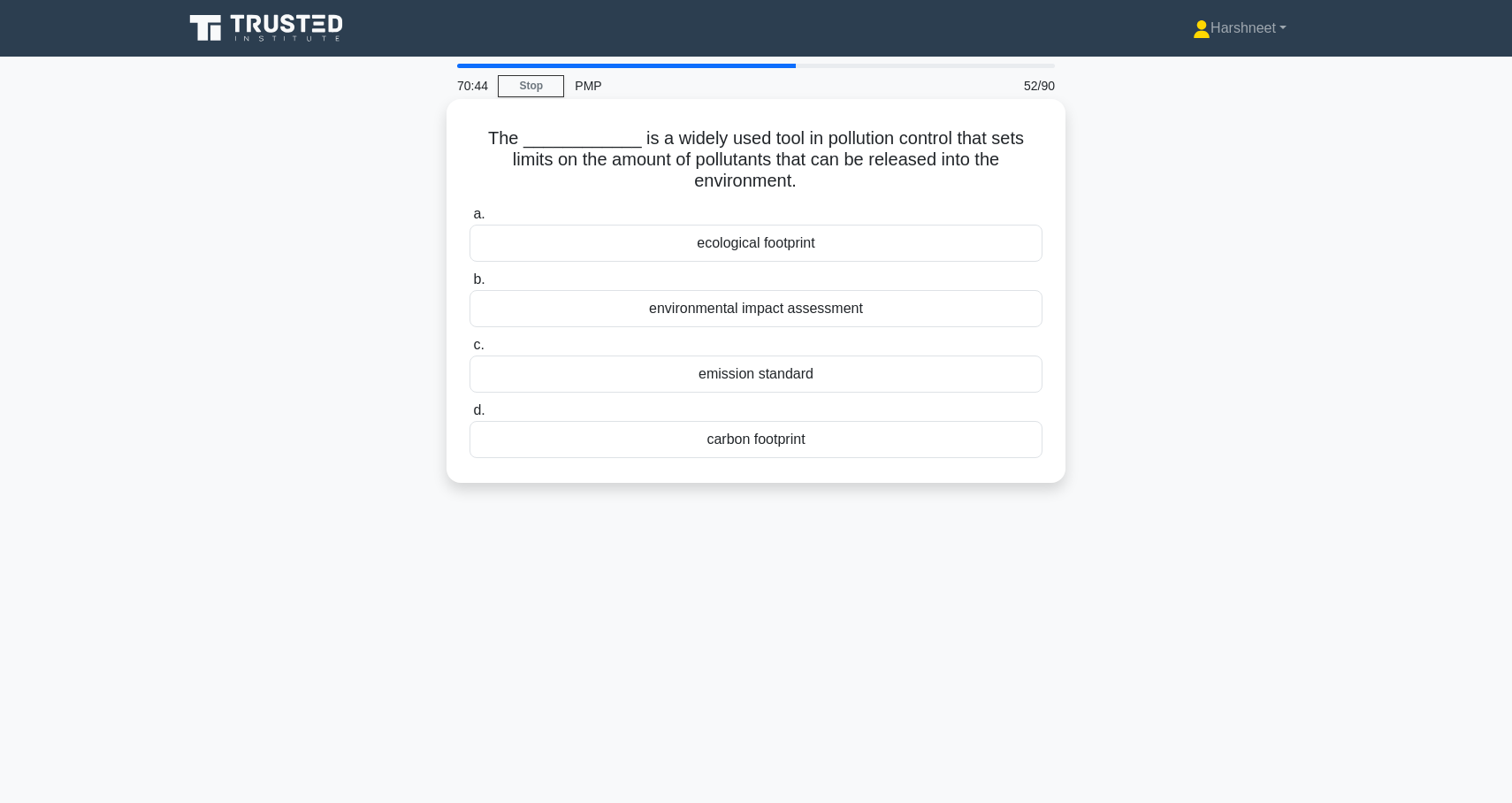
click at [616, 440] on div "carbon footprint" at bounding box center [756, 439] width 573 height 37
click at [470, 417] on input "d. carbon footprint" at bounding box center [470, 411] width 0 height 12
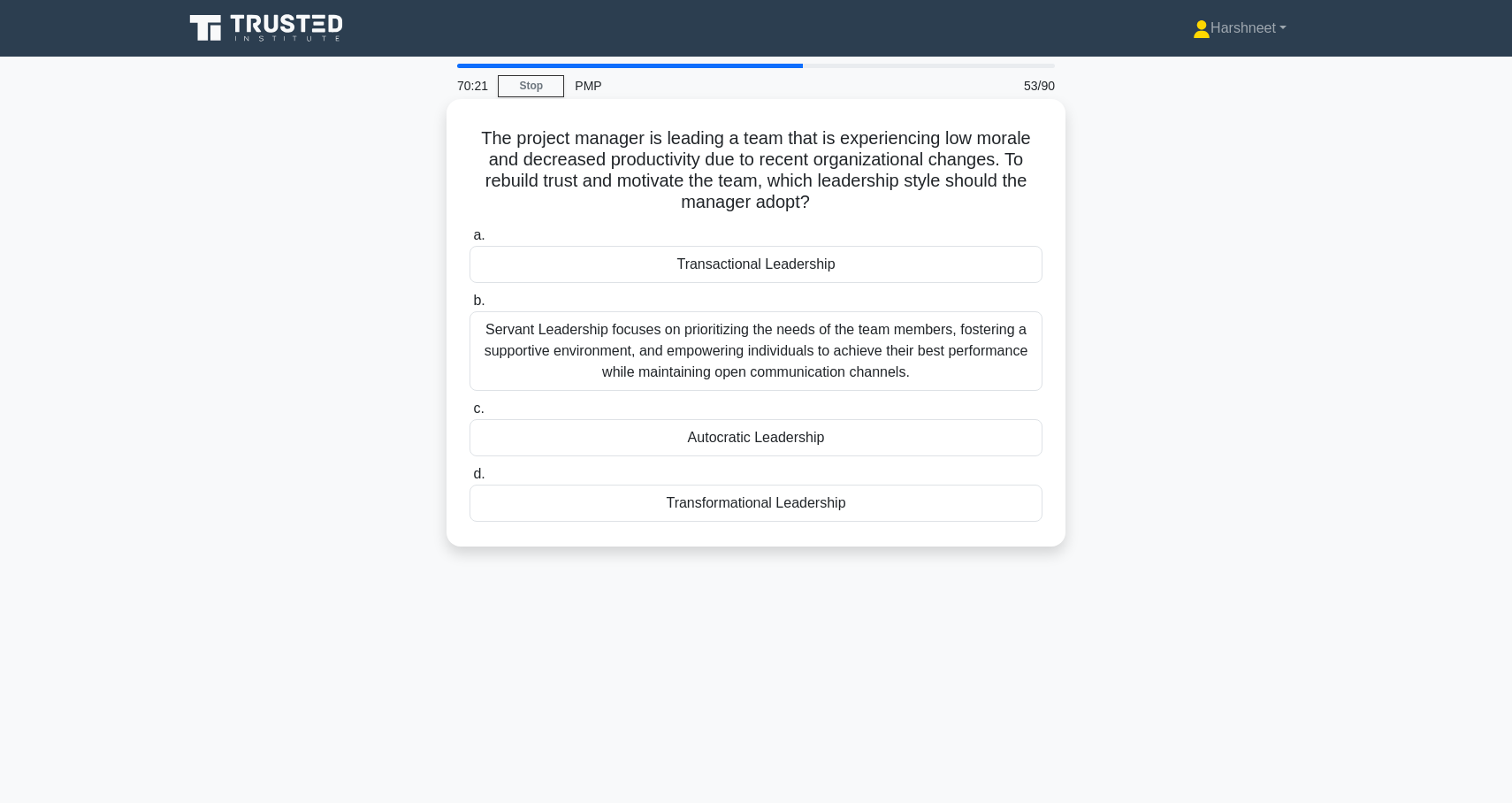
click at [654, 383] on div "Servant Leadership focuses on prioritizing the needs of the team members, foste…" at bounding box center [756, 351] width 573 height 79
click at [470, 307] on input "b. Servant Leadership focuses on prioritizing the needs of the team members, fo…" at bounding box center [470, 301] width 0 height 12
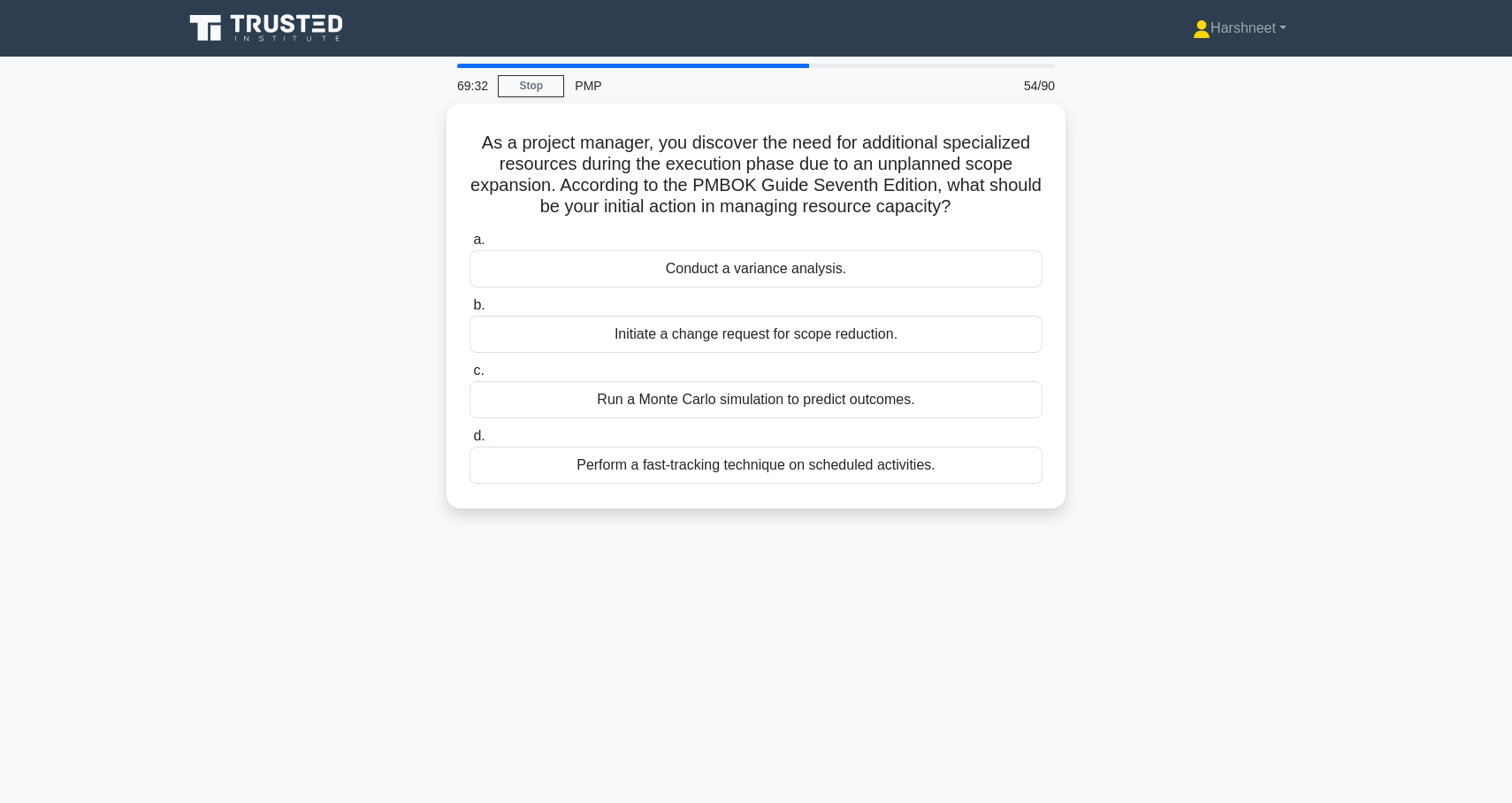
drag, startPoint x: 485, startPoint y: 140, endPoint x: 1012, endPoint y: 511, distance: 644.5
click at [1012, 511] on div "As a project manager, you discover the need for additional specialized resource…" at bounding box center [756, 317] width 1167 height 427
click at [277, 239] on div "As a project manager, you discover the need for additional specialized resource…" at bounding box center [756, 317] width 1167 height 427
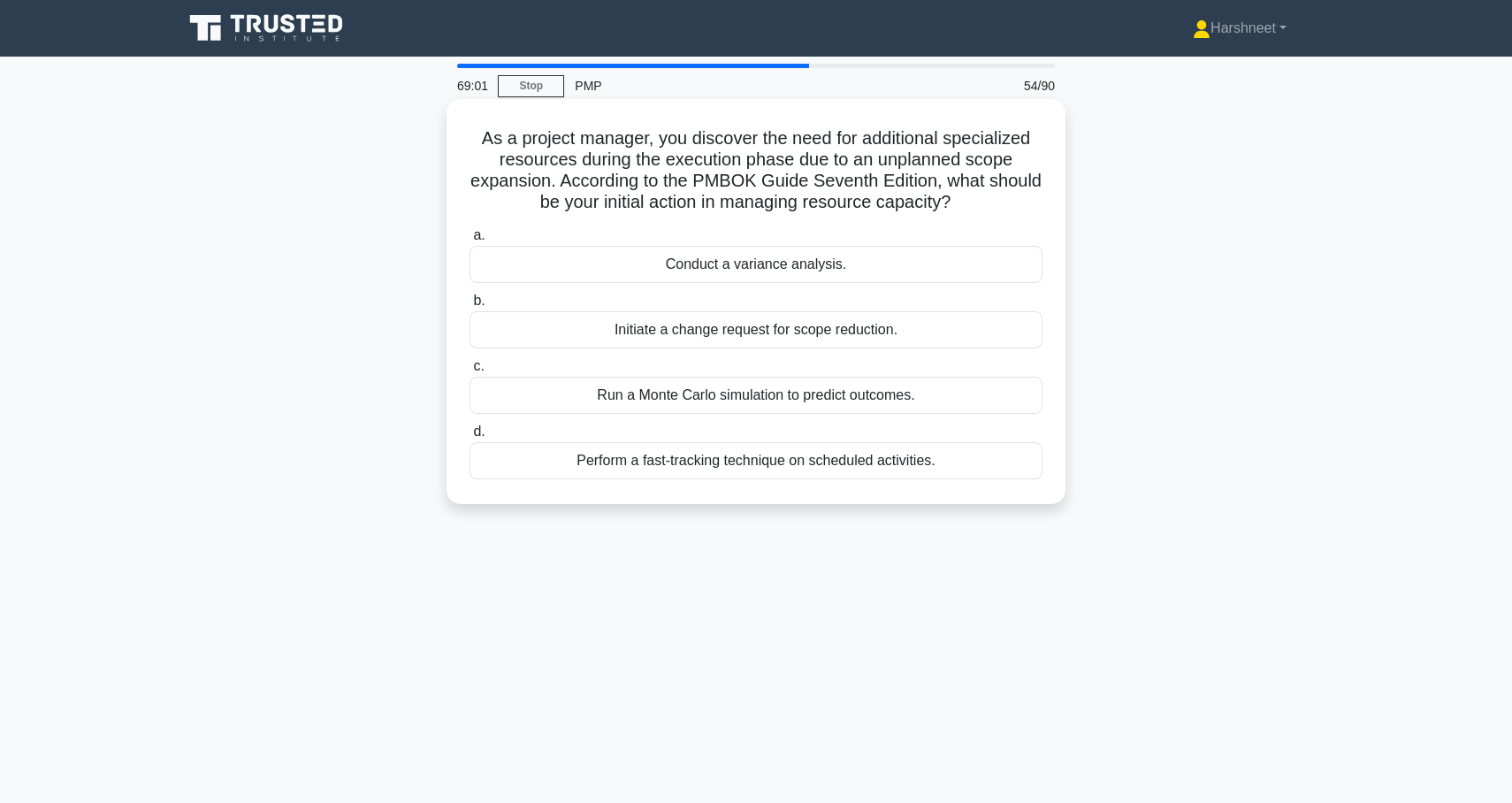
click at [590, 262] on div "Conduct a variance analysis." at bounding box center [756, 264] width 573 height 37
click at [470, 241] on input "a. Conduct a variance analysis." at bounding box center [470, 235] width 0 height 12
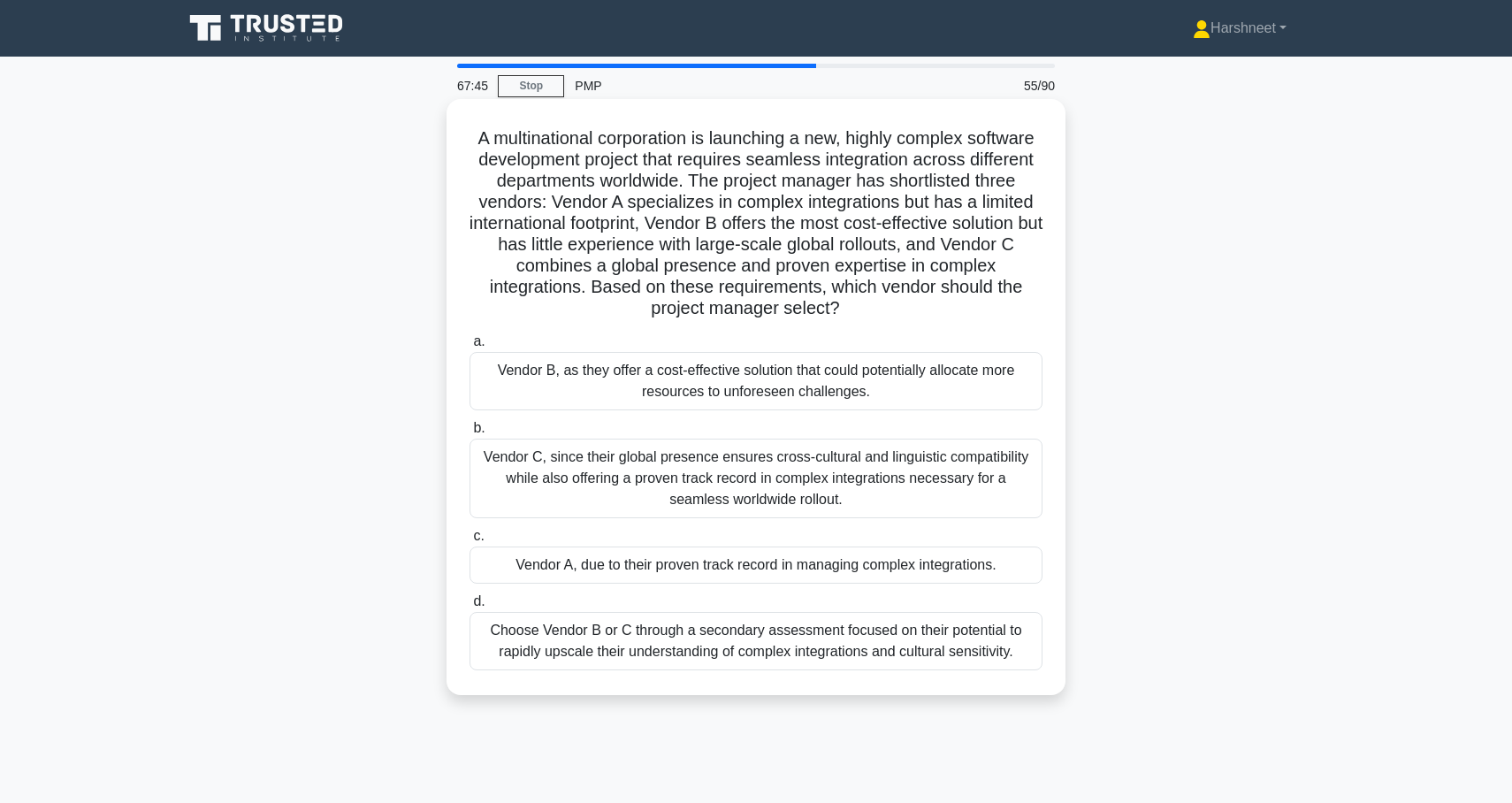
click at [611, 498] on div "Vendor C, since their global presence ensures cross-cultural and linguistic com…" at bounding box center [756, 478] width 573 height 79
click at [470, 434] on input "b. Vendor C, since their global presence ensures cross-cultural and linguistic …" at bounding box center [470, 429] width 0 height 12
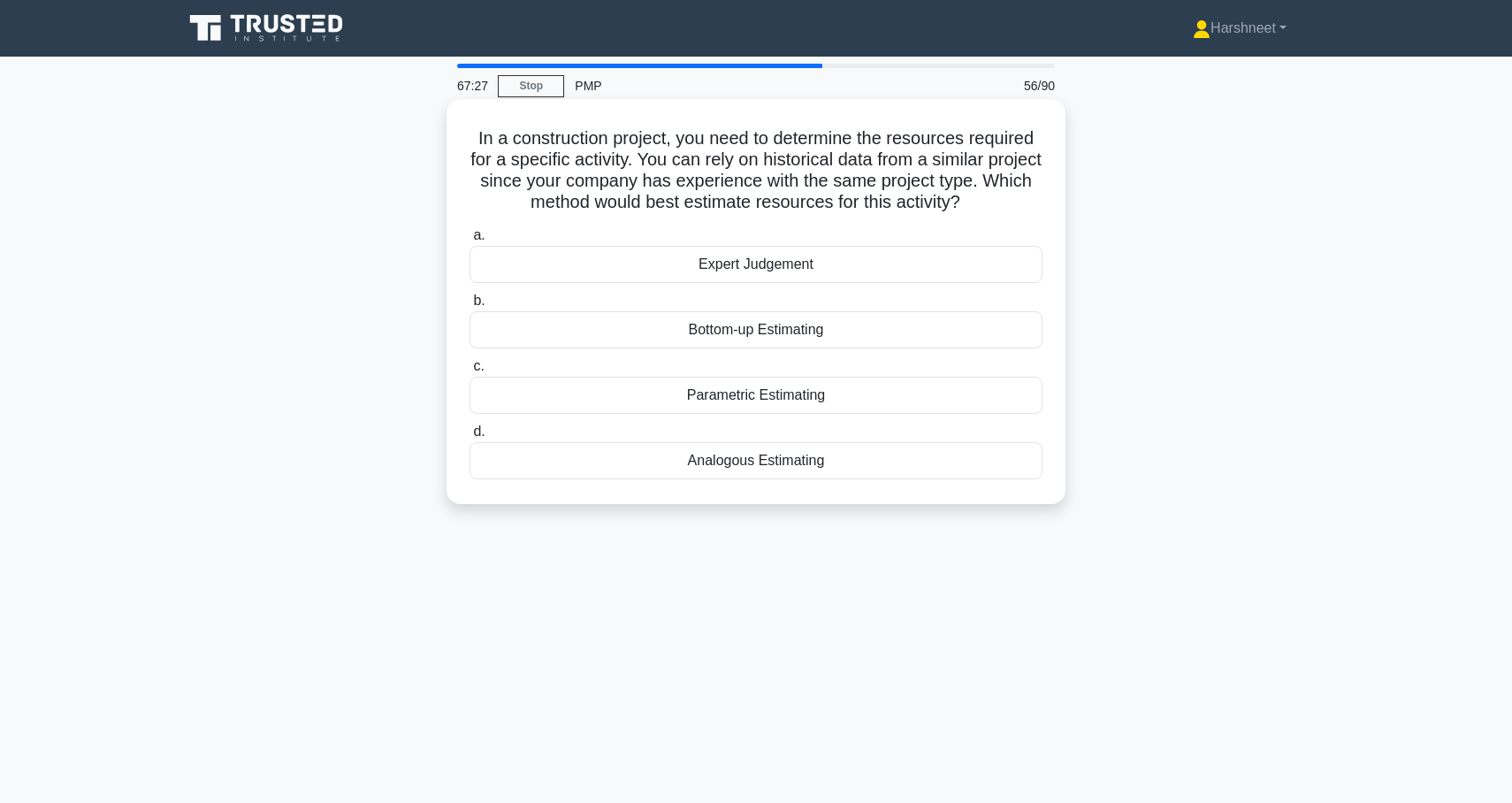
drag, startPoint x: 475, startPoint y: 137, endPoint x: 897, endPoint y: 492, distance: 551.5
click at [897, 492] on div "In a construction project, you need to determine the resources required for a s…" at bounding box center [756, 302] width 605 height 391
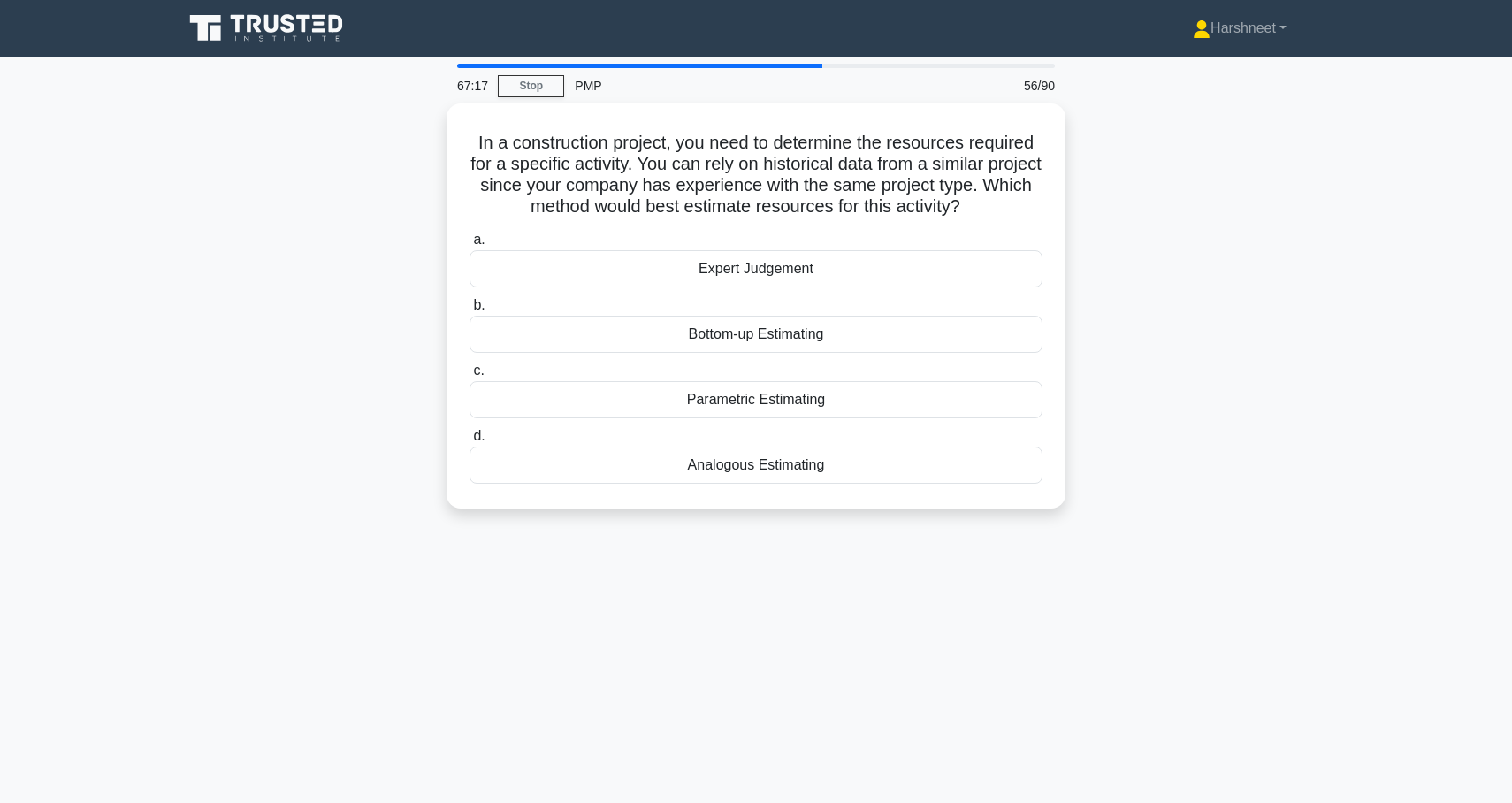
click at [311, 321] on div "In a construction project, you need to determine the resources required for a s…" at bounding box center [756, 317] width 1167 height 427
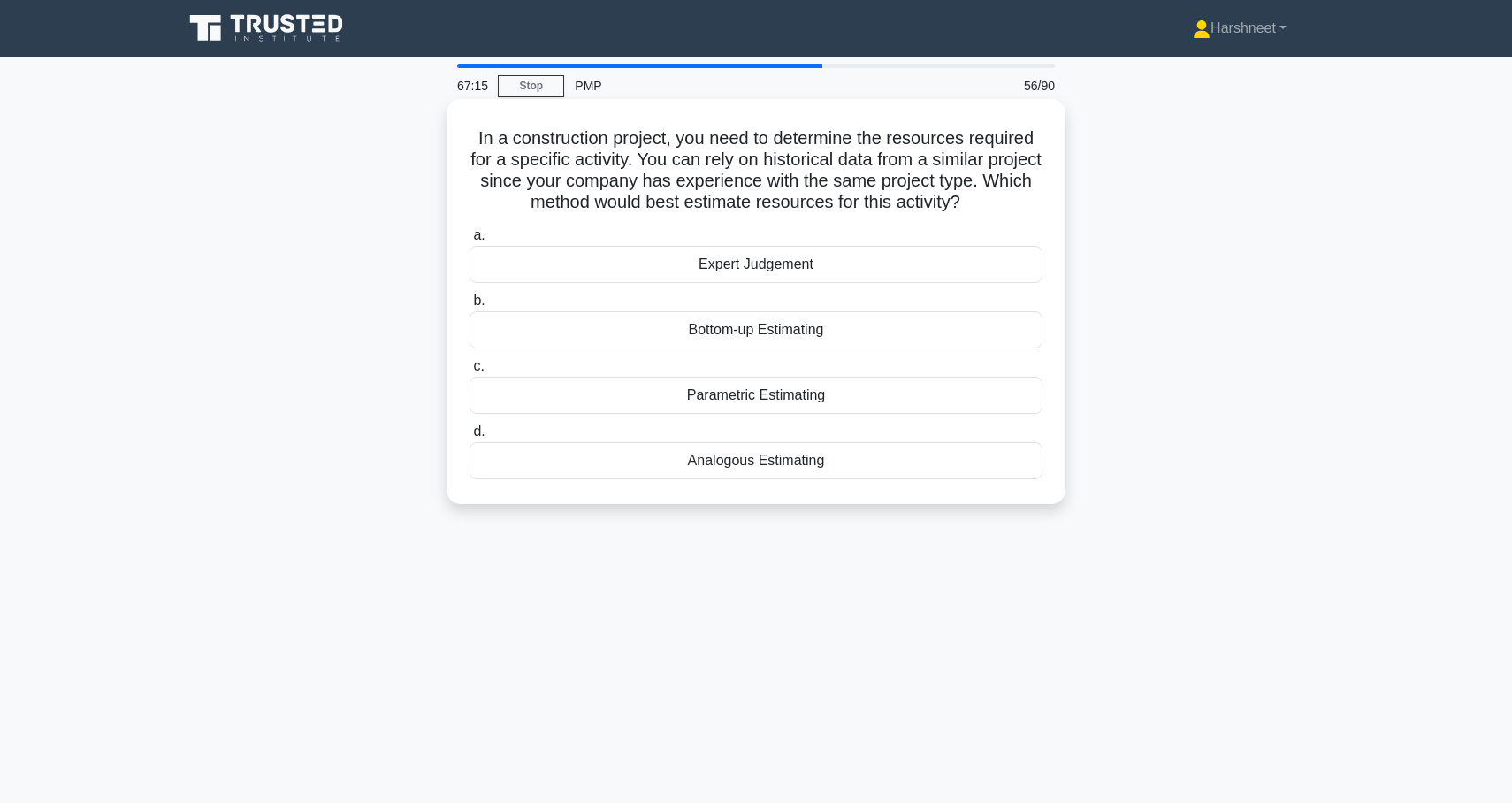
click at [595, 456] on div "Analogous Estimating" at bounding box center [756, 460] width 573 height 37
click at [470, 438] on input "d. Analogous Estimating" at bounding box center [470, 432] width 0 height 12
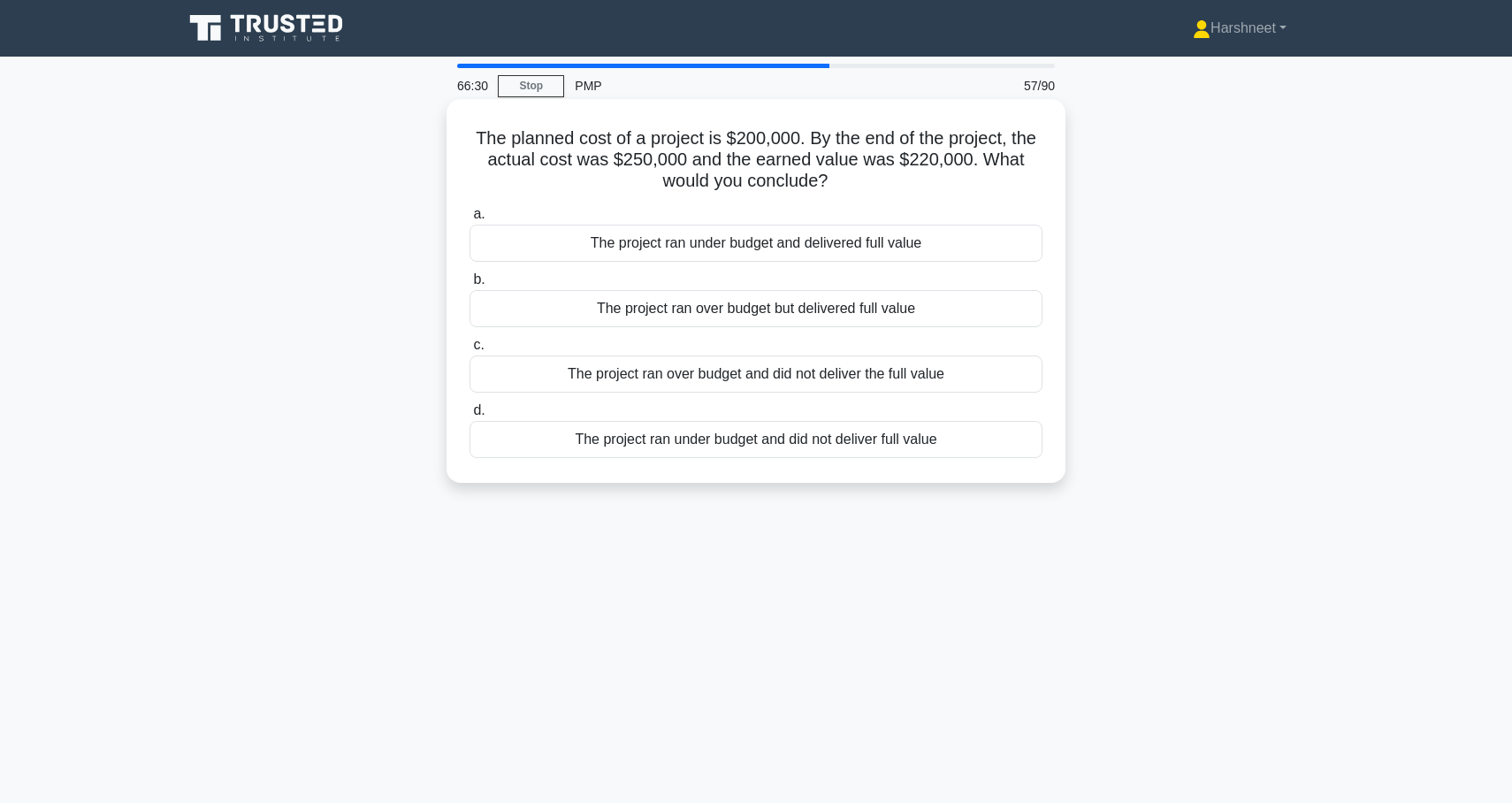
drag, startPoint x: 475, startPoint y: 138, endPoint x: 986, endPoint y: 470, distance: 609.4
click at [986, 470] on div "The planned cost of a project is $200,000. By the end of the project, the actua…" at bounding box center [756, 291] width 605 height 370
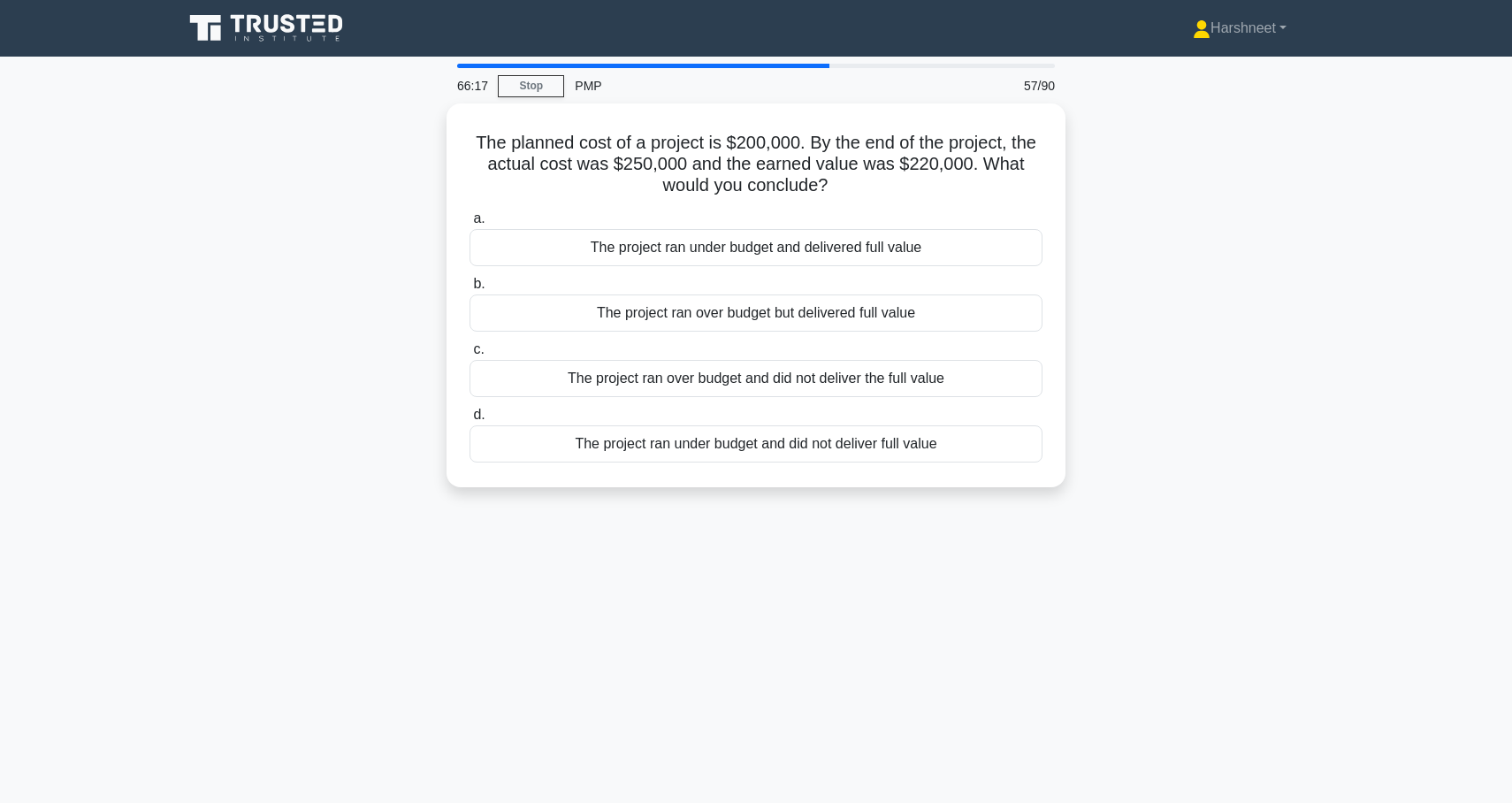
click at [248, 315] on div "The planned cost of a project is $200,000. By the end of the project, the actua…" at bounding box center [756, 306] width 1167 height 405
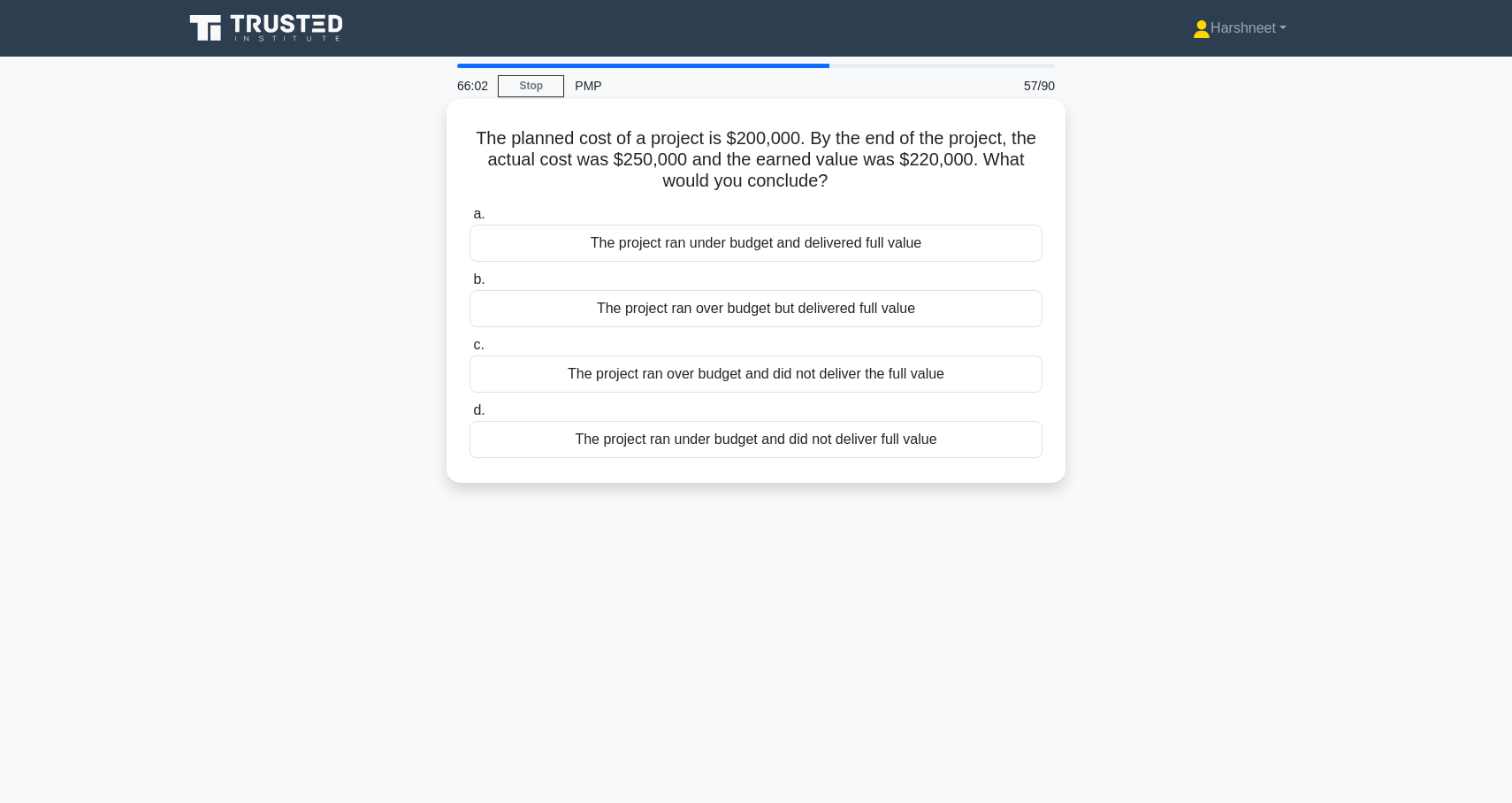
click at [598, 304] on div "The project ran over budget but delivered full value" at bounding box center [756, 308] width 573 height 37
click at [470, 285] on input "b. The project ran over budget but delivered full value" at bounding box center [470, 280] width 0 height 12
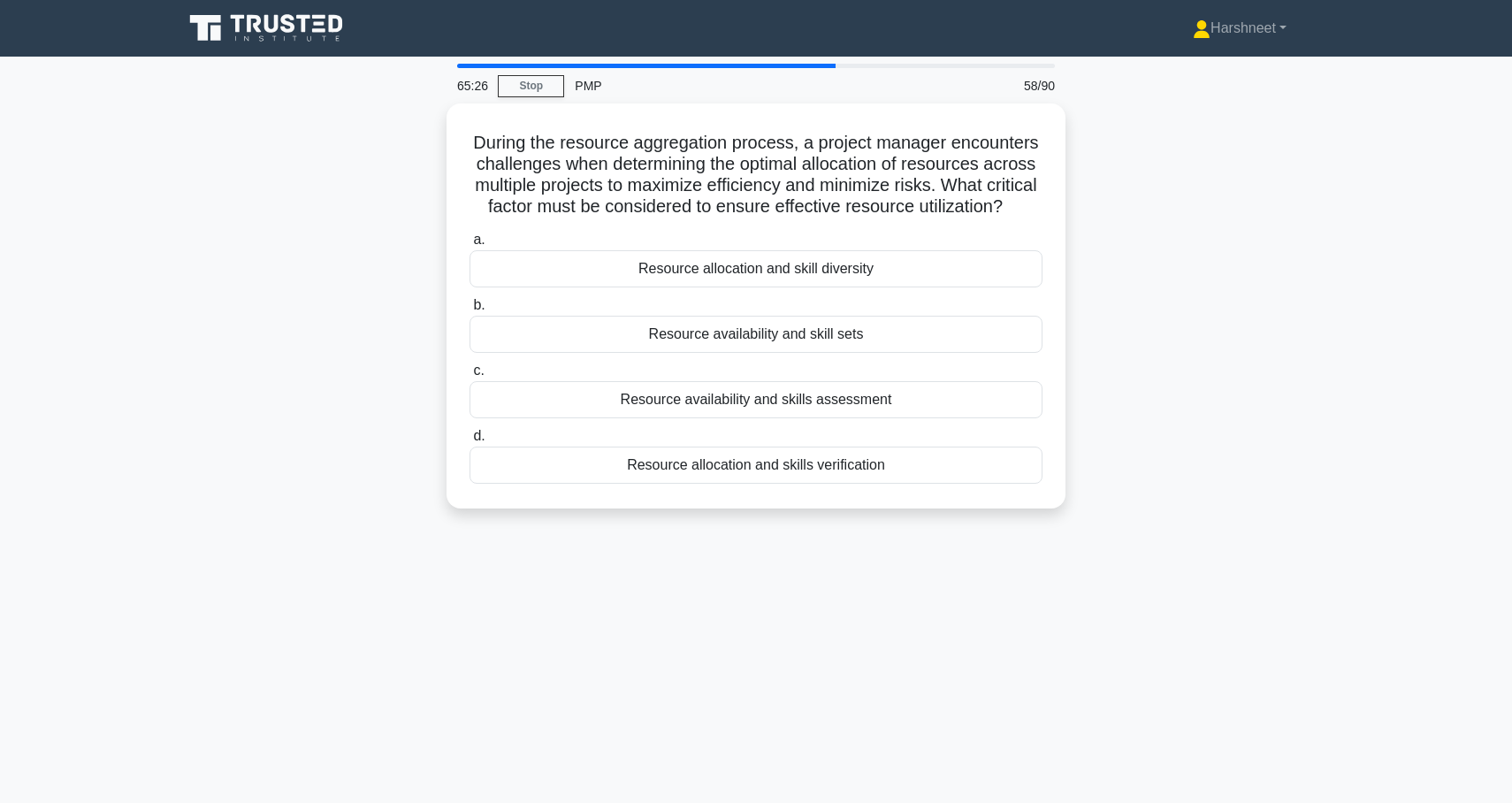
drag, startPoint x: 476, startPoint y: 138, endPoint x: 906, endPoint y: 524, distance: 577.8
click at [906, 524] on div "During the resource aggregation process, a project manager encounters challenge…" at bounding box center [756, 317] width 1167 height 427
click at [239, 308] on div "During the resource aggregation process, a project manager encounters challenge…" at bounding box center [756, 317] width 1167 height 427
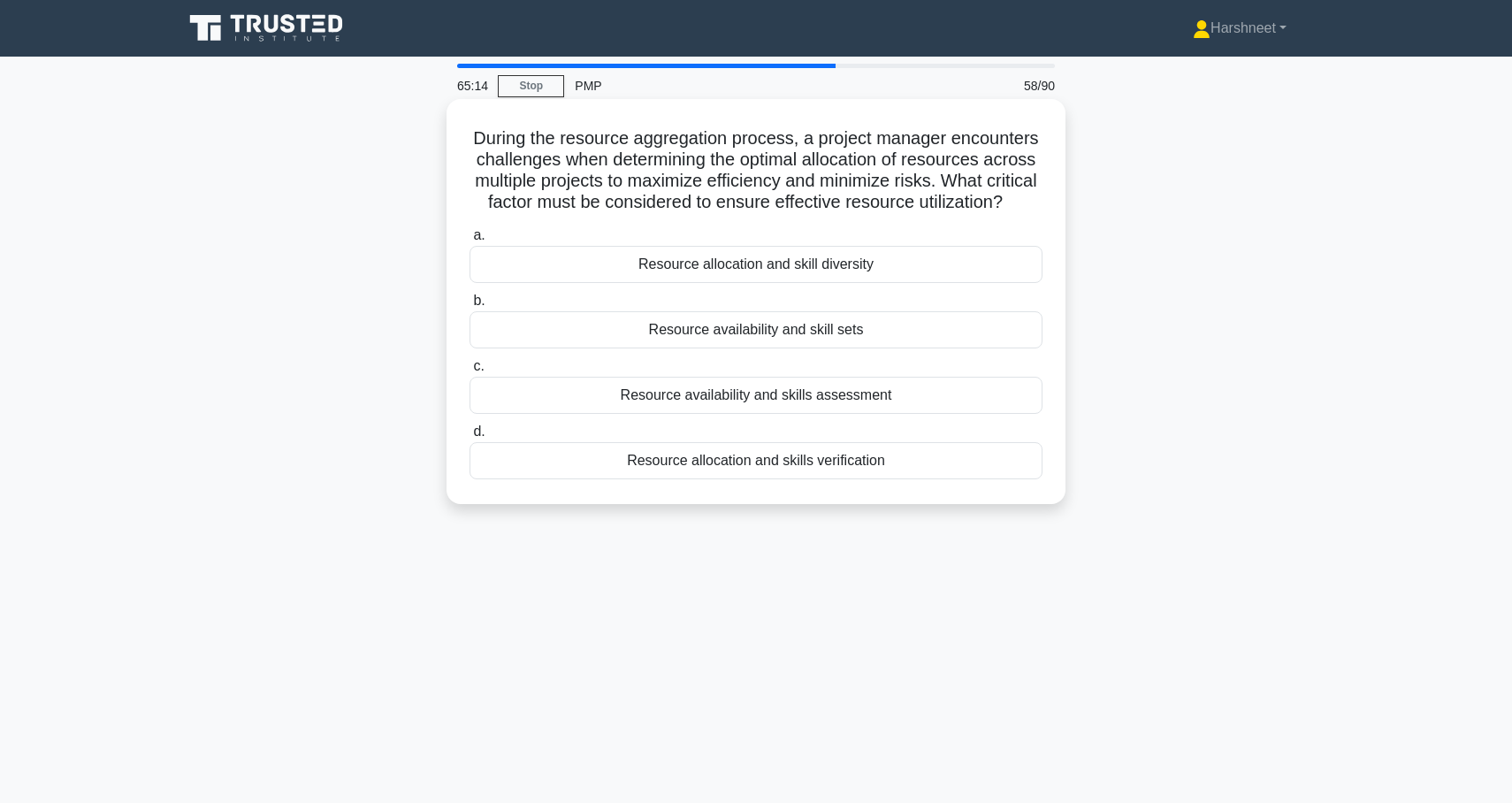
click at [577, 332] on div "Resource availability and skill sets" at bounding box center [756, 329] width 573 height 37
click at [470, 307] on input "b. Resource availability and skill sets" at bounding box center [470, 301] width 0 height 12
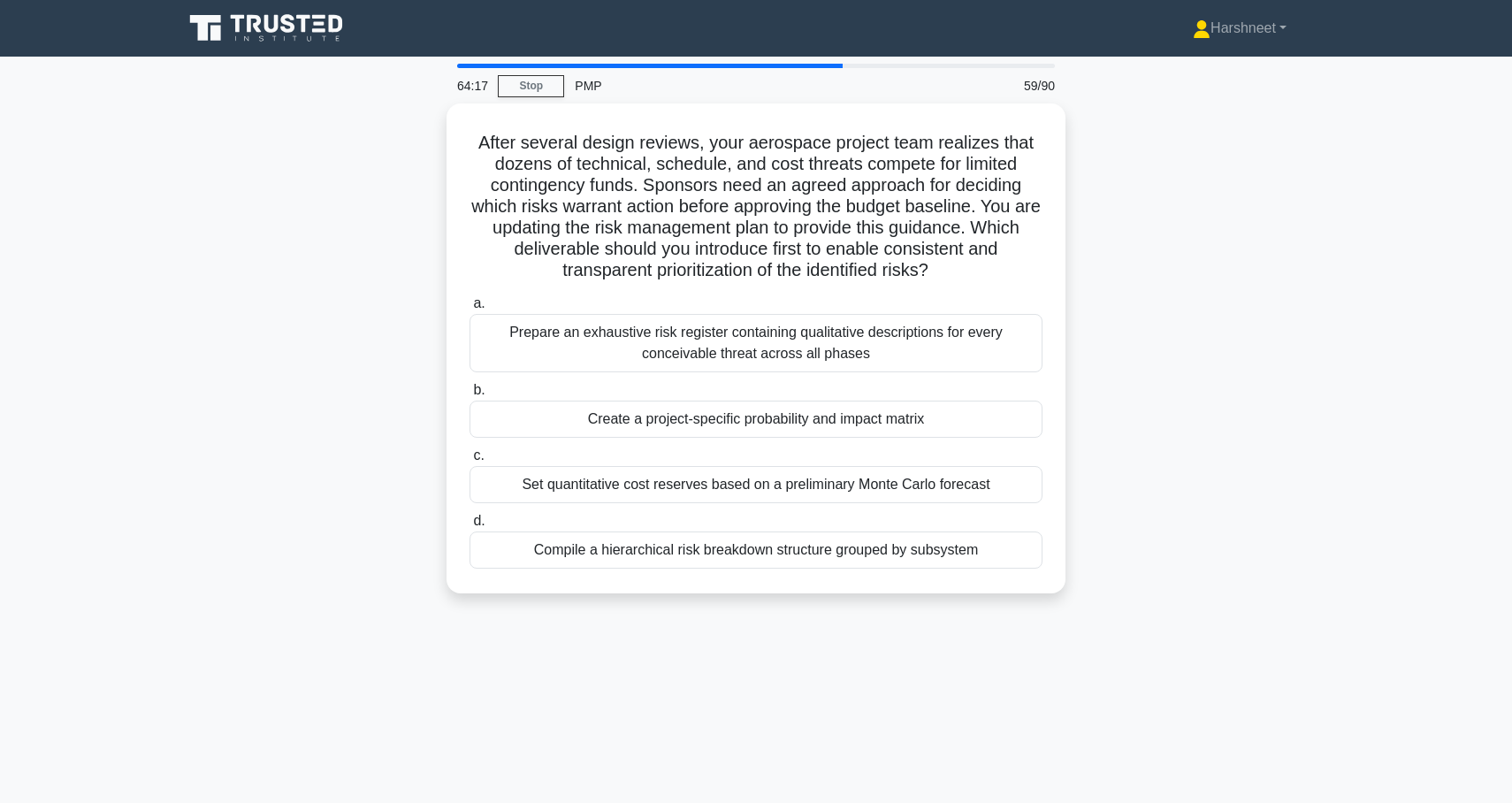
drag, startPoint x: 482, startPoint y: 138, endPoint x: 1072, endPoint y: 573, distance: 733.0
click at [1072, 573] on div "After several design reviews, your aerospace project team realizes that dozens …" at bounding box center [756, 359] width 1167 height 511
click at [336, 445] on div "After several design reviews, your aerospace project team realizes that dozens …" at bounding box center [756, 359] width 1167 height 511
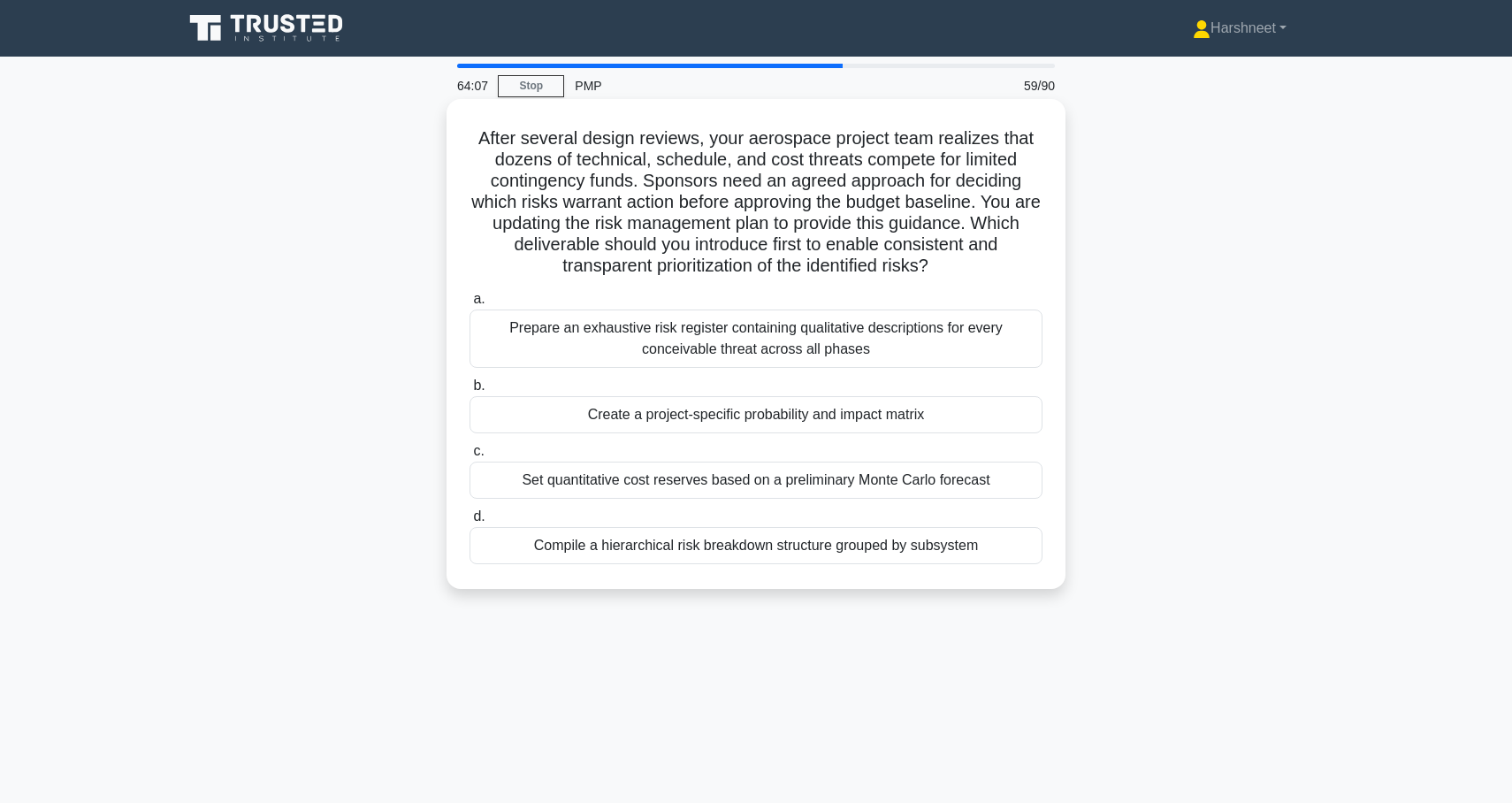
click at [537, 551] on div "Compile a hierarchical risk breakdown structure grouped by subsystem" at bounding box center [756, 546] width 573 height 37
click at [470, 523] on input "d. Compile a hierarchical risk breakdown structure grouped by subsystem" at bounding box center [470, 517] width 0 height 12
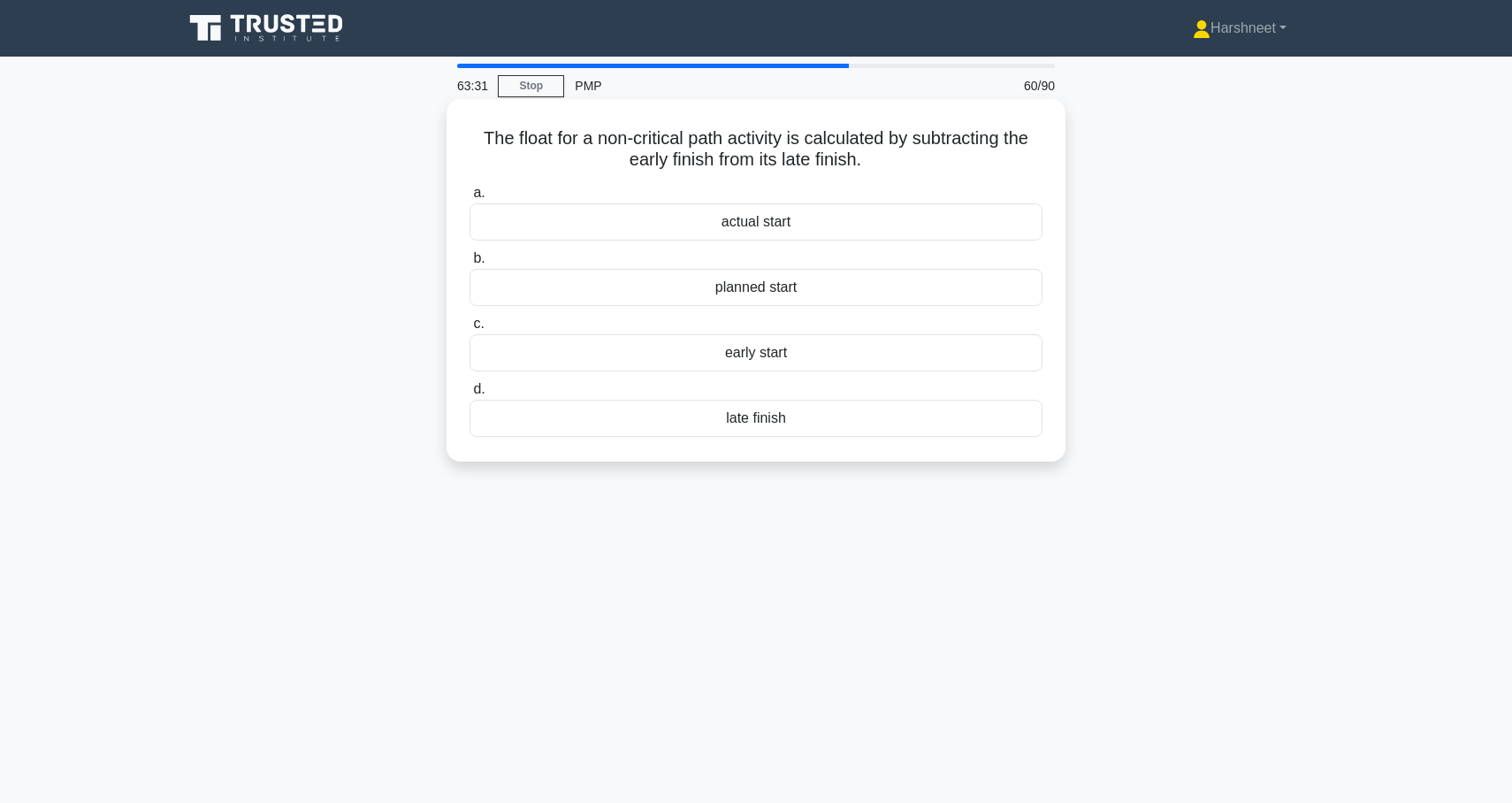
drag, startPoint x: 482, startPoint y: 130, endPoint x: 874, endPoint y: 439, distance: 499.1
click at [874, 439] on div "The float for a non-critical path activity is calculated by subtracting the ear…" at bounding box center [756, 280] width 605 height 348
click at [330, 247] on div "The float for a non-critical path activity is calculated by subtracting the ear…" at bounding box center [756, 295] width 1167 height 383
click at [634, 363] on div "early start" at bounding box center [756, 352] width 573 height 37
click at [470, 329] on input "c. early start" at bounding box center [470, 324] width 0 height 12
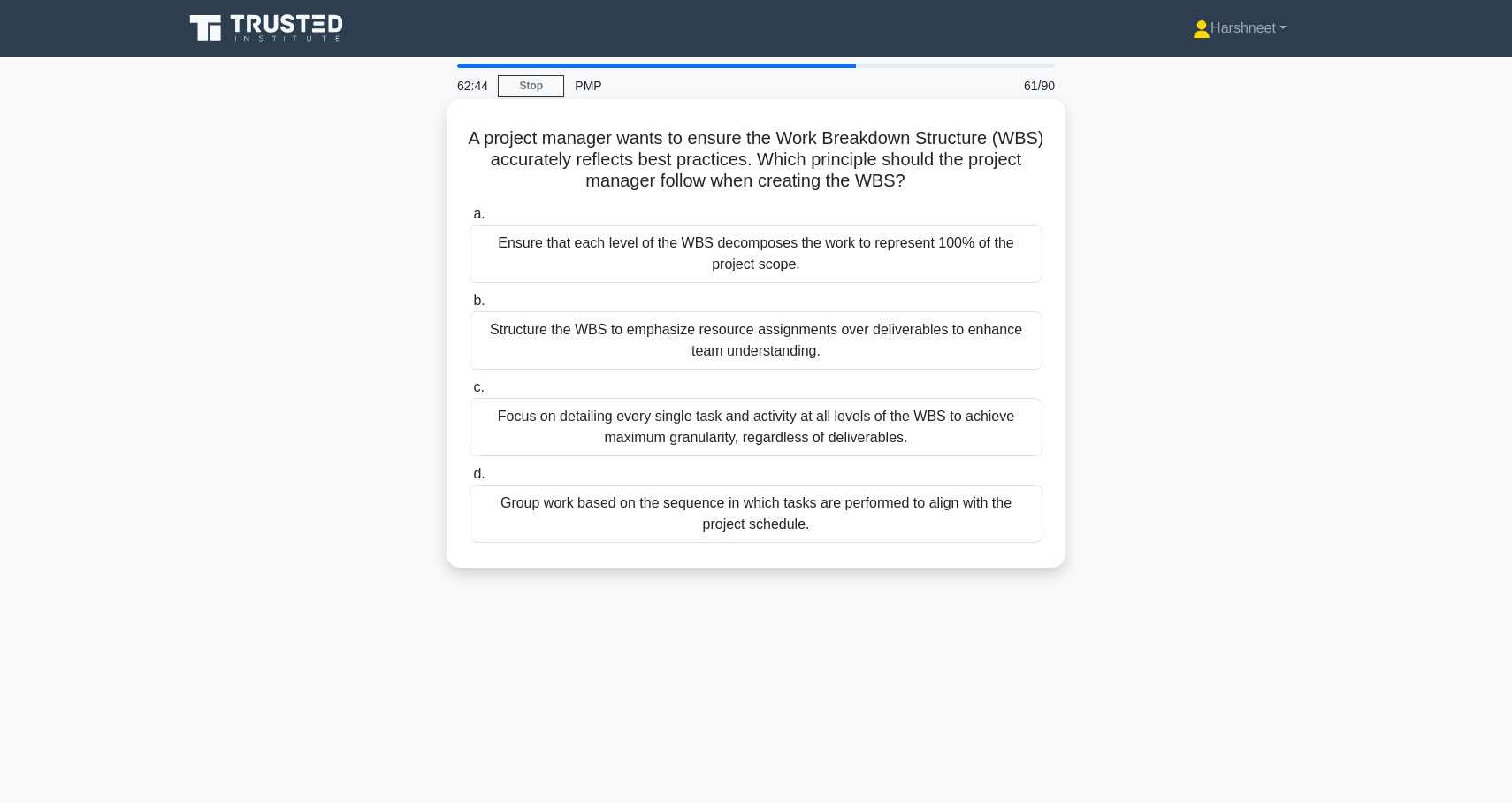
drag, startPoint x: 487, startPoint y: 140, endPoint x: 876, endPoint y: 557, distance: 570.3
click at [876, 557] on div "A project manager wants to ensure the Work Breakdown Structure (WBS) accurately…" at bounding box center [756, 333] width 605 height 455
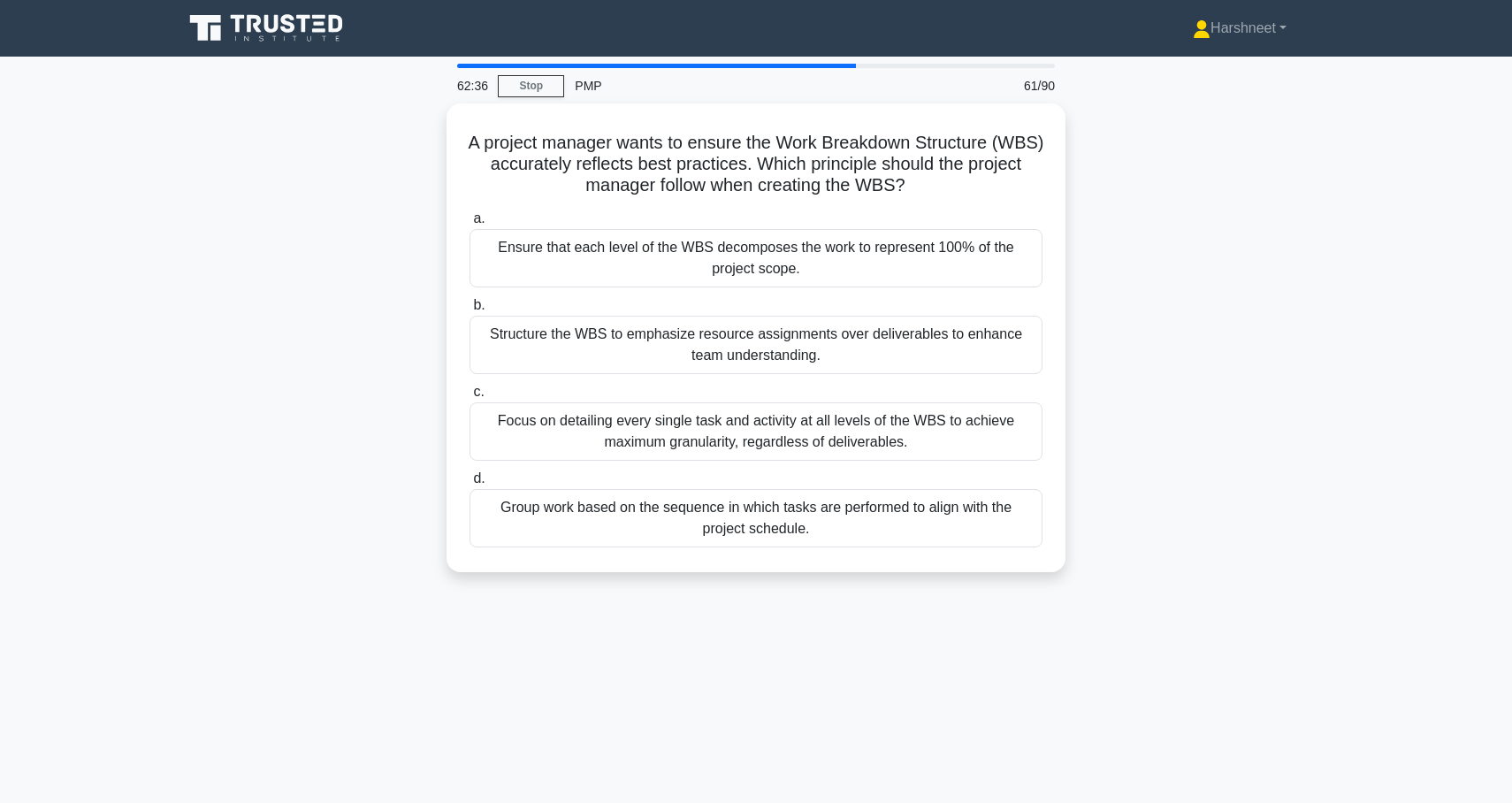
click at [261, 175] on div "A project manager wants to ensure the Work Breakdown Structure (WBS) accurately…" at bounding box center [756, 348] width 1167 height 490
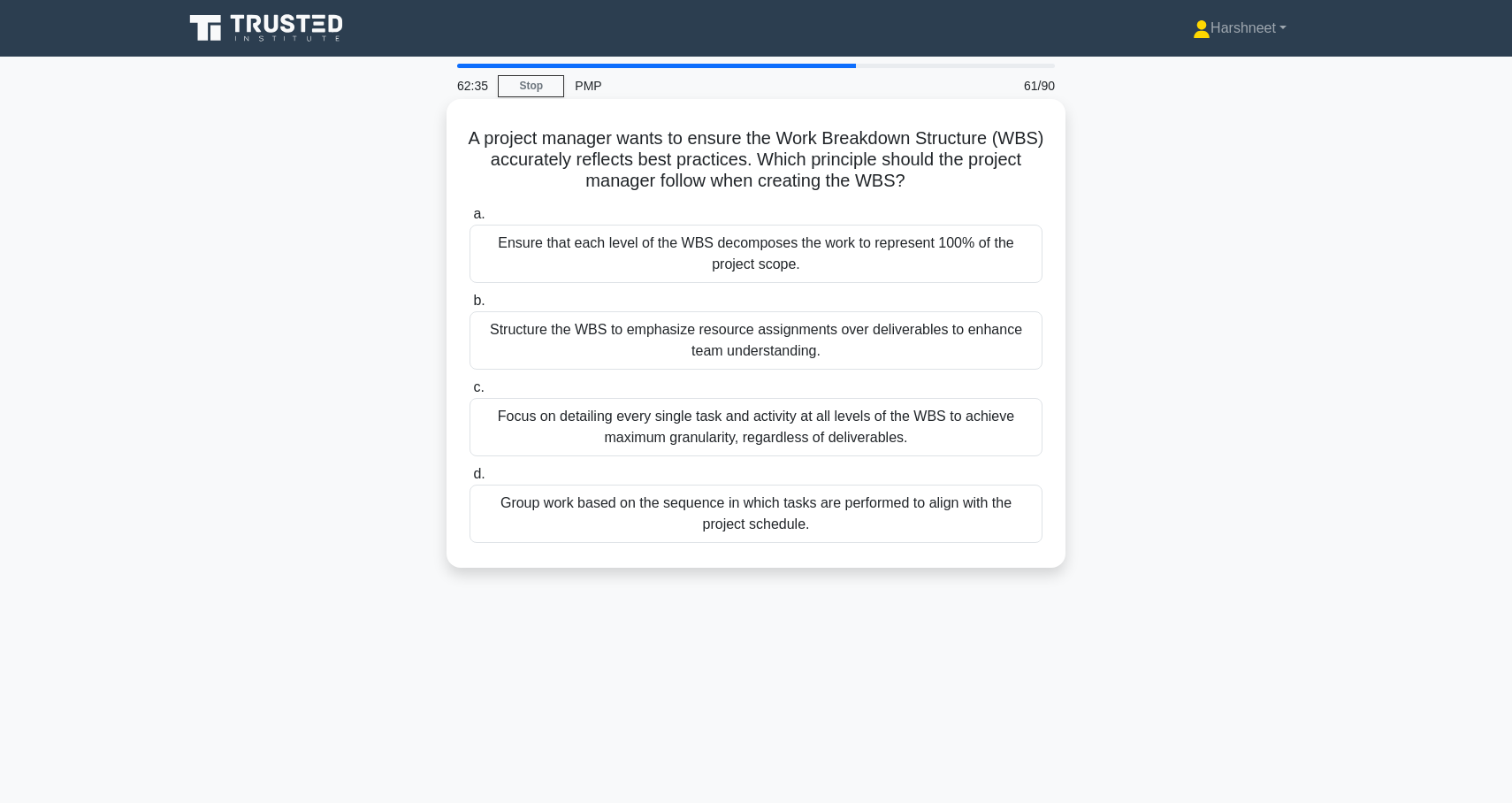
click at [566, 238] on div "Ensure that each level of the WBS decomposes the work to represent 100% of the …" at bounding box center [756, 254] width 573 height 59
click at [470, 221] on input "a. Ensure that each level of the WBS decomposes the work to represent 100% of t…" at bounding box center [470, 214] width 0 height 12
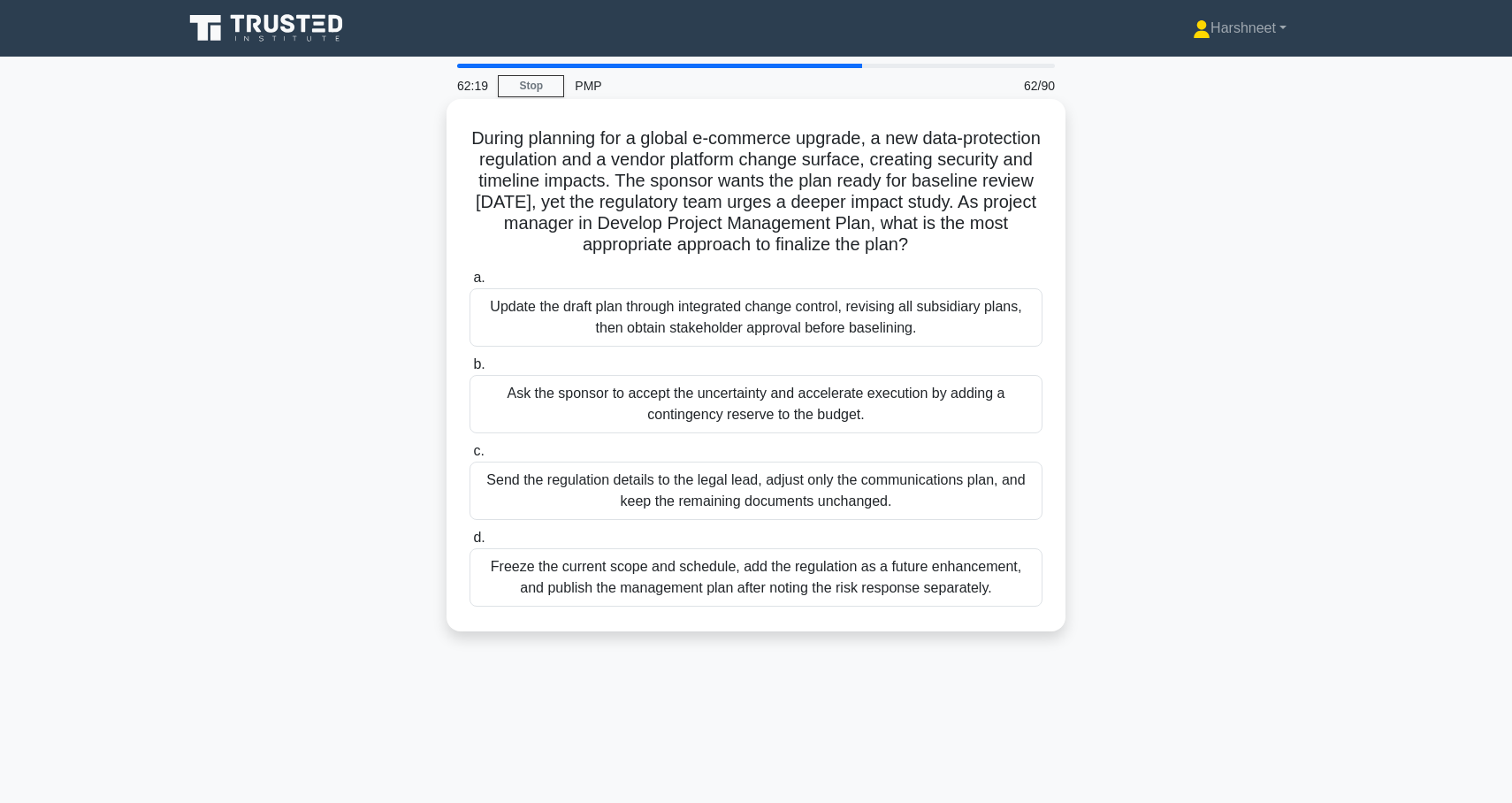
click at [641, 324] on div "Update the draft plan through integrated change control, revising all subsidiar…" at bounding box center [756, 317] width 573 height 59
click at [470, 284] on input "a. Update the draft plan through integrated change control, revising all subsid…" at bounding box center [470, 278] width 0 height 12
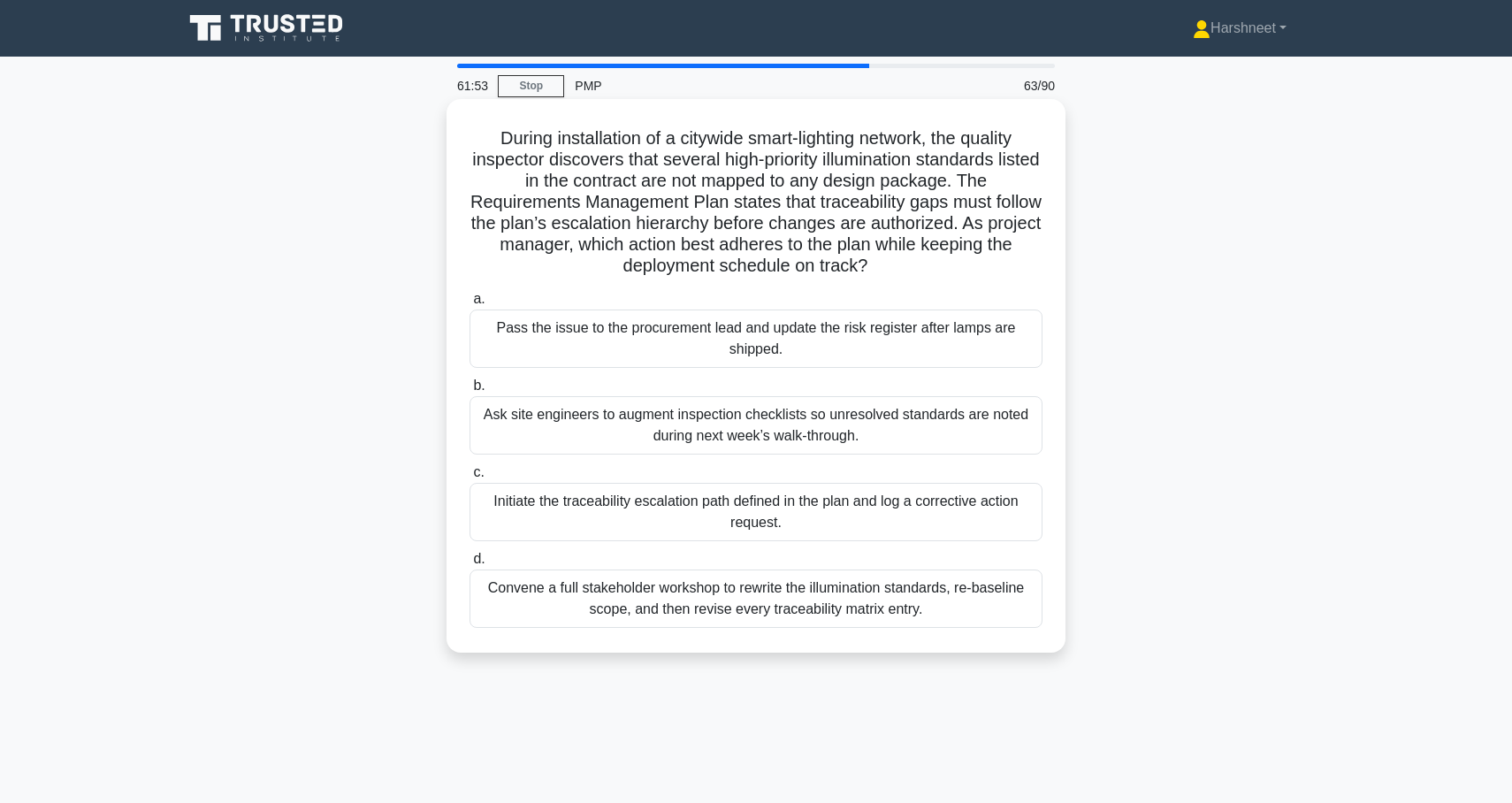
click at [607, 519] on div "Initiate the traceability escalation path defined in the plan and log a correct…" at bounding box center [756, 511] width 573 height 59
click at [470, 479] on input "c. Initiate the traceability escalation path defined in the plan and log a corr…" at bounding box center [470, 473] width 0 height 12
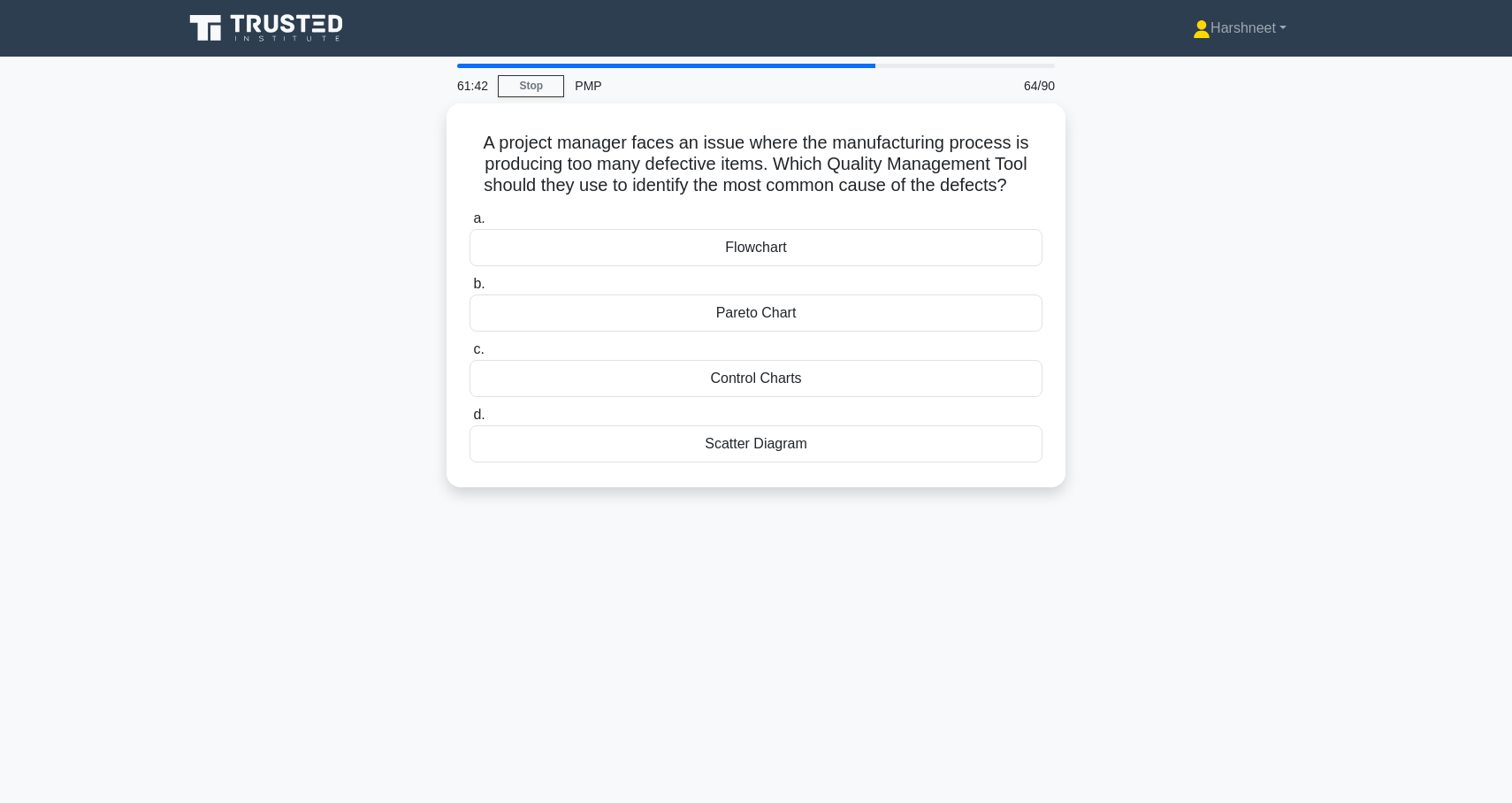
drag, startPoint x: 485, startPoint y: 138, endPoint x: 849, endPoint y: 559, distance: 556.5
click at [853, 562] on div "61:42 Stop PMP 64/90 A project manager faces an issue where the manufacturing p…" at bounding box center [756, 506] width 1167 height 885
click at [419, 209] on div "A project manager faces an issue where the manufacturing process is producing t…" at bounding box center [756, 306] width 1167 height 405
click at [559, 298] on div "Pareto Chart" at bounding box center [756, 308] width 573 height 37
click at [470, 285] on input "b. Pareto Chart" at bounding box center [470, 280] width 0 height 12
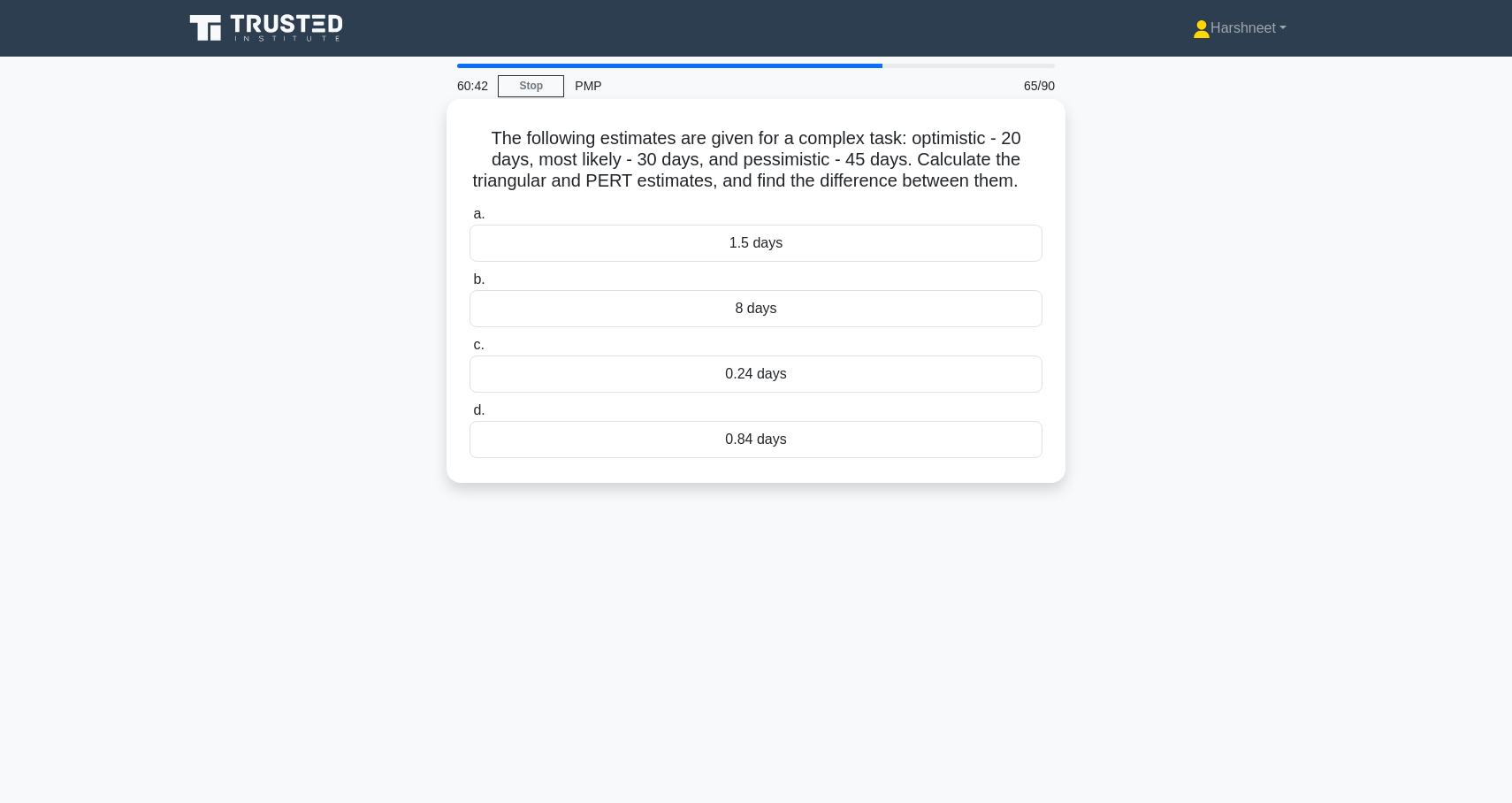
drag, startPoint x: 490, startPoint y: 135, endPoint x: 807, endPoint y: 477, distance: 466.3
click at [809, 476] on div "The following estimates are given for a complex task: optimistic - 20 days, mos…" at bounding box center [756, 291] width 605 height 370
click at [376, 315] on div "The following estimates are given for a complex task: optimistic - 20 days, mos…" at bounding box center [756, 306] width 1167 height 405
click at [742, 449] on div "0.84 days" at bounding box center [756, 439] width 573 height 37
click at [470, 417] on input "d. 0.84 days" at bounding box center [470, 411] width 0 height 12
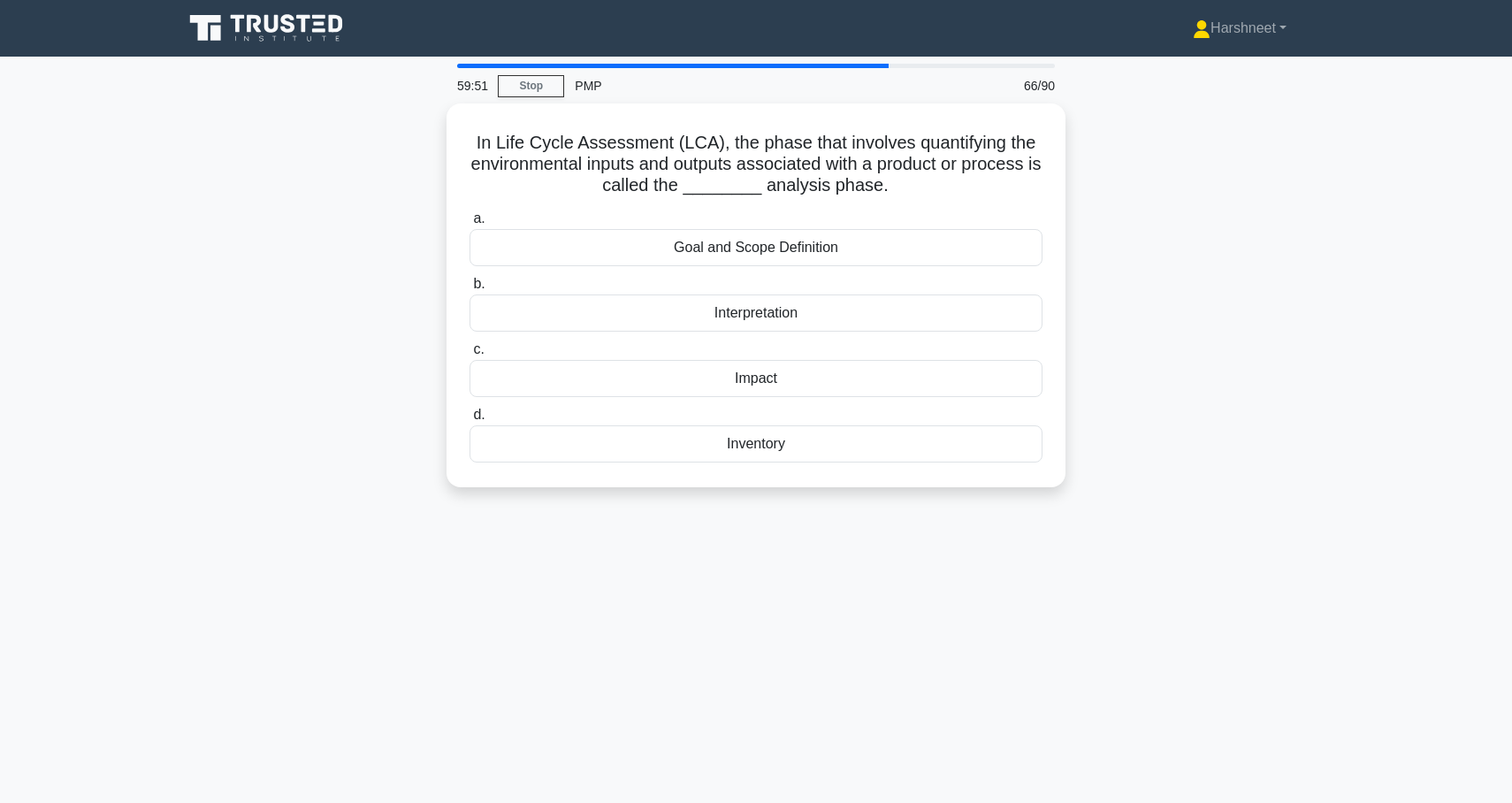
drag, startPoint x: 480, startPoint y: 140, endPoint x: 838, endPoint y: 518, distance: 520.6
click at [838, 518] on div "59:51 Stop PMP 66/90 In Life Cycle Assessment (LCA), the phase that involves qu…" at bounding box center [756, 506] width 1167 height 885
click at [240, 329] on div "In Life Cycle Assessment (LCA), the phase that involves quantifying the environ…" at bounding box center [756, 306] width 1167 height 405
click at [562, 433] on div "Inventory" at bounding box center [756, 439] width 573 height 37
click at [470, 417] on input "d. Inventory" at bounding box center [470, 411] width 0 height 12
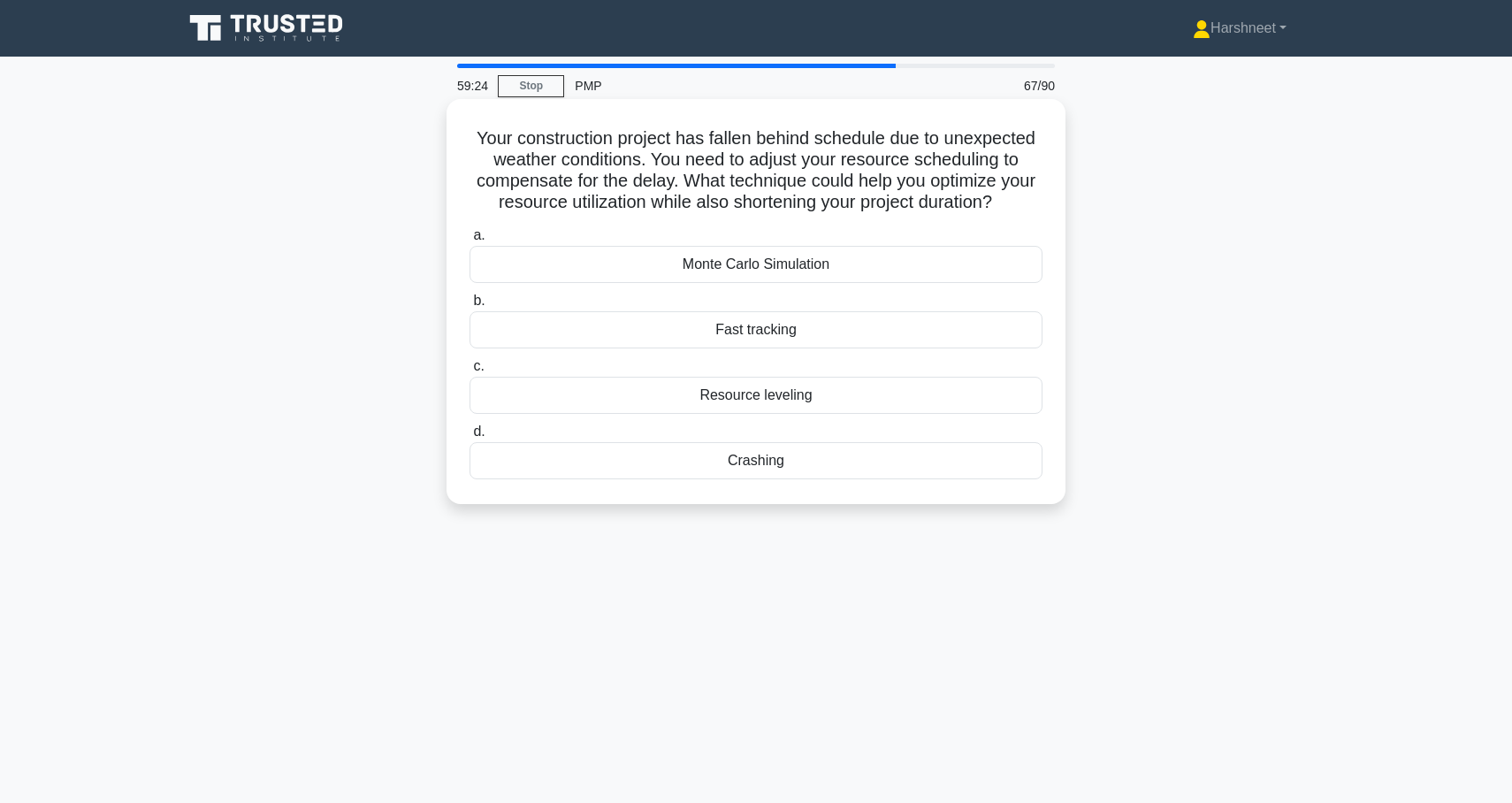
drag, startPoint x: 560, startPoint y: 150, endPoint x: 775, endPoint y: 464, distance: 380.6
click at [777, 464] on div "Your construction project has fallen behind schedule due to unexpected weather …" at bounding box center [756, 302] width 605 height 391
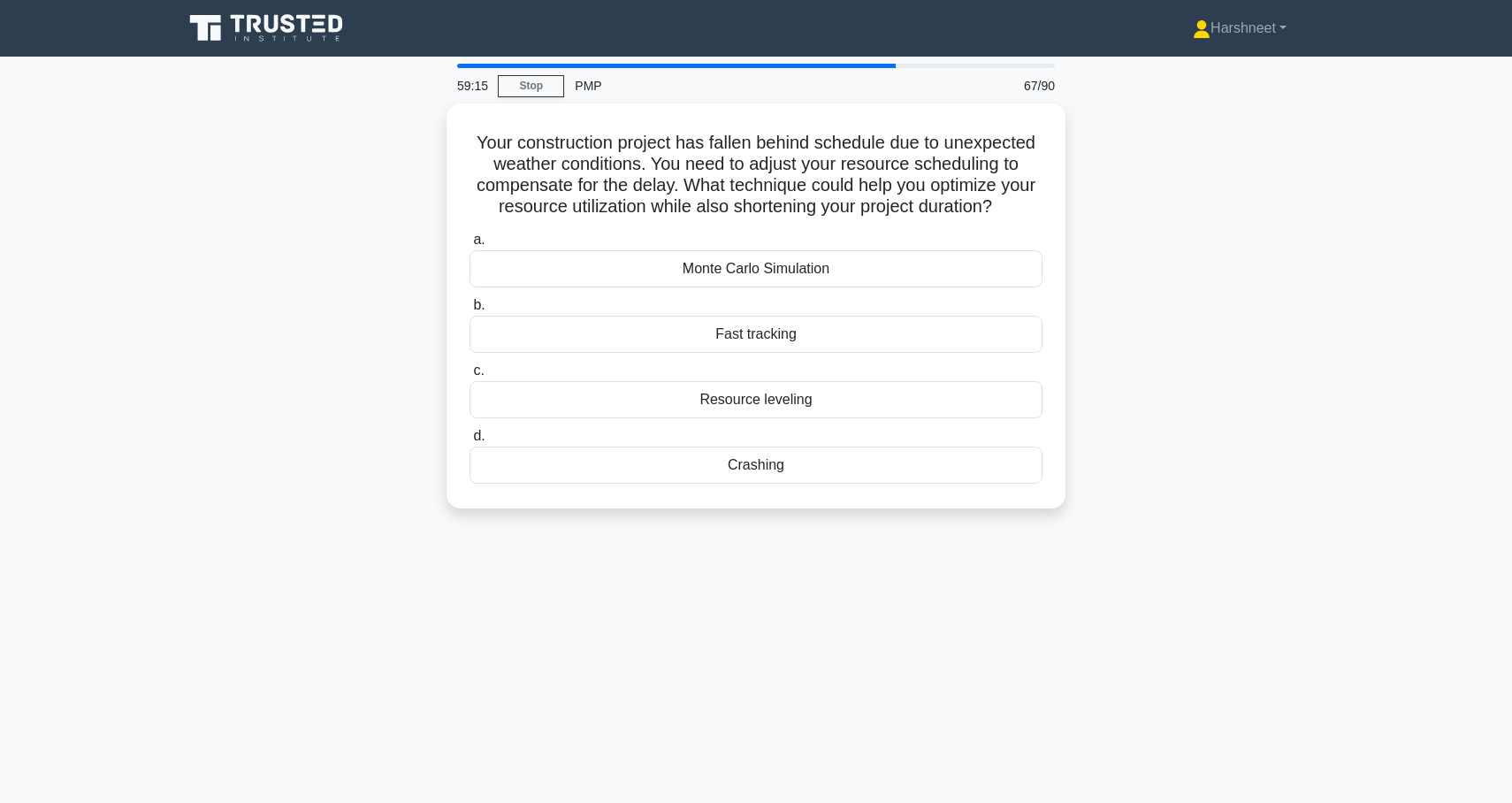
click at [304, 441] on div "Your construction project has fallen behind schedule due to unexpected weather …" at bounding box center [756, 317] width 1167 height 427
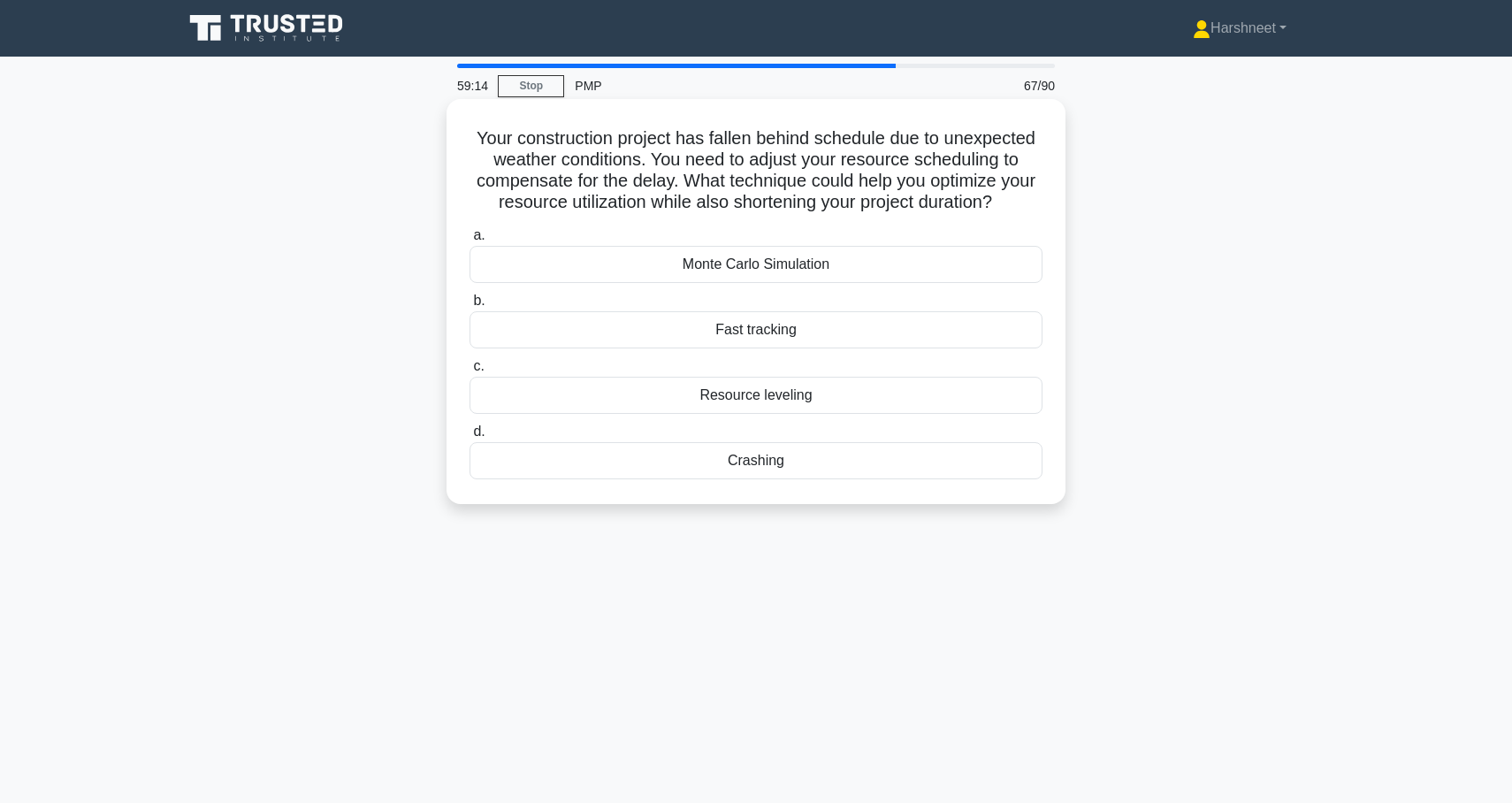
click at [544, 461] on div "Crashing" at bounding box center [756, 460] width 573 height 37
click at [470, 438] on input "d. Crashing" at bounding box center [470, 432] width 0 height 12
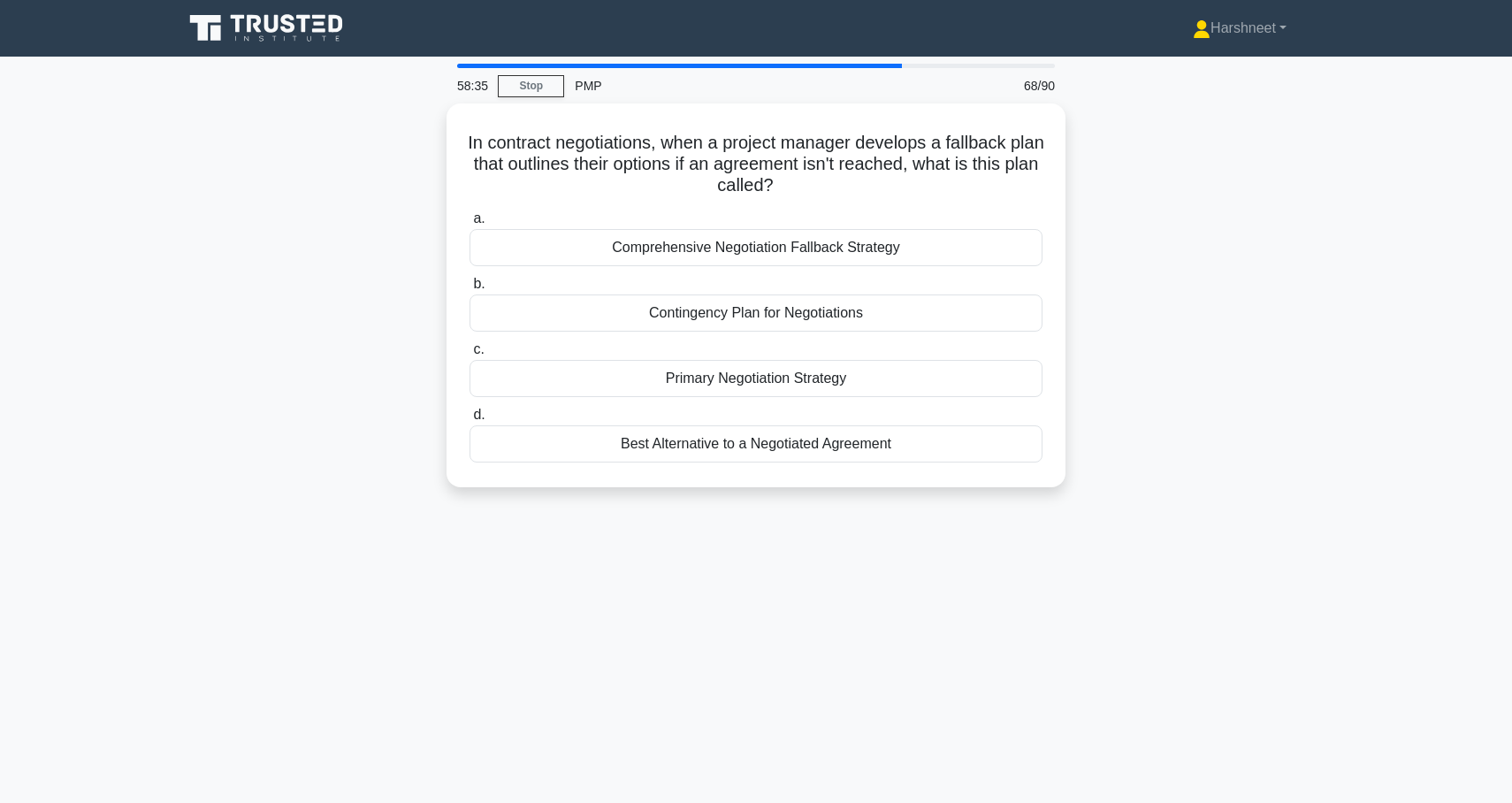
drag, startPoint x: 484, startPoint y: 136, endPoint x: 999, endPoint y: 501, distance: 631.2
click at [999, 501] on div "In contract negotiations, when a project manager develops a fallback plan that …" at bounding box center [756, 306] width 1167 height 405
click at [234, 221] on div "In contract negotiations, when a project manager develops a fallback plan that …" at bounding box center [756, 306] width 1167 height 405
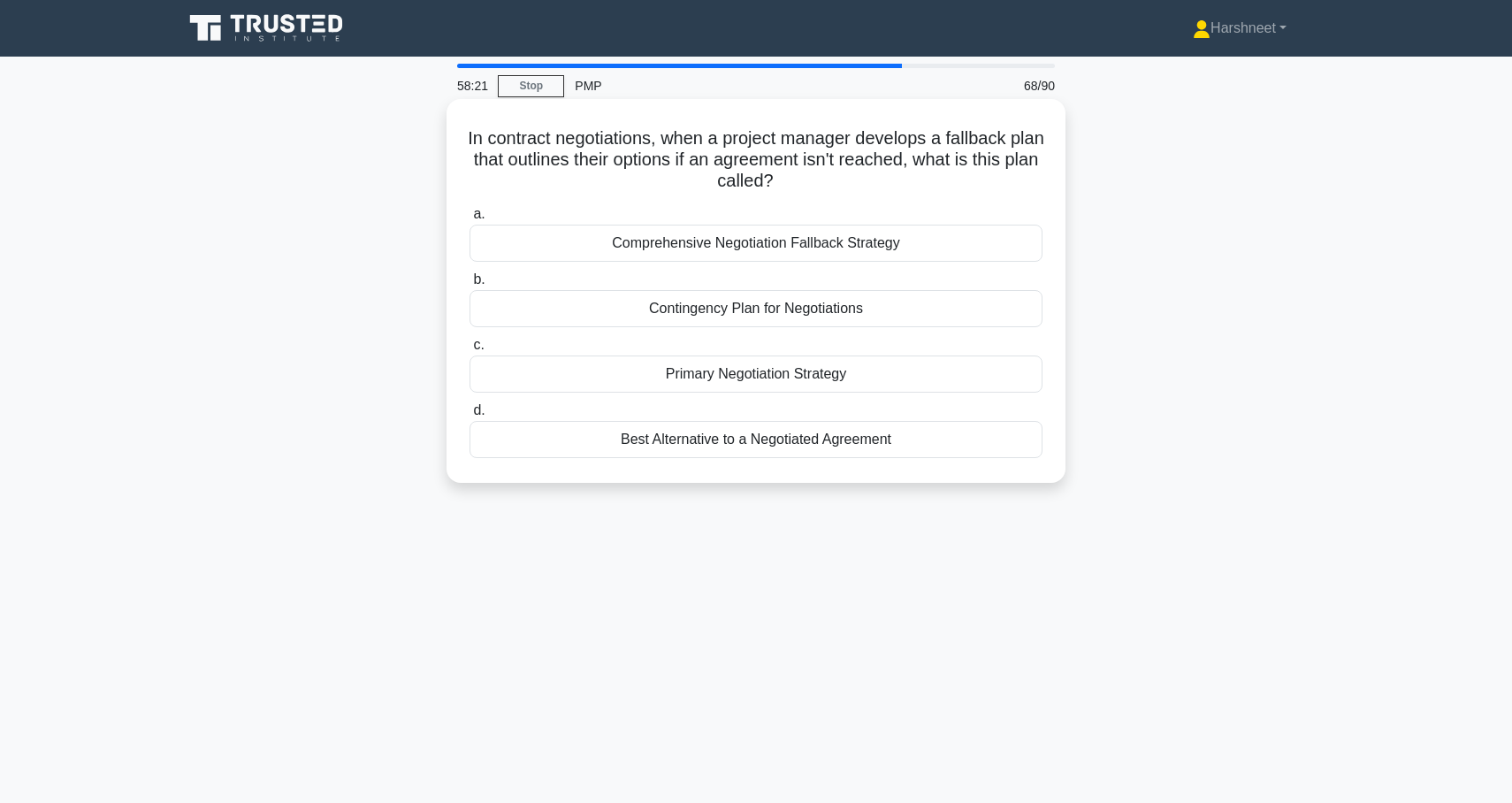
click at [611, 308] on div "Contingency Plan for Negotiations" at bounding box center [756, 308] width 573 height 37
click at [470, 285] on input "b. Contingency Plan for Negotiations" at bounding box center [470, 280] width 0 height 12
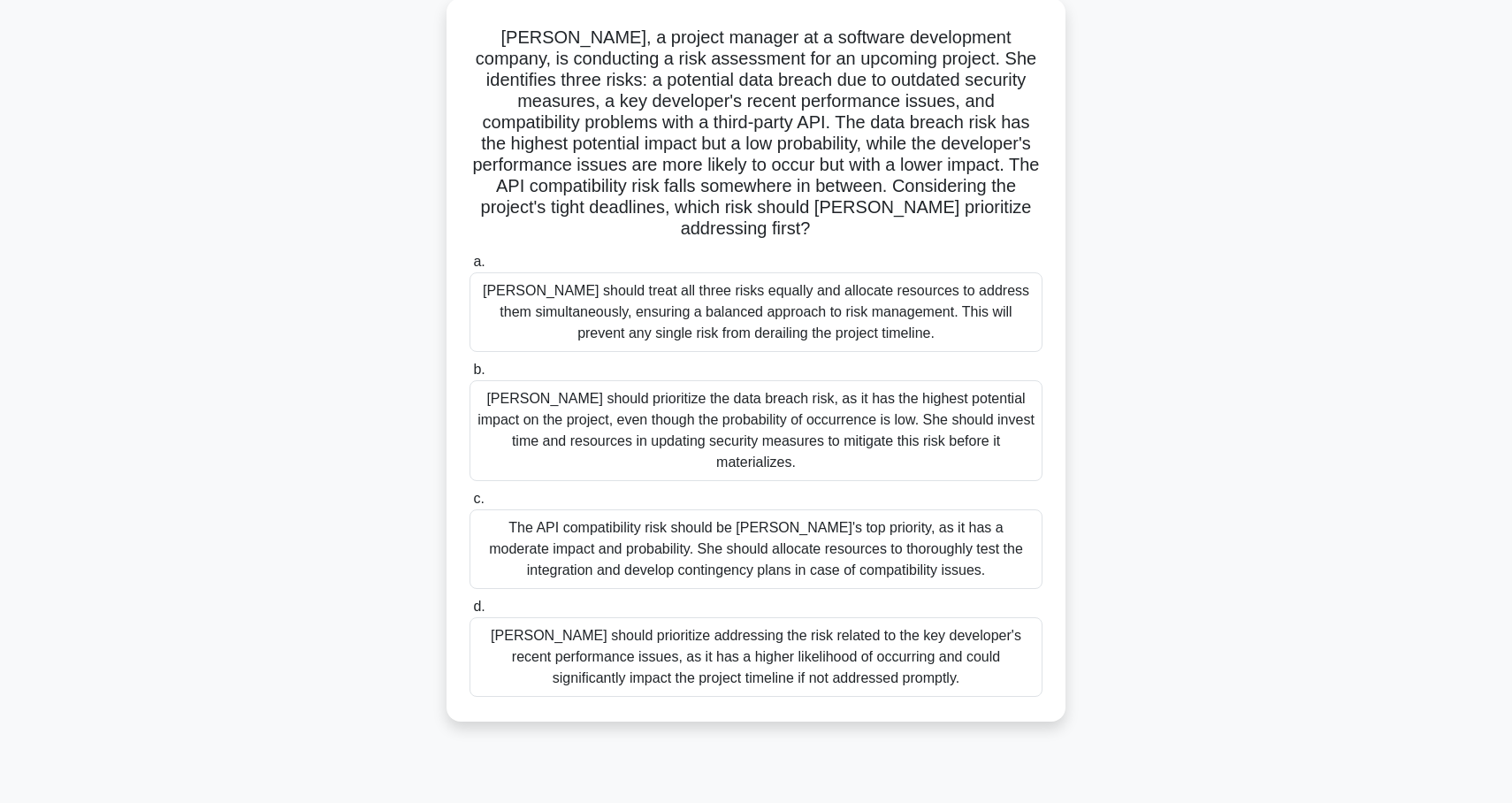
drag, startPoint x: 511, startPoint y: 135, endPoint x: 1113, endPoint y: 817, distance: 909.7
click at [1113, 802] on html "Harshneet Profile Settings Profile" at bounding box center [756, 372] width 1512 height 955
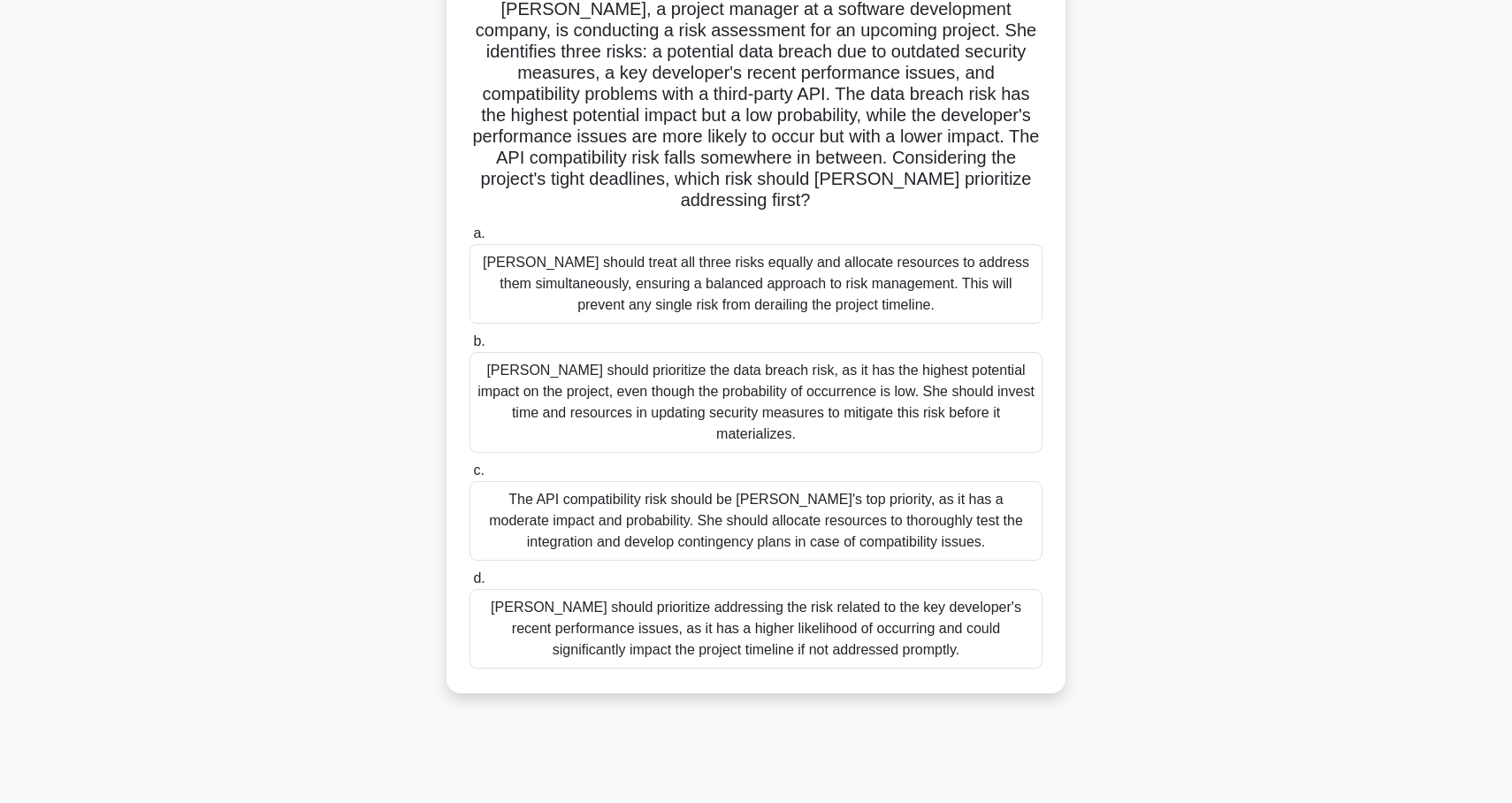
click at [331, 261] on div "[PERSON_NAME], a project manager at a software development company, is conducti…" at bounding box center [756, 342] width 1167 height 744
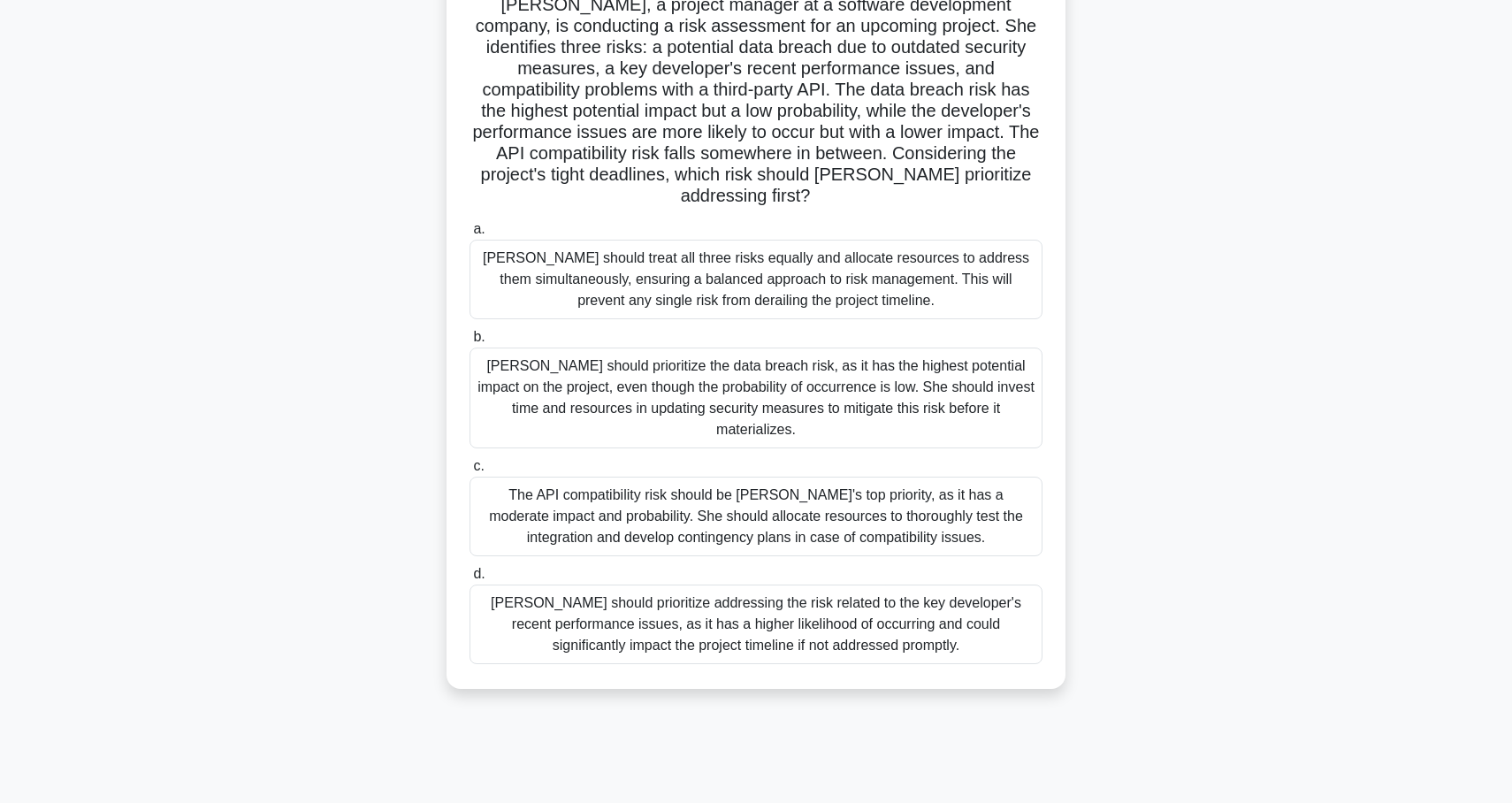
click at [504, 277] on div "[PERSON_NAME] should treat all three risks equally and allocate resources to ad…" at bounding box center [756, 279] width 573 height 79
click at [470, 235] on input "a. [PERSON_NAME] should treat all three risks equally and allocate resources to…" at bounding box center [470, 230] width 0 height 12
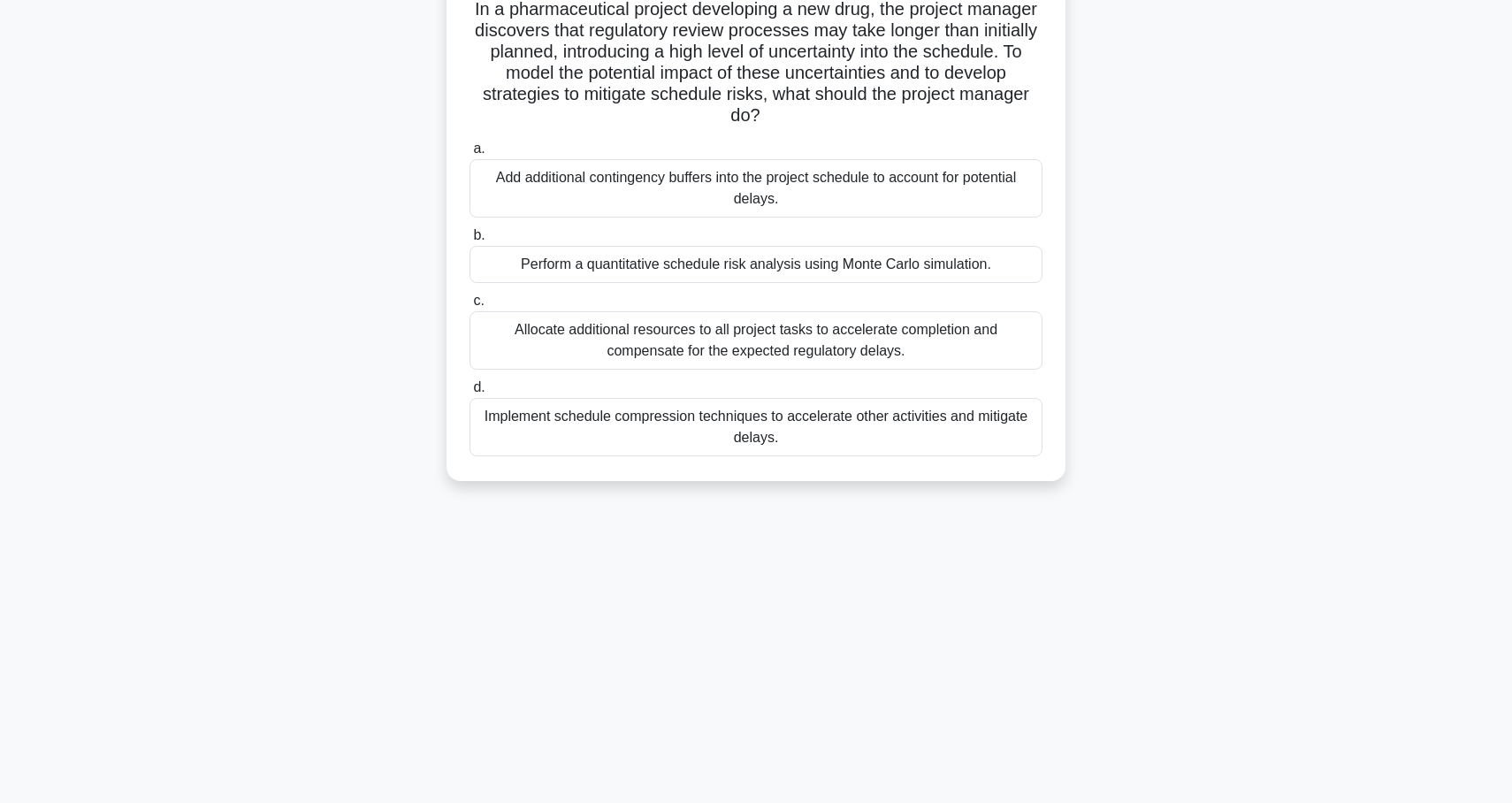
scroll to position [0, 0]
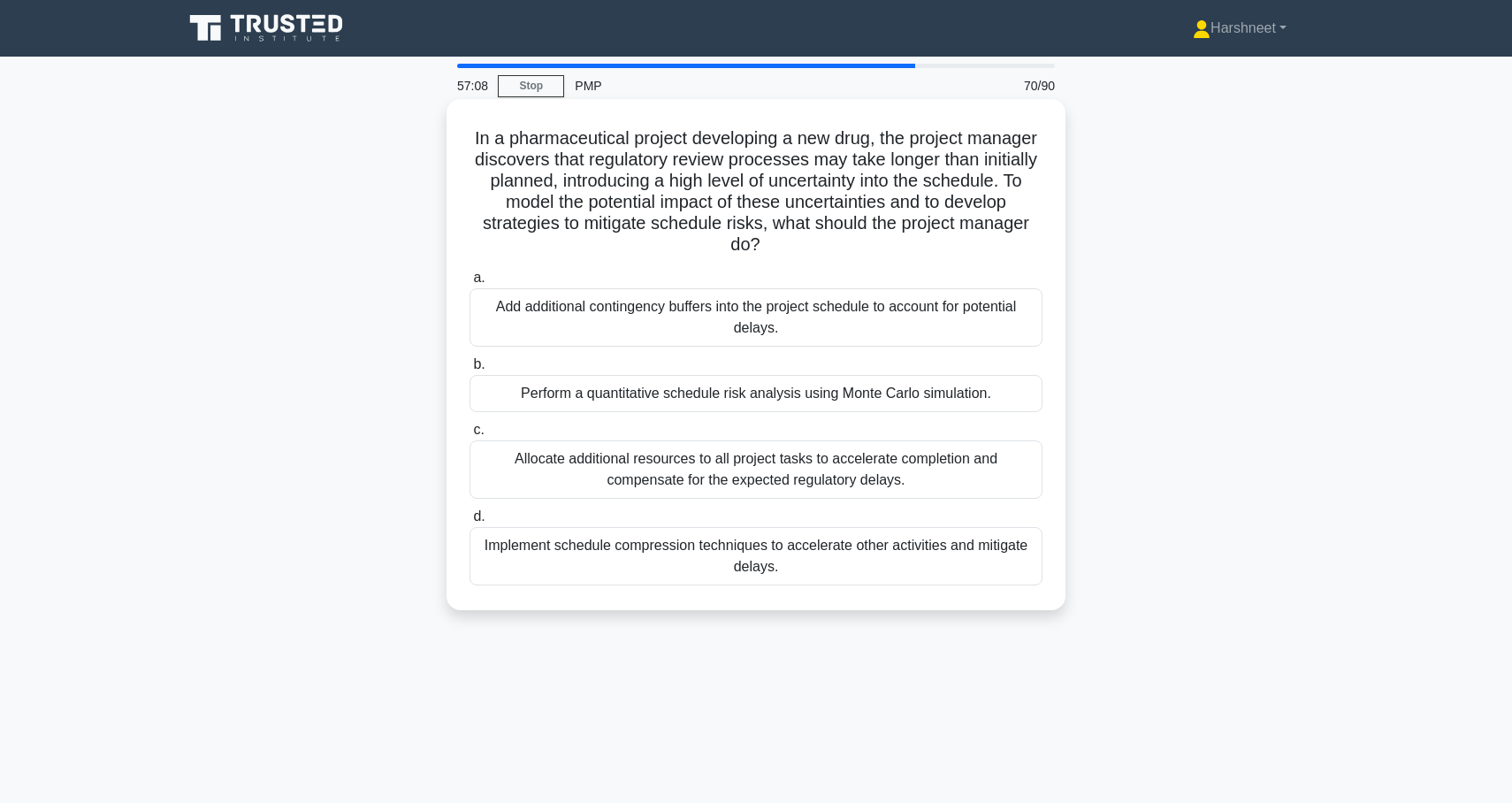
drag, startPoint x: 473, startPoint y: 141, endPoint x: 778, endPoint y: 571, distance: 527.2
click at [778, 571] on div "In a pharmaceutical project developing a new drug, the project manager discover…" at bounding box center [756, 355] width 605 height 497
click at [482, 380] on div "Perform a quantitative schedule risk analysis using Monte Carlo simulation." at bounding box center [756, 393] width 573 height 37
click at [470, 371] on input "b. Perform a quantitative schedule risk analysis using Monte Carlo simulation." at bounding box center [470, 365] width 0 height 12
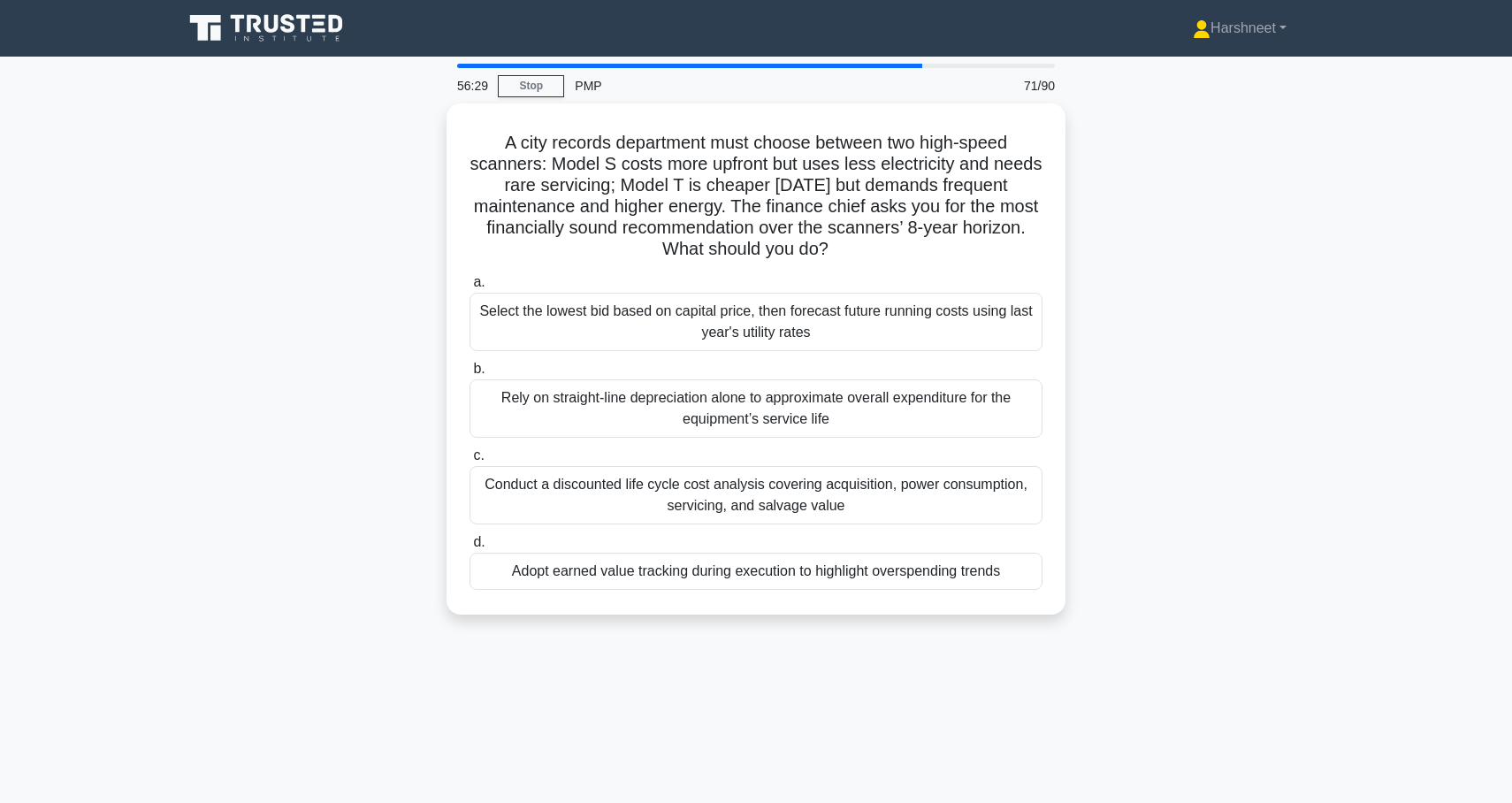
drag, startPoint x: 507, startPoint y: 139, endPoint x: 1231, endPoint y: 736, distance: 938.4
click at [1231, 736] on div "56:29 Stop PMP 71/90 A city records department must choose between two high-spe…" at bounding box center [756, 506] width 1167 height 885
click at [264, 284] on div "A city records department must choose between two high-speed scanners: Model S …" at bounding box center [756, 369] width 1167 height 532
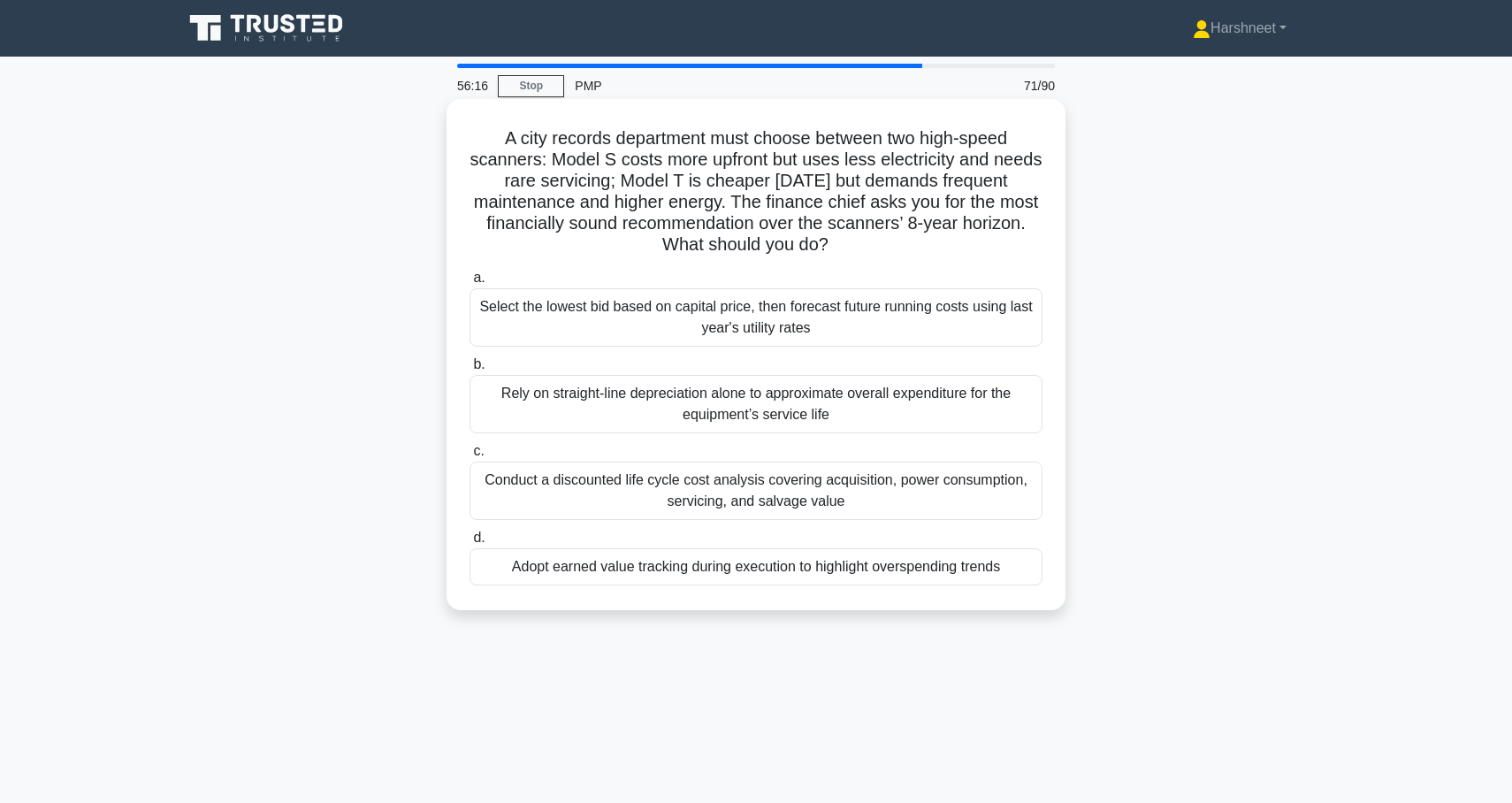
click at [529, 474] on div "Conduct a discounted life cycle cost analysis covering acquisition, power consu…" at bounding box center [756, 491] width 573 height 59
click at [470, 457] on input "c. Conduct a discounted life cycle cost analysis covering acquisition, power co…" at bounding box center [470, 451] width 0 height 12
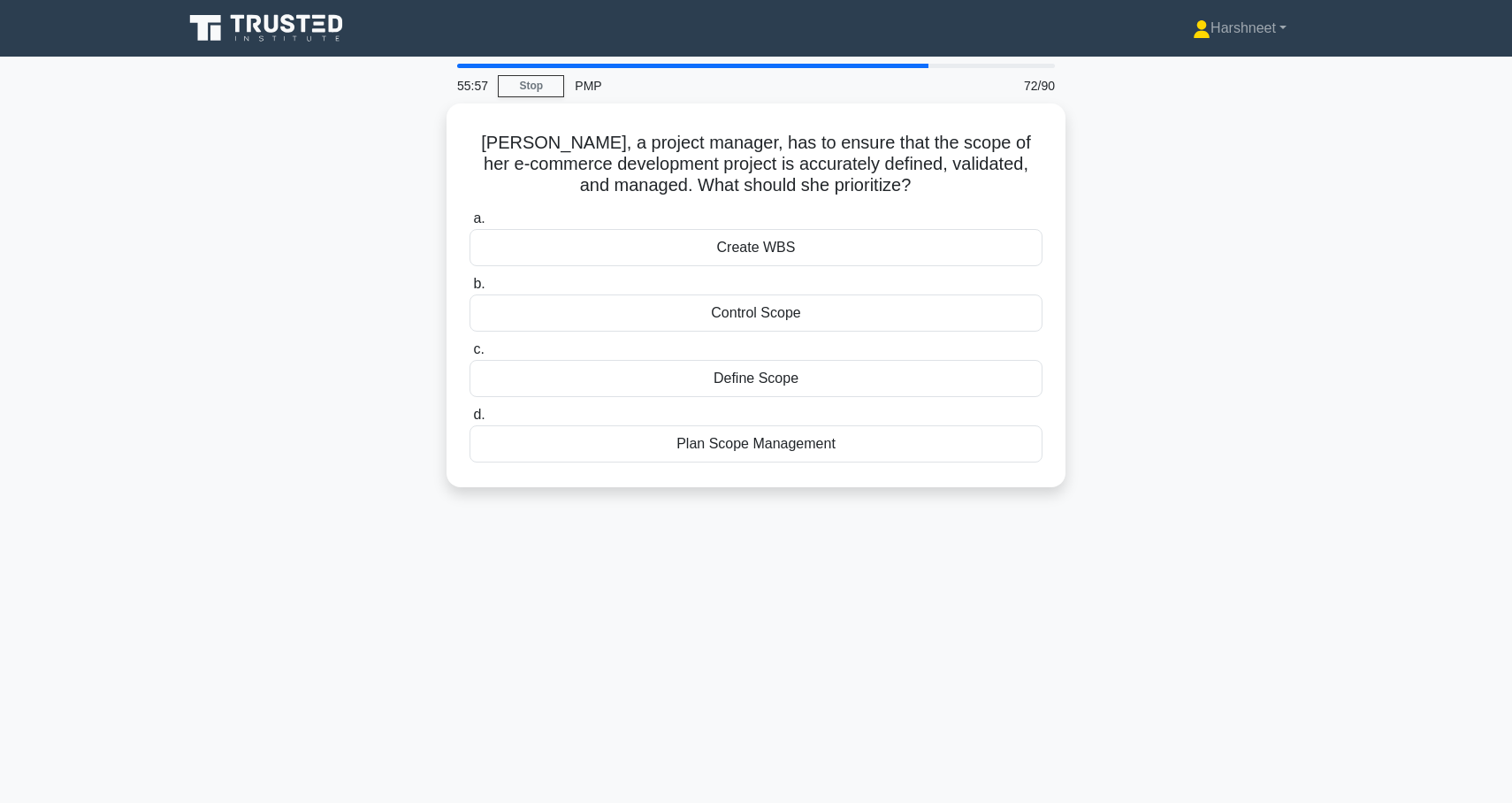
drag, startPoint x: 508, startPoint y: 139, endPoint x: 998, endPoint y: 526, distance: 624.4
click at [998, 526] on div "55:57 Stop PMP 72/90 [PERSON_NAME], a project manager, has to ensure that the s…" at bounding box center [756, 506] width 1167 height 885
click at [392, 328] on div "[PERSON_NAME], a project manager, has to ensure that the scope of her e-commerc…" at bounding box center [756, 306] width 1167 height 405
click at [278, 324] on div "[PERSON_NAME], a project manager, has to ensure that the scope of her e-commerc…" at bounding box center [756, 306] width 1167 height 405
click at [650, 439] on div "Plan Scope Management" at bounding box center [756, 439] width 573 height 37
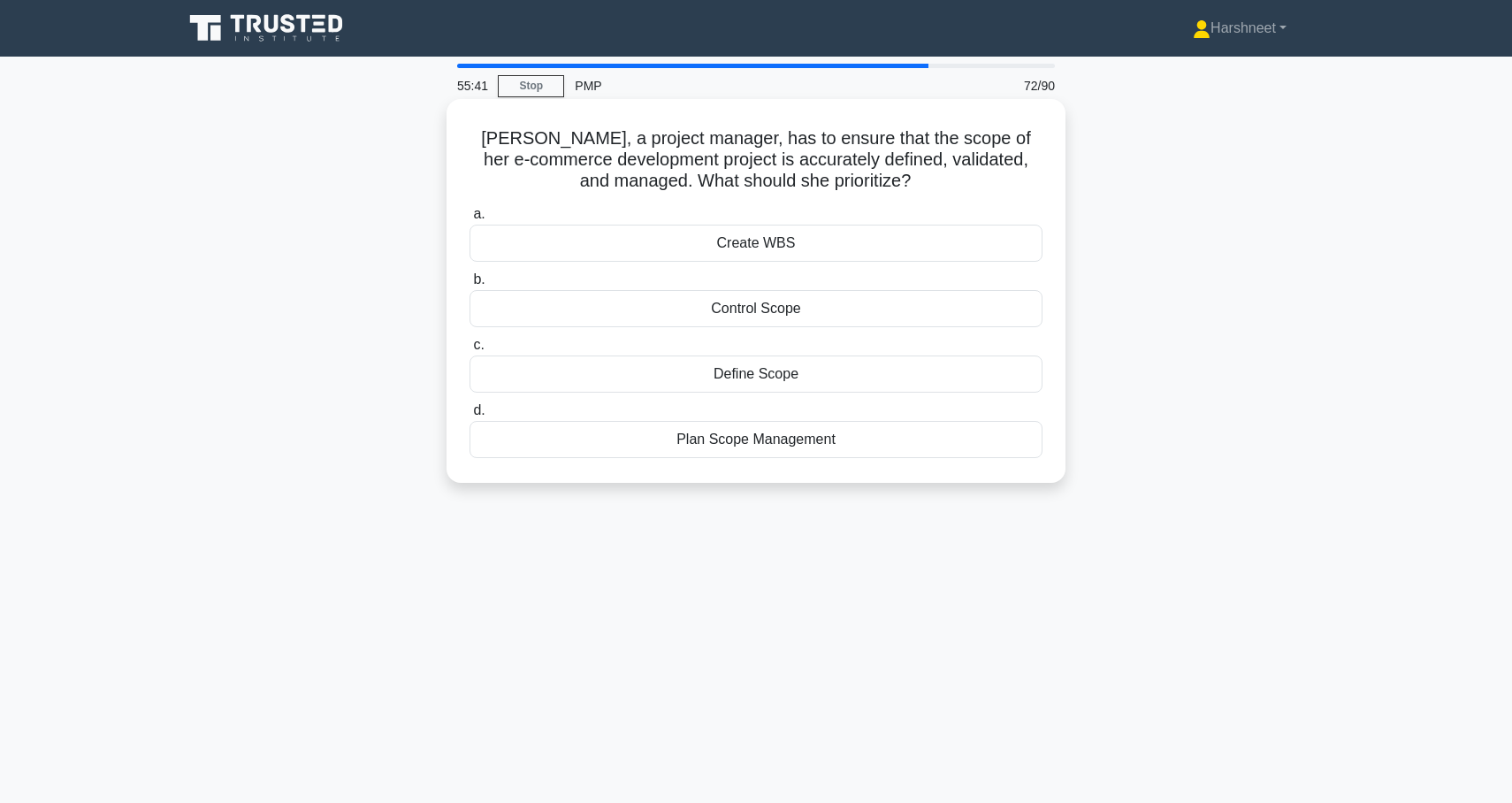
click at [470, 417] on input "d. Plan Scope Management" at bounding box center [470, 411] width 0 height 12
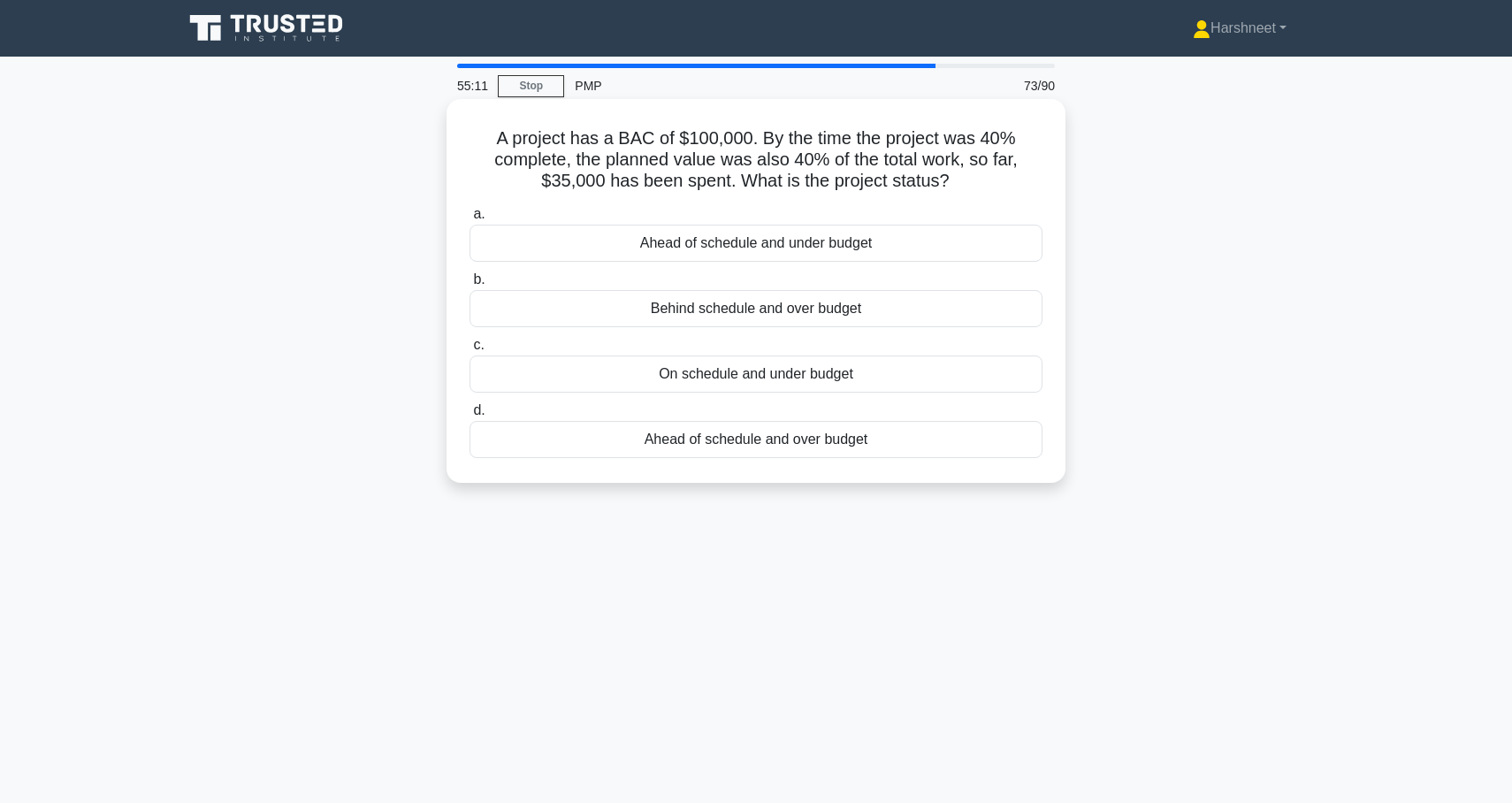
drag, startPoint x: 498, startPoint y: 142, endPoint x: 995, endPoint y: 457, distance: 588.4
click at [995, 457] on div "A project has a BAC of $100,000. By the time the project was 40% complete, the …" at bounding box center [756, 291] width 605 height 370
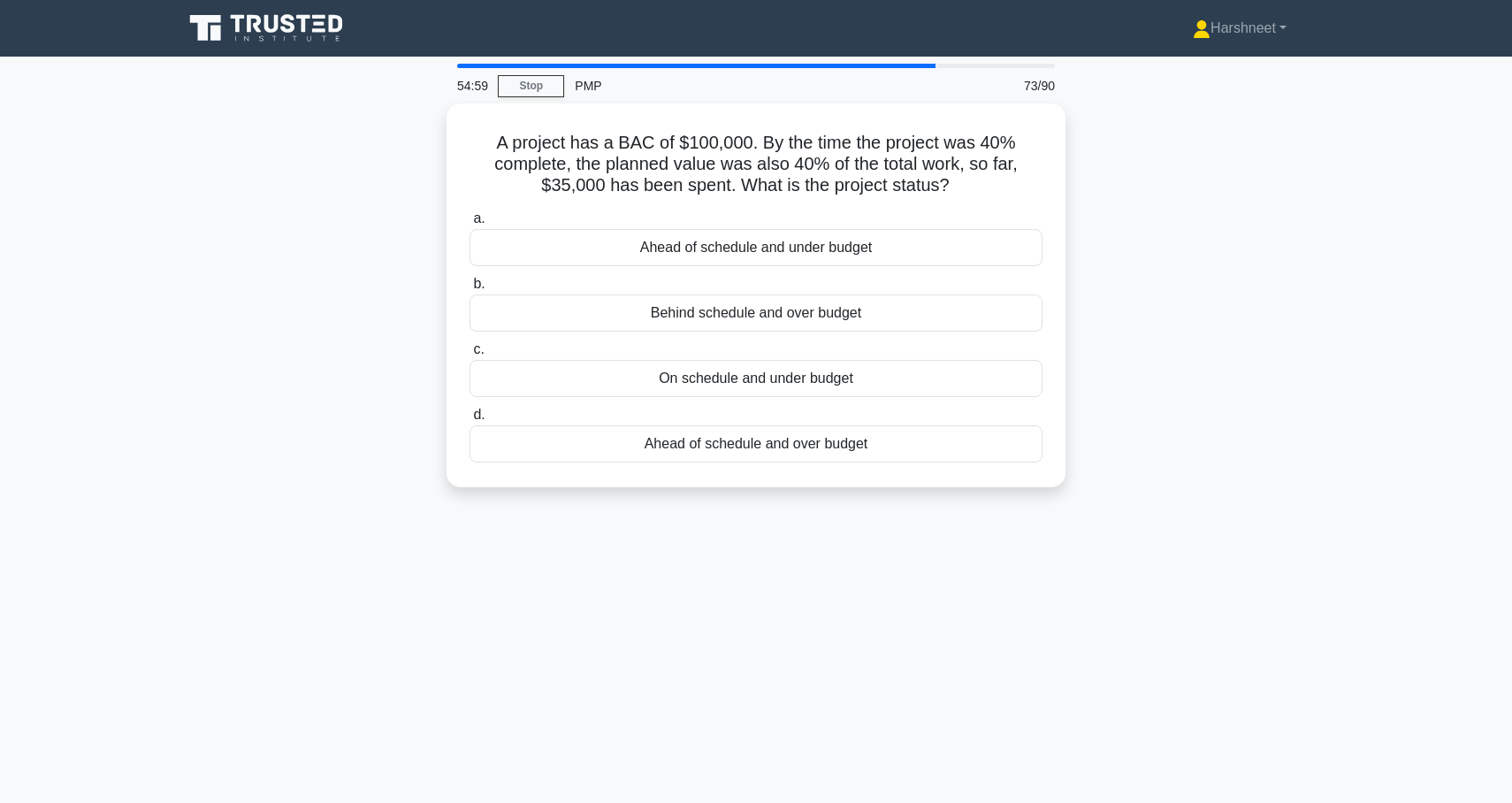
click at [296, 328] on div "A project has a BAC of $100,000. By the time the project was 40% complete, the …" at bounding box center [756, 306] width 1167 height 405
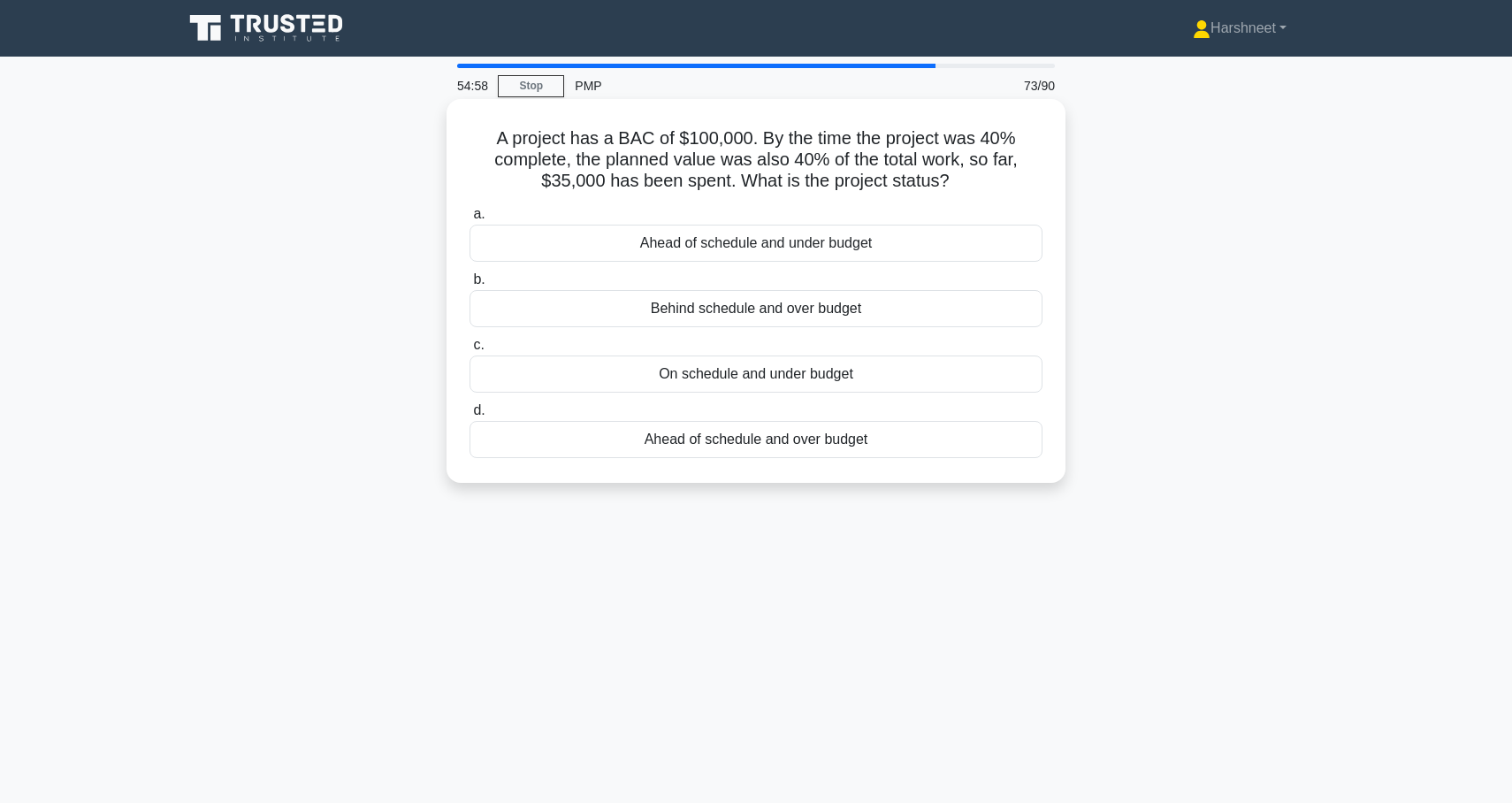
click at [644, 370] on div "On schedule and under budget" at bounding box center [756, 374] width 573 height 37
click at [470, 351] on input "c. On schedule and under budget" at bounding box center [470, 345] width 0 height 12
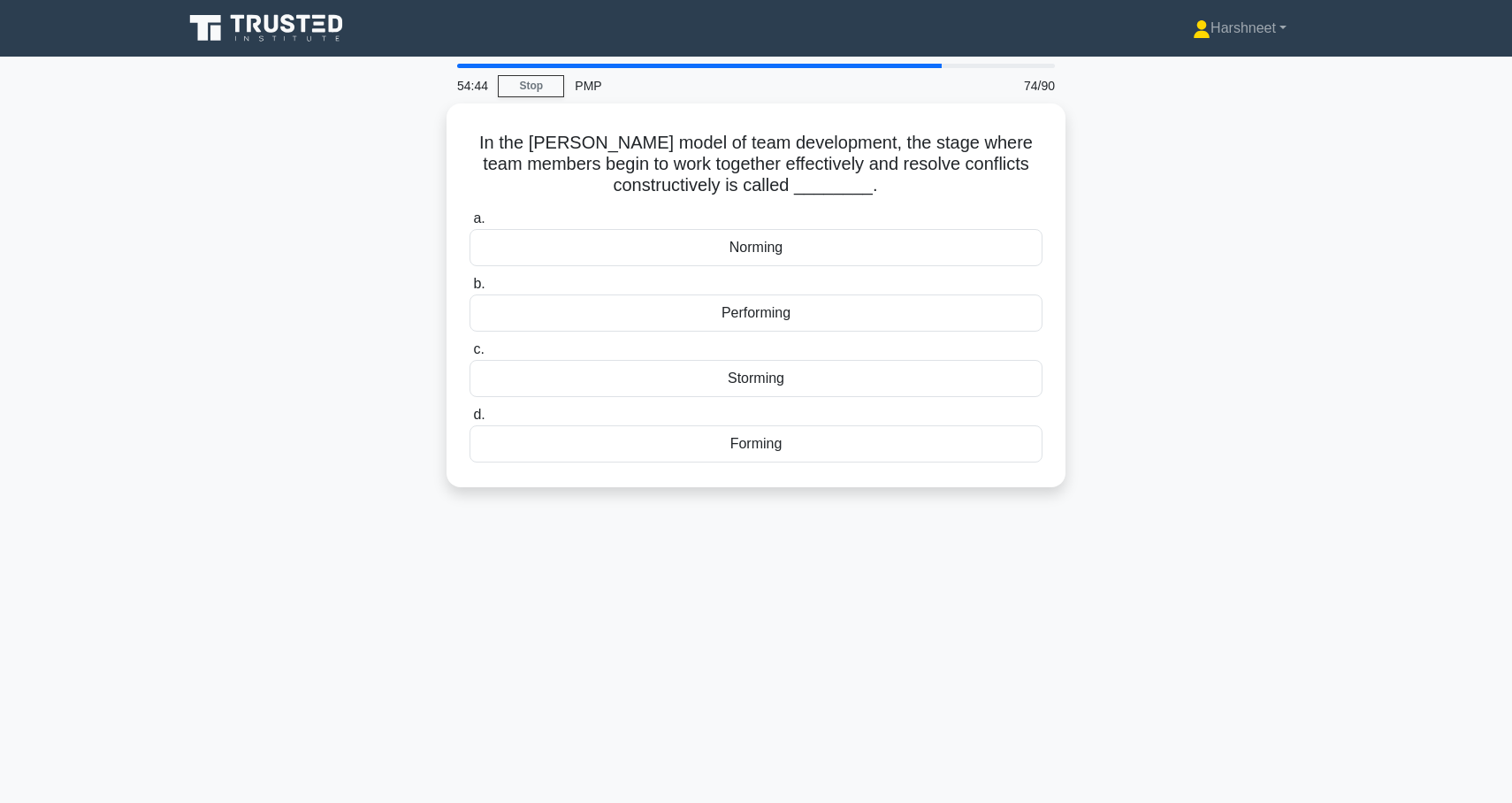
drag, startPoint x: 490, startPoint y: 137, endPoint x: 973, endPoint y: 508, distance: 609.0
click at [973, 508] on div "In the [PERSON_NAME] model of team development, the stage where team members be…" at bounding box center [756, 306] width 1167 height 405
click at [259, 262] on div "In the [PERSON_NAME] model of team development, the stage where team members be…" at bounding box center [756, 306] width 1167 height 405
click at [529, 251] on div "Norming" at bounding box center [756, 243] width 573 height 37
click at [470, 221] on input "a. Norming" at bounding box center [470, 214] width 0 height 12
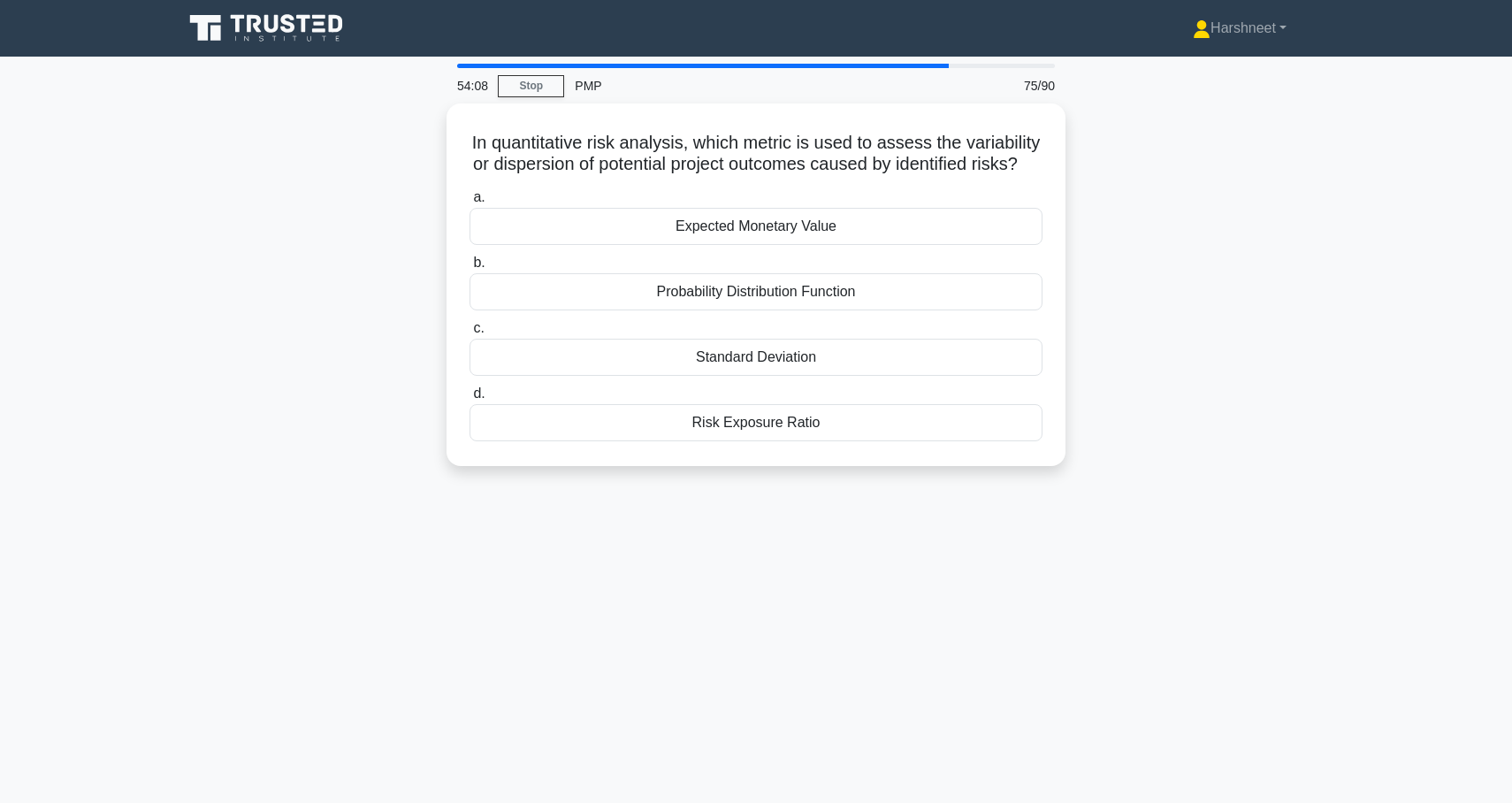
drag, startPoint x: 454, startPoint y: 146, endPoint x: 870, endPoint y: 469, distance: 526.7
click at [870, 469] on div "In quantitative risk analysis, which metric is used to assess the variability o…" at bounding box center [756, 295] width 1167 height 383
click at [244, 302] on div "In quantitative risk analysis, which metric is used to assess the variability o…" at bounding box center [756, 295] width 1167 height 383
click at [580, 362] on div "Standard Deviation" at bounding box center [756, 352] width 573 height 37
click at [470, 329] on input "c. Standard Deviation" at bounding box center [470, 324] width 0 height 12
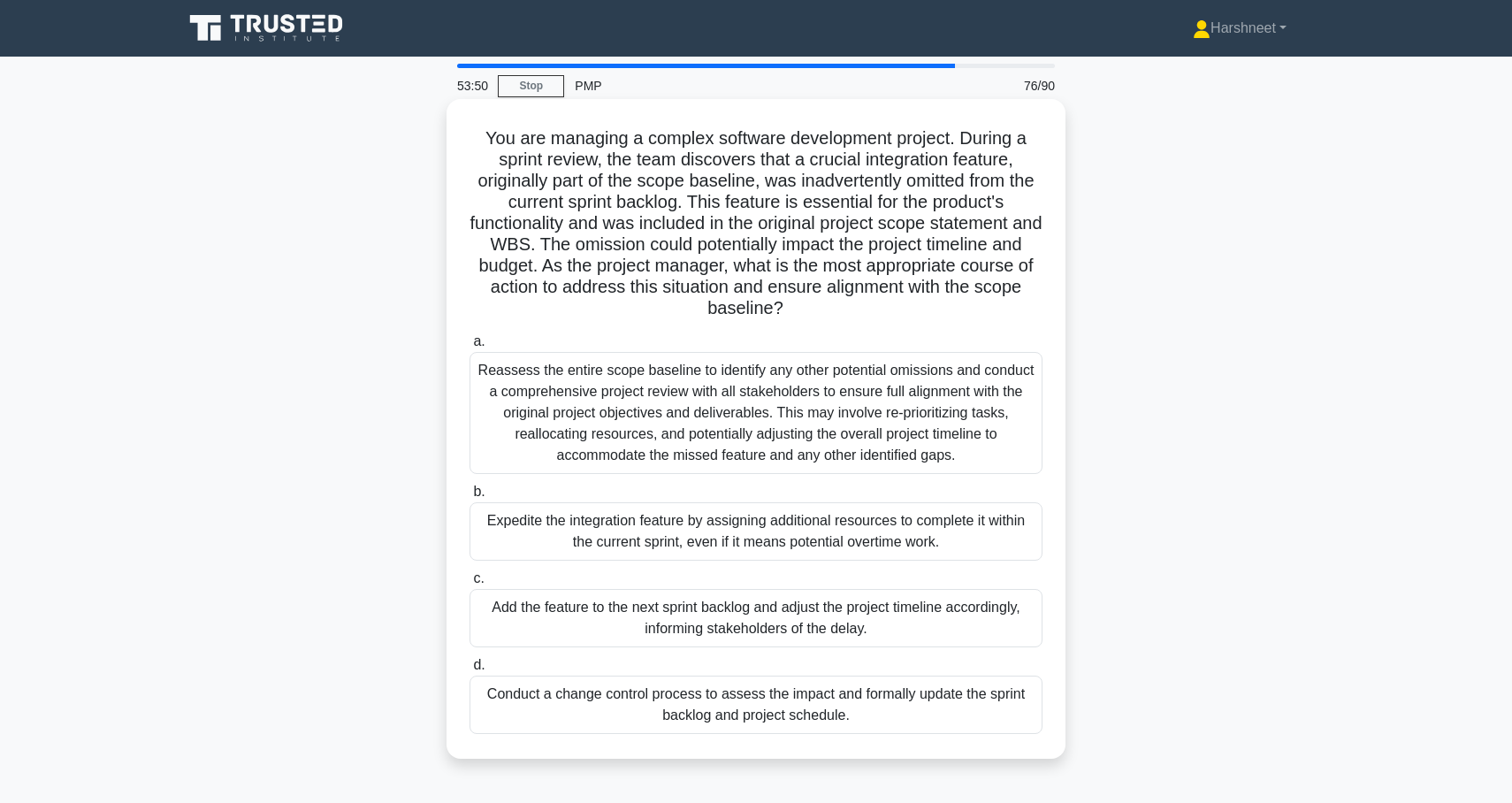
click at [677, 712] on div "Conduct a change control process to assess the impact and formally update the s…" at bounding box center [756, 705] width 573 height 59
click at [470, 672] on input "d. Conduct a change control process to assess the impact and formally update th…" at bounding box center [470, 665] width 0 height 12
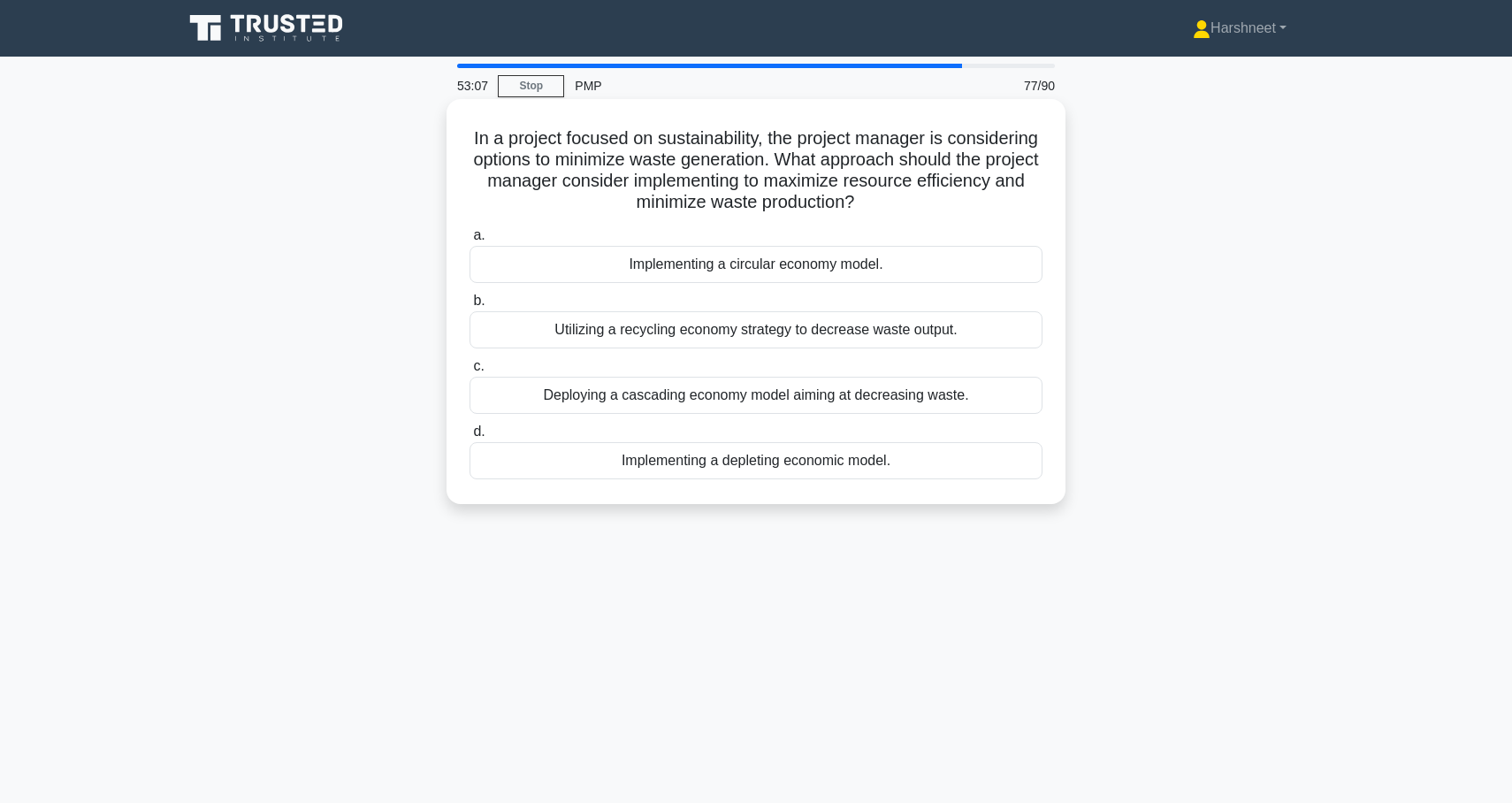
drag, startPoint x: 472, startPoint y: 134, endPoint x: 958, endPoint y: 482, distance: 597.7
click at [958, 482] on div "In a project focused on sustainability, the project manager is considering opti…" at bounding box center [756, 302] width 605 height 391
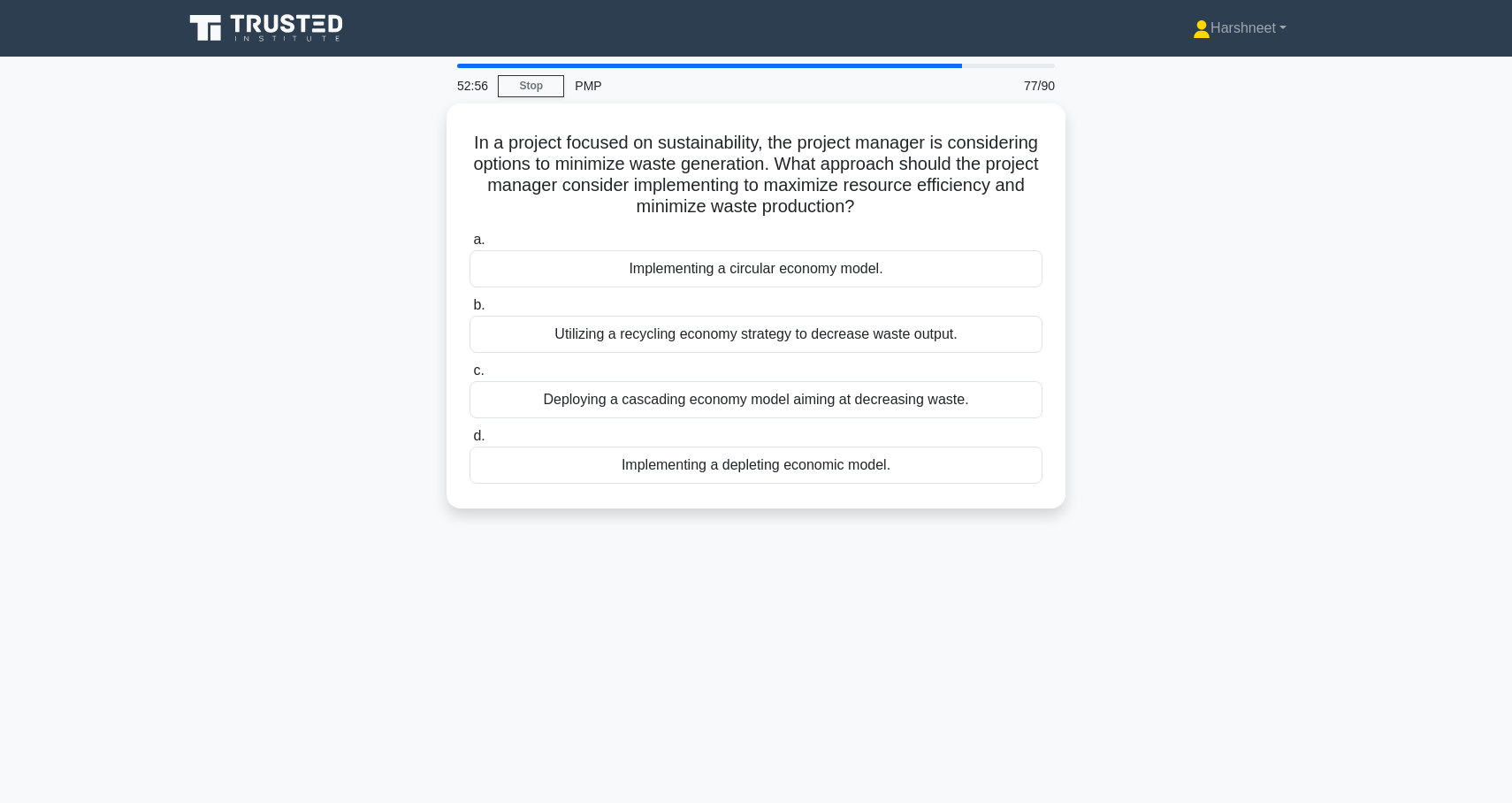
click at [328, 402] on div "In a project focused on sustainability, the project manager is considering opti…" at bounding box center [756, 317] width 1167 height 427
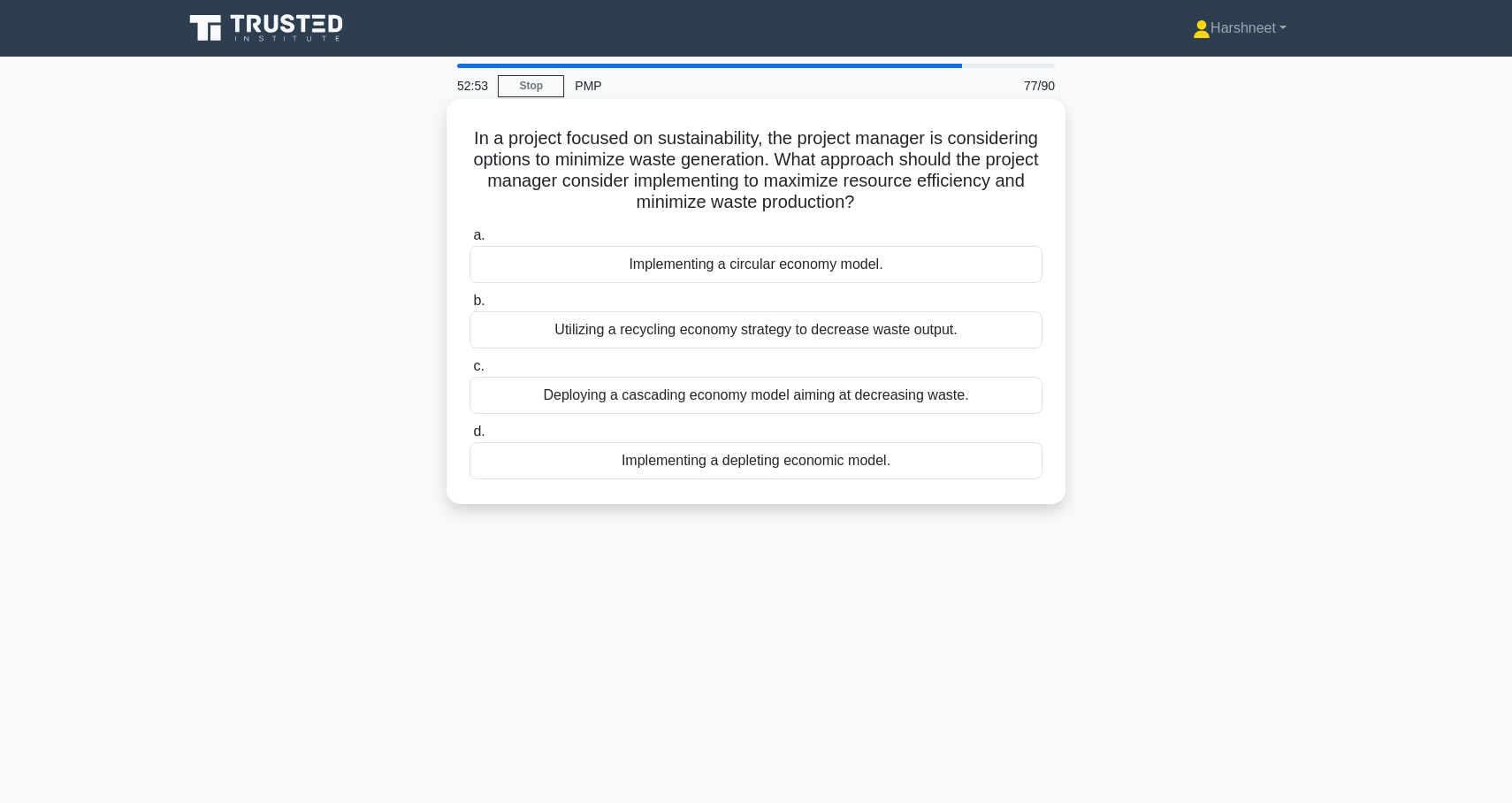
click at [570, 389] on div "Deploying a cascading economy model aiming at decreasing waste." at bounding box center [756, 395] width 573 height 37
click at [470, 373] on input "c. Deploying a cascading economy model aiming at decreasing waste." at bounding box center [470, 366] width 0 height 12
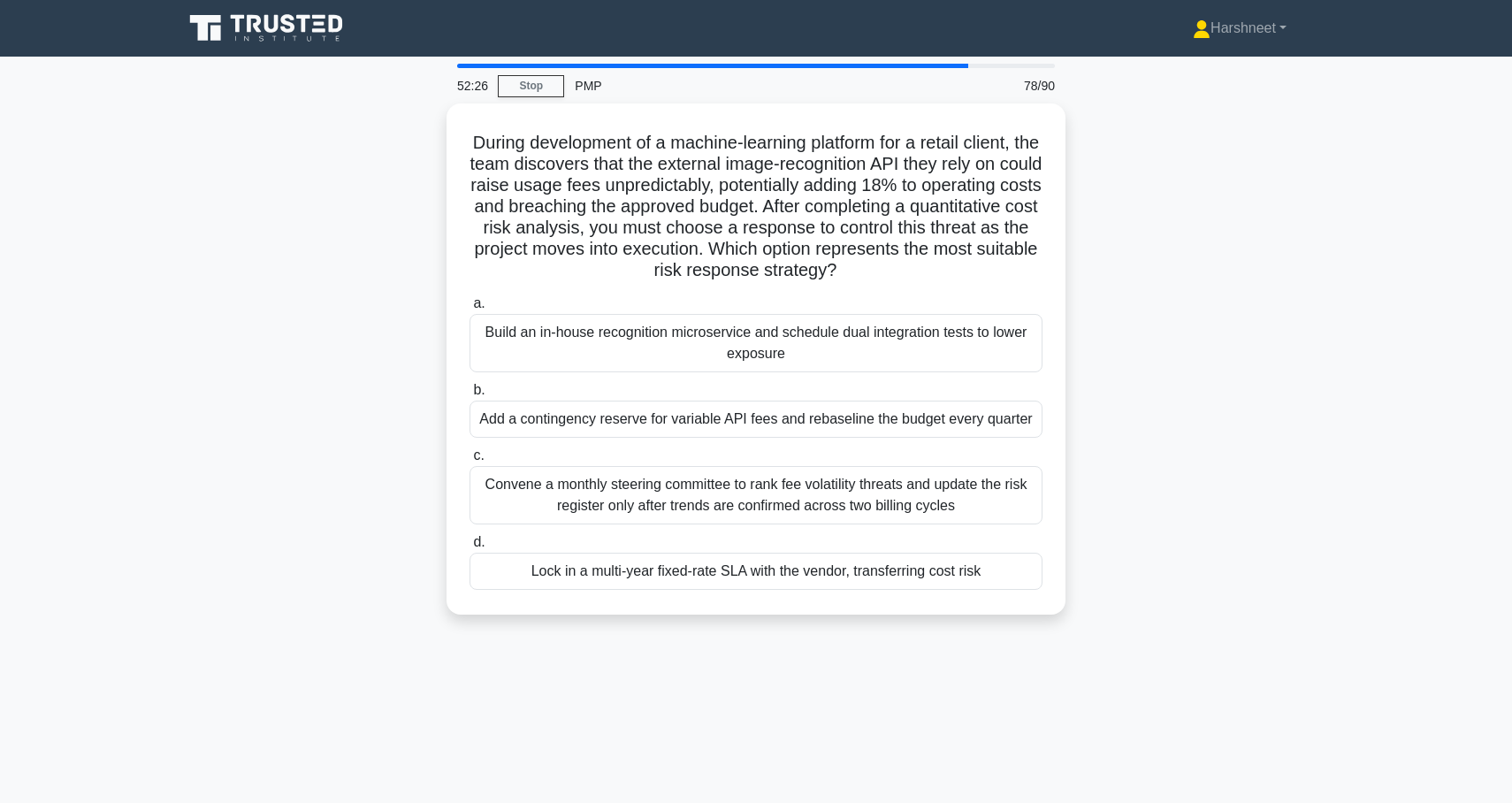
drag, startPoint x: 471, startPoint y: 136, endPoint x: 1063, endPoint y: 584, distance: 742.4
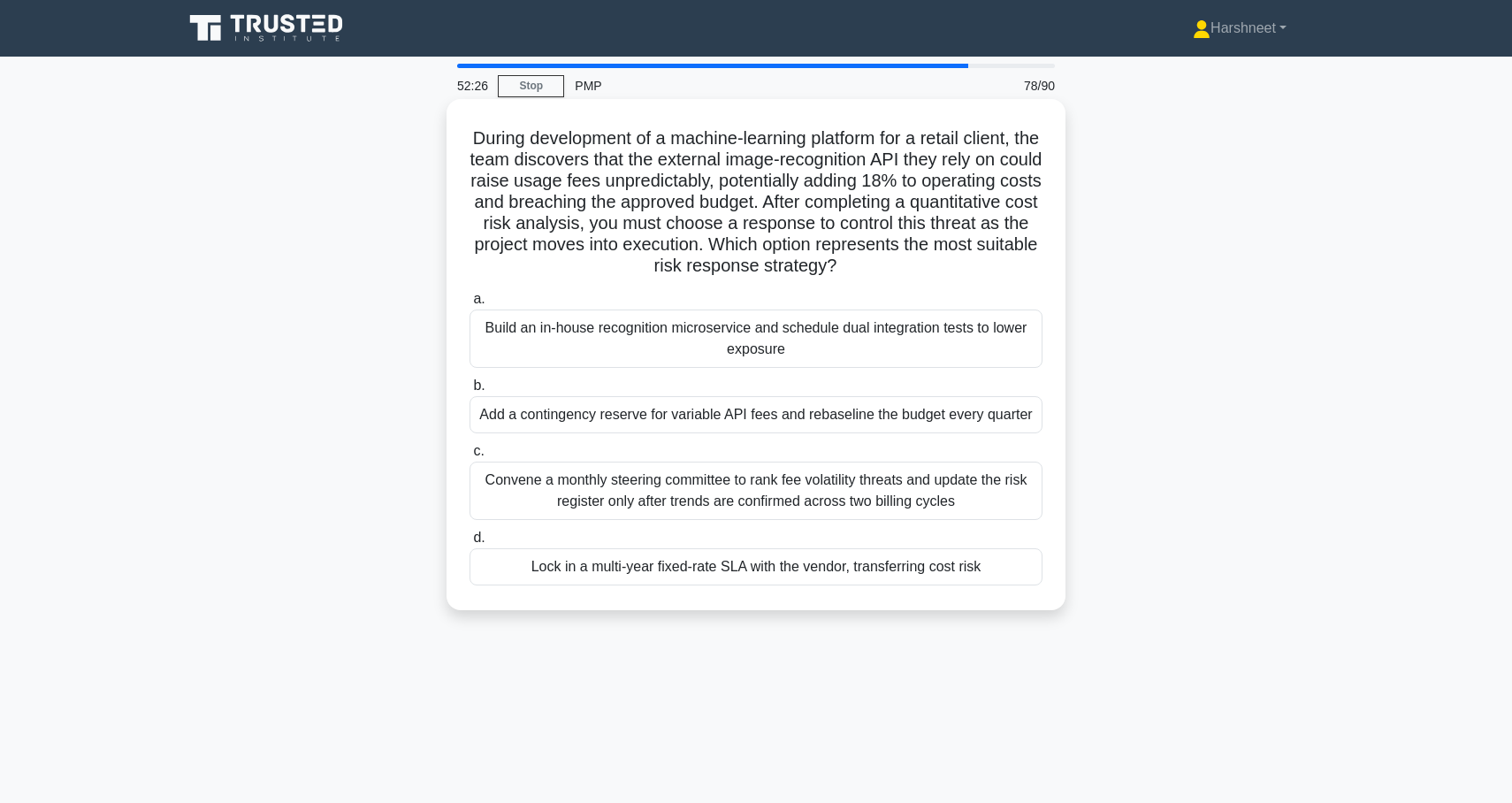
click at [1063, 584] on div "During development of a machine-learning platform for a retail client, the team…" at bounding box center [756, 355] width 619 height 511
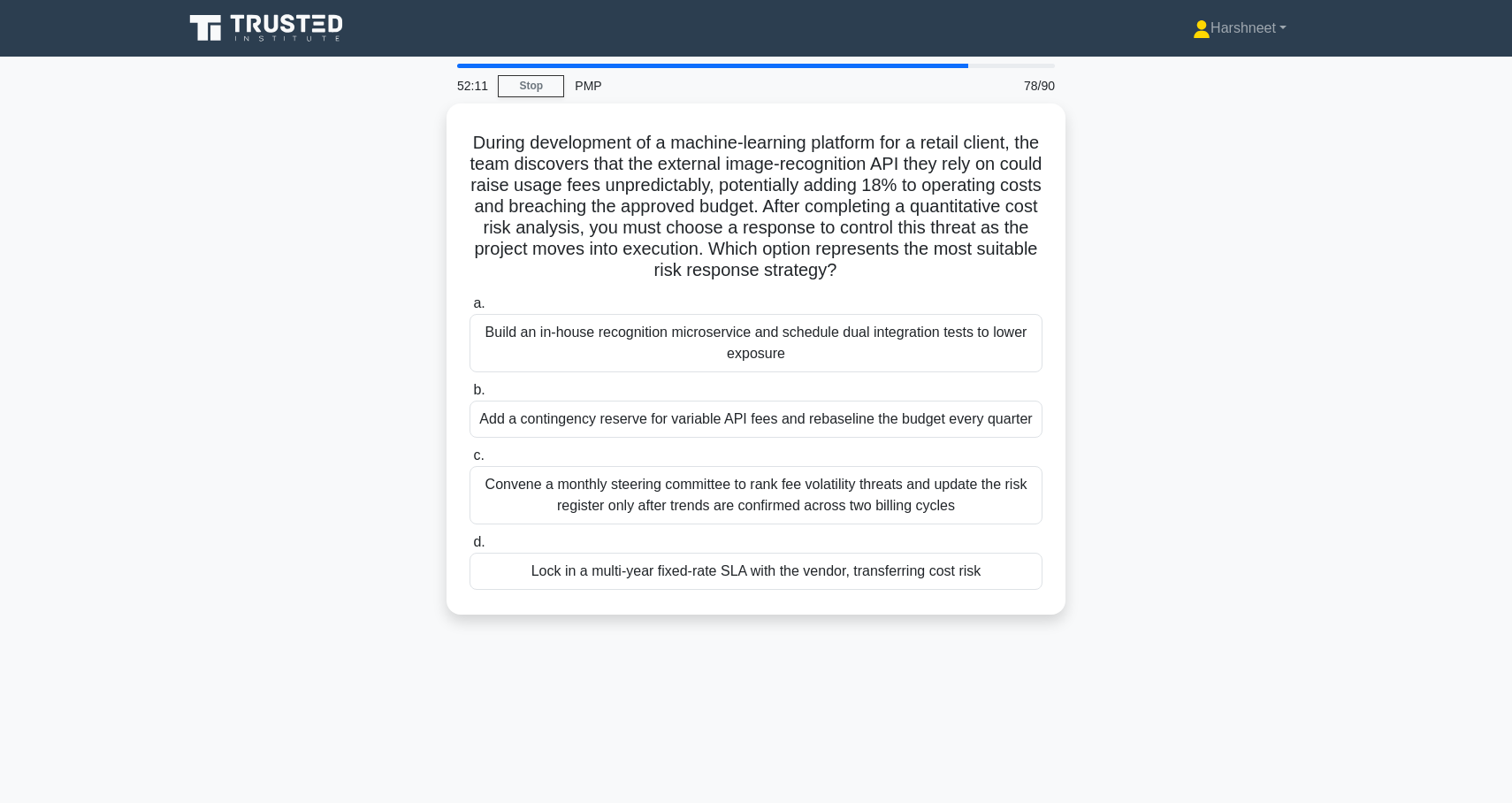
click at [232, 363] on div "During development of a machine-learning platform for a retail client, the team…" at bounding box center [756, 369] width 1167 height 532
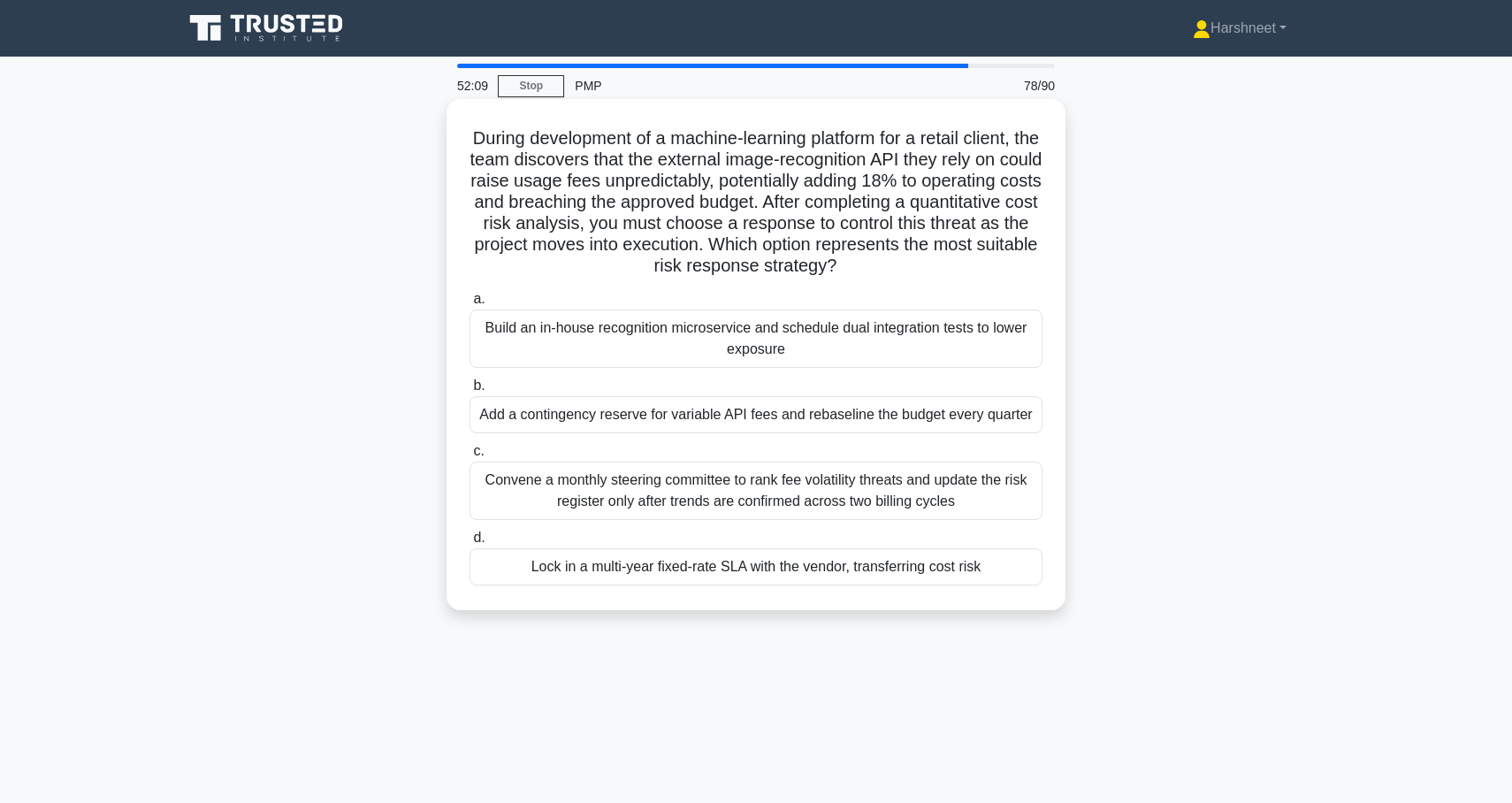
click at [532, 336] on div "Build an in-house recognition microservice and schedule dual integration tests …" at bounding box center [756, 338] width 573 height 59
click at [470, 305] on input "a. Build an in-house recognition microservice and schedule dual integration tes…" at bounding box center [470, 299] width 0 height 12
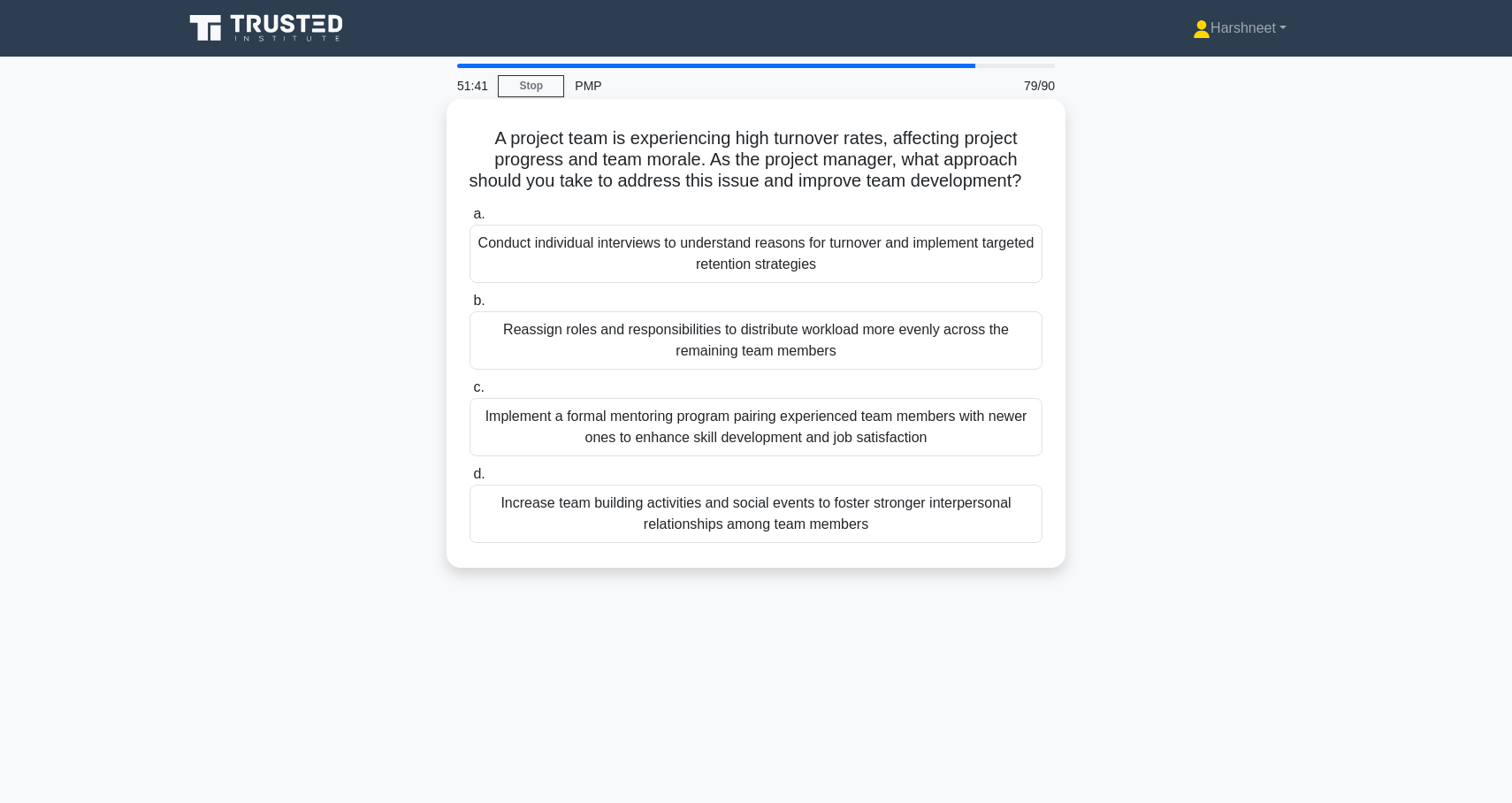
drag, startPoint x: 493, startPoint y: 138, endPoint x: 962, endPoint y: 548, distance: 622.9
click at [962, 548] on div "A project team is experiencing high turnover rates, affecting project progress …" at bounding box center [756, 333] width 605 height 455
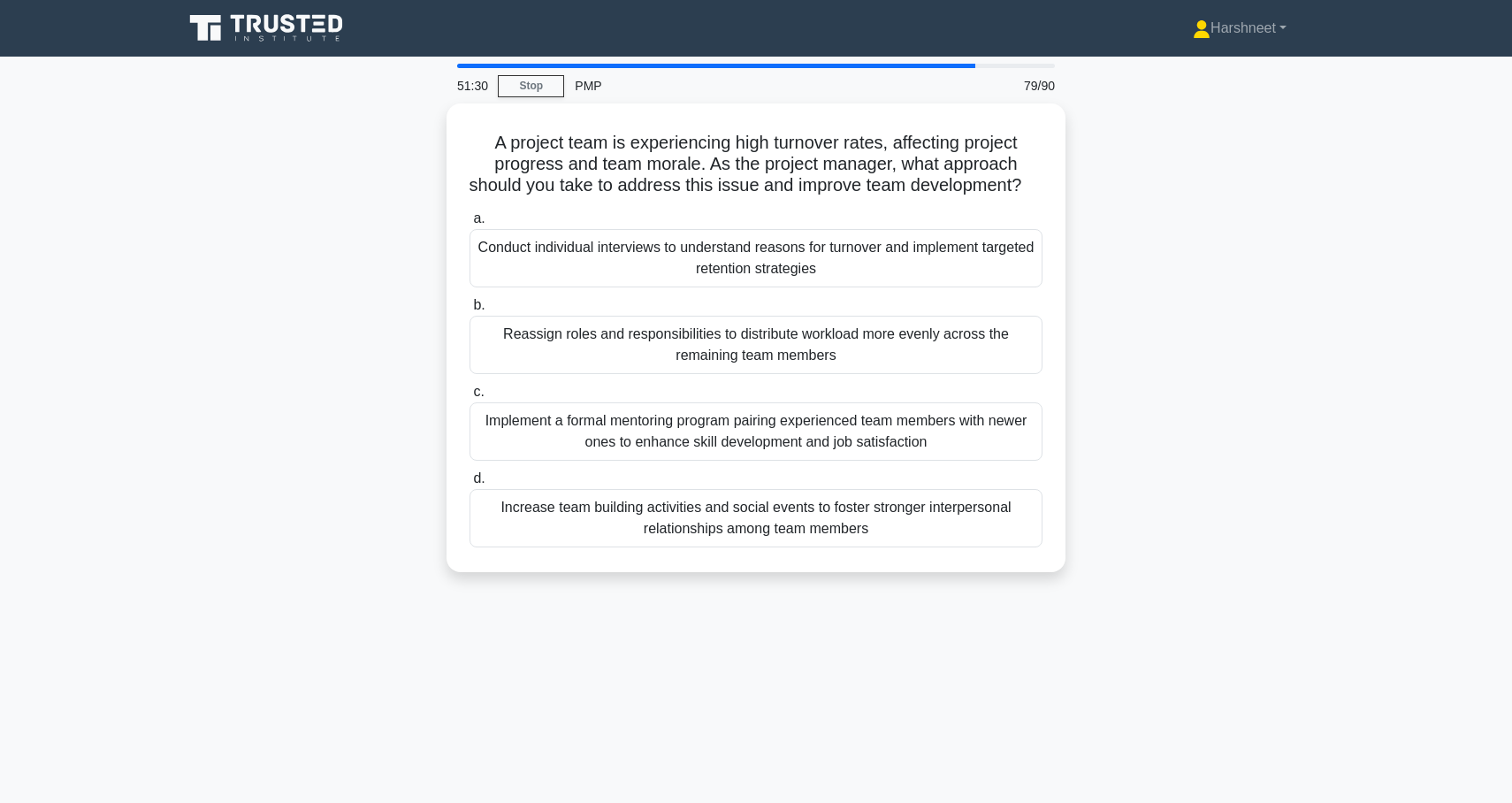
click at [211, 285] on div "A project team is experiencing high turnover rates, affecting project progress …" at bounding box center [756, 348] width 1167 height 490
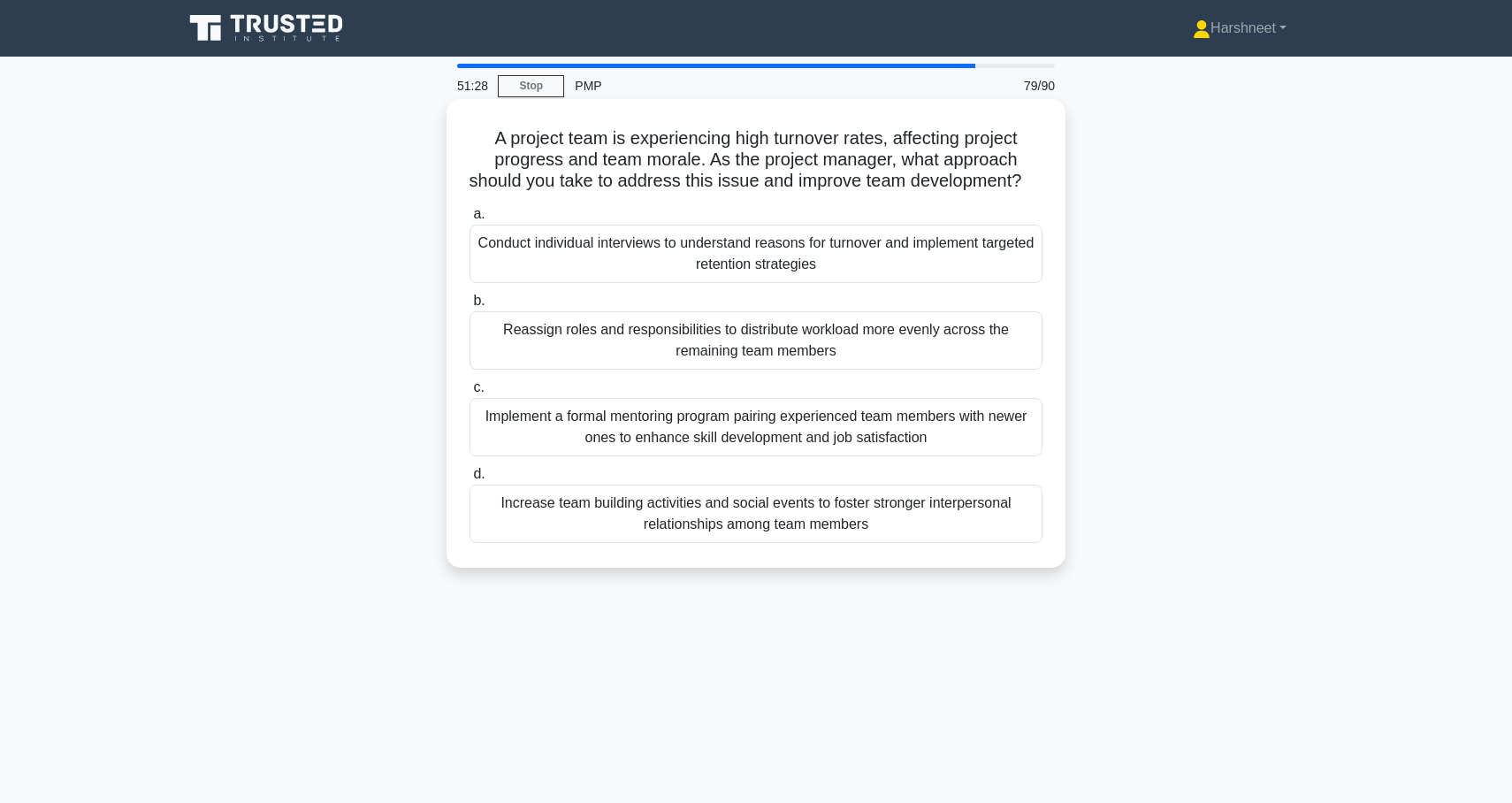
click at [538, 271] on div "Conduct individual interviews to understand reasons for turnover and implement …" at bounding box center [756, 254] width 573 height 59
click at [470, 221] on input "a. Conduct individual interviews to understand reasons for turnover and impleme…" at bounding box center [470, 214] width 0 height 12
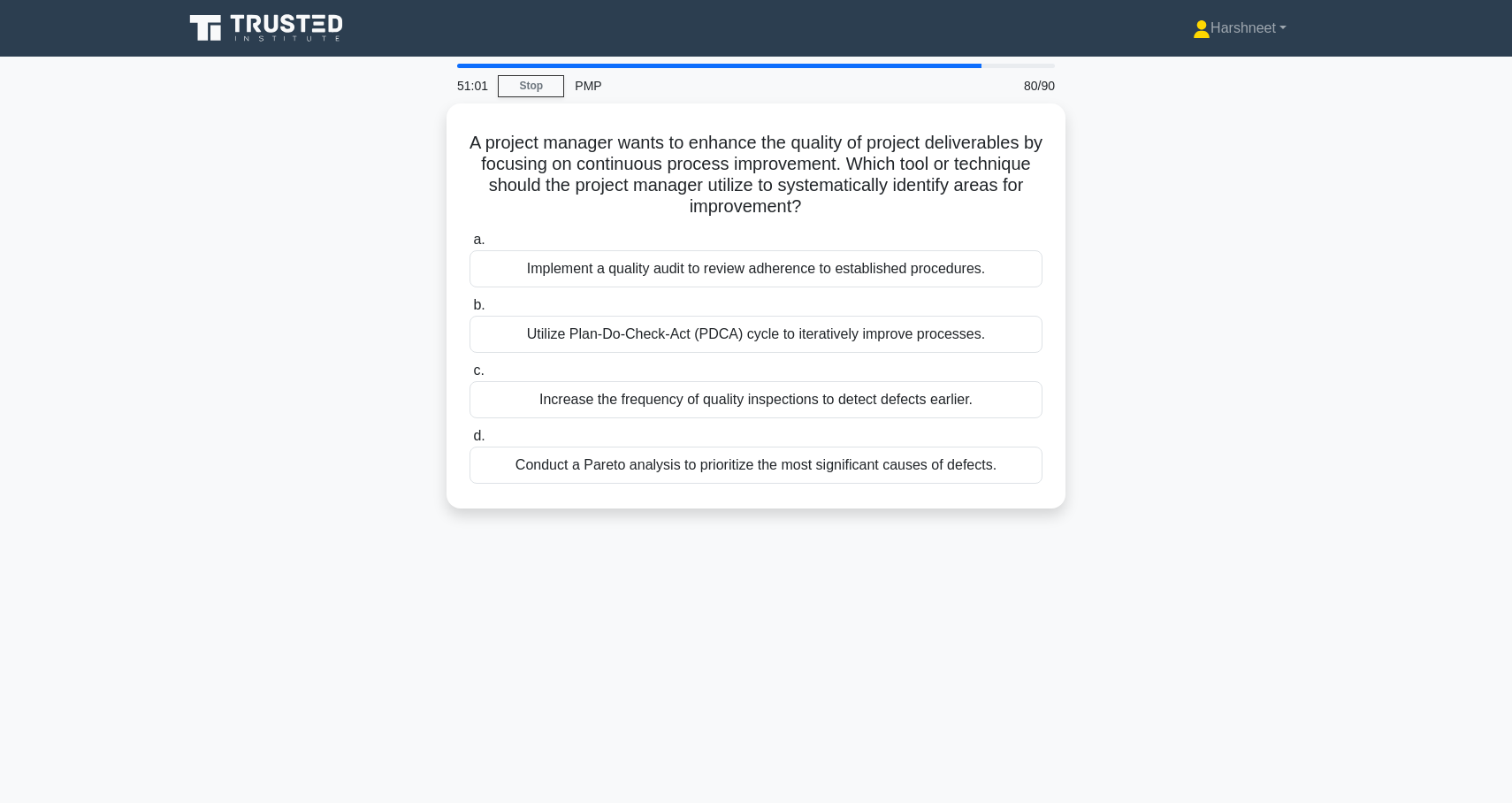
drag, startPoint x: 482, startPoint y: 140, endPoint x: 1186, endPoint y: 578, distance: 829.1
click at [1186, 578] on div "51:01 Stop PMP 80/90 A project manager wants to enhance the quality of project …" at bounding box center [756, 506] width 1167 height 885
click at [352, 352] on div "A project manager wants to enhance the quality of project deliverables by focus…" at bounding box center [756, 317] width 1167 height 427
click at [284, 331] on div "A project manager wants to enhance the quality of project deliverables by focus…" at bounding box center [756, 317] width 1167 height 427
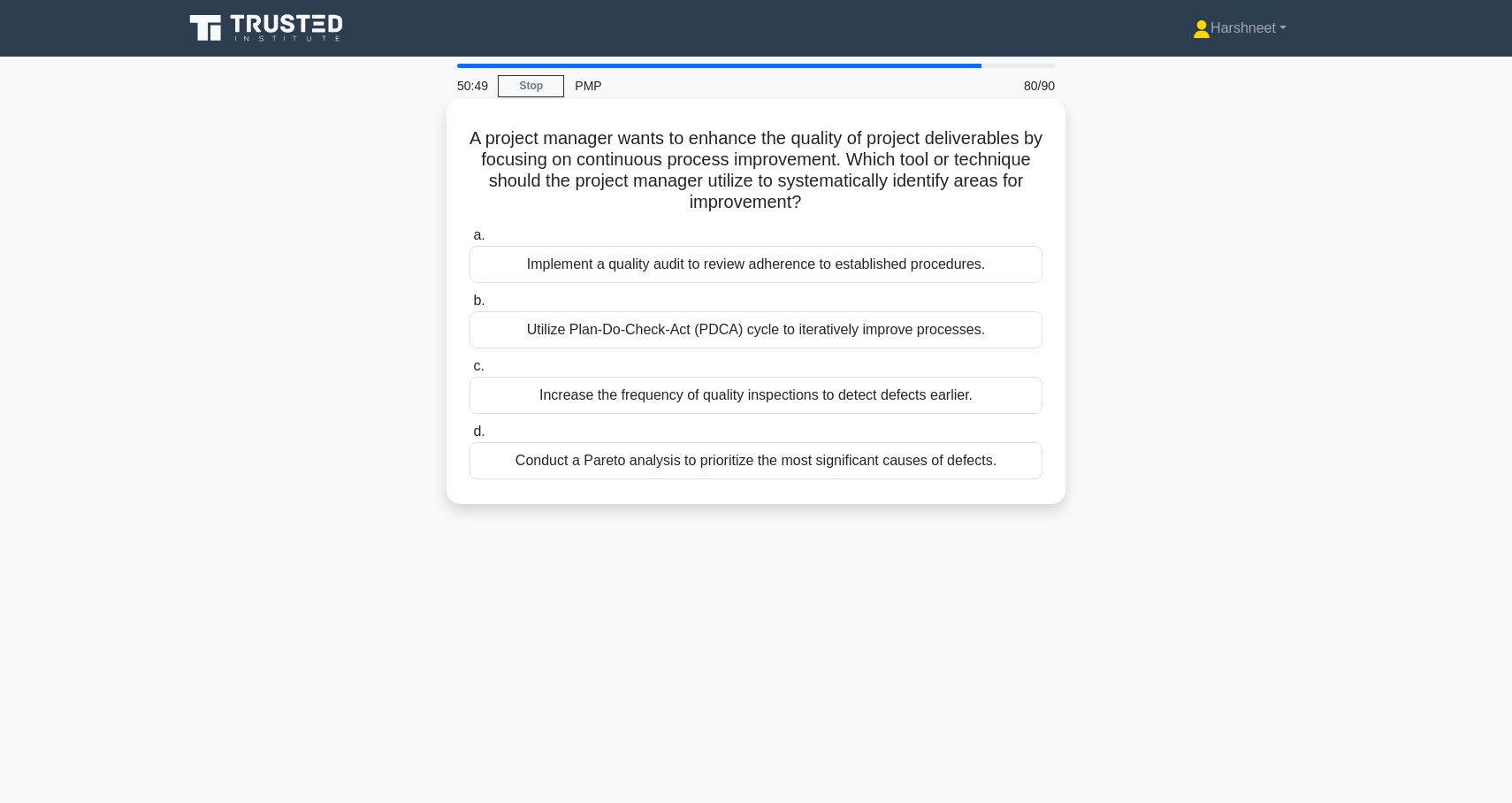
click at [507, 318] on div "Utilize Plan-Do-Check-Act (PDCA) cycle to iteratively improve processes." at bounding box center [756, 329] width 573 height 37
click at [470, 307] on input "b. Utilize Plan-Do-Check-Act (PDCA) cycle to iteratively improve processes." at bounding box center [470, 301] width 0 height 12
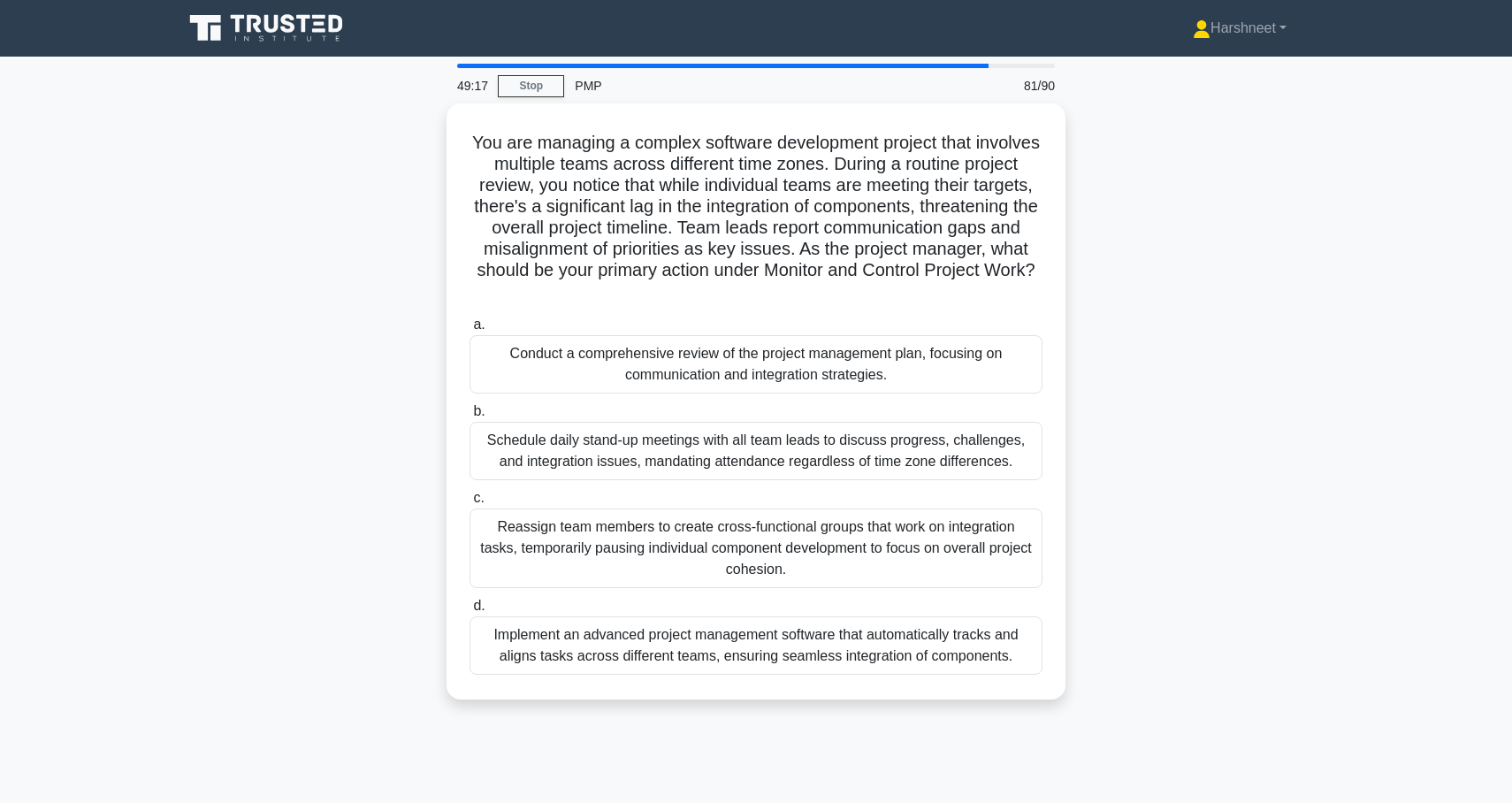
drag, startPoint x: 471, startPoint y: 132, endPoint x: 1277, endPoint y: 662, distance: 964.6
click at [1277, 662] on div "You are managing a complex software development project that involves multiple …" at bounding box center [756, 412] width 1167 height 618
click at [338, 409] on div "You are managing a complex software development project that involves multiple …" at bounding box center [756, 412] width 1167 height 618
click at [266, 310] on div "You are managing a complex software development project that involves multiple …" at bounding box center [756, 412] width 1167 height 618
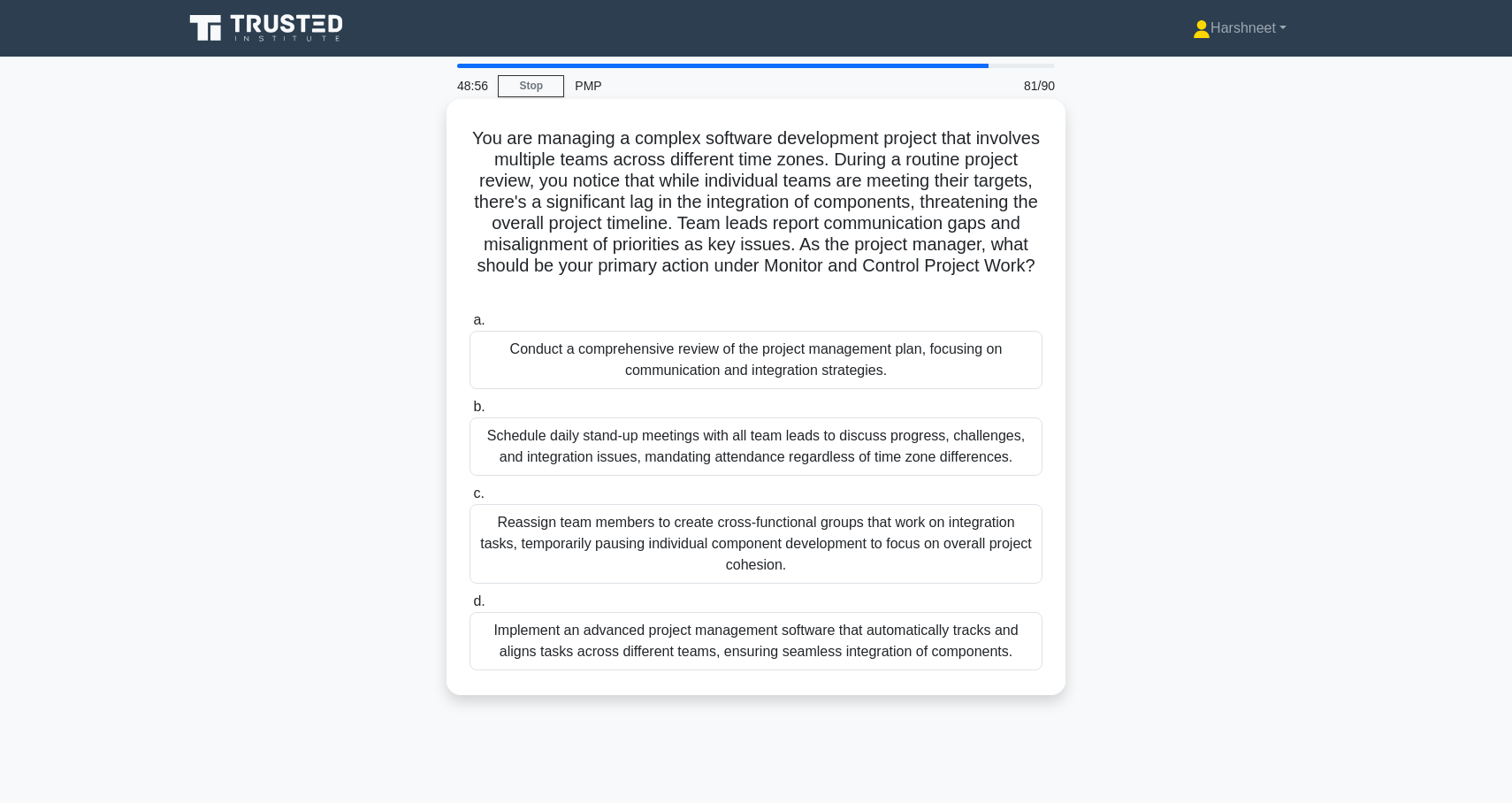
click at [536, 356] on div "Conduct a comprehensive review of the project management plan, focusing on comm…" at bounding box center [756, 359] width 573 height 59
click at [470, 327] on input "a. Conduct a comprehensive review of the project management plan, focusing on c…" at bounding box center [470, 320] width 0 height 12
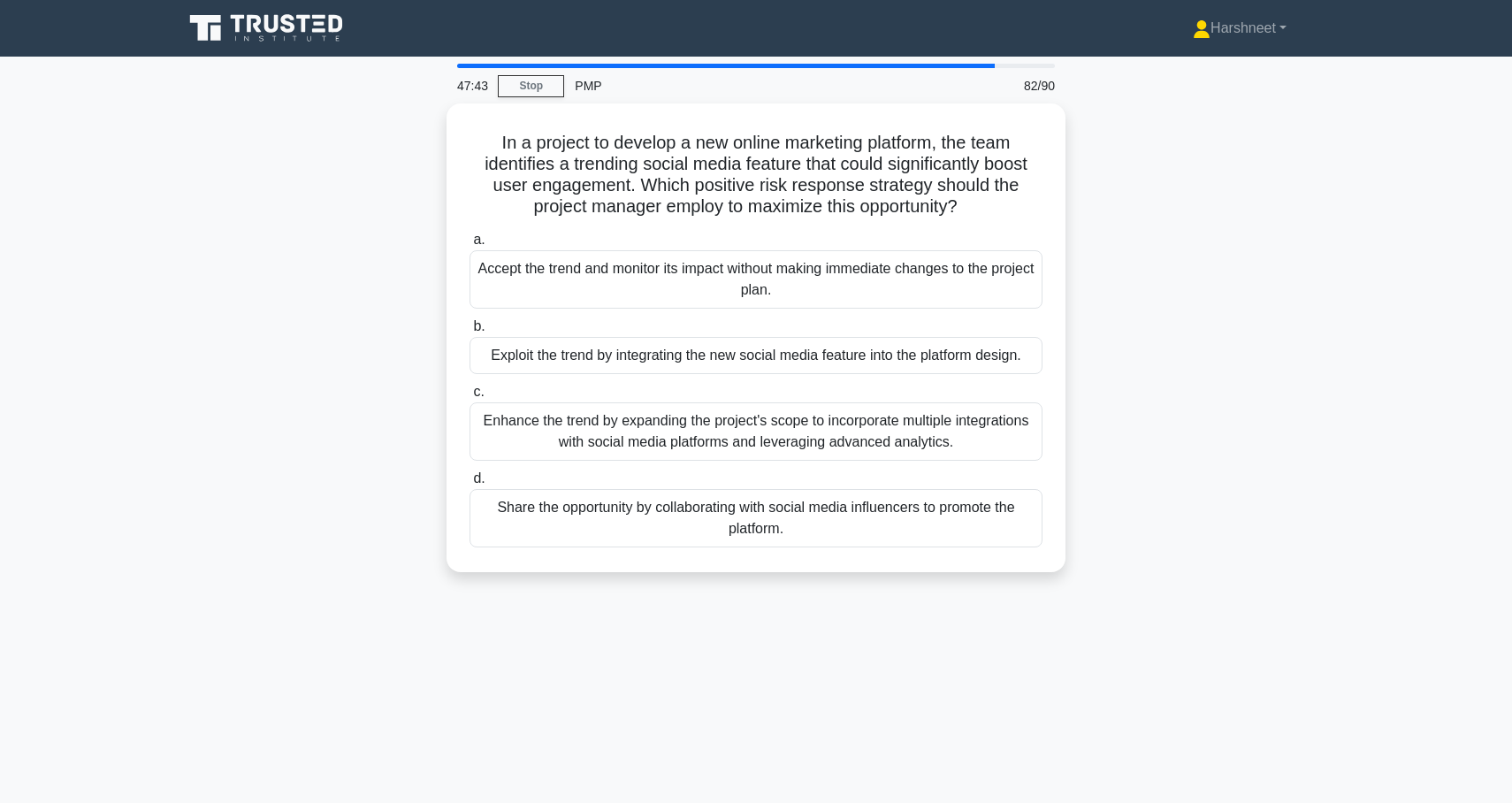
drag, startPoint x: 496, startPoint y: 138, endPoint x: 922, endPoint y: 692, distance: 698.9
click at [922, 692] on div "47:43 Stop PMP 82/90 In a project to develop a new online marketing platform, t…" at bounding box center [756, 506] width 1167 height 885
click at [319, 465] on div "In a project to develop a new online marketing platform, the team identifies a …" at bounding box center [756, 348] width 1167 height 490
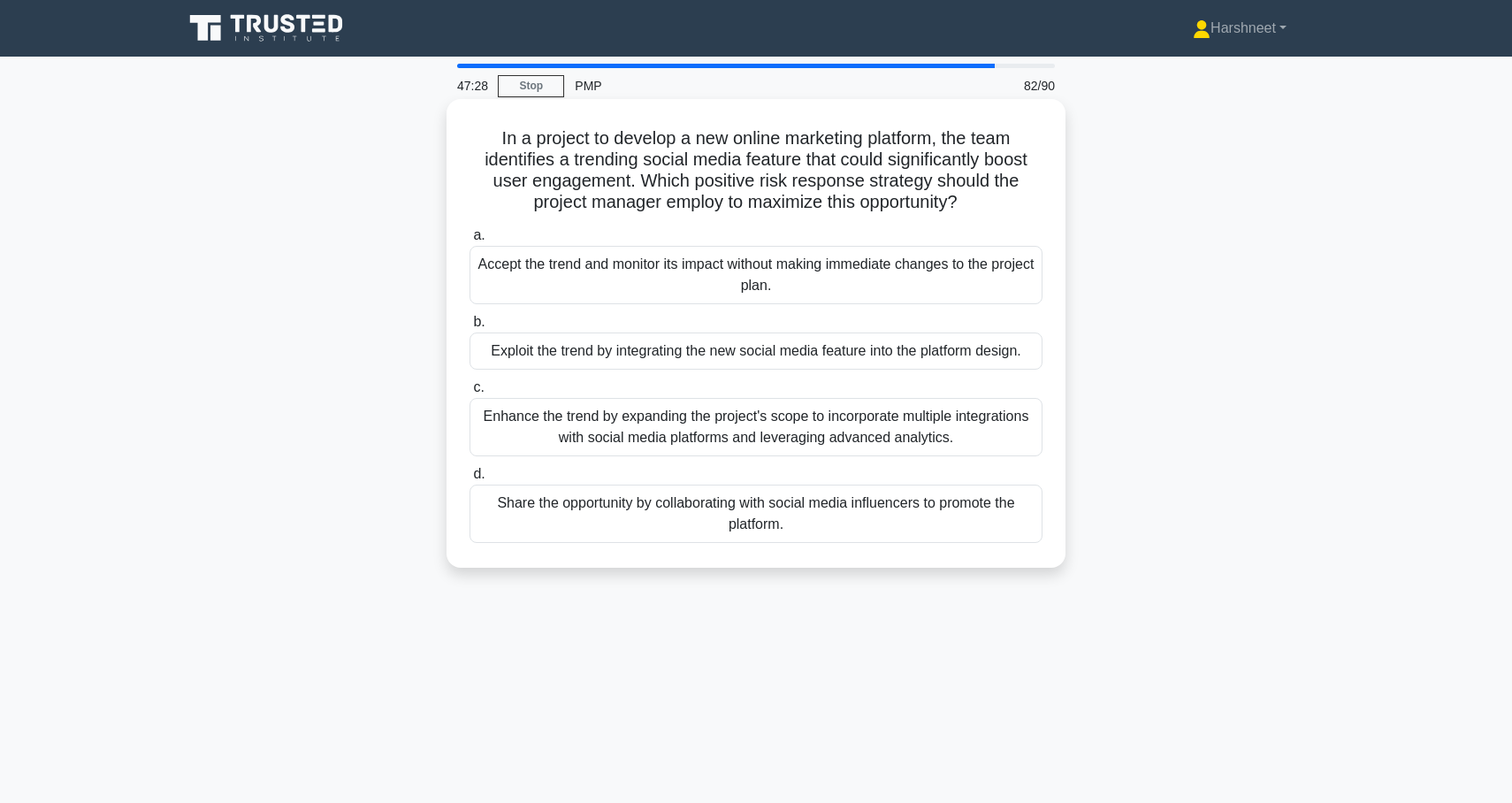
click at [524, 354] on div "Exploit the trend by integrating the new social media feature into the platform…" at bounding box center [756, 350] width 573 height 37
click at [470, 329] on input "b. Exploit the trend by integrating the new social media feature into the platf…" at bounding box center [470, 322] width 0 height 12
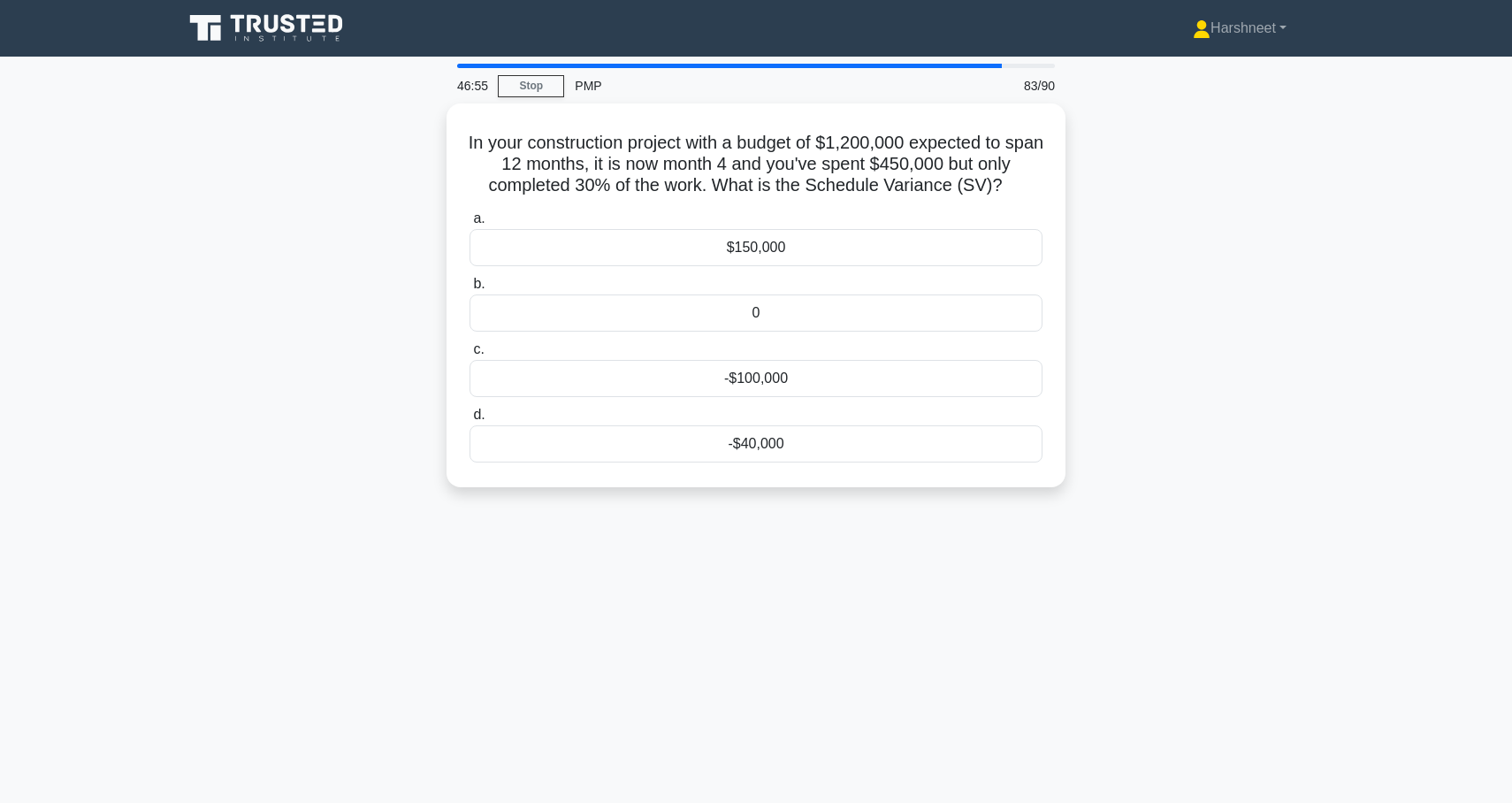
drag, startPoint x: 483, startPoint y: 137, endPoint x: 890, endPoint y: 491, distance: 539.4
click at [890, 491] on div "In your construction project with a budget of $1,200,000 expected to span 12 mo…" at bounding box center [756, 306] width 1167 height 405
click at [324, 338] on div "In your construction project with a budget of $1,200,000 expected to span 12 mo…" at bounding box center [756, 306] width 1167 height 405
click at [724, 435] on div "-$40,000" at bounding box center [756, 439] width 573 height 37
click at [470, 417] on input "d. -$40,000" at bounding box center [470, 411] width 0 height 12
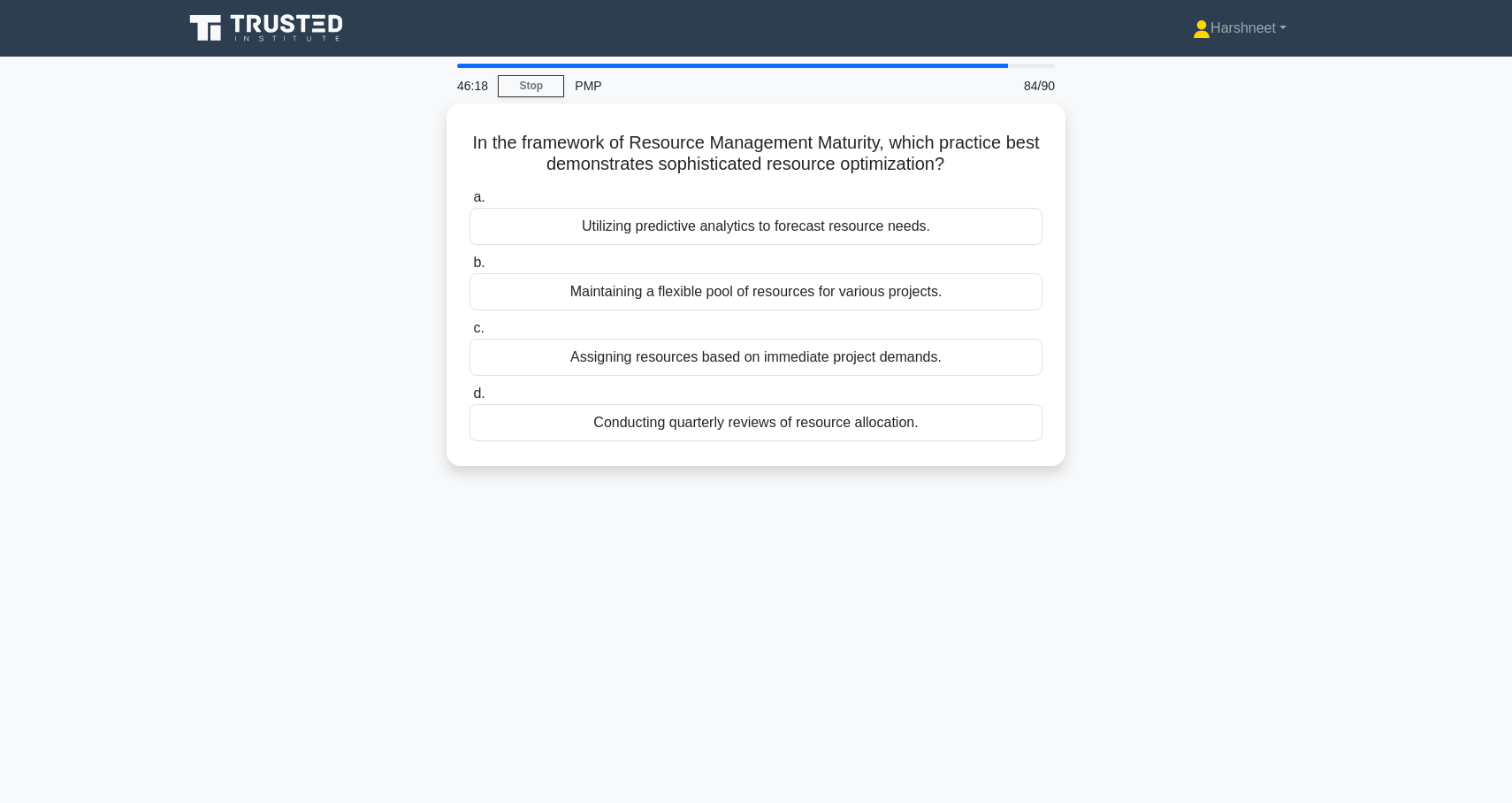
drag, startPoint x: 471, startPoint y: 139, endPoint x: 1019, endPoint y: 497, distance: 654.6
click at [1019, 497] on div "46:18 Stop PMP 84/90 In the framework of Resource Management Maturity, which pr…" at bounding box center [756, 506] width 1167 height 885
click at [236, 187] on div "In the framework of Resource Management Maturity, which practice best demonstra…" at bounding box center [756, 295] width 1167 height 383
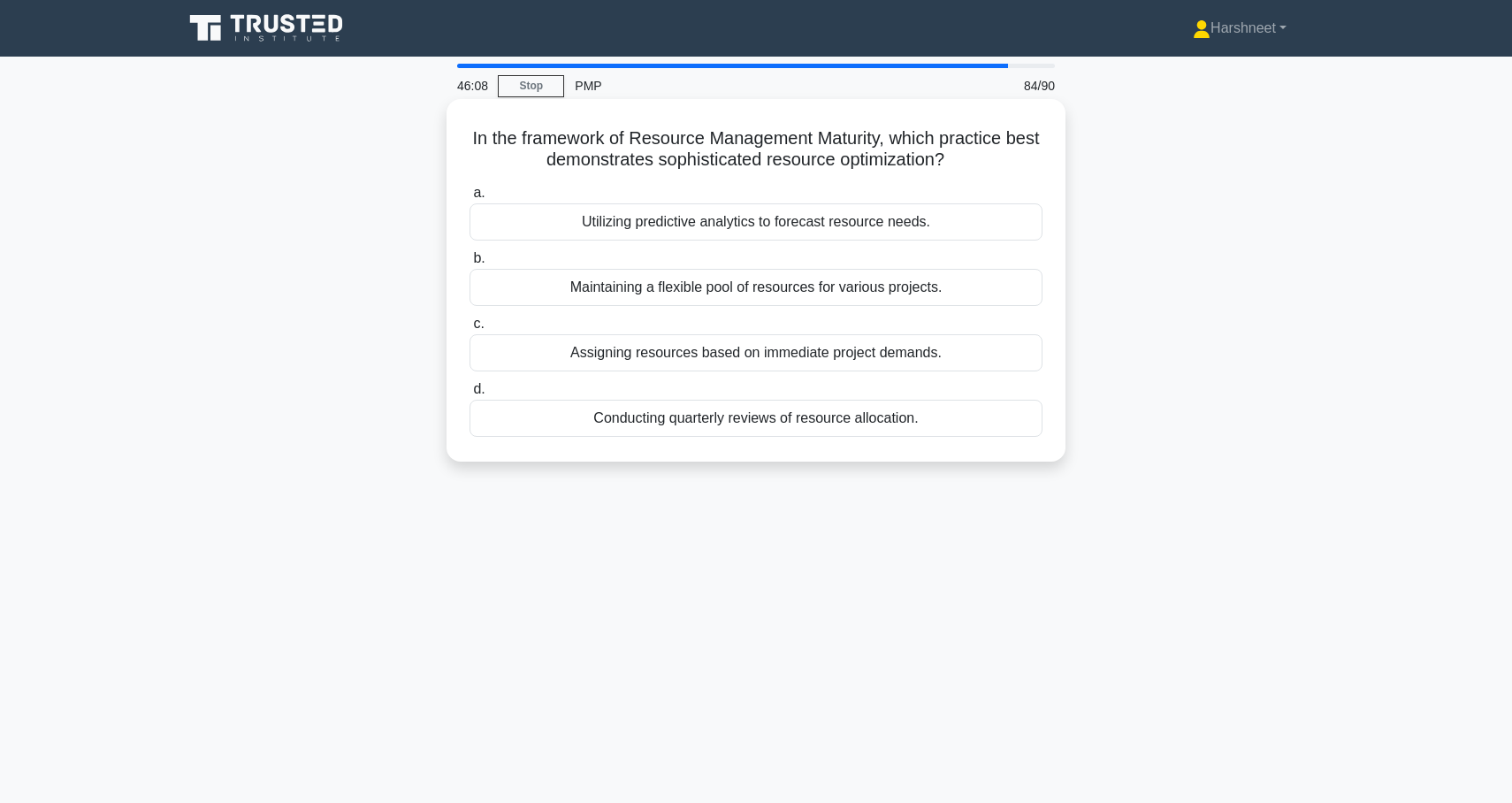
click at [590, 233] on div "Utilizing predictive analytics to forecast resource needs." at bounding box center [756, 221] width 573 height 37
click at [470, 199] on input "a. Utilizing predictive analytics to forecast resource needs." at bounding box center [470, 193] width 0 height 12
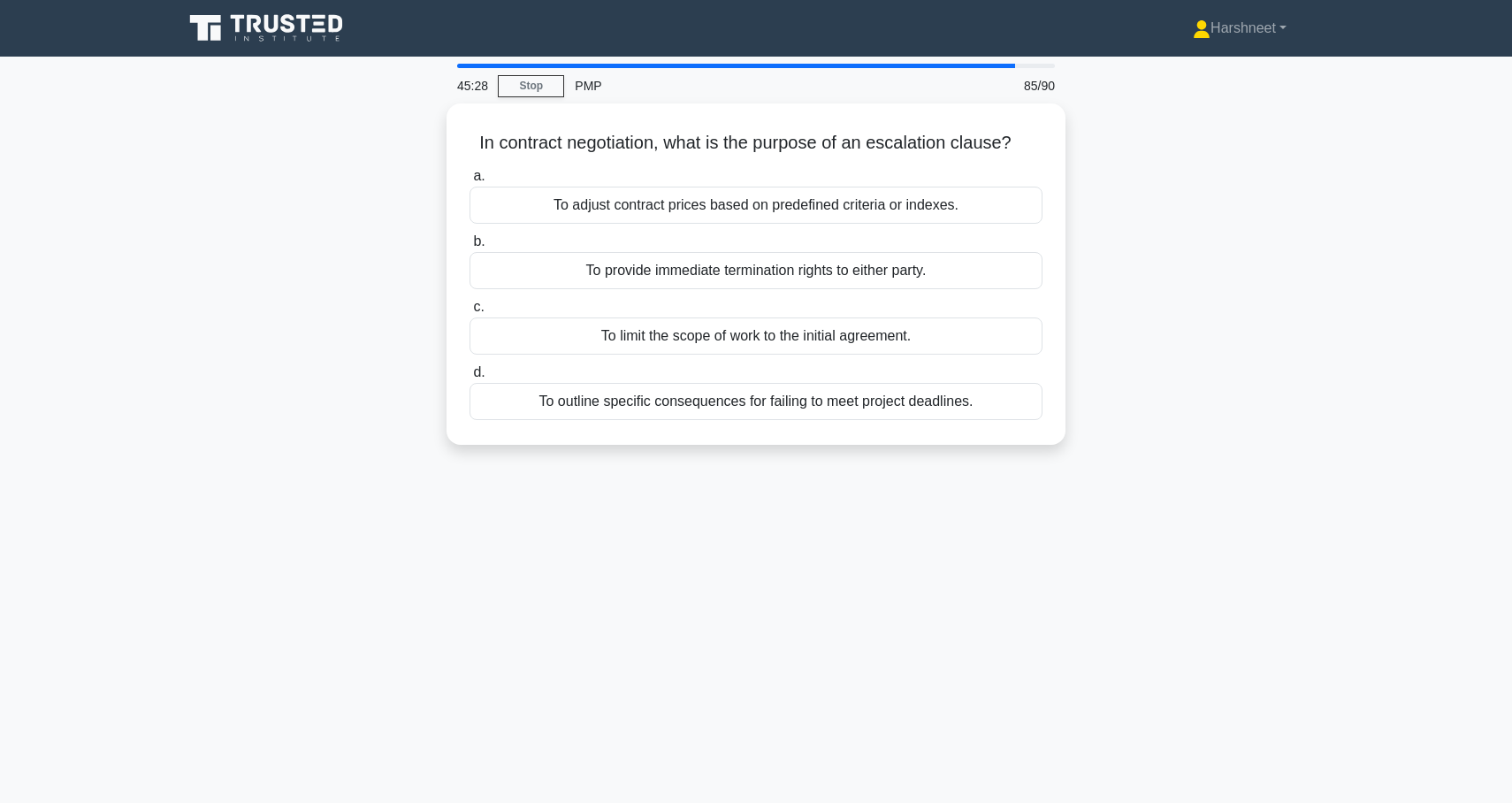
drag, startPoint x: 473, startPoint y: 140, endPoint x: 1122, endPoint y: 452, distance: 720.1
click at [1125, 452] on div "In contract negotiation, what is the purpose of an escalation clause? .spinner_…" at bounding box center [756, 284] width 1167 height 363
click at [183, 331] on div "In contract negotiation, what is the purpose of an escalation clause? .spinner_…" at bounding box center [756, 284] width 1167 height 363
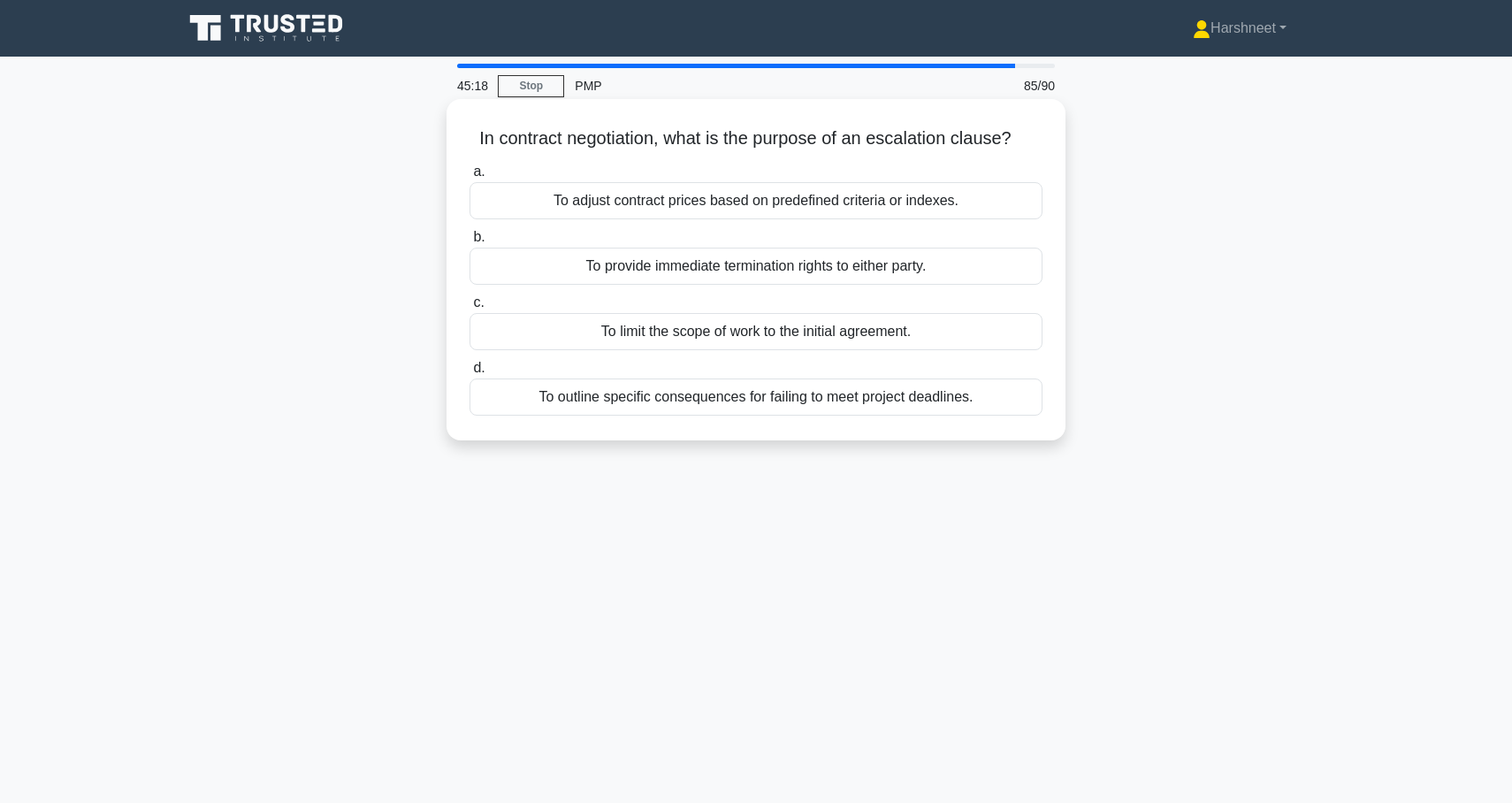
click at [513, 186] on div "To adjust contract prices based on predefined criteria or indexes." at bounding box center [756, 200] width 573 height 37
click at [470, 177] on input "a. To adjust contract prices based on predefined criteria or indexes." at bounding box center [470, 172] width 0 height 12
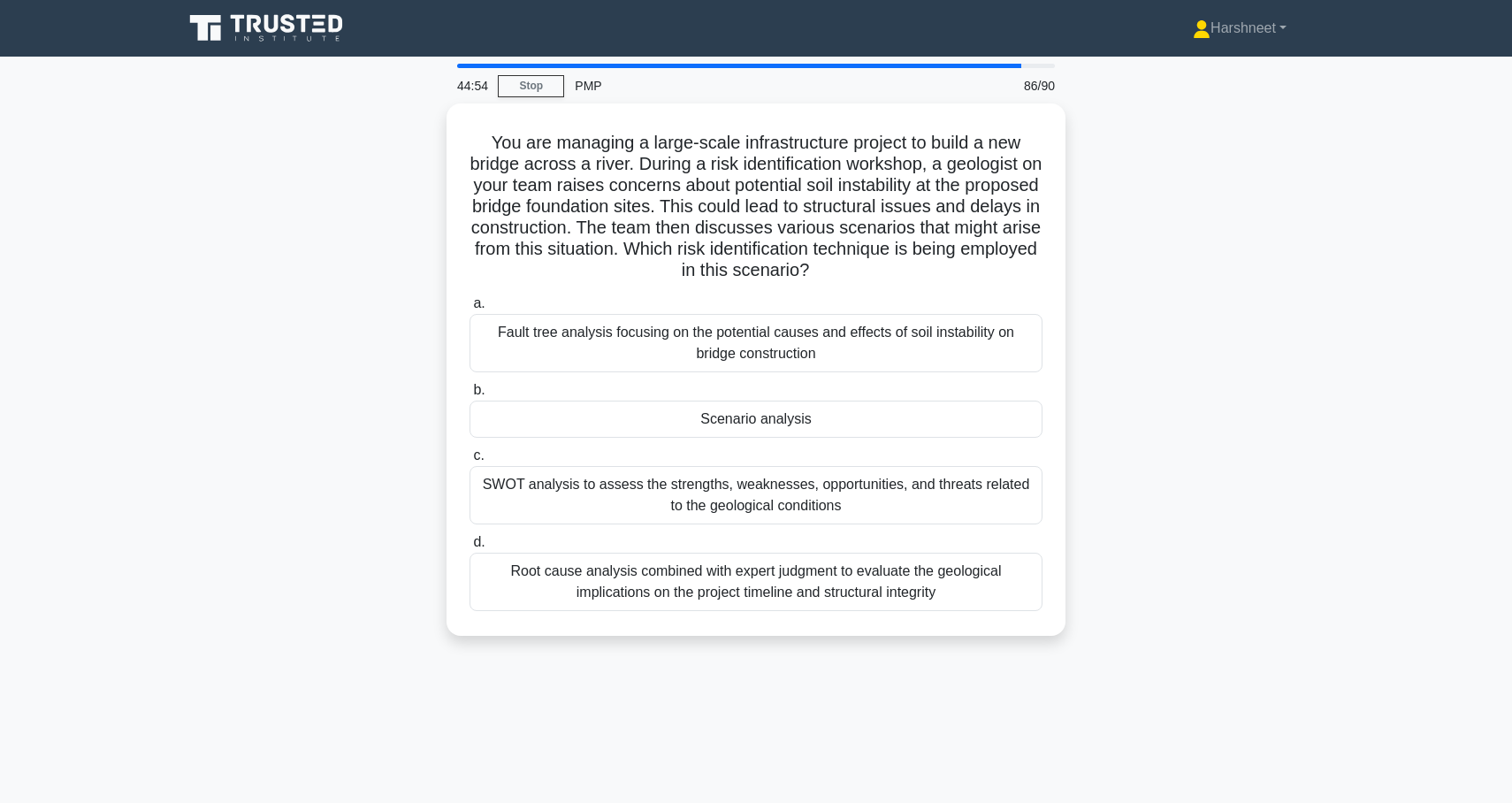
drag, startPoint x: 492, startPoint y: 137, endPoint x: 1119, endPoint y: 636, distance: 801.3
click at [1119, 636] on div "You are managing a large-scale infrastructure project to build a new bridge acr…" at bounding box center [756, 380] width 1167 height 554
click at [198, 321] on div "You are managing a large-scale infrastructure project to build a new bridge acr…" at bounding box center [756, 380] width 1167 height 554
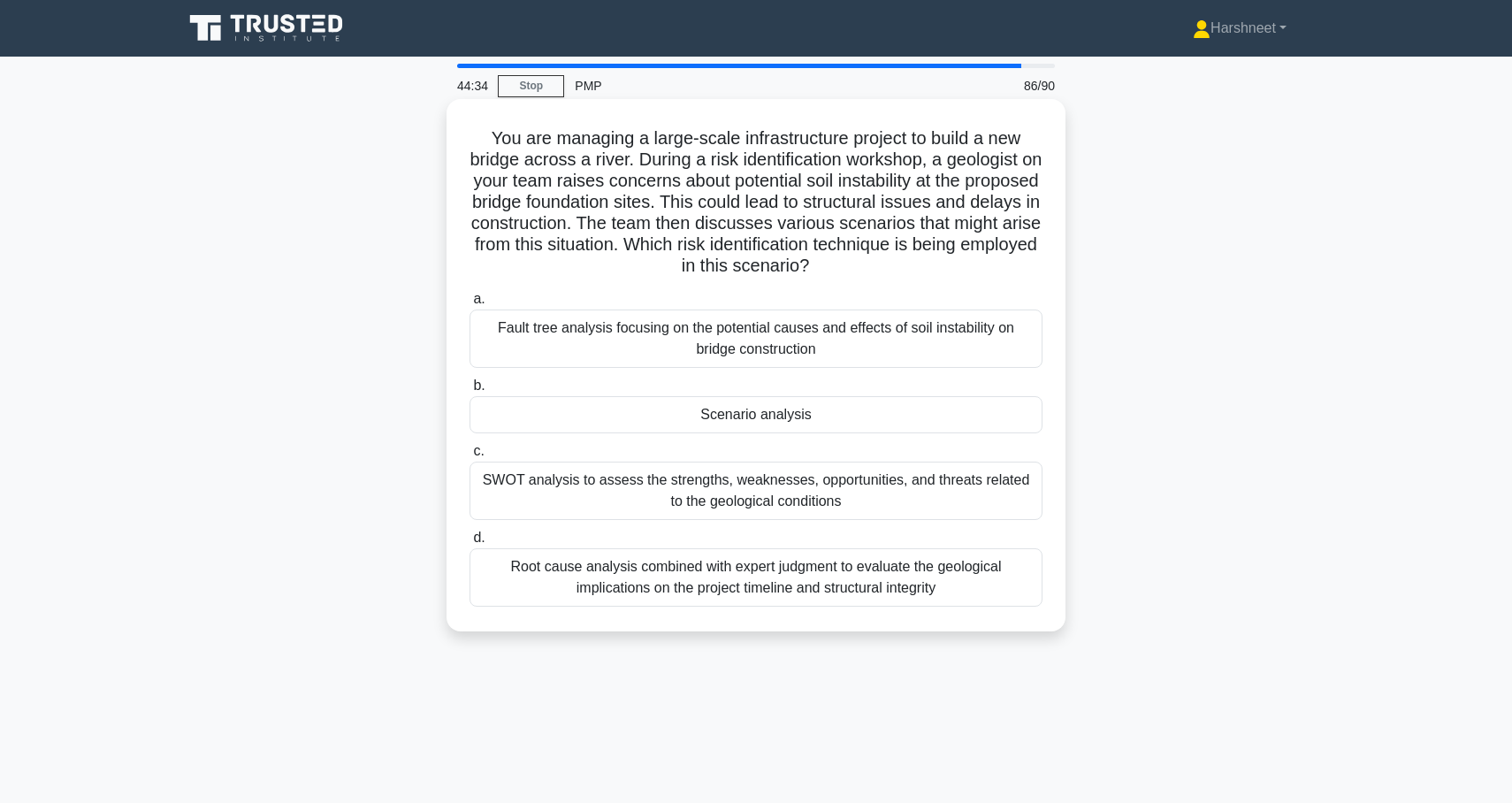
click at [548, 406] on div "Scenario analysis" at bounding box center [756, 414] width 573 height 37
click at [470, 392] on input "b. Scenario analysis" at bounding box center [470, 385] width 0 height 12
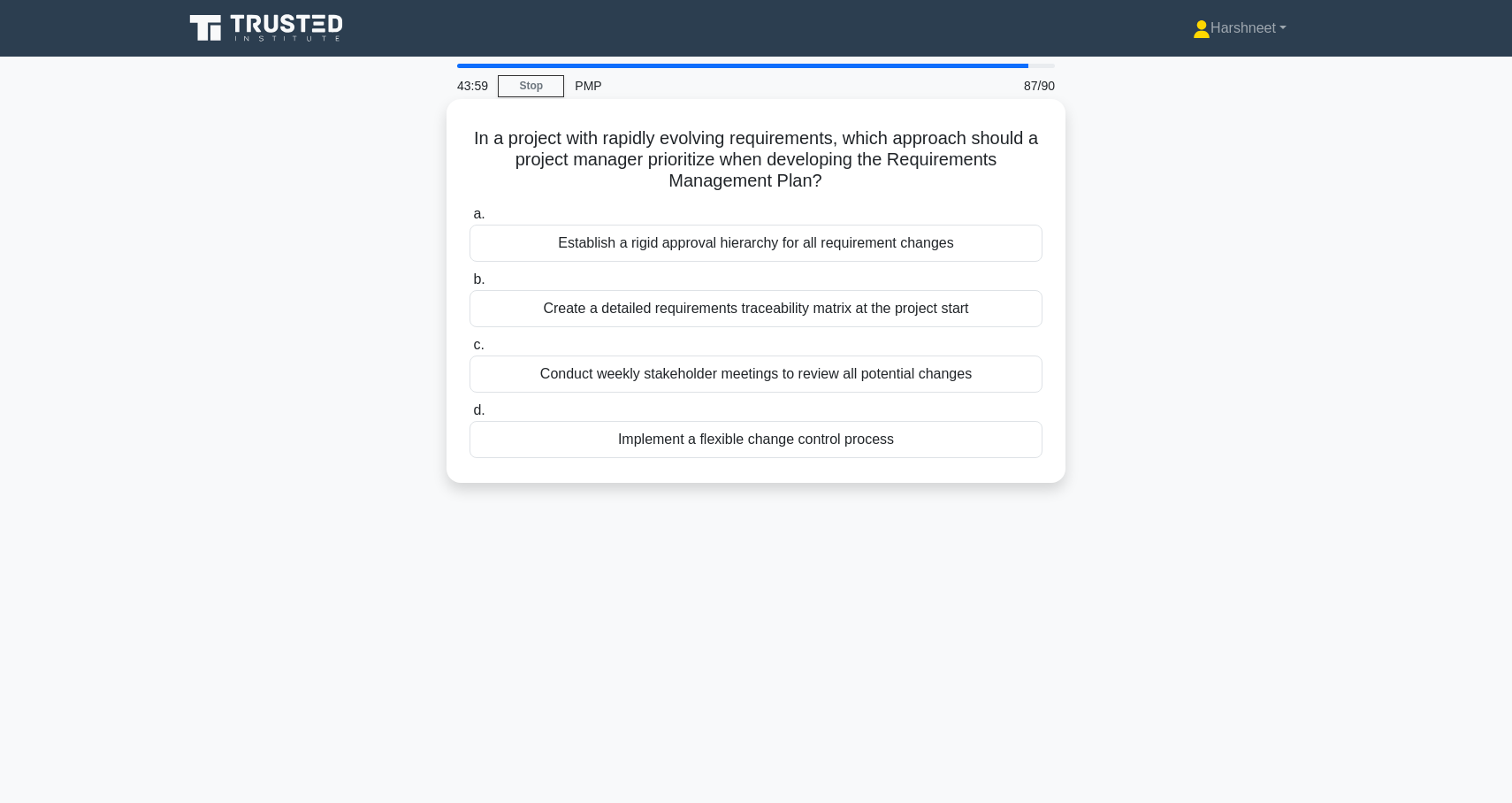
drag, startPoint x: 469, startPoint y: 139, endPoint x: 927, endPoint y: 478, distance: 569.8
click at [931, 479] on div "In a project with rapidly evolving requirements, which approach should a projec…" at bounding box center [756, 291] width 619 height 383
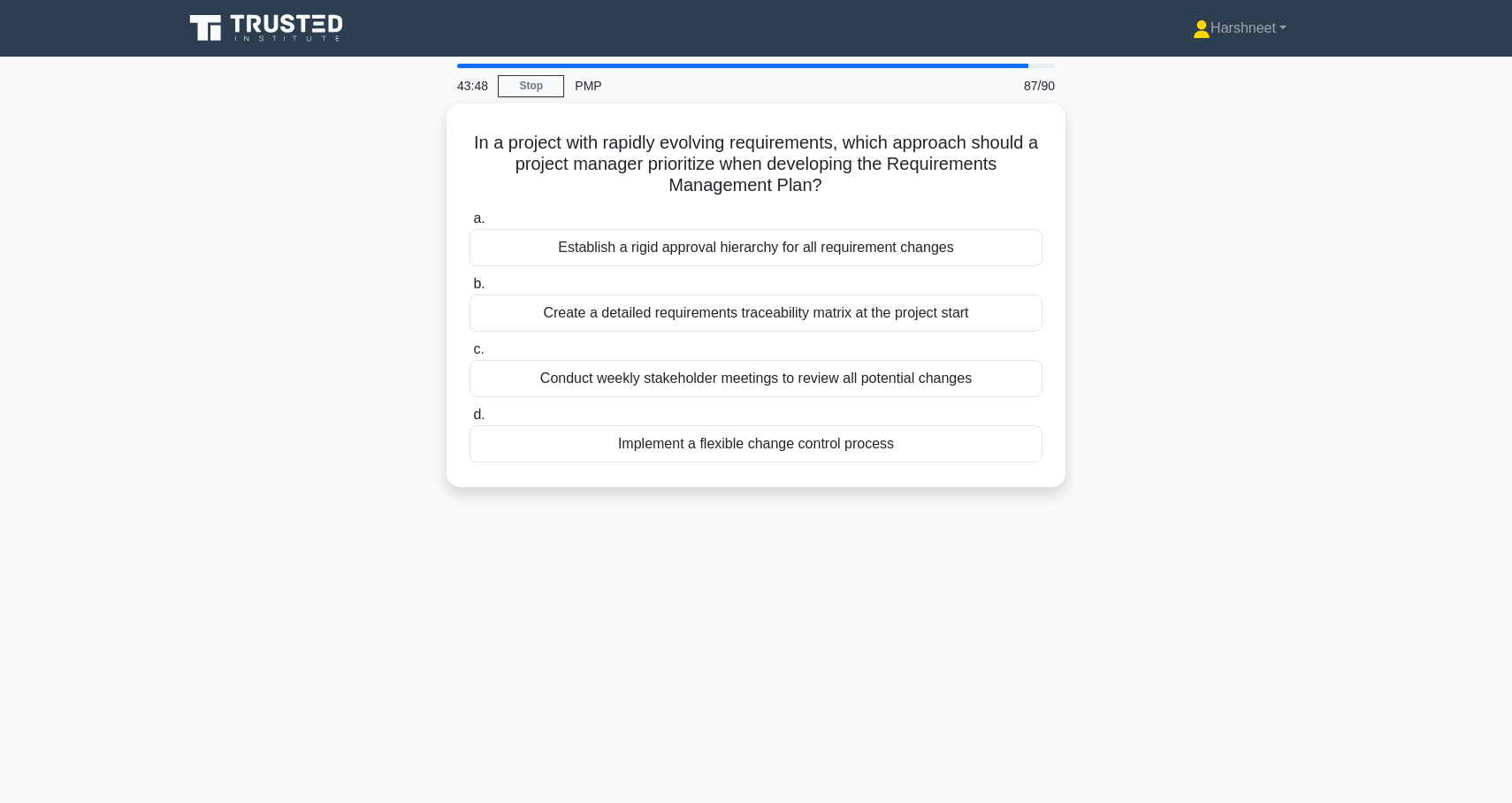
click at [279, 345] on div "In a project with rapidly evolving requirements, which approach should a projec…" at bounding box center [756, 306] width 1167 height 405
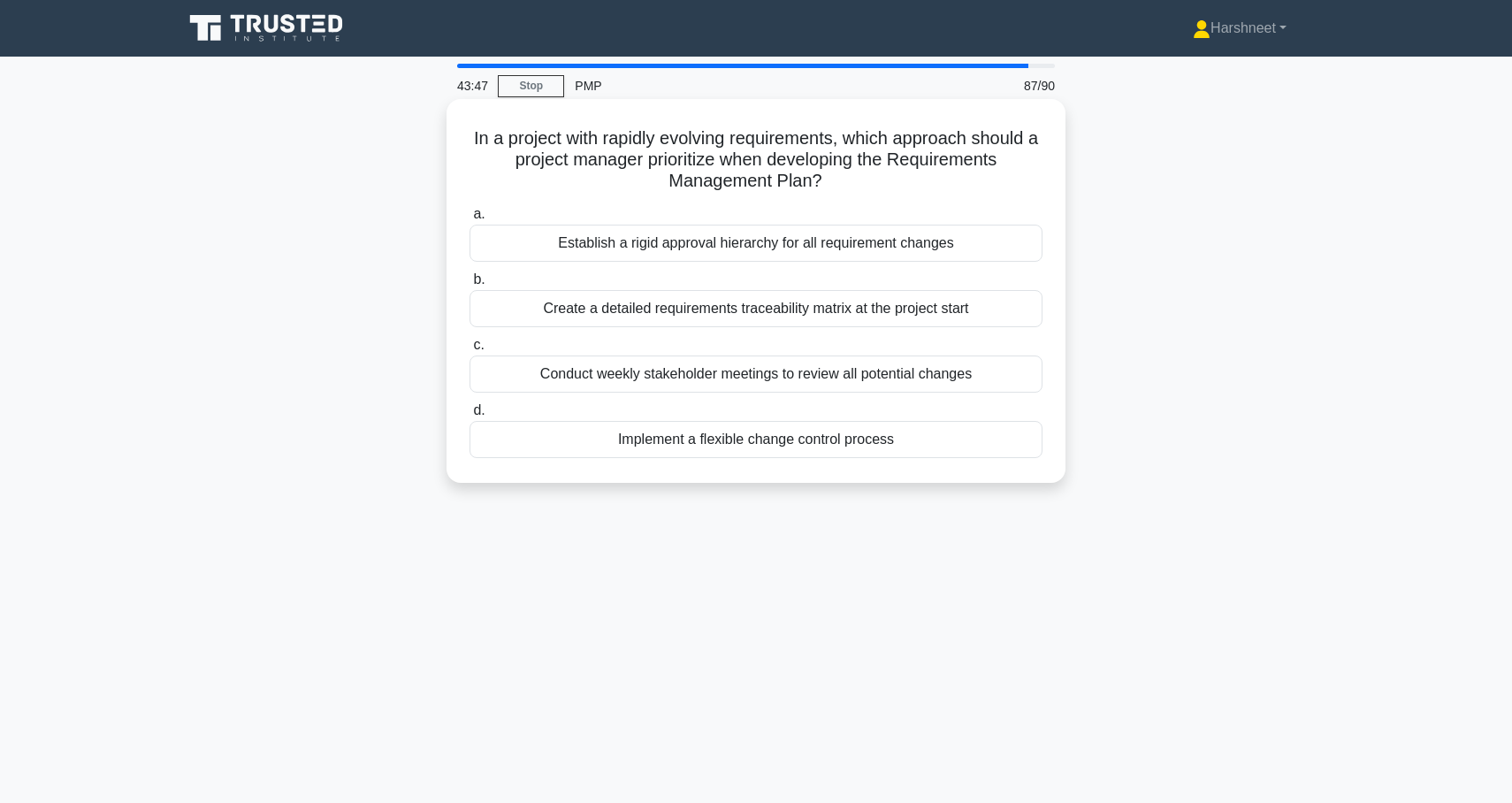
click at [608, 442] on div "Implement a flexible change control process" at bounding box center [756, 439] width 573 height 37
click at [470, 417] on input "d. Implement a flexible change control process" at bounding box center [470, 411] width 0 height 12
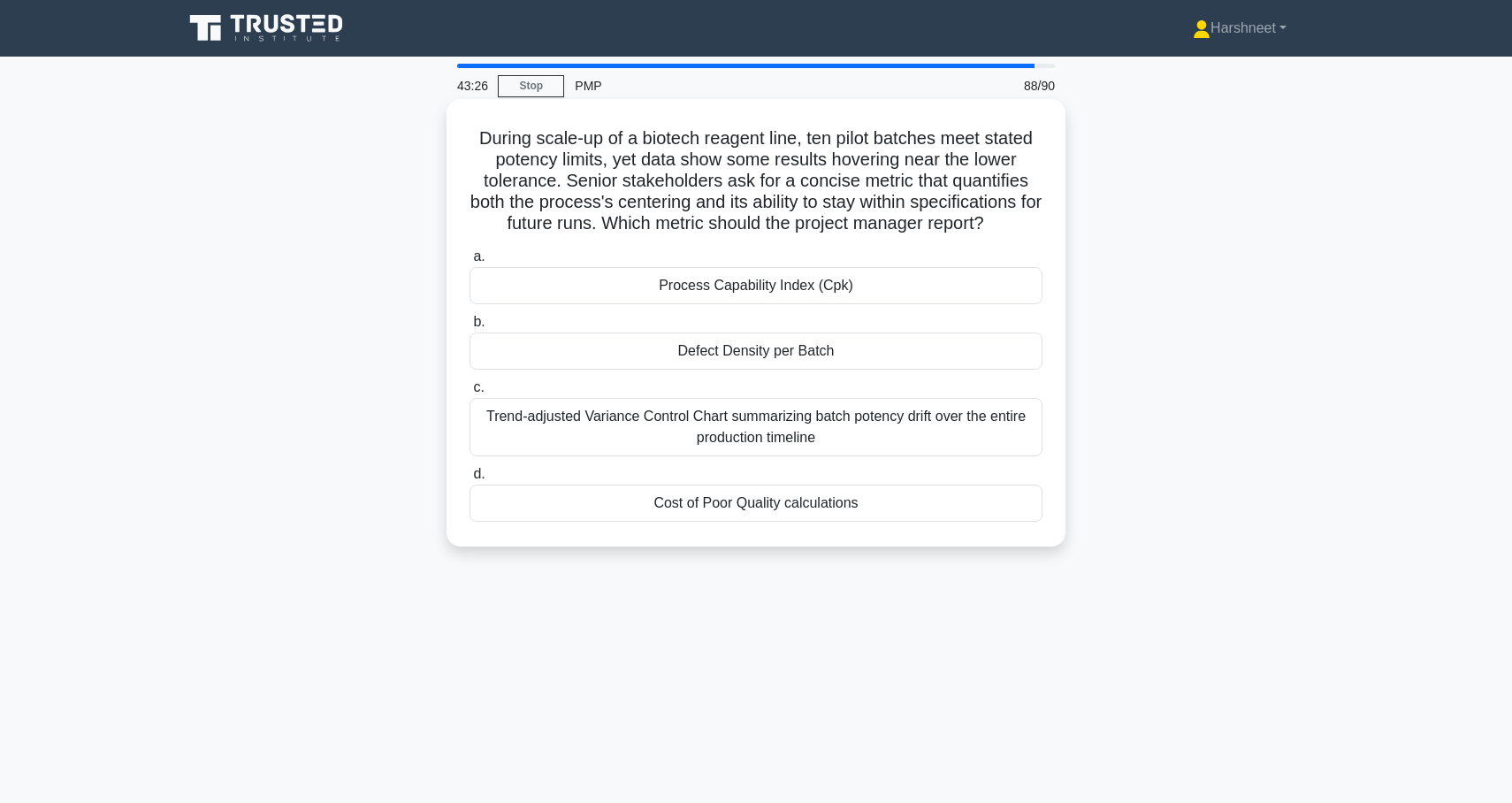
drag, startPoint x: 480, startPoint y: 139, endPoint x: 921, endPoint y: 507, distance: 574.4
click at [921, 507] on div "During scale-up of a biotech reagent line, ten pilot batches meet stated potenc…" at bounding box center [756, 322] width 605 height 433
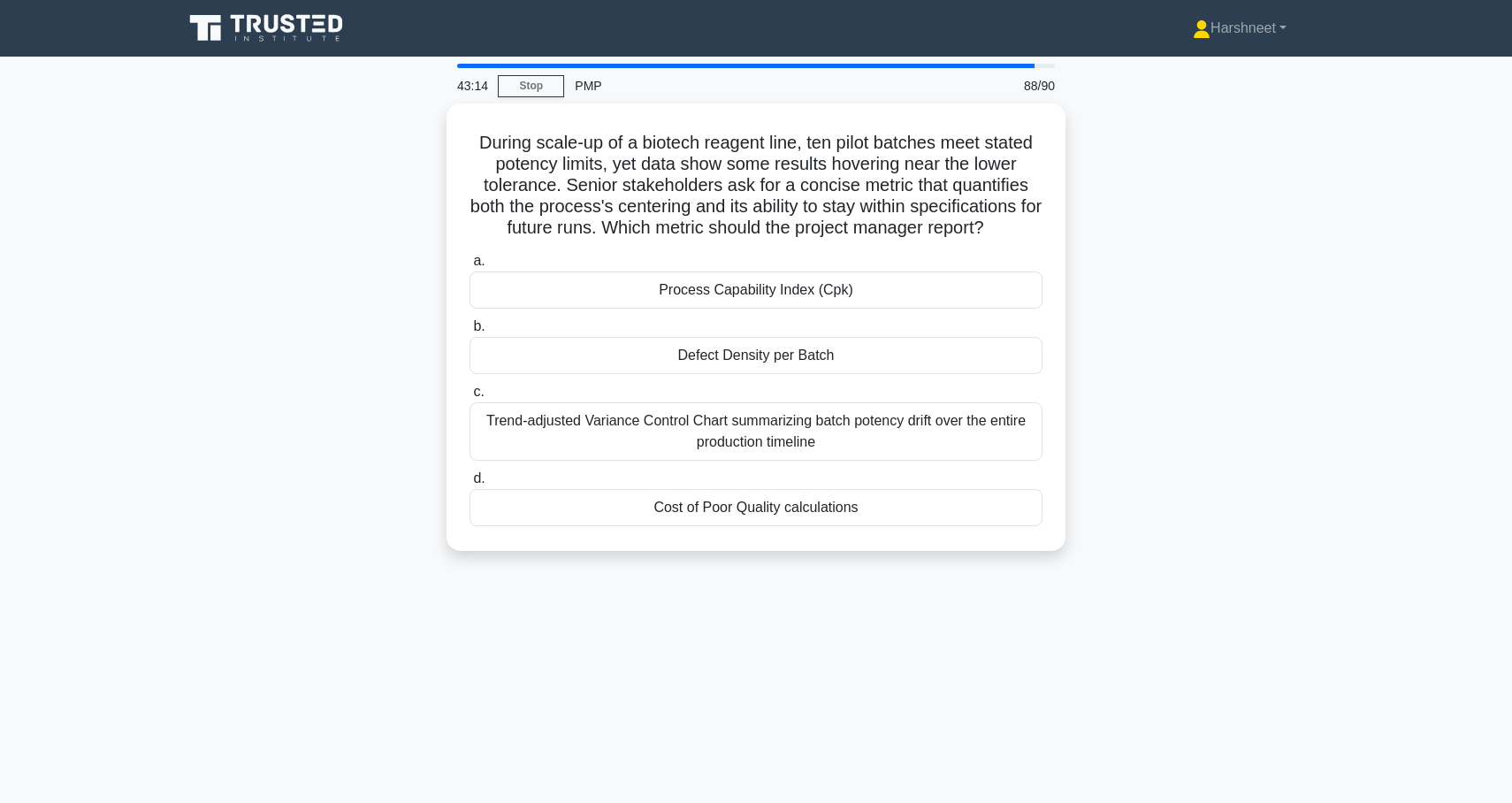
click at [279, 308] on div "During scale-up of a biotech reagent line, ten pilot batches meet stated potenc…" at bounding box center [756, 338] width 1167 height 469
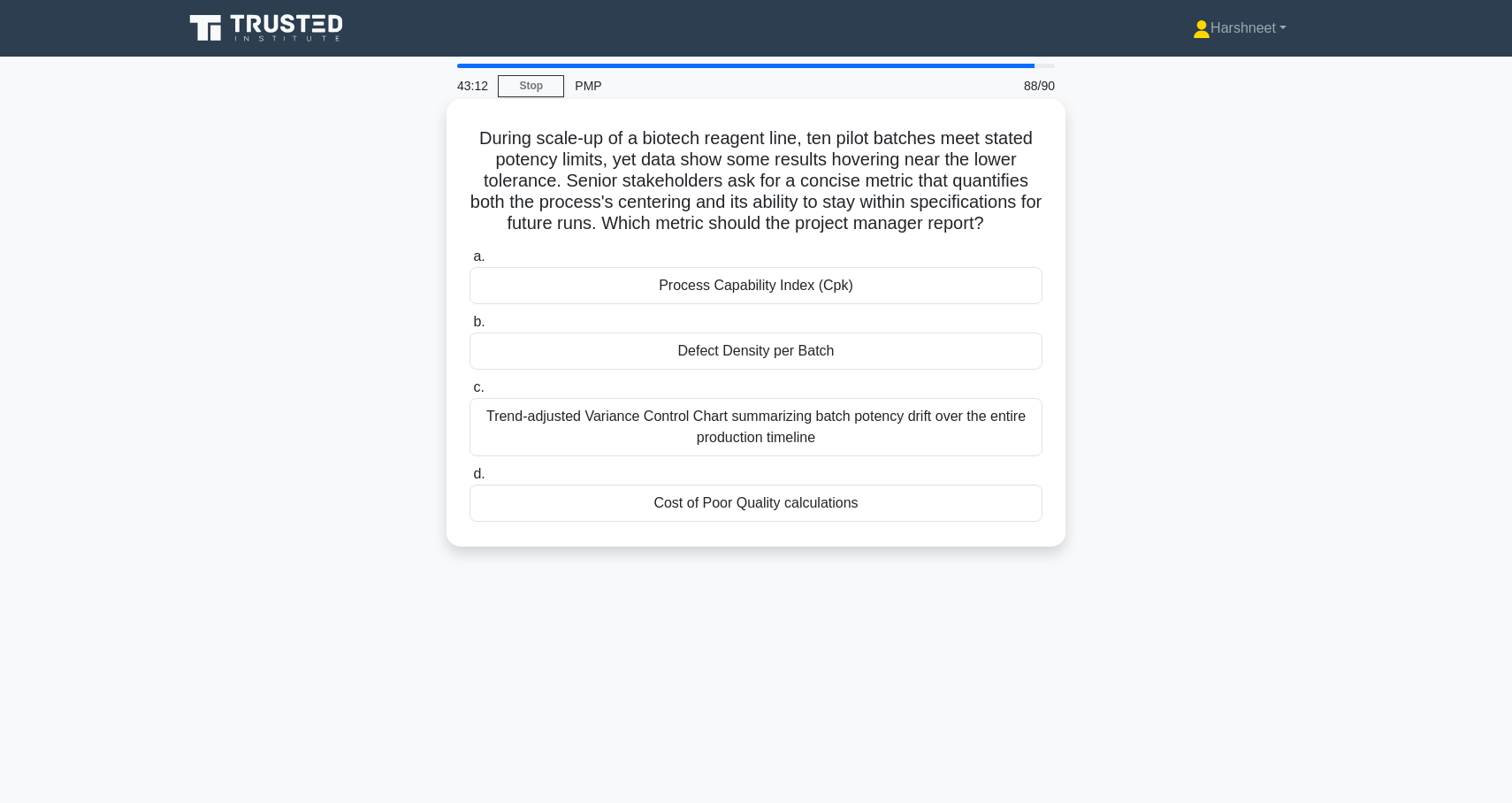
click at [590, 294] on div "Process Capability Index (Cpk)" at bounding box center [756, 285] width 573 height 37
click at [470, 263] on input "a. Process Capability Index (Cpk)" at bounding box center [470, 257] width 0 height 12
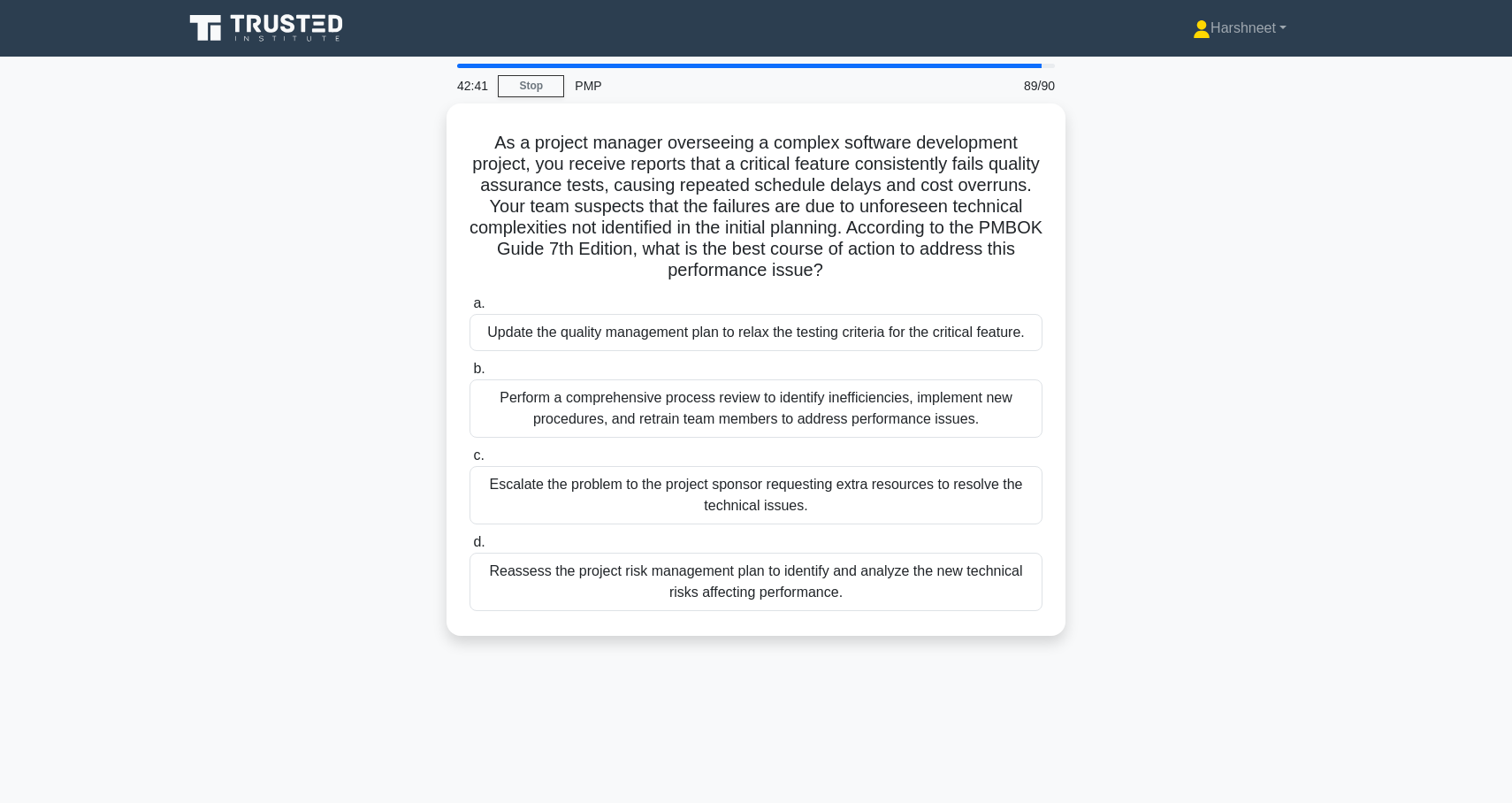
drag, startPoint x: 496, startPoint y: 140, endPoint x: 871, endPoint y: 643, distance: 627.4
click at [871, 643] on div "As a project manager overseeing a complex software development project, you rec…" at bounding box center [756, 380] width 1167 height 554
click at [284, 354] on div "As a project manager overseeing a complex software development project, you rec…" at bounding box center [756, 380] width 1167 height 554
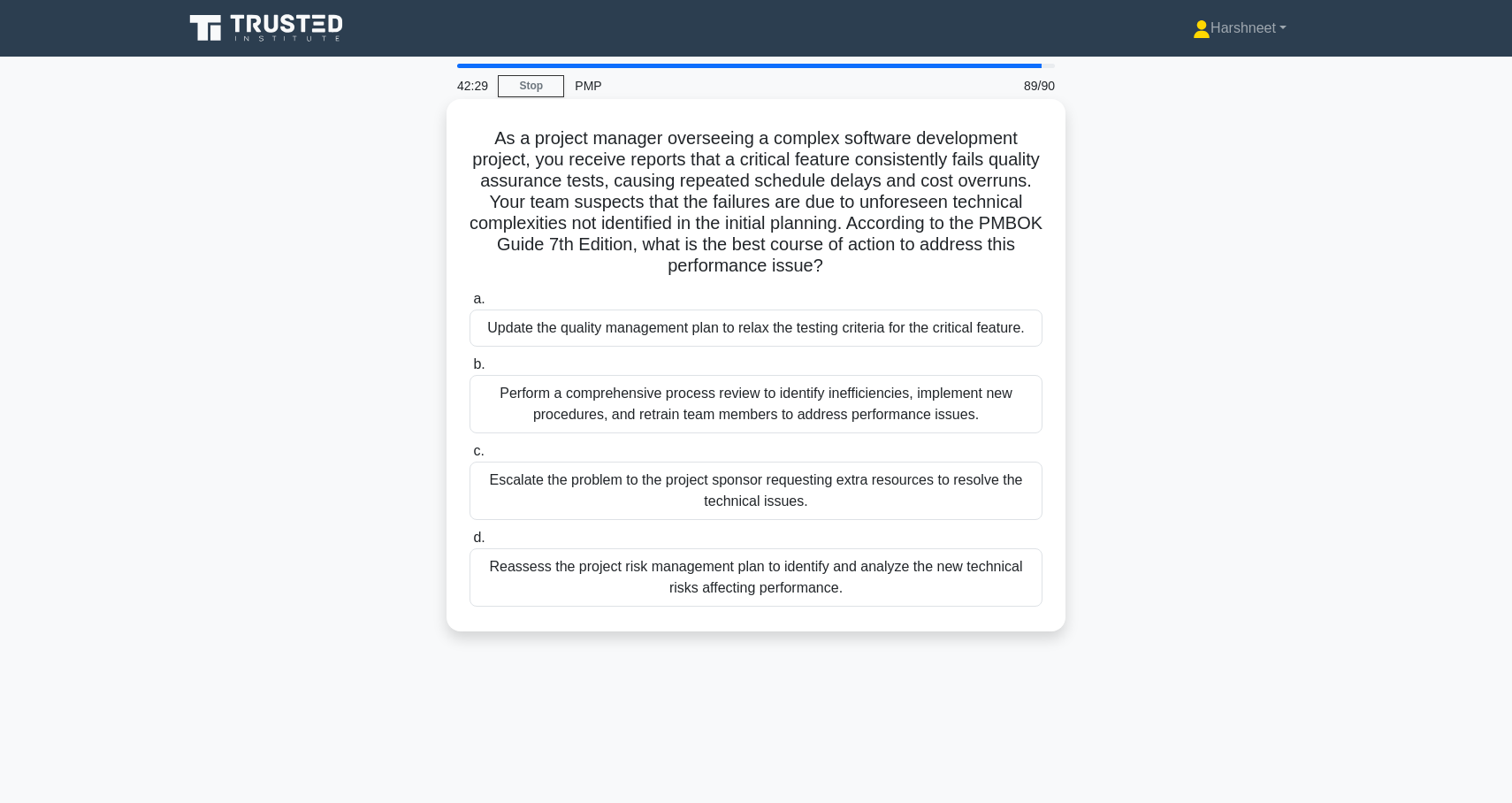
click at [533, 581] on div "Reassess the project risk management plan to identify and analyze the new techn…" at bounding box center [756, 577] width 573 height 59
click at [470, 544] on input "d. Reassess the project risk management plan to identify and analyze the new te…" at bounding box center [470, 537] width 0 height 12
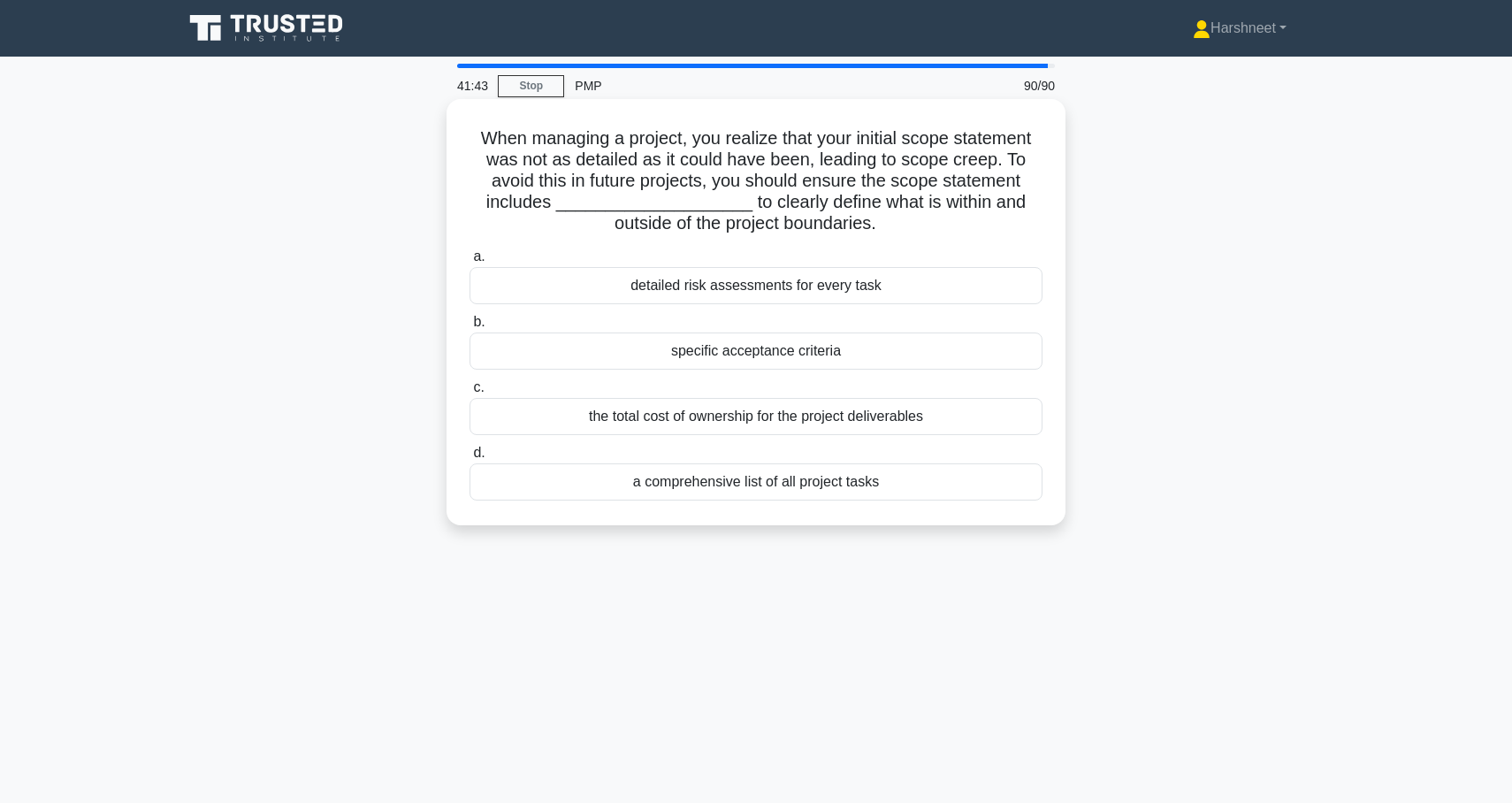
drag, startPoint x: 479, startPoint y: 136, endPoint x: 952, endPoint y: 479, distance: 584.3
click at [952, 479] on div "When managing a project, you realize that your initial scope statement was not …" at bounding box center [756, 312] width 605 height 412
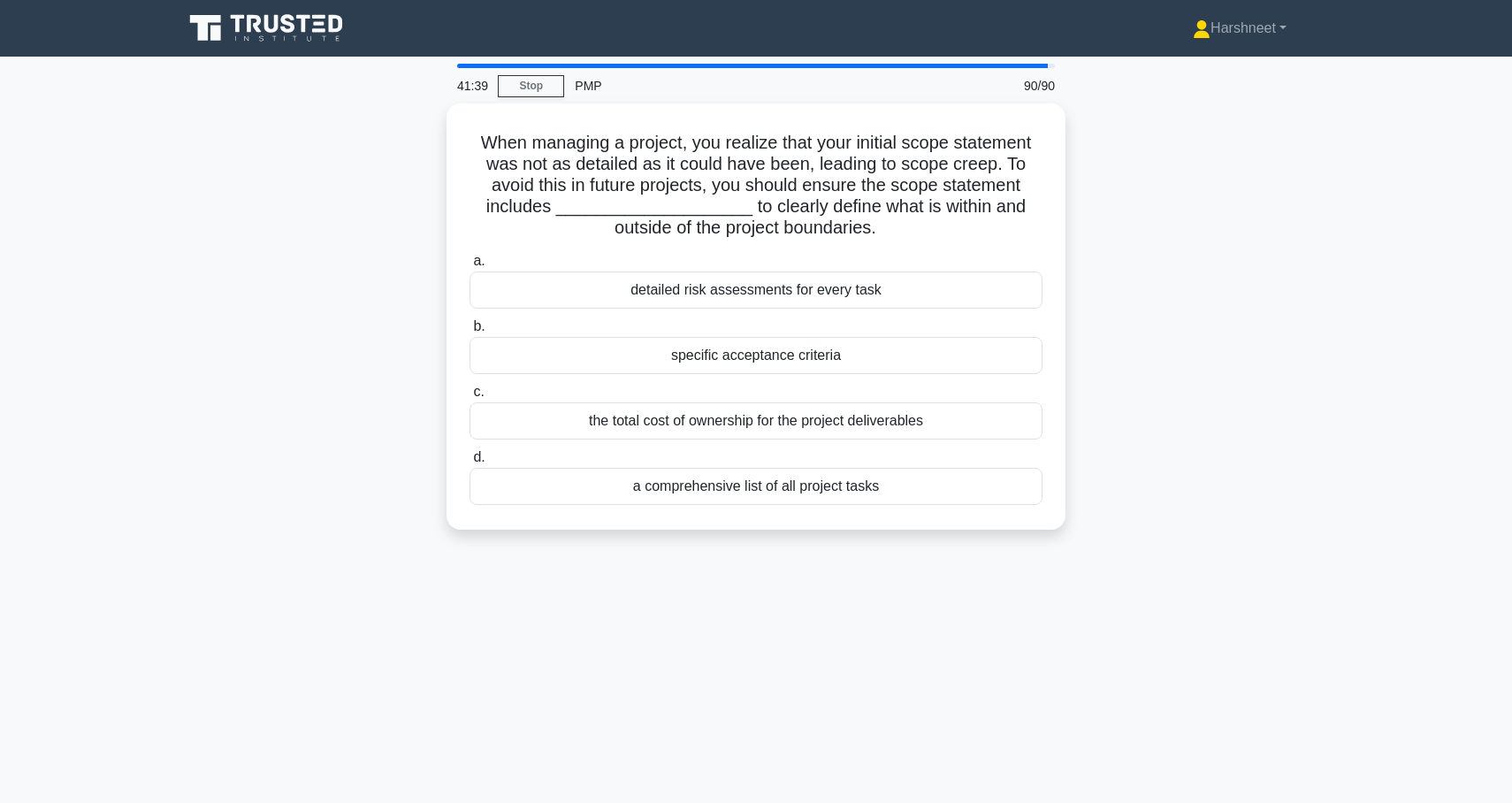
click at [741, 611] on div "41:39 Stop PMP 90/90 When managing a project, you realize that your initial sco…" at bounding box center [756, 506] width 1167 height 885
click at [240, 231] on div "When managing a project, you realize that your initial scope statement was not …" at bounding box center [756, 327] width 1167 height 447
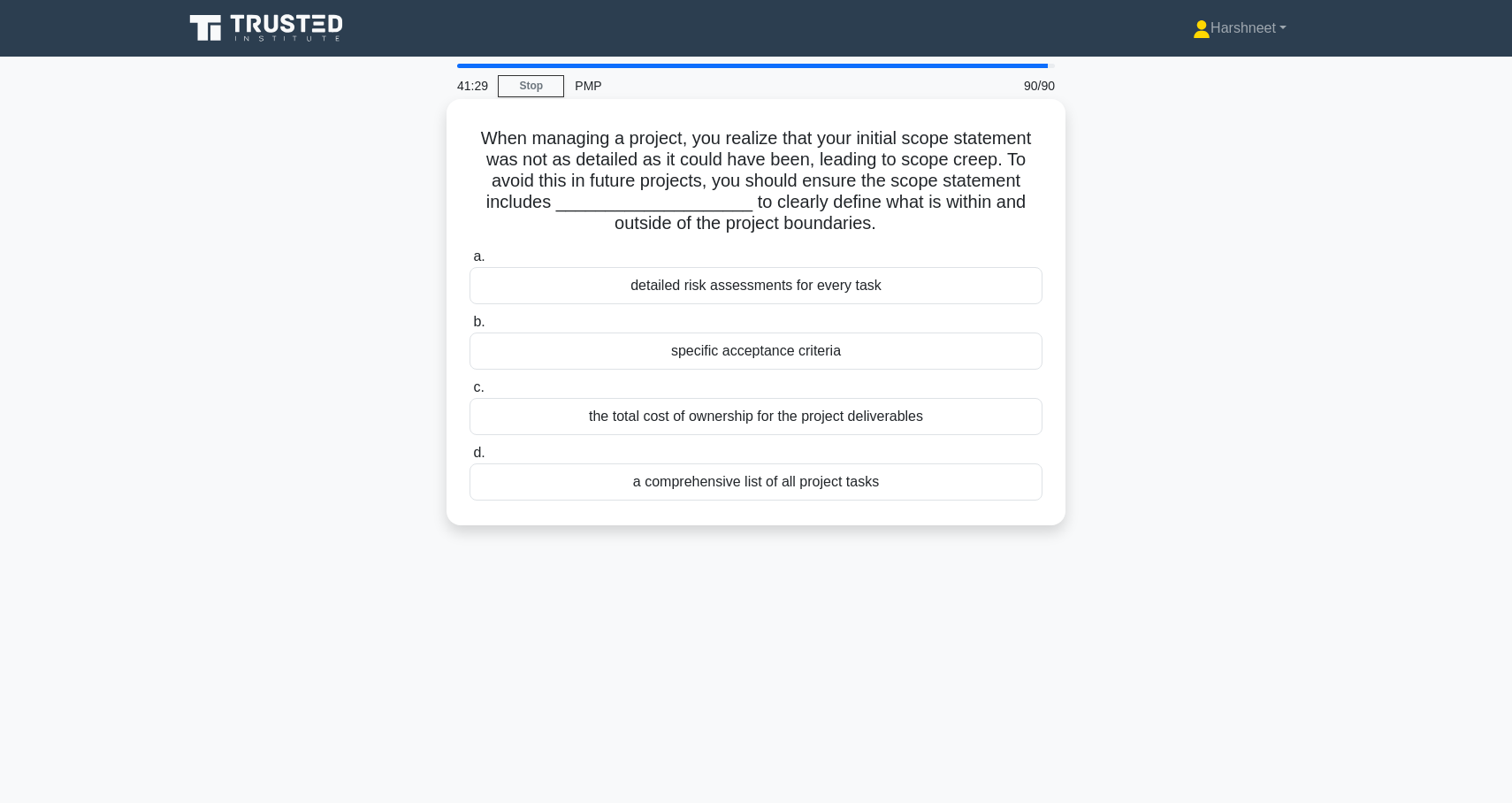
click at [621, 340] on div "specific acceptance criteria" at bounding box center [756, 350] width 573 height 37
click at [470, 329] on input "b. specific acceptance criteria" at bounding box center [470, 322] width 0 height 12
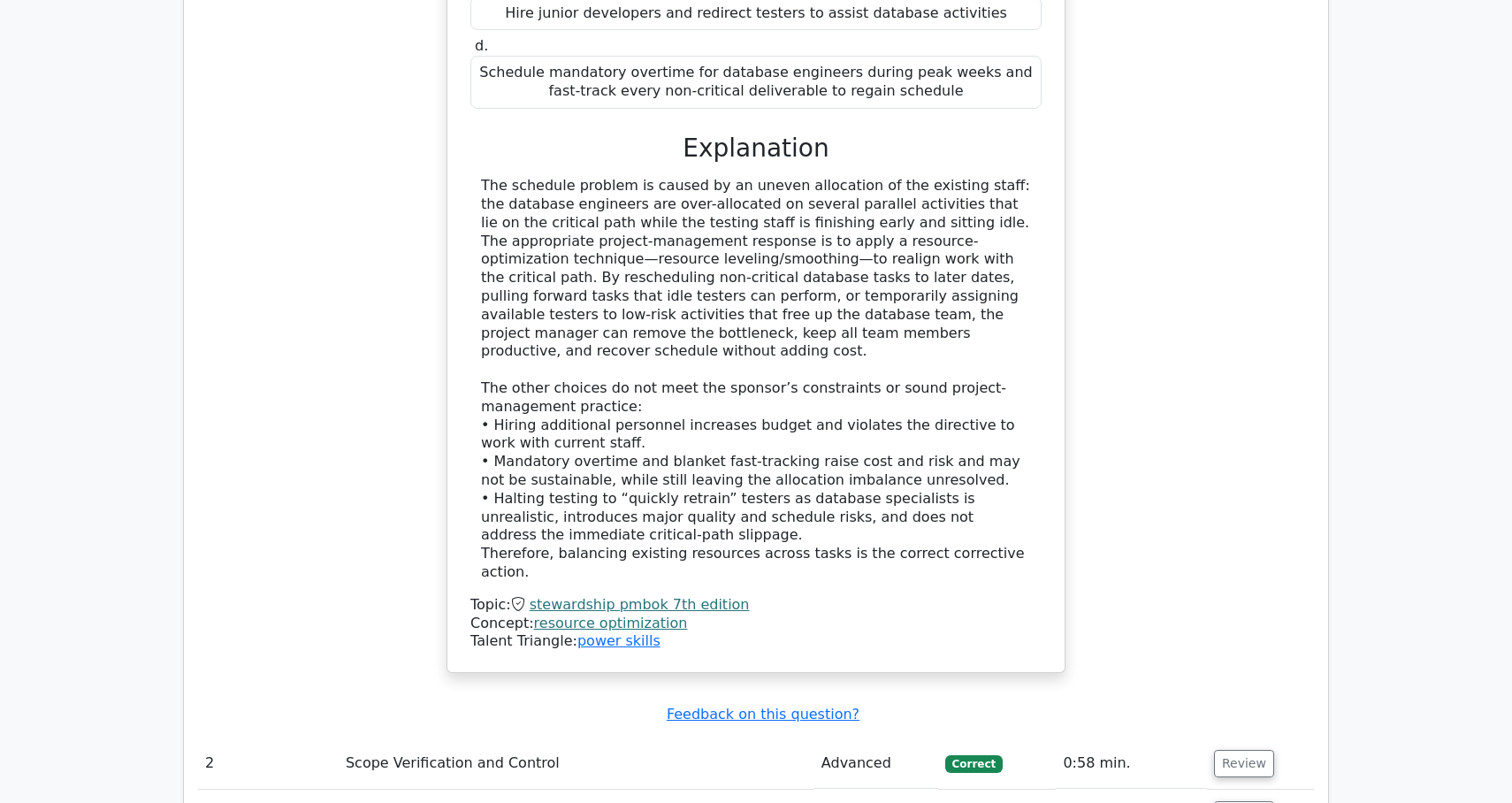
scroll to position [3115, 0]
